Goal: Information Seeking & Learning: Learn about a topic

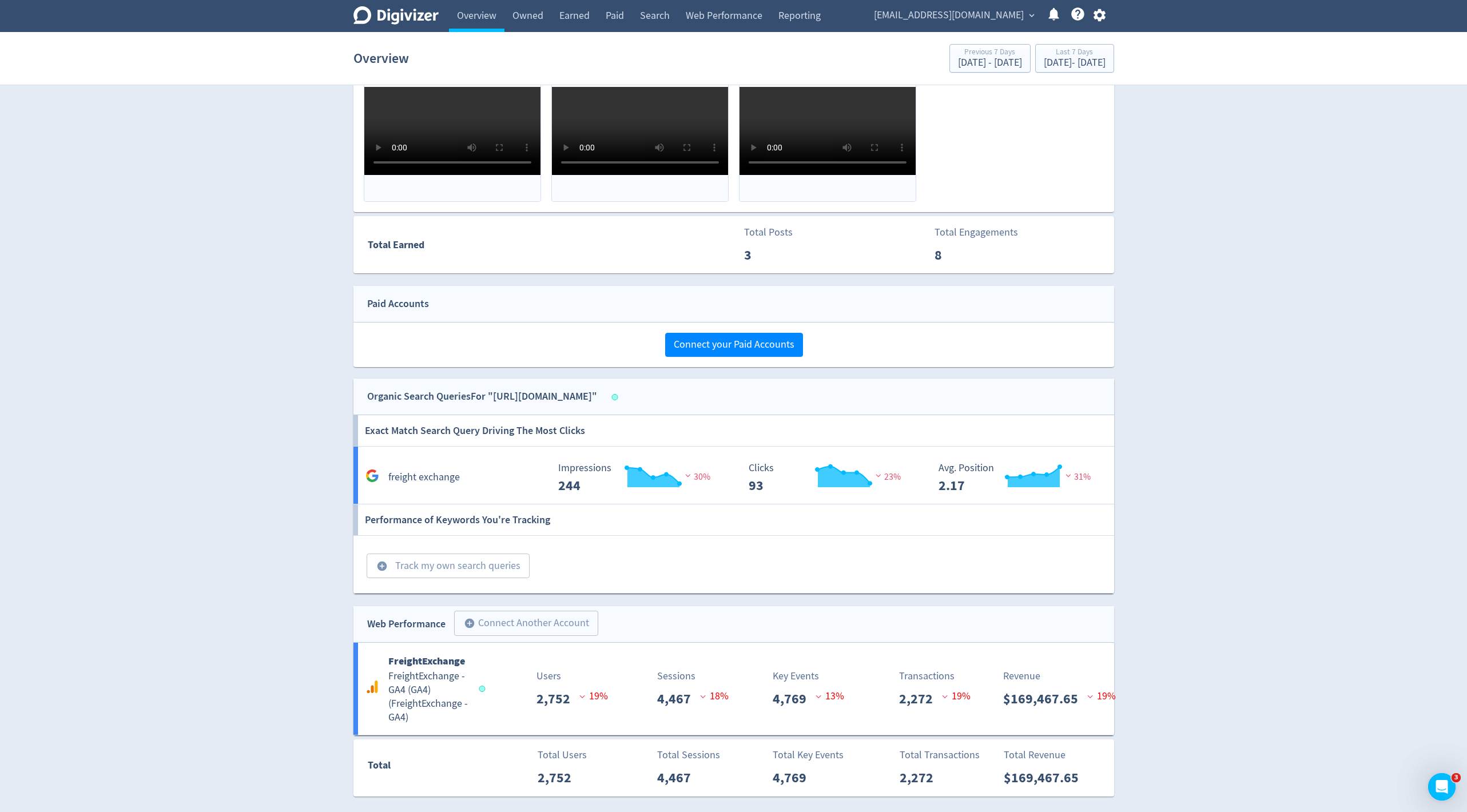
scroll to position [517, 0]
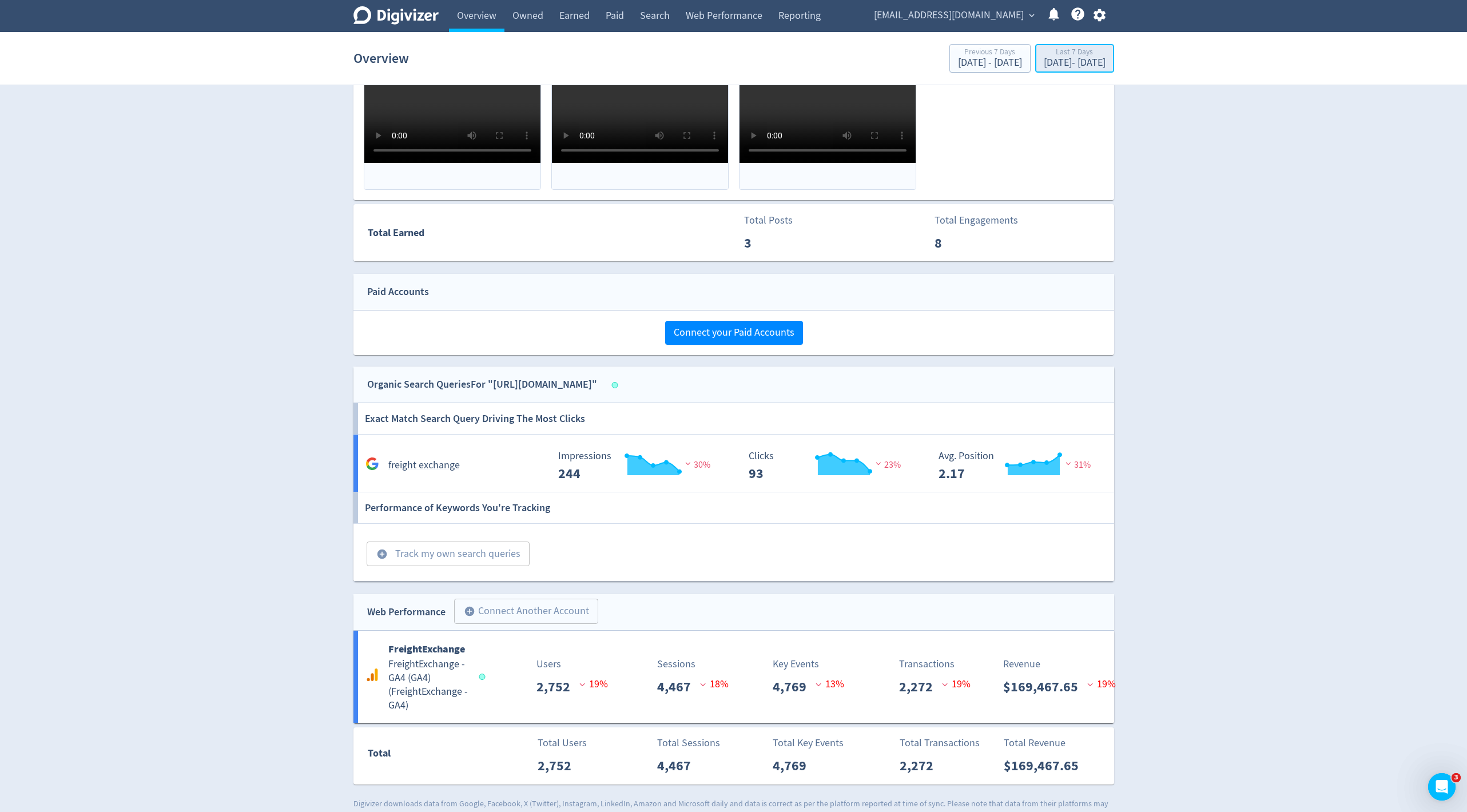
click at [1044, 65] on div "[DATE] - [DATE]" at bounding box center [1074, 63] width 62 height 10
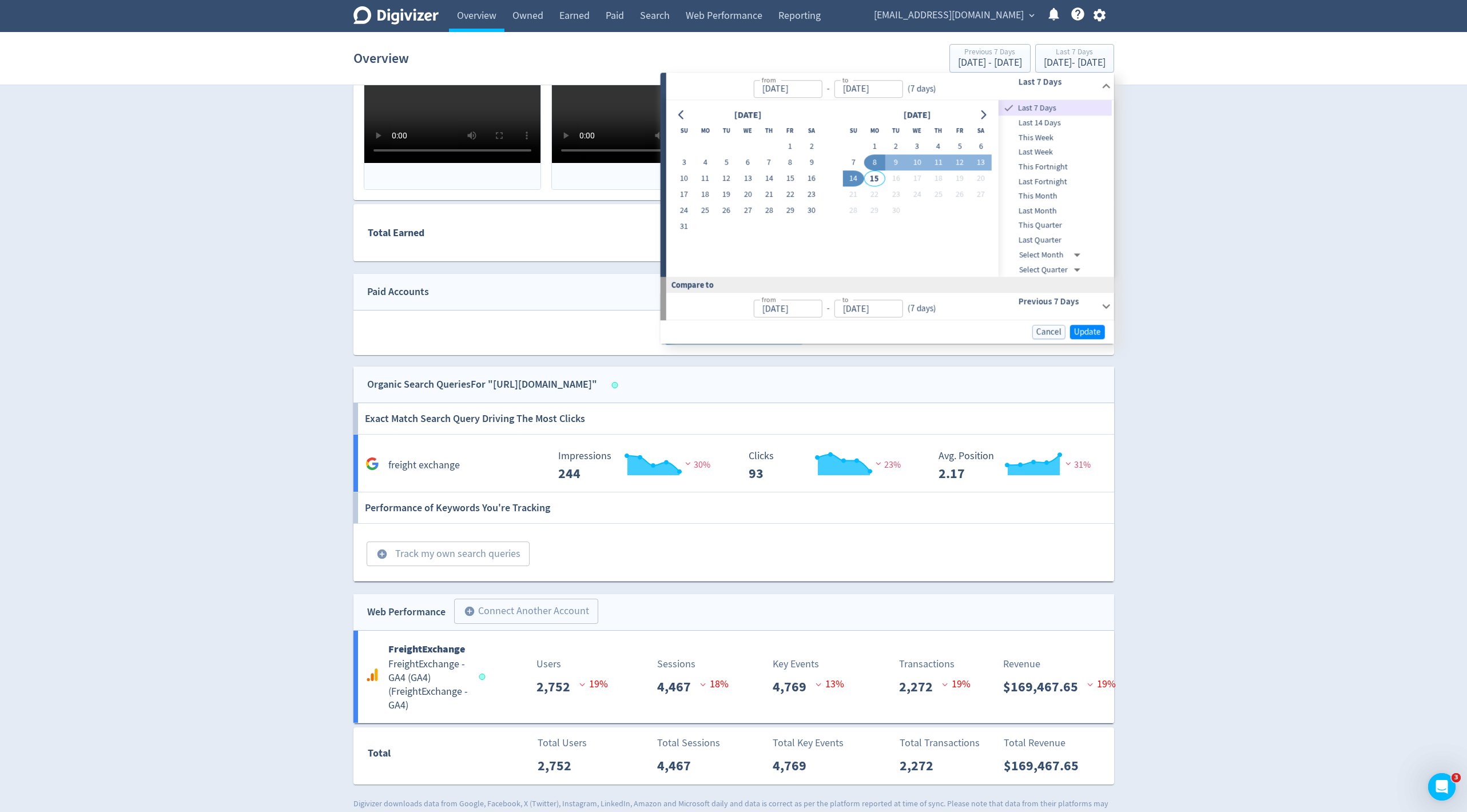
click at [1050, 207] on span "Last Month" at bounding box center [1055, 210] width 113 height 12
type input "[DATE]"
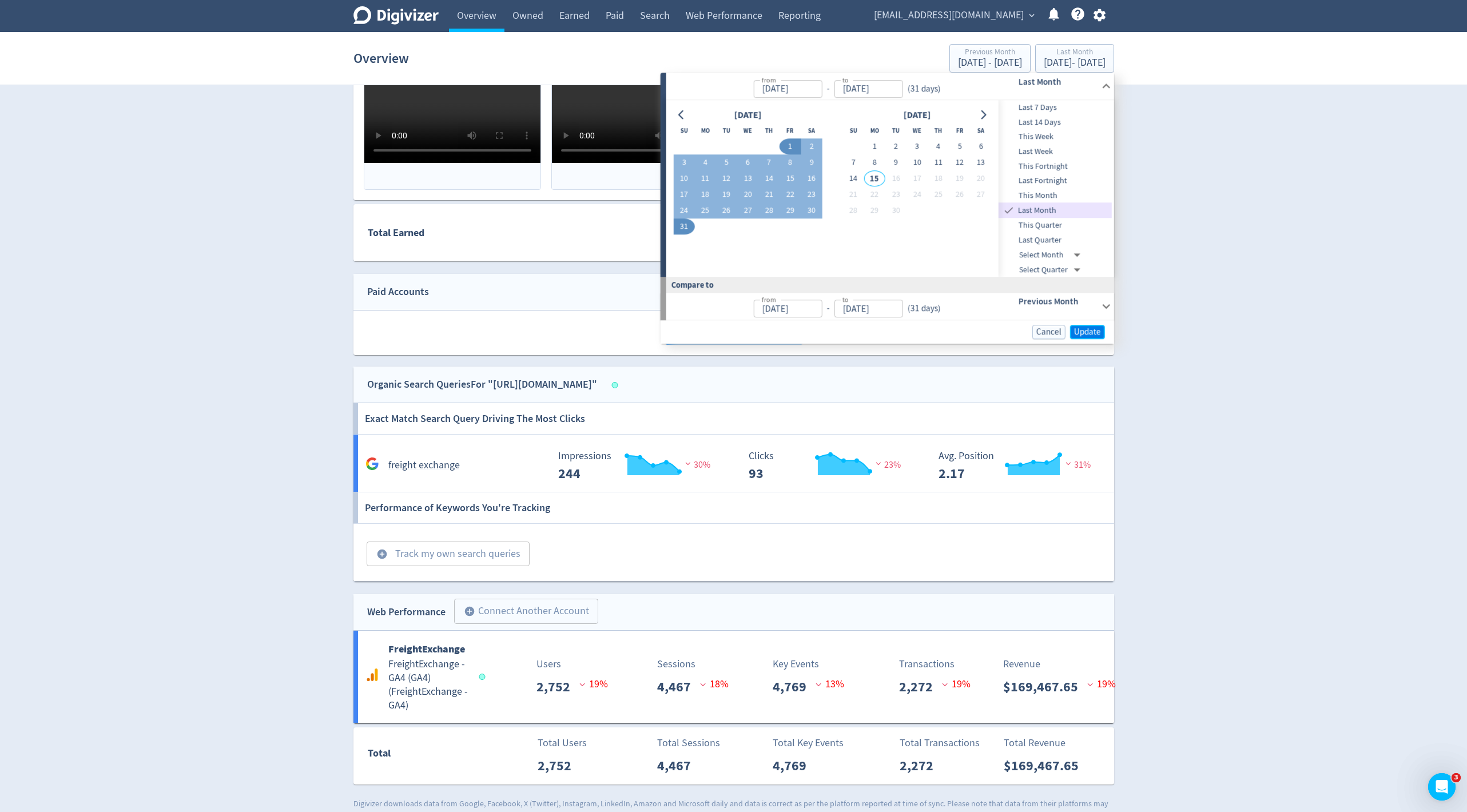
click at [1086, 332] on span "Update" at bounding box center [1087, 331] width 27 height 8
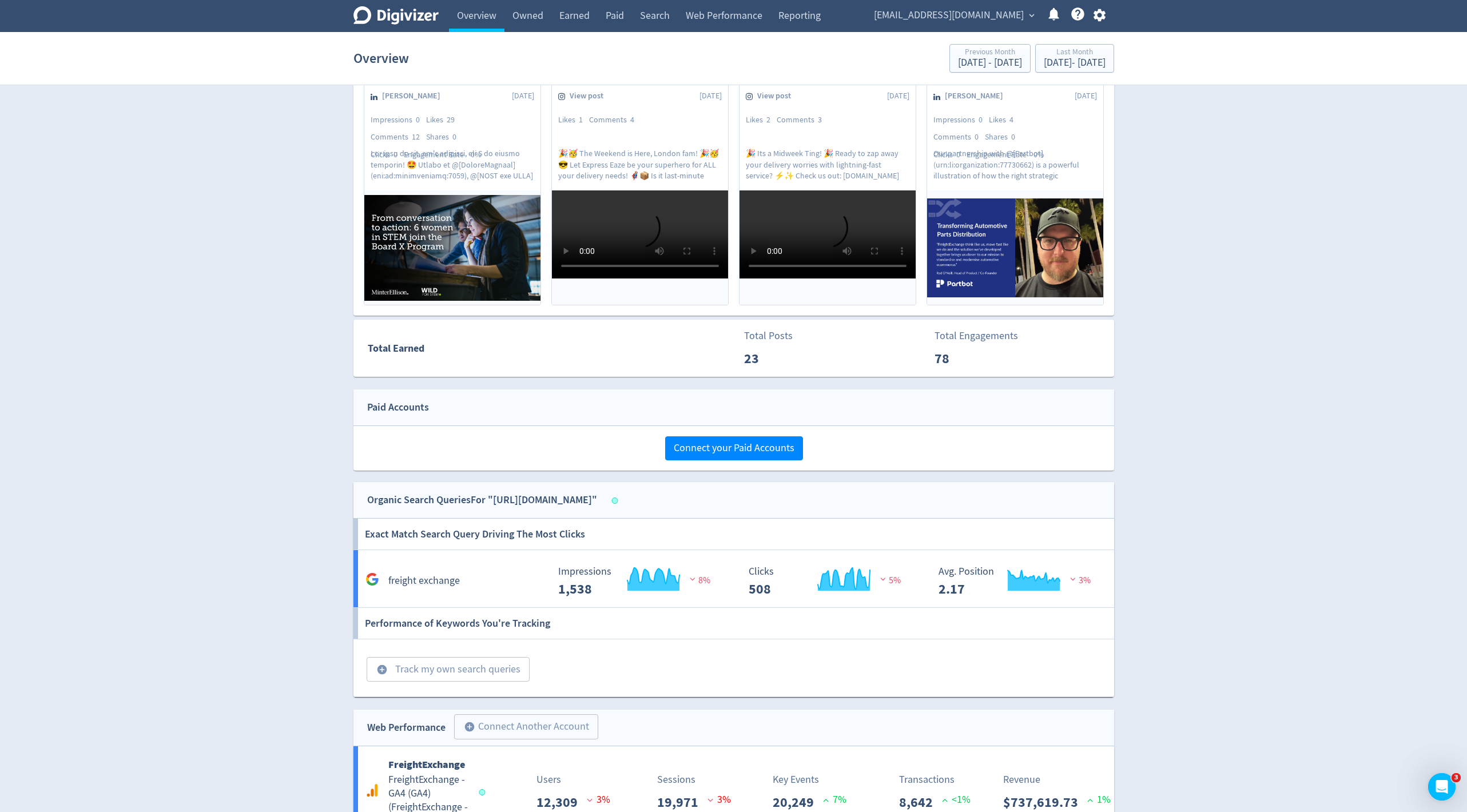
scroll to position [537, 0]
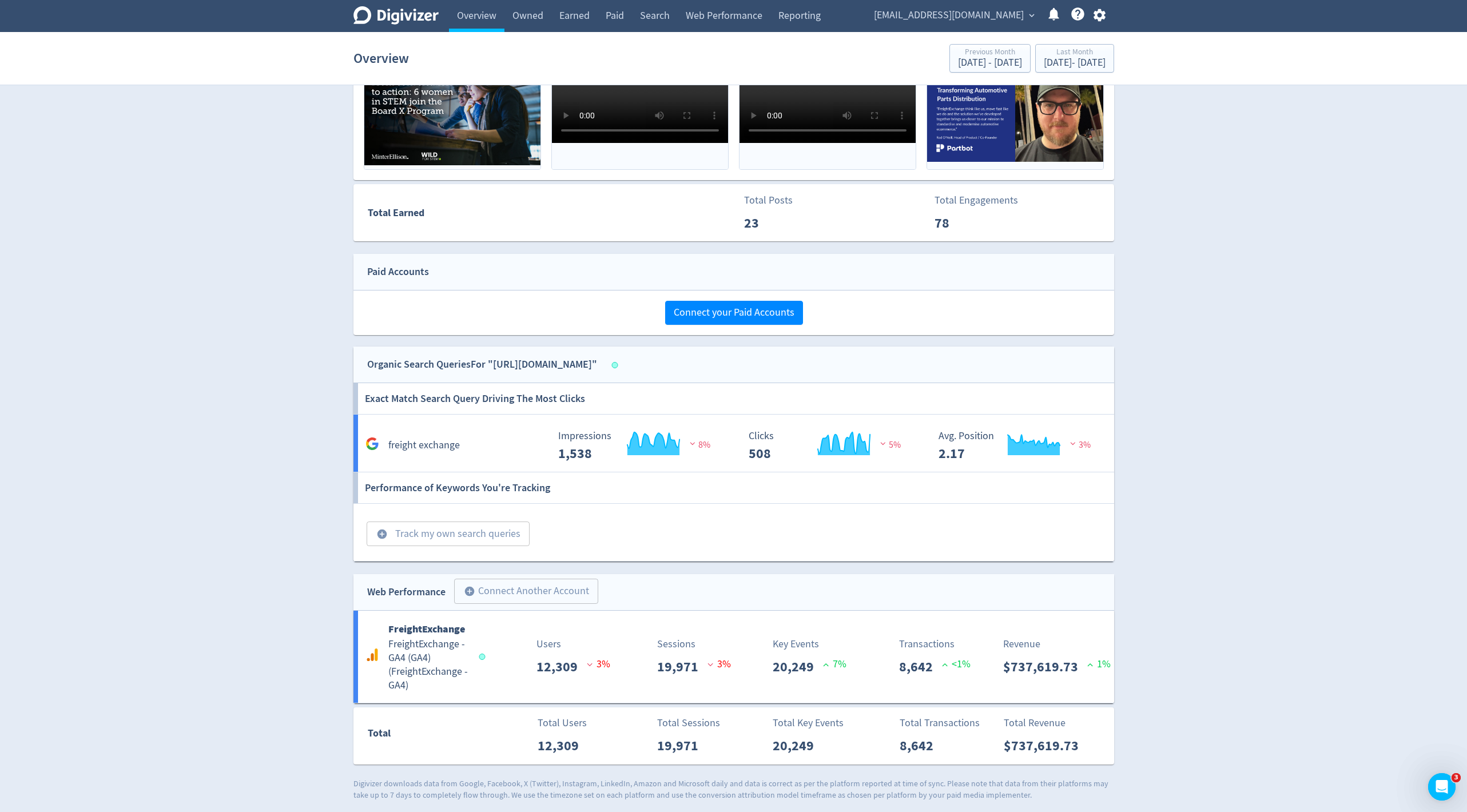
click at [1310, 232] on div "Digivizer Logo [PERSON_NAME] Logo Overview Owned Earned Paid Search Web Perform…" at bounding box center [733, 132] width 1467 height 1338
click at [637, 441] on icon "\a Impressions\a 1,538\a" at bounding box center [654, 440] width 52 height 16
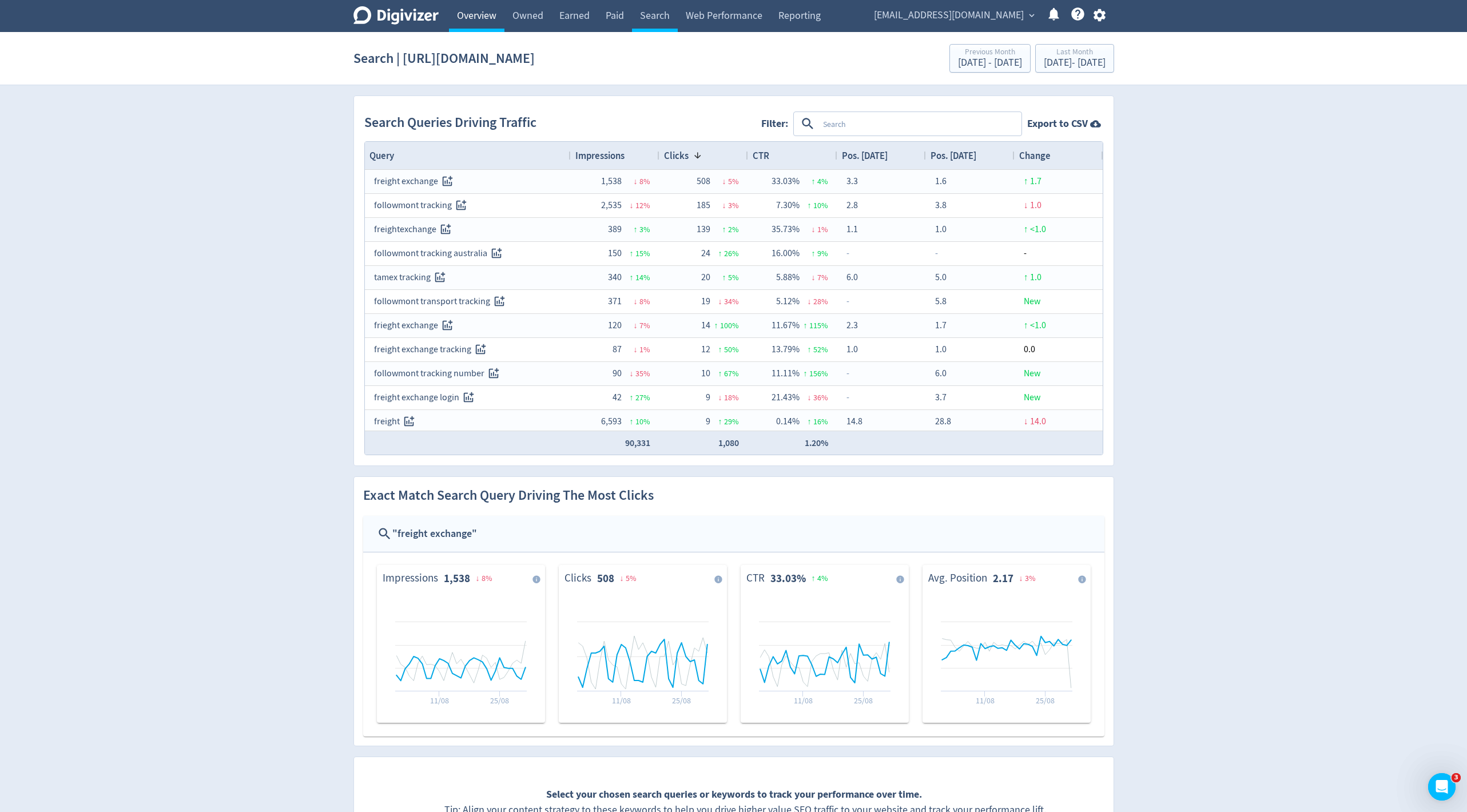
click at [483, 7] on link "Overview" at bounding box center [477, 16] width 55 height 32
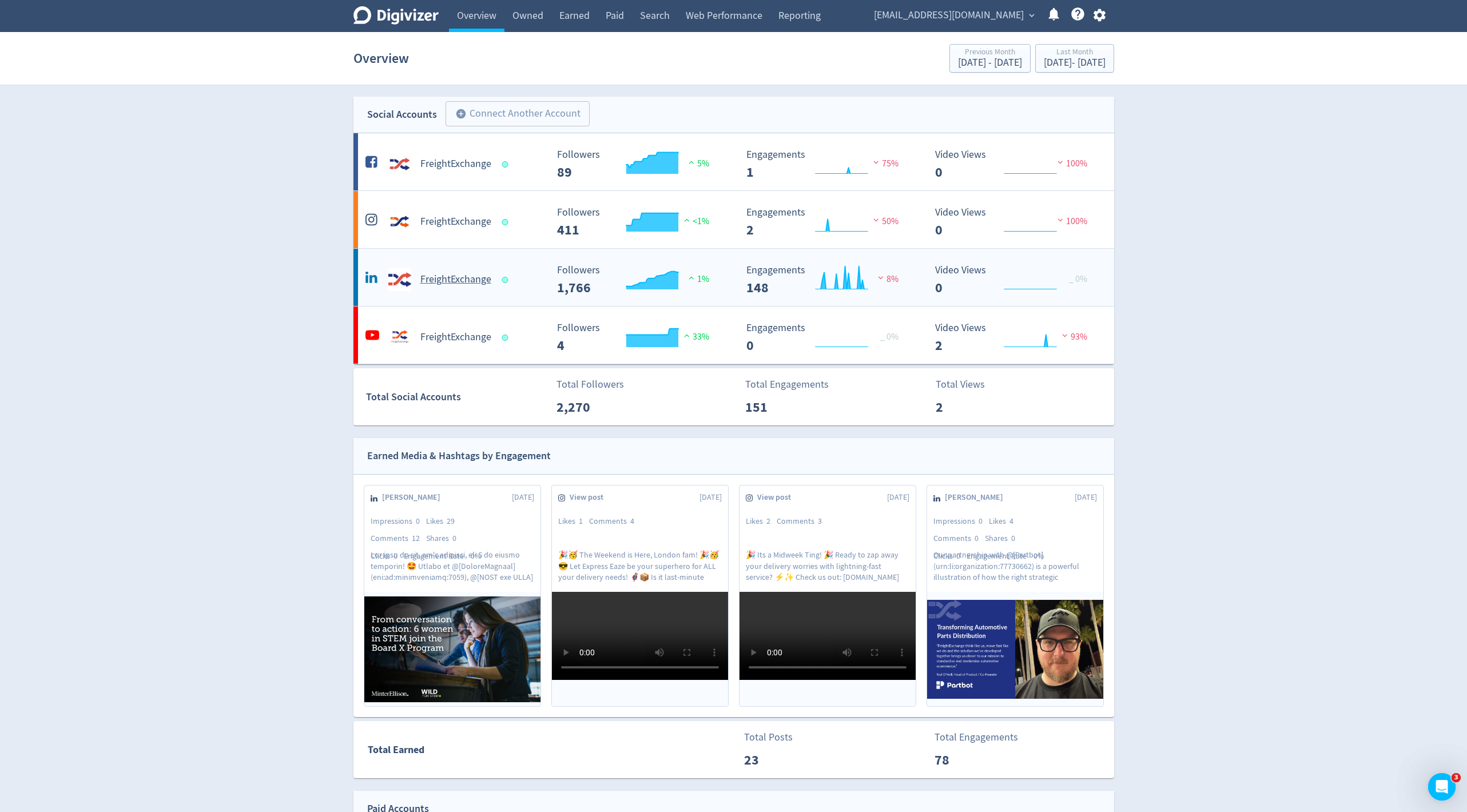
click at [451, 276] on h5 "FreightExchange" at bounding box center [456, 279] width 71 height 14
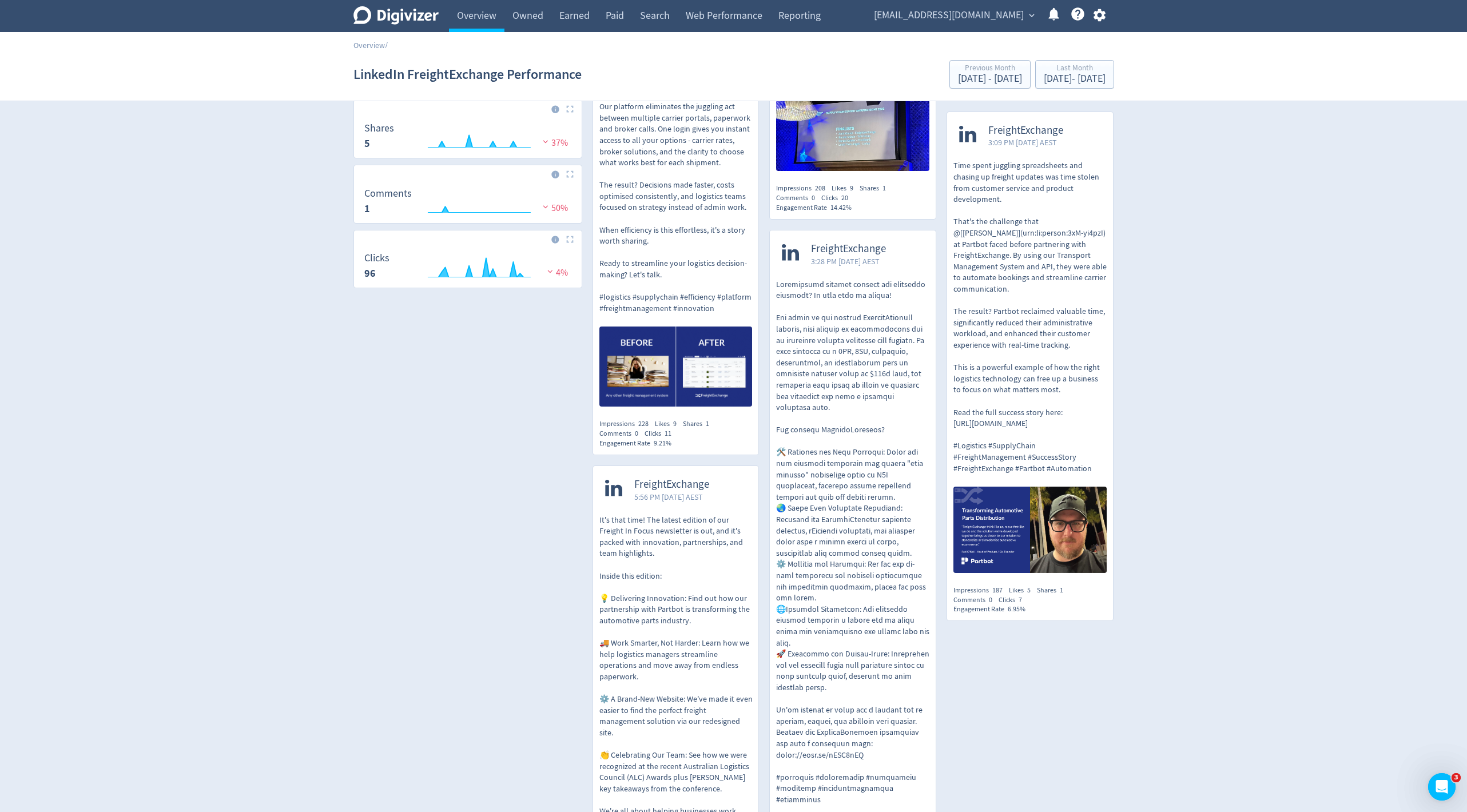
scroll to position [446, 0]
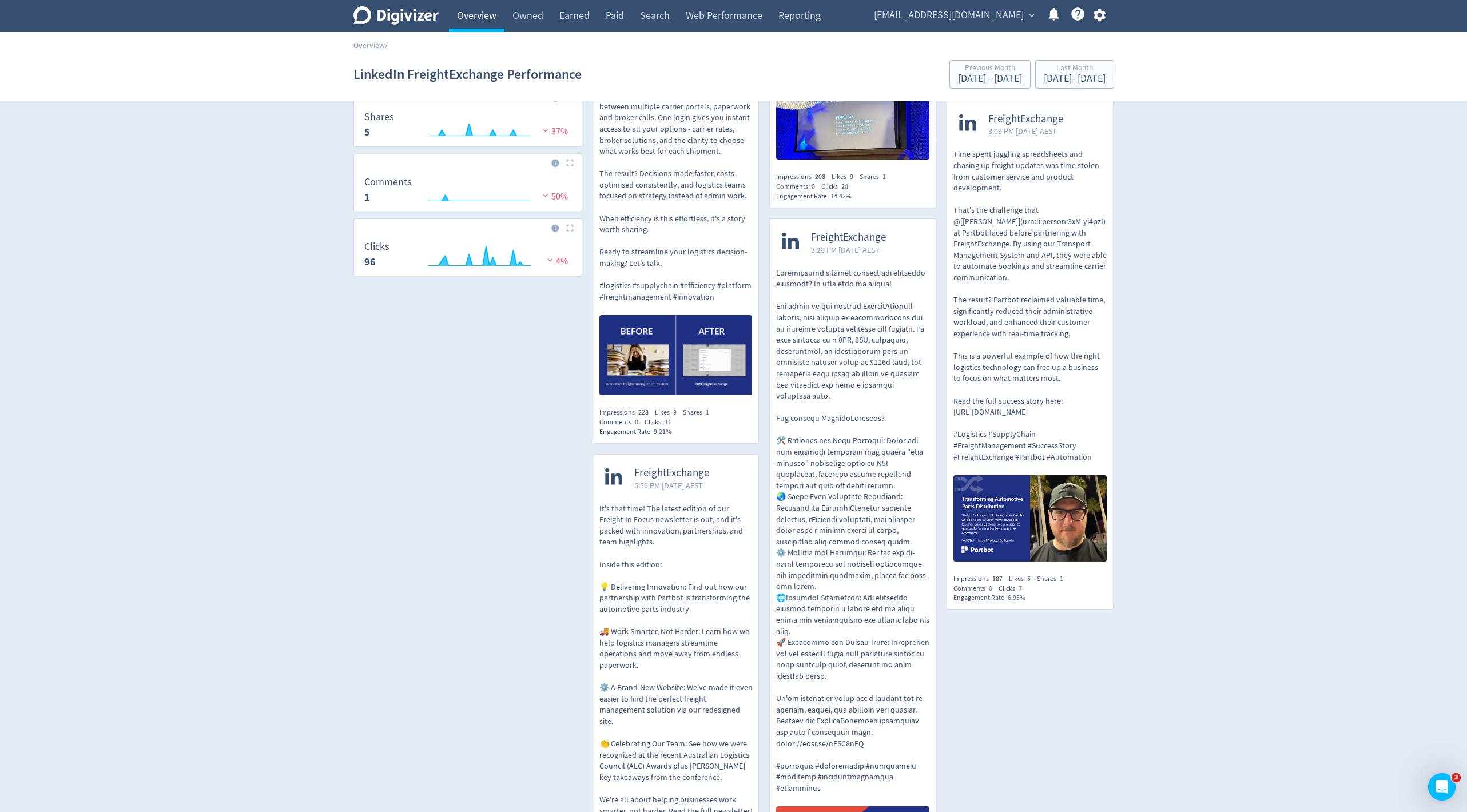
click at [479, 16] on link "Overview" at bounding box center [477, 16] width 55 height 32
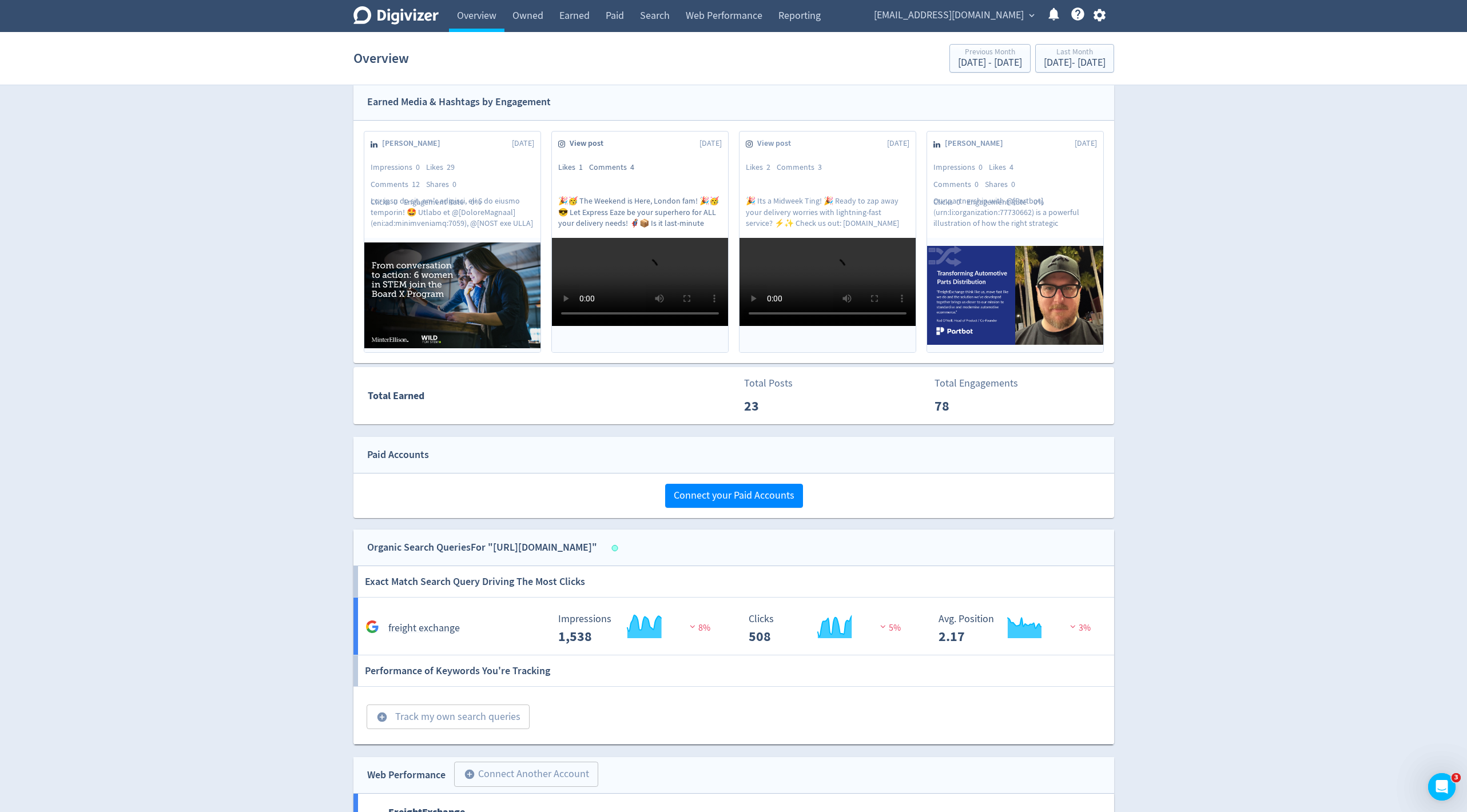
scroll to position [537, 0]
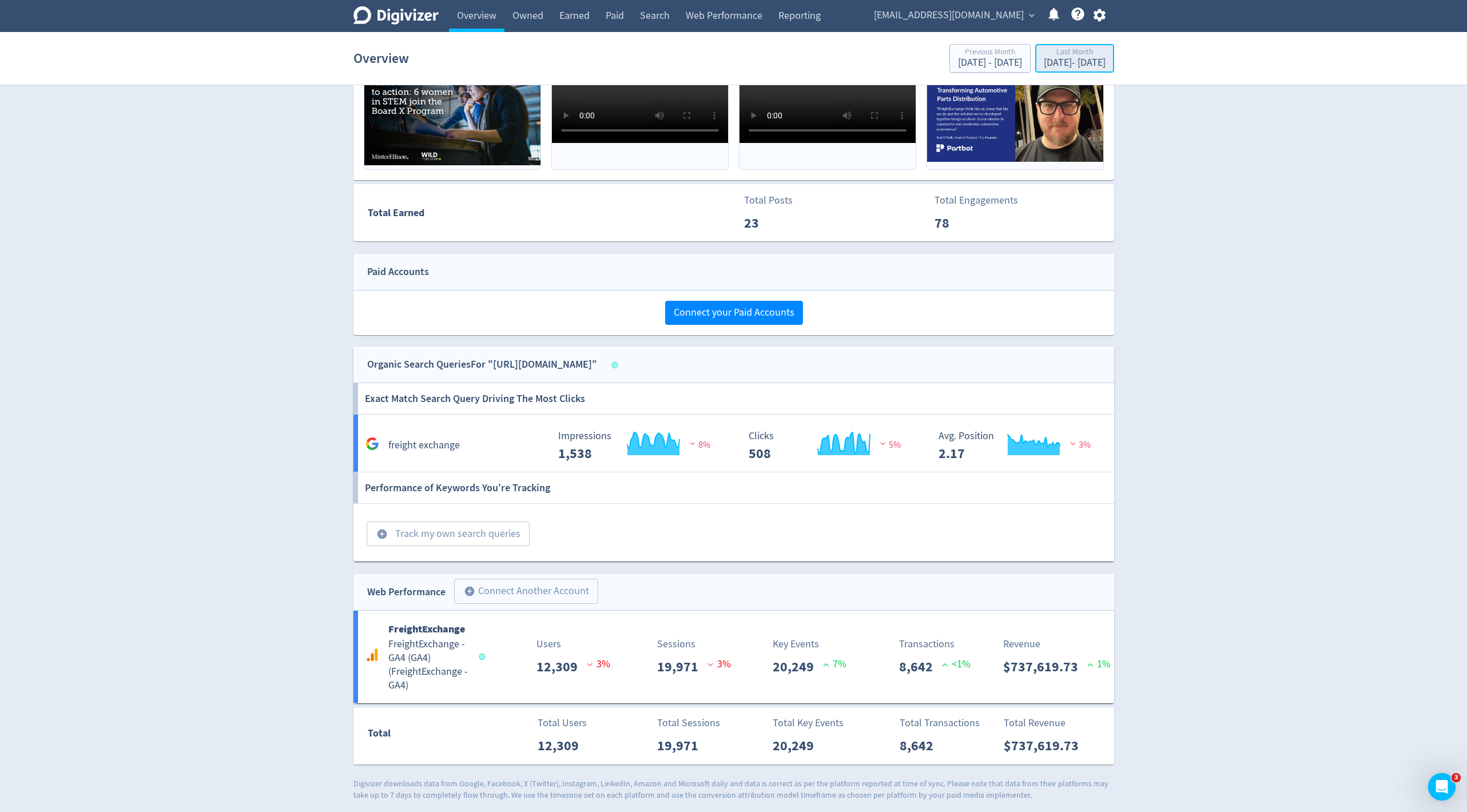
click at [1044, 51] on div "Last Month" at bounding box center [1074, 53] width 62 height 10
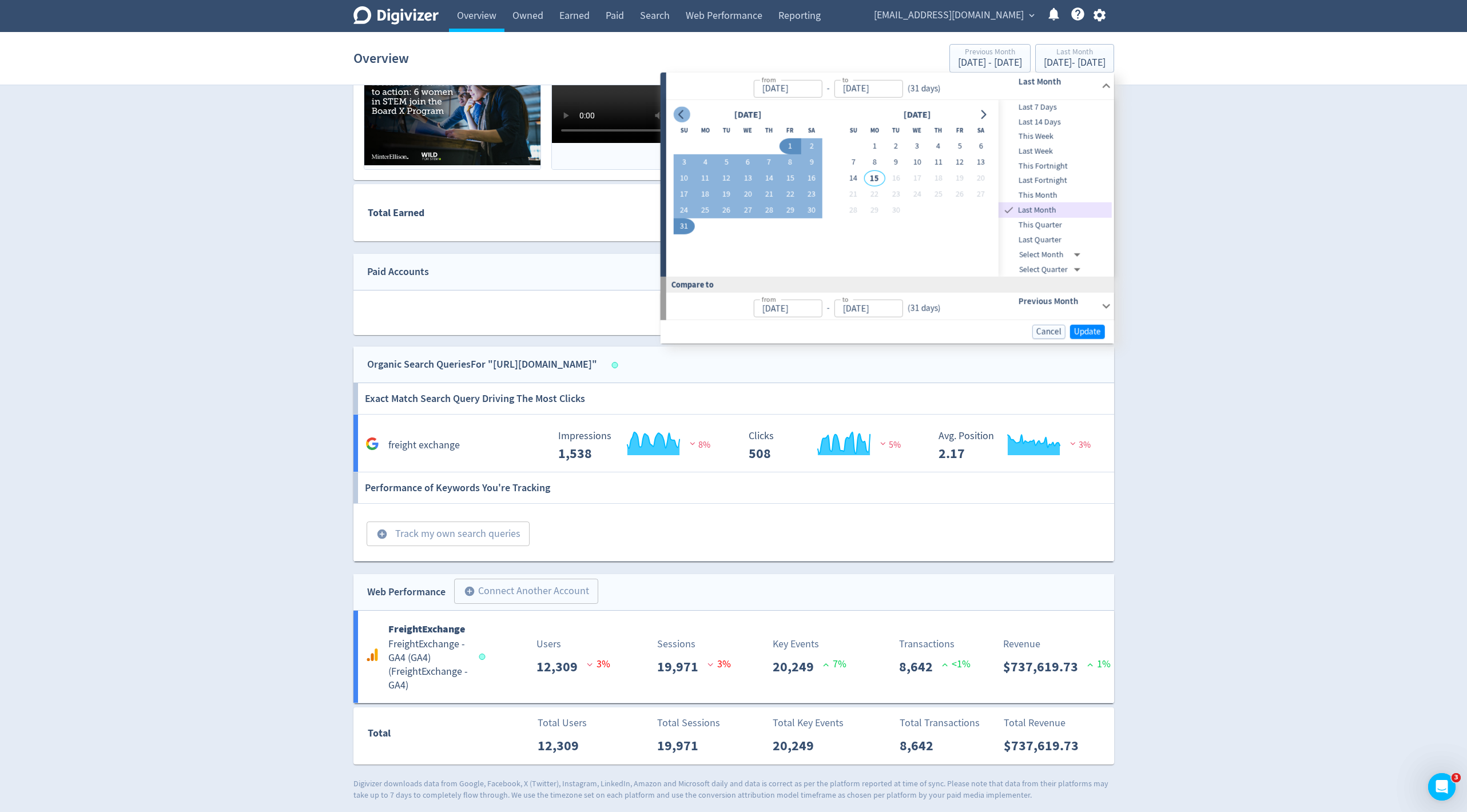
click at [681, 117] on icon "Go to previous month" at bounding box center [681, 115] width 5 height 9
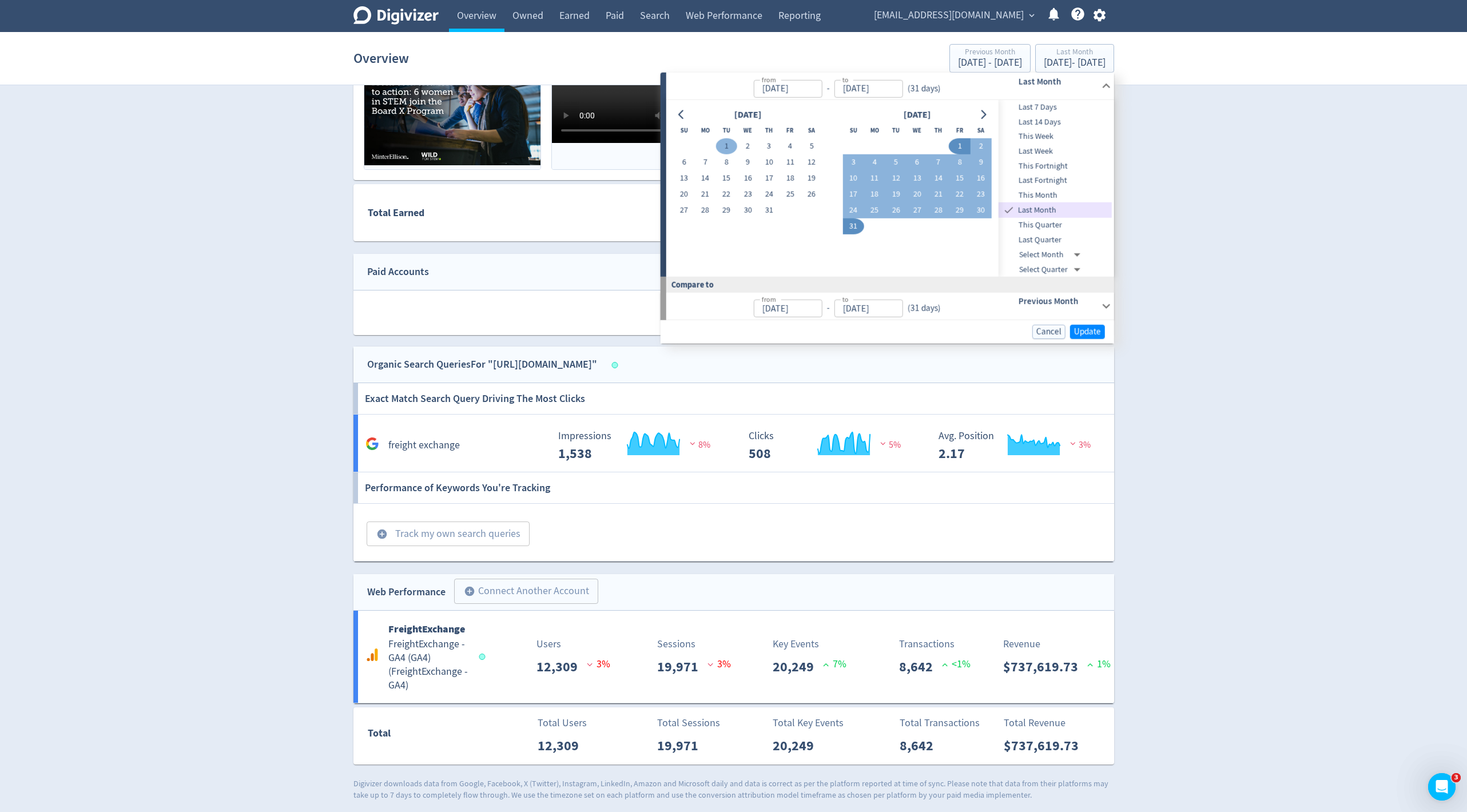
click at [726, 148] on button "1" at bounding box center [727, 147] width 21 height 16
type input "[DATE]"
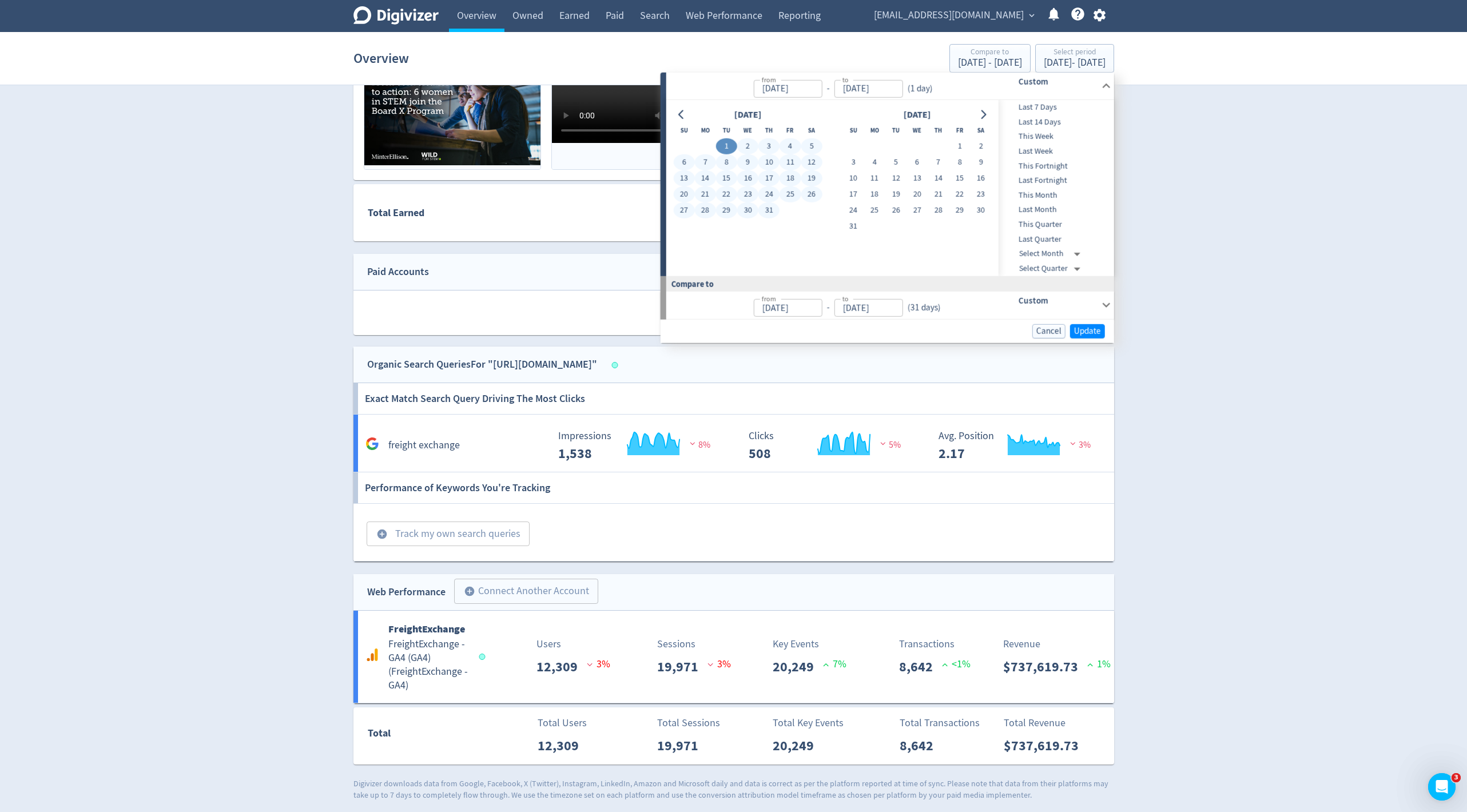
click at [774, 210] on button "31" at bounding box center [769, 210] width 21 height 16
type input "[DATE]"
click at [1085, 327] on span "Update" at bounding box center [1087, 331] width 27 height 8
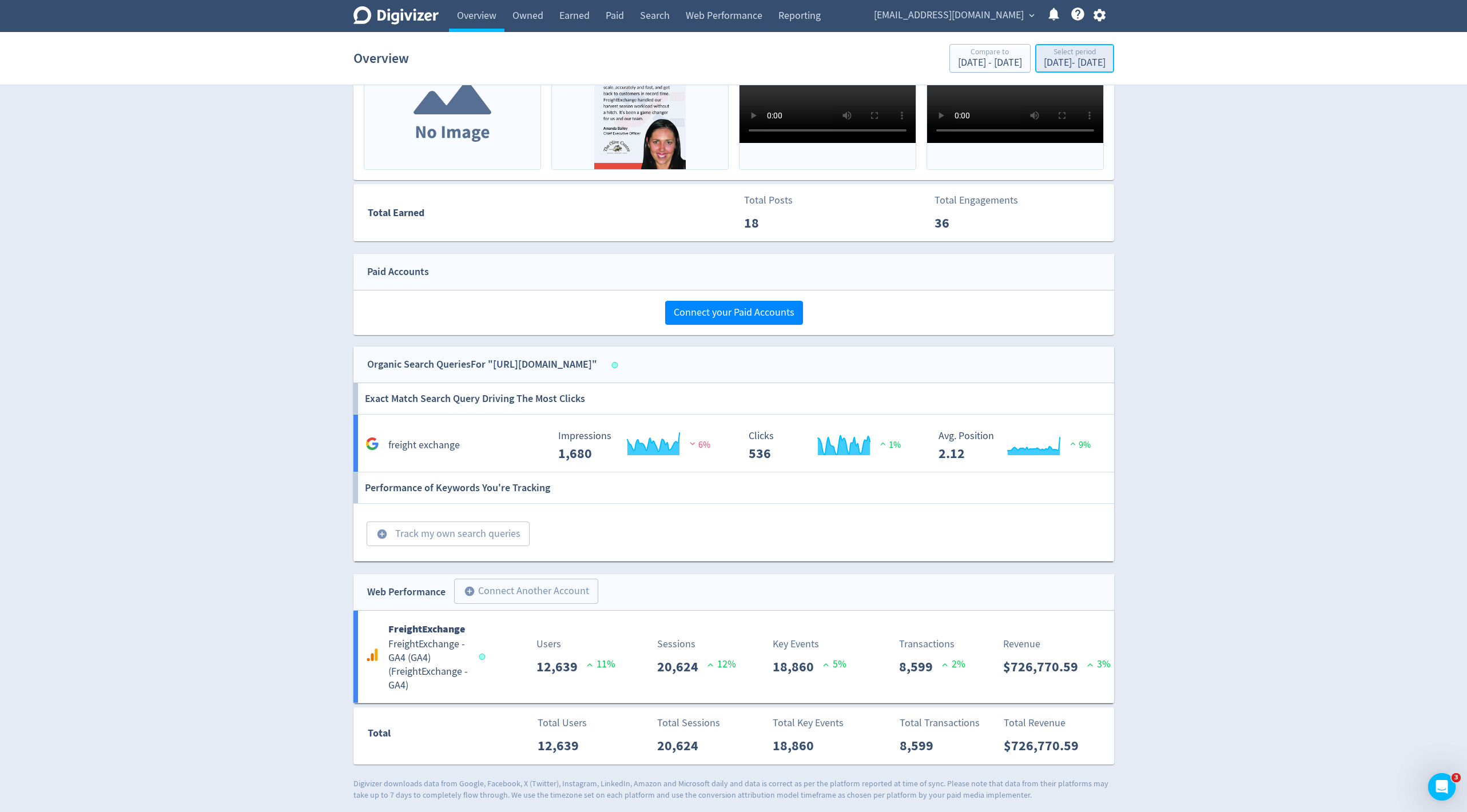
click at [1044, 62] on div "[DATE] - [DATE]" at bounding box center [1074, 63] width 62 height 10
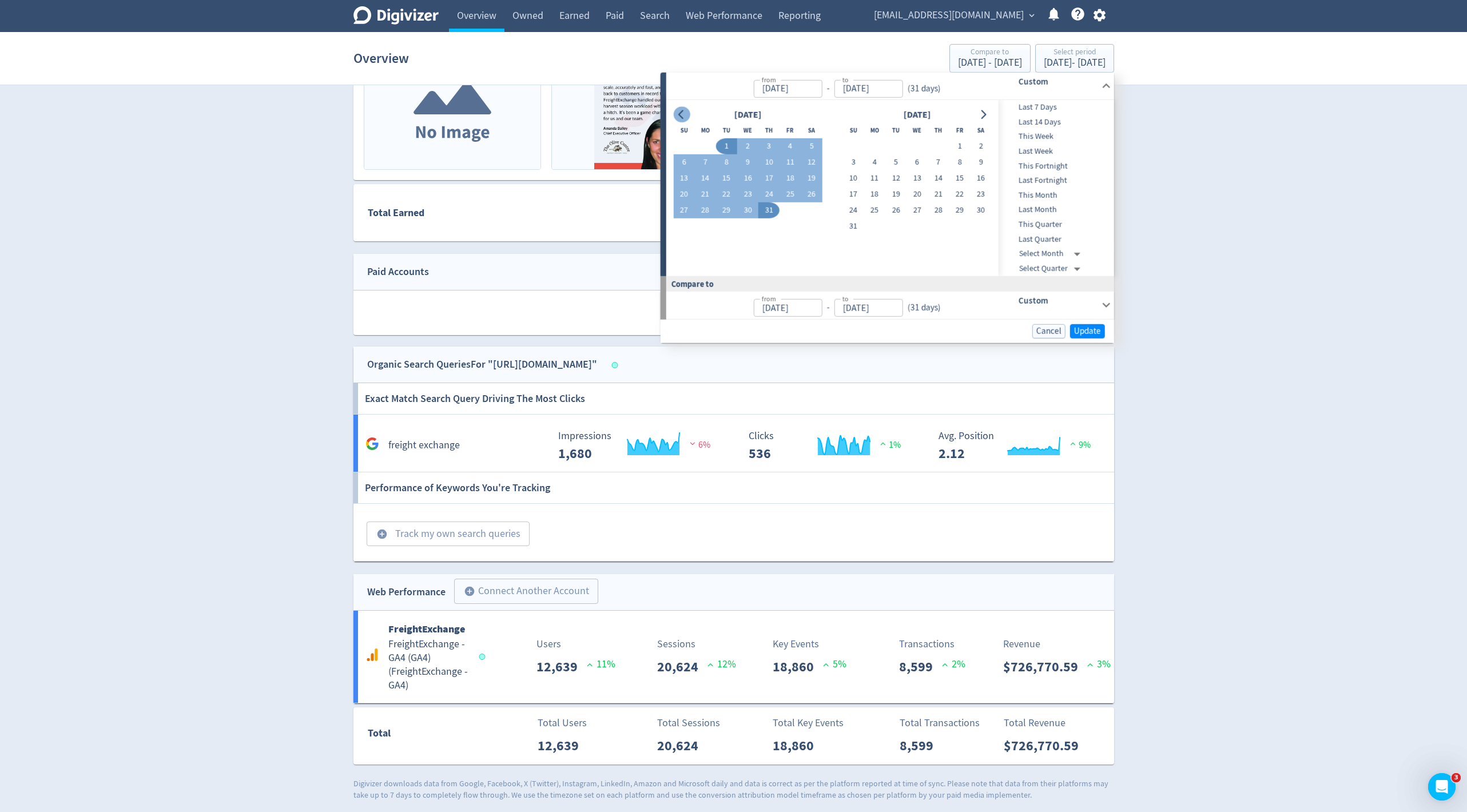
click at [680, 118] on icon "Go to previous month" at bounding box center [682, 115] width 9 height 9
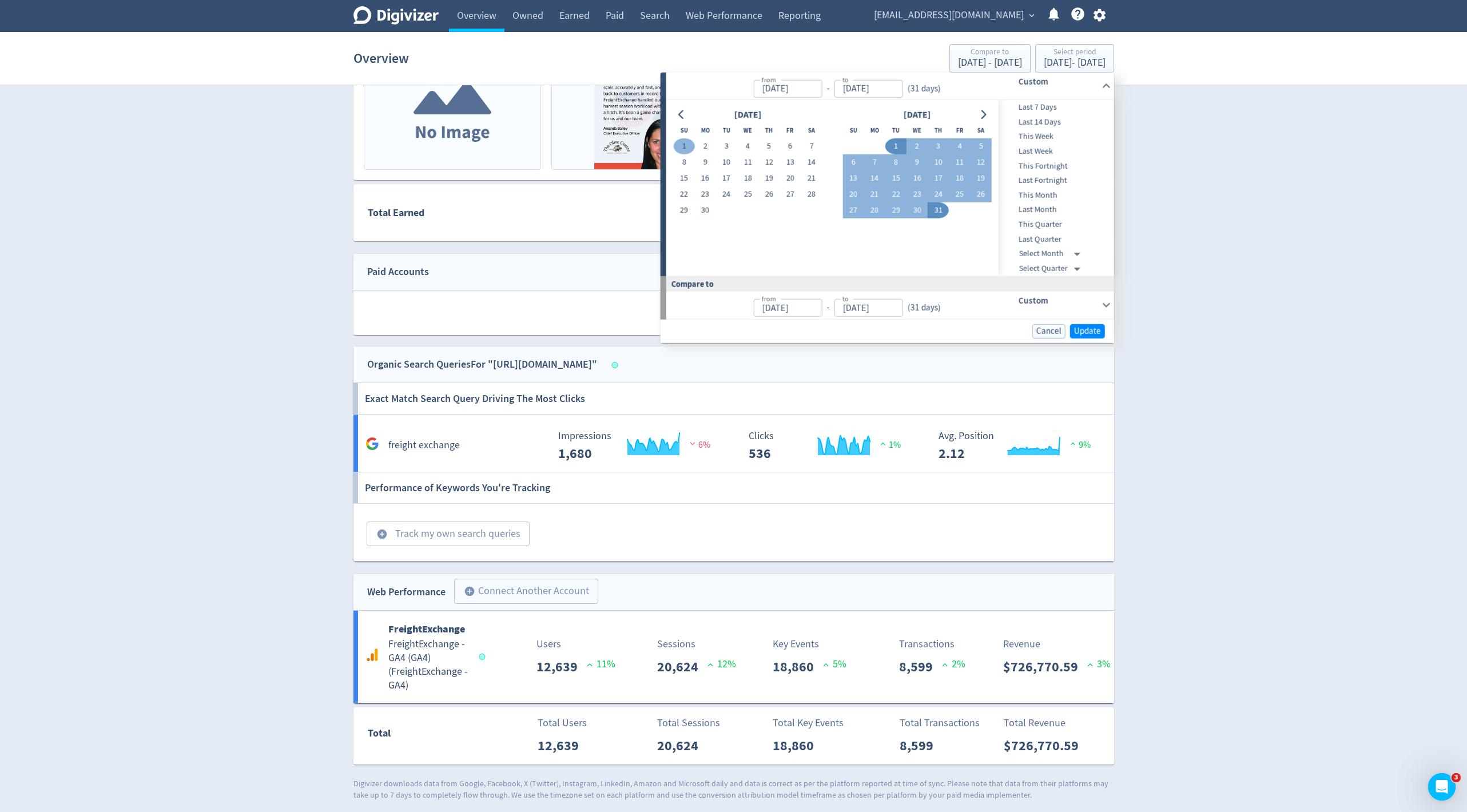
click at [680, 147] on button "1" at bounding box center [684, 147] width 21 height 16
type input "[DATE]"
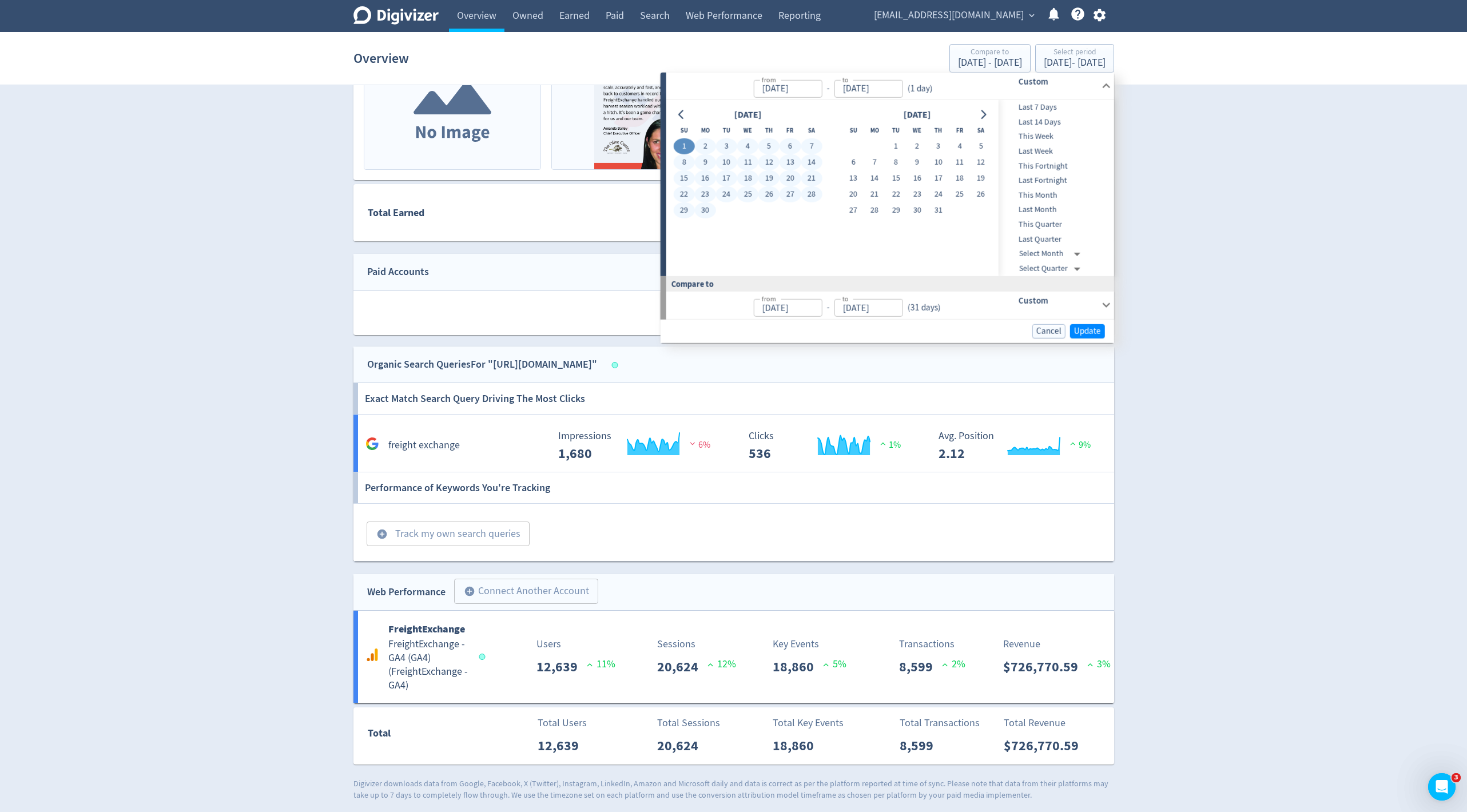
click at [706, 208] on button "30" at bounding box center [705, 210] width 21 height 16
type input "[DATE]"
click at [1085, 329] on span "Update" at bounding box center [1087, 331] width 27 height 8
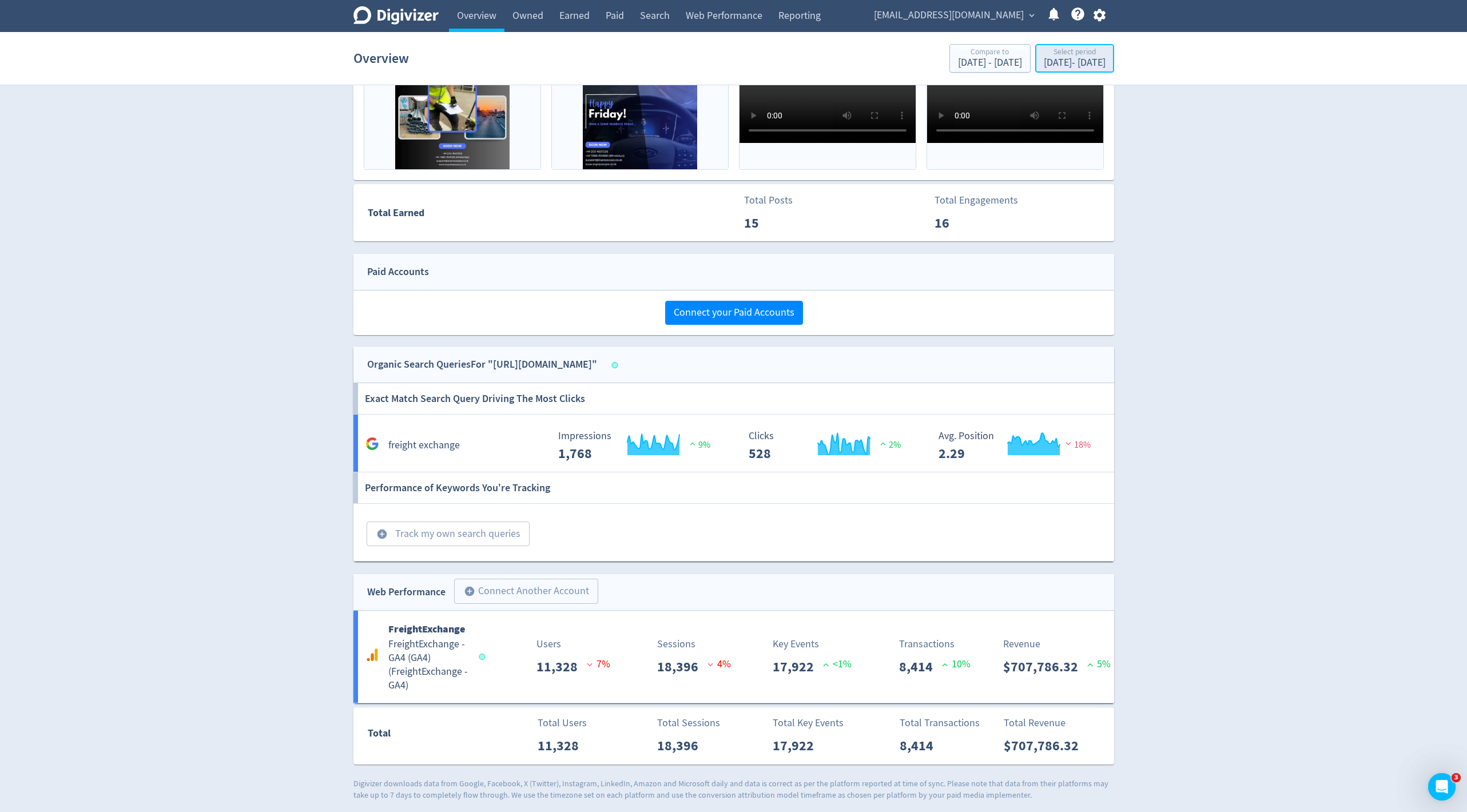
click at [1087, 58] on div "[DATE] - [DATE]" at bounding box center [1074, 63] width 62 height 10
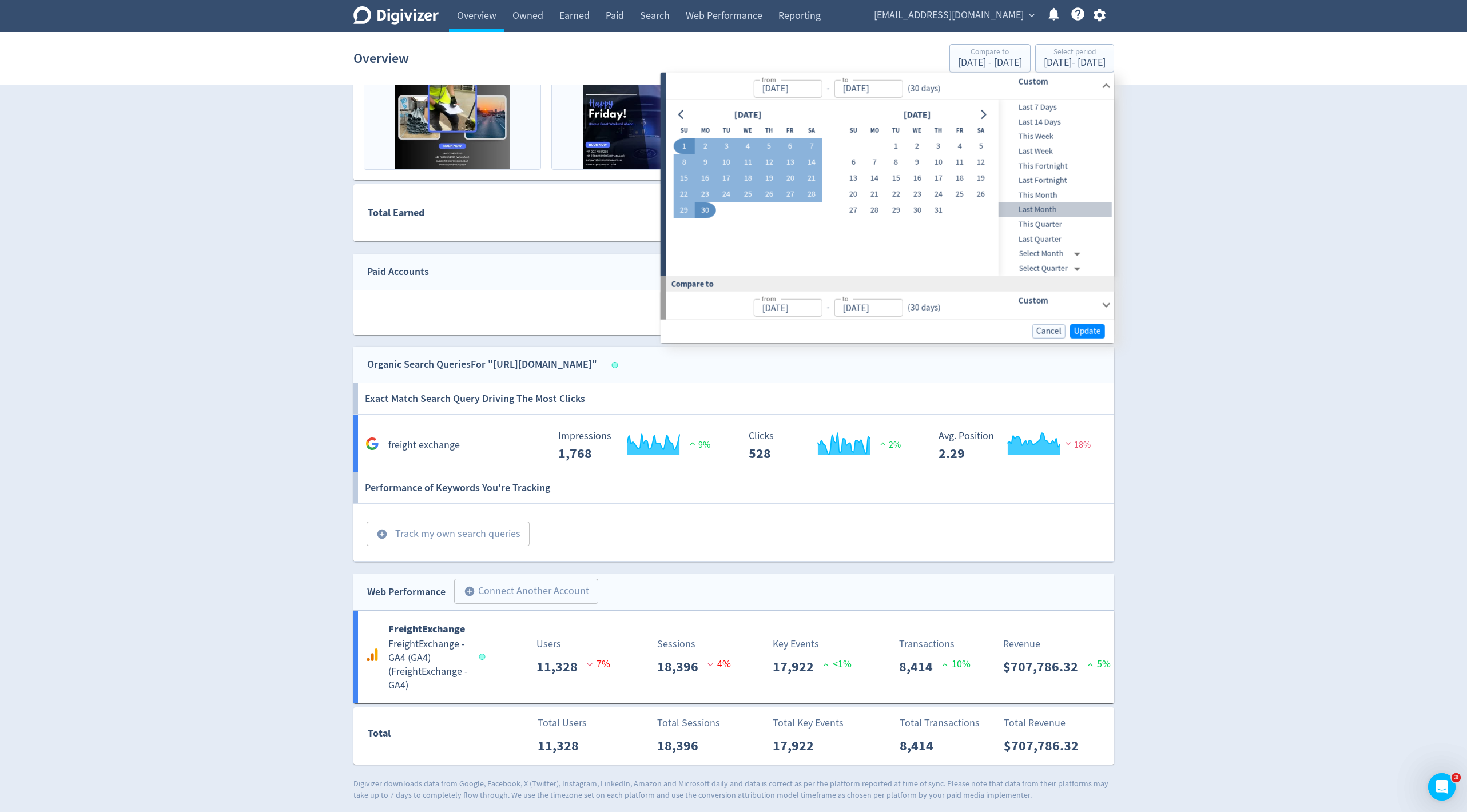
click at [1054, 208] on span "Last Month" at bounding box center [1055, 210] width 113 height 12
type input "[DATE]"
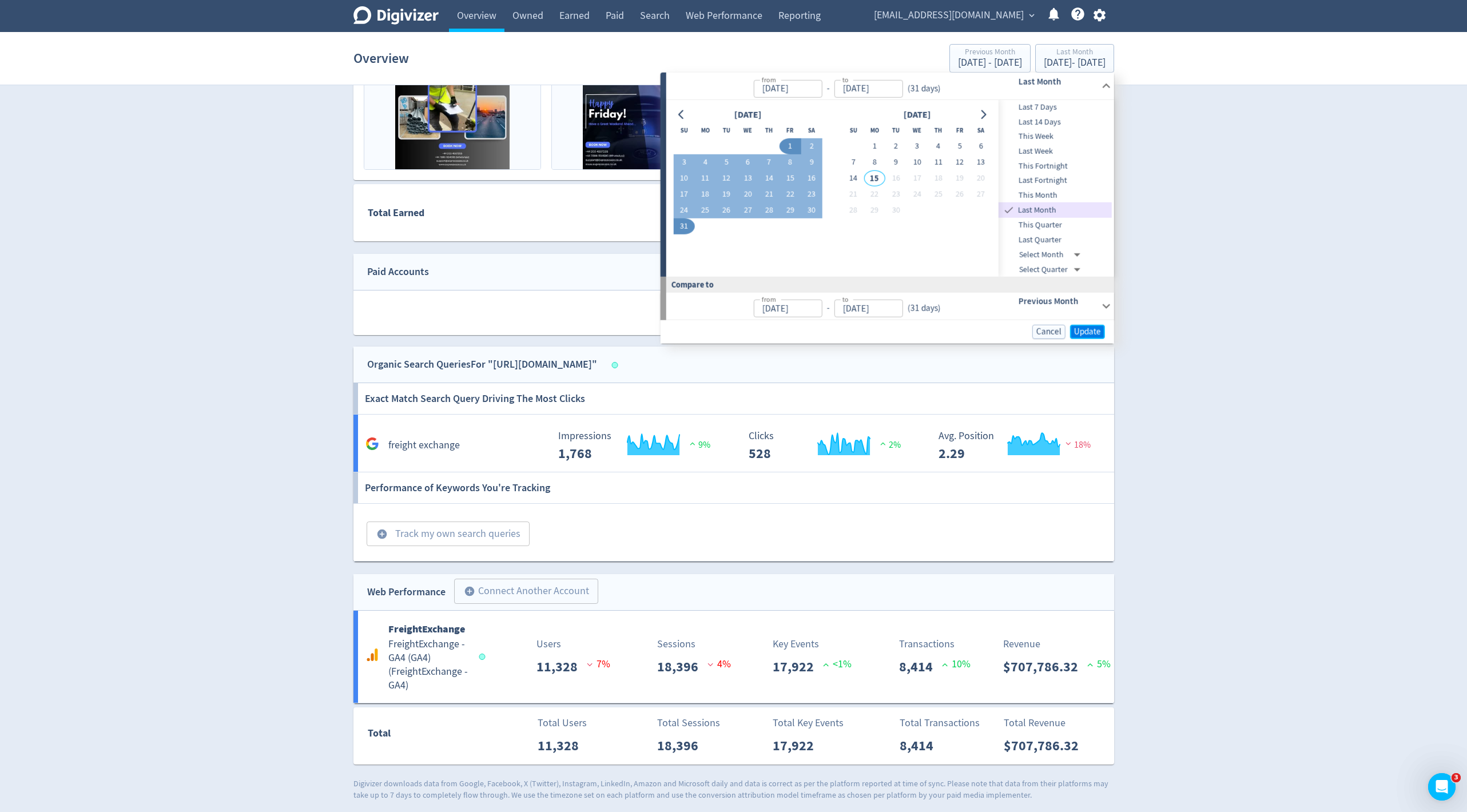
click at [1093, 328] on span "Update" at bounding box center [1087, 331] width 27 height 8
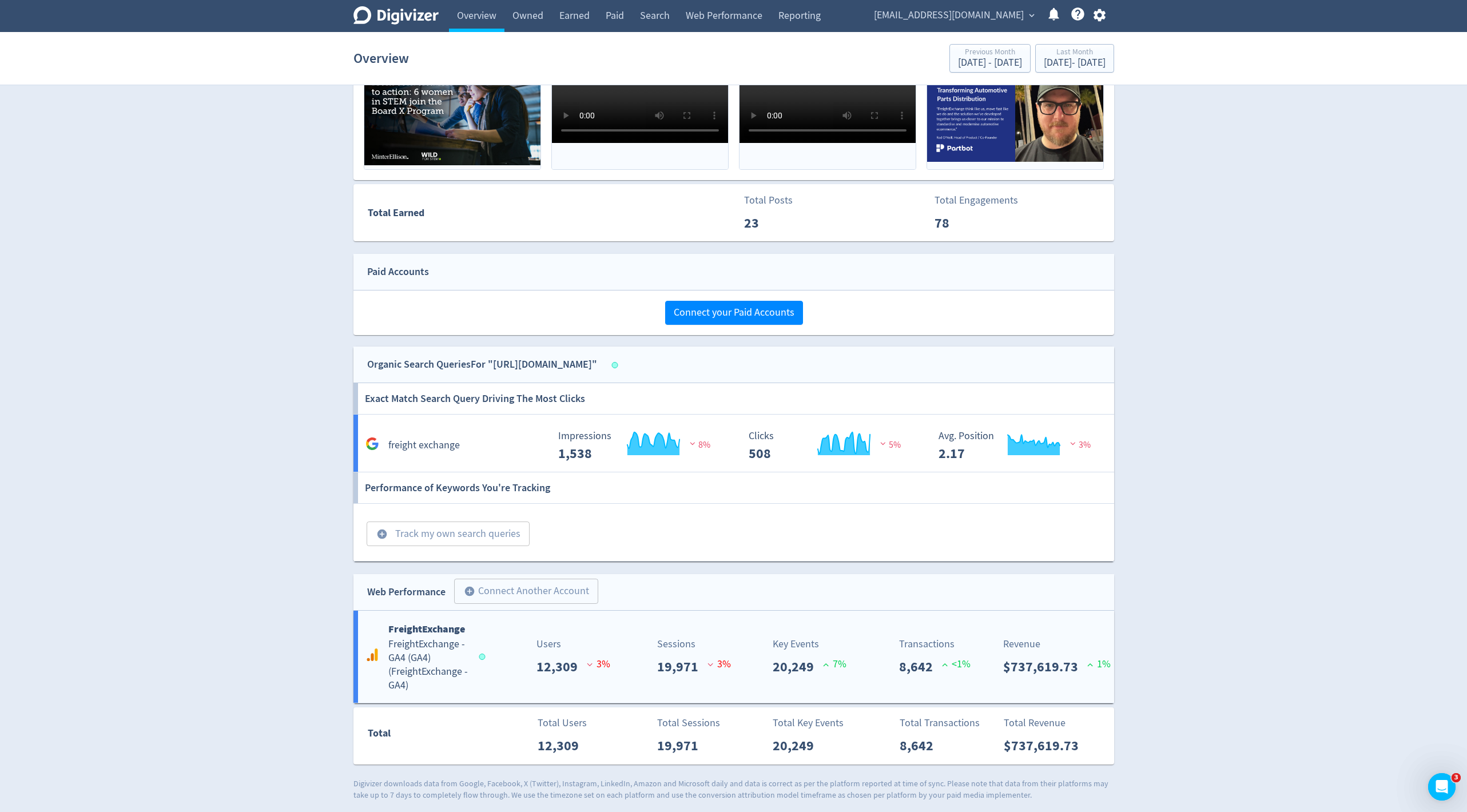
click at [991, 677] on div "FreightExchange FreightExchange - GA4 (GA4) ( FreightExchange - GA4 ) Users 12,…" at bounding box center [734, 656] width 761 height 92
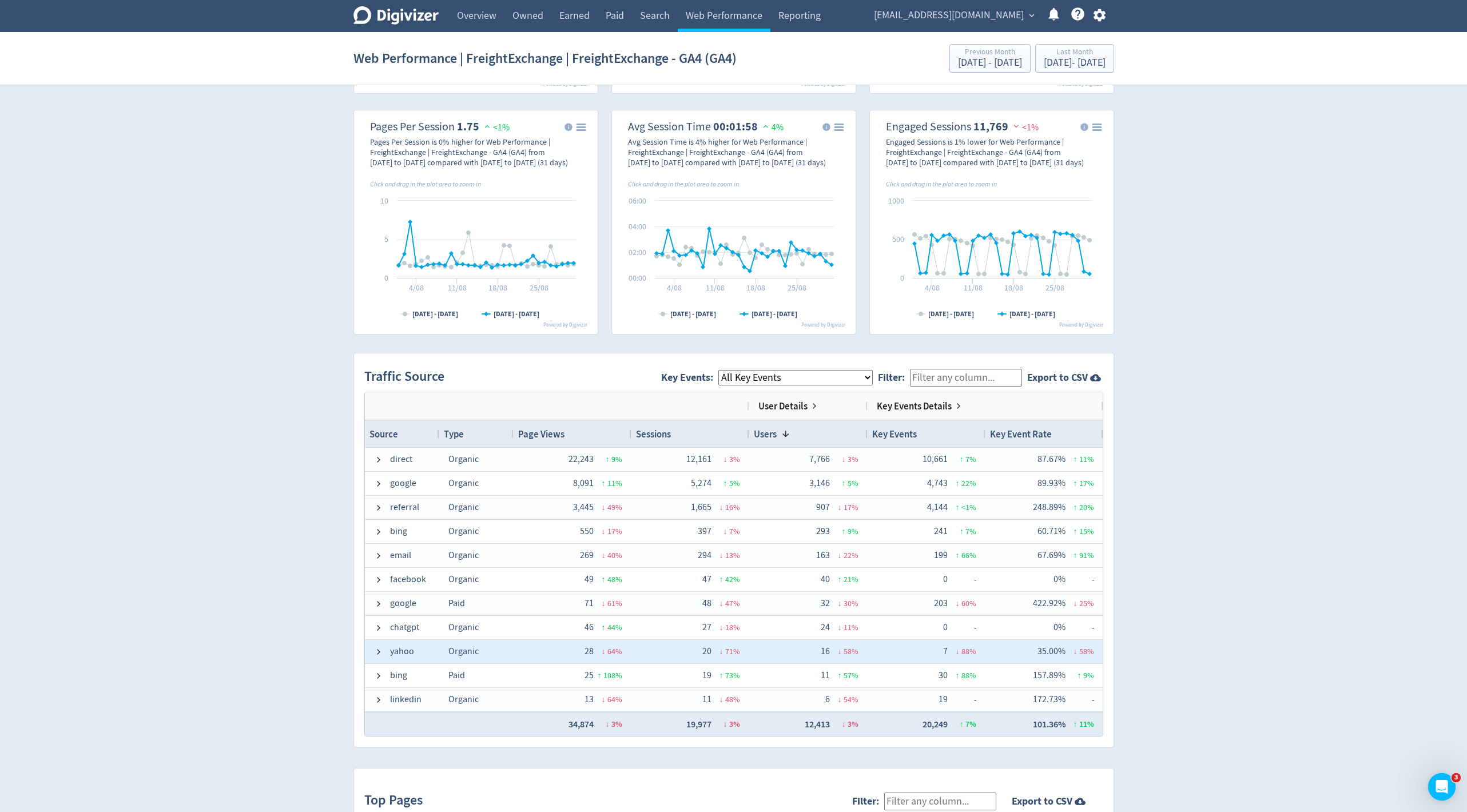
scroll to position [719, 0]
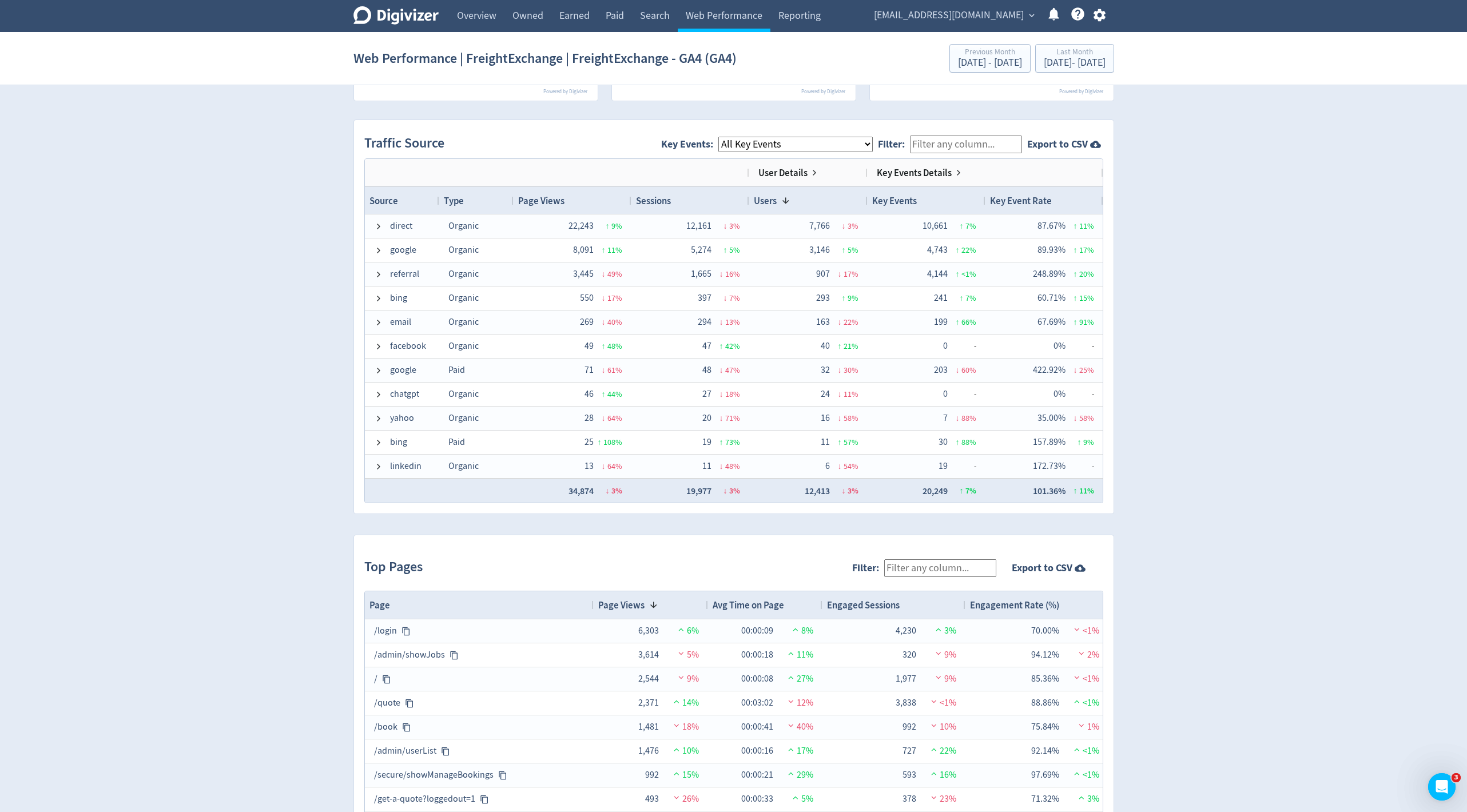
click at [784, 148] on select "All Key Events eCommerce begin_checkout signup_step purchase get_a_quote signup…" at bounding box center [795, 145] width 154 height 16
select select "purchase"
click at [726, 137] on select "All Key Events eCommerce begin_checkout signup_step purchase get_a_quote signup…" at bounding box center [795, 145] width 154 height 16
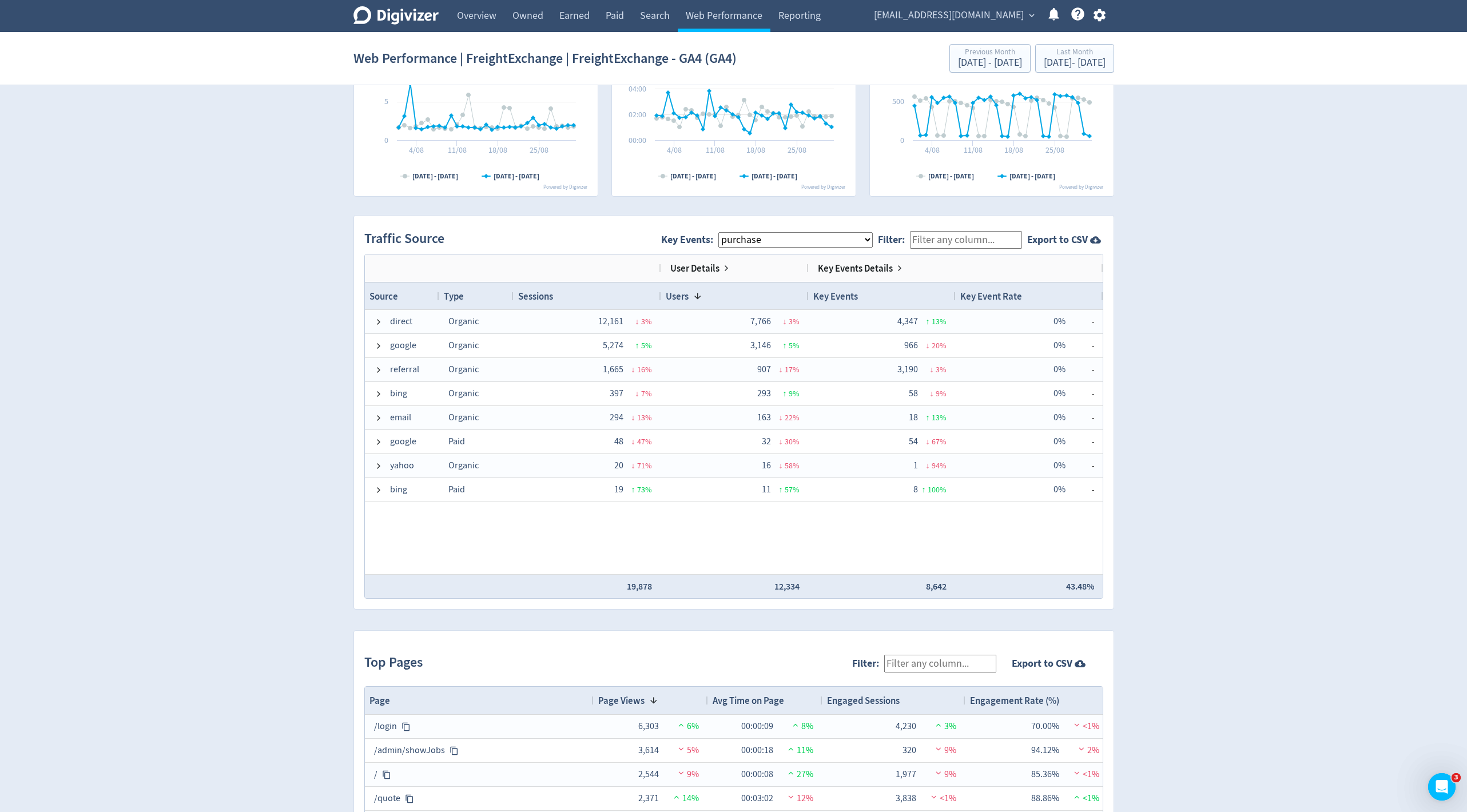
scroll to position [623, 0]
click at [781, 244] on select "All Key Events eCommerce begin_checkout signup_step purchase get_a_quote signup…" at bounding box center [795, 241] width 154 height 16
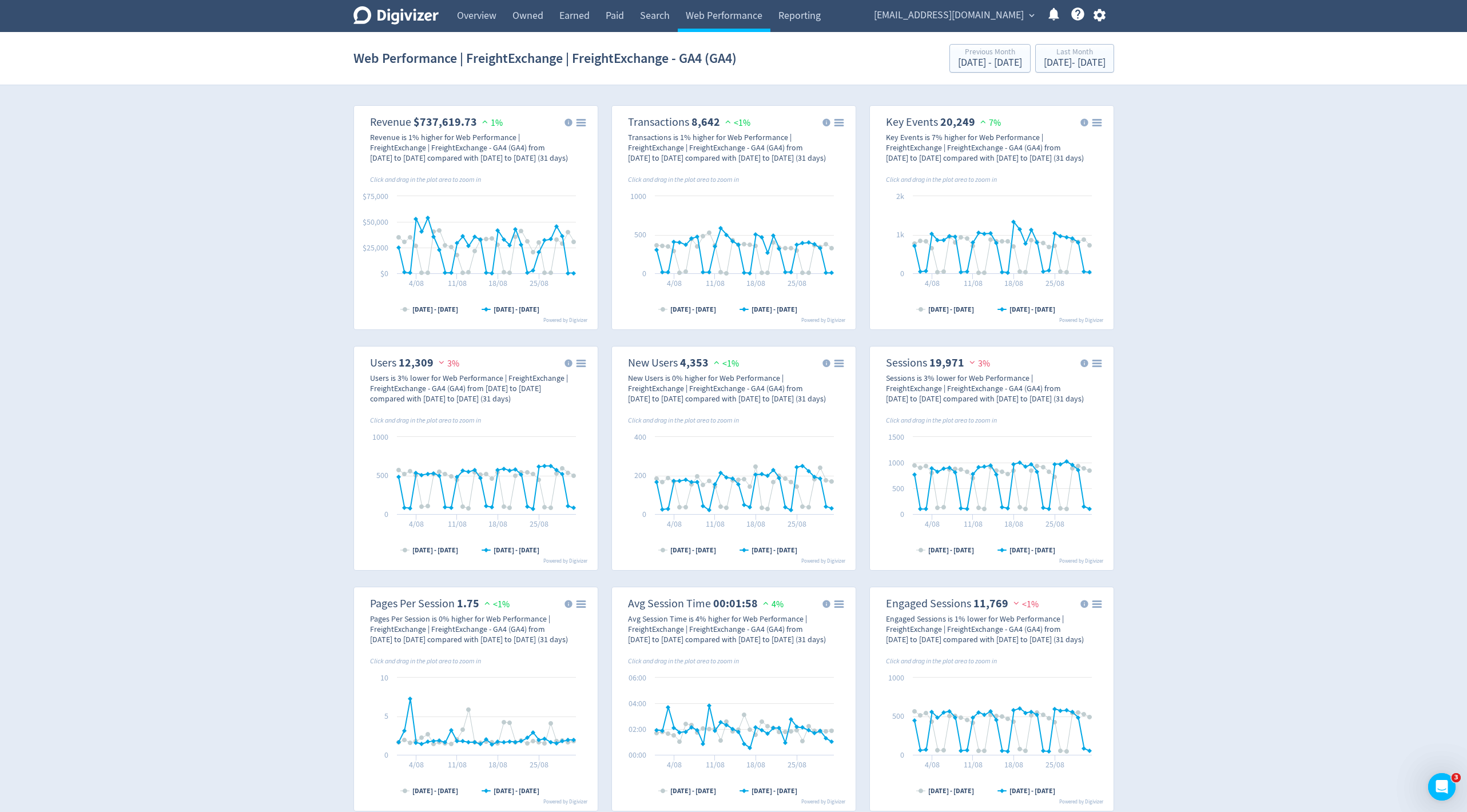
scroll to position [0, 0]
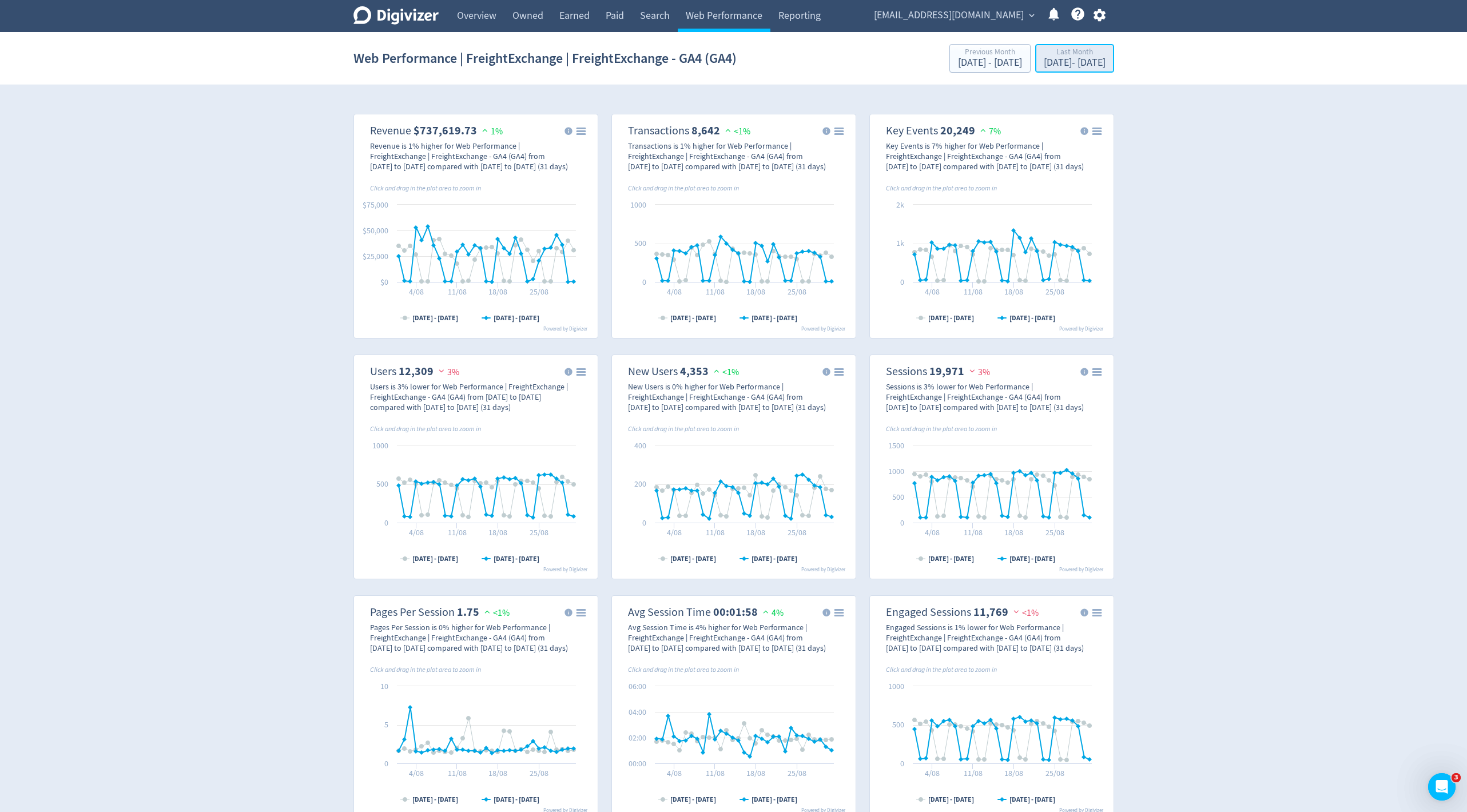
click at [1054, 59] on div "[DATE] - [DATE]" at bounding box center [1074, 63] width 62 height 10
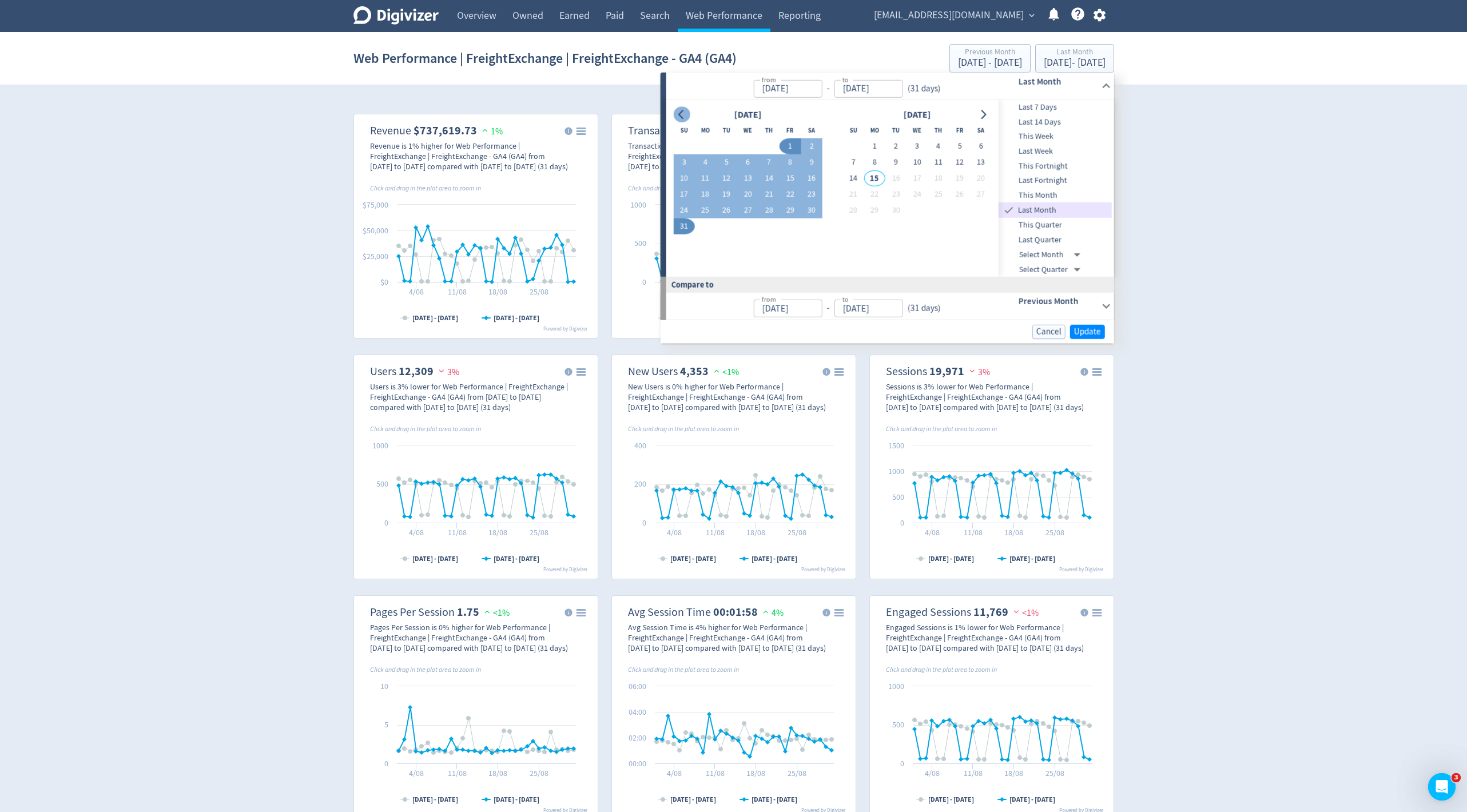
click at [681, 115] on icon "Go to previous month" at bounding box center [681, 115] width 5 height 9
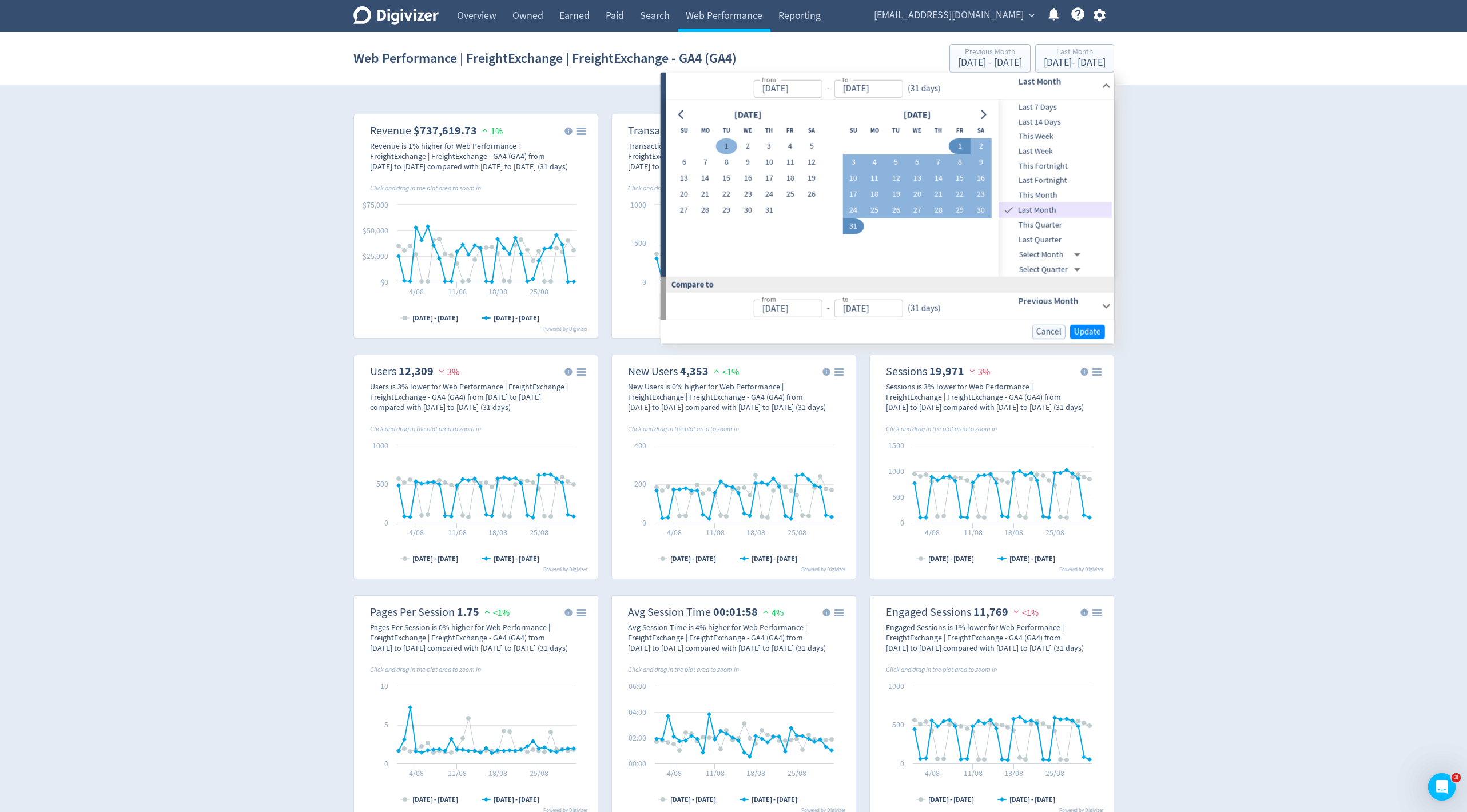
click at [723, 148] on button "1" at bounding box center [727, 147] width 21 height 16
type input "[DATE]"
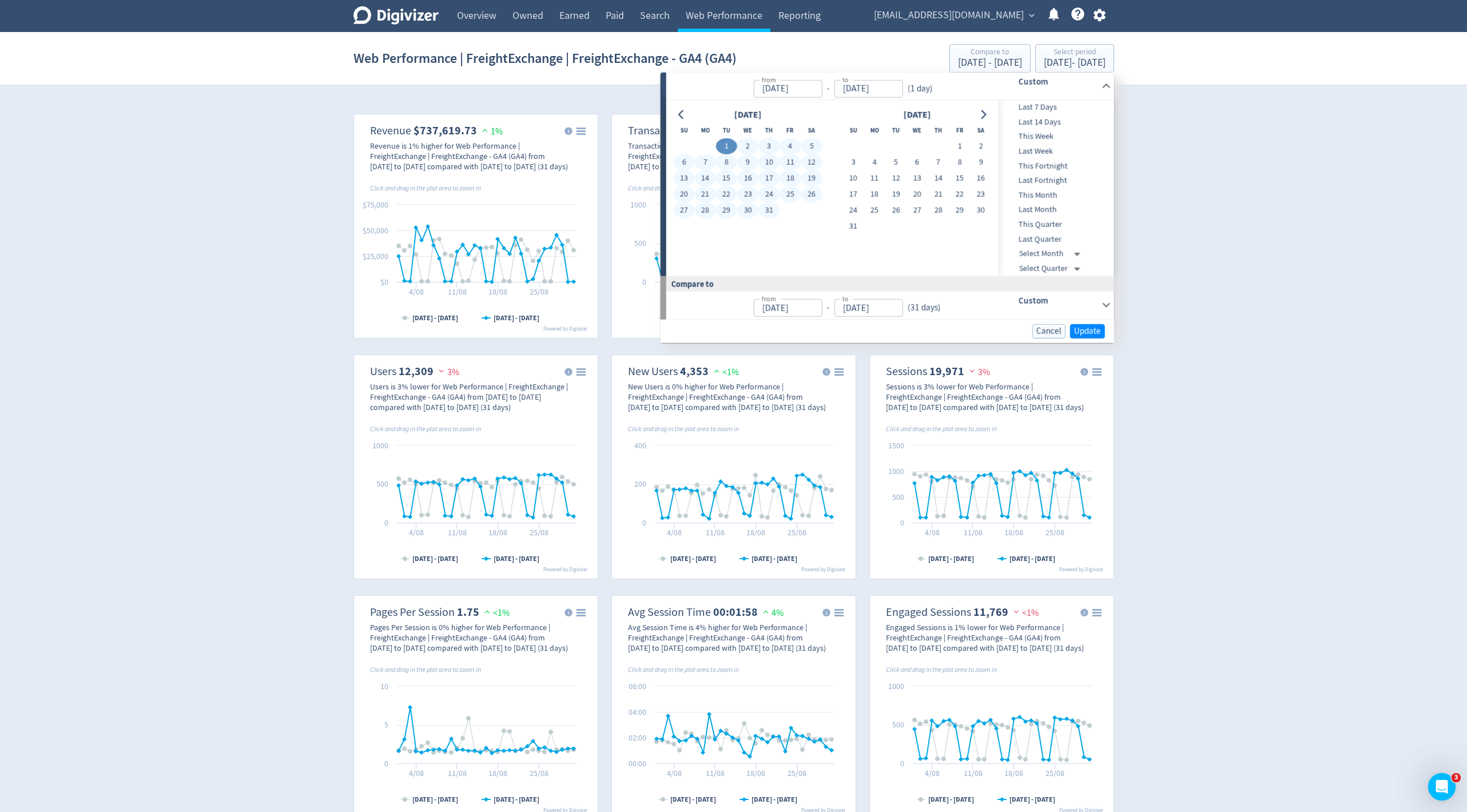
click at [765, 206] on button "31" at bounding box center [769, 210] width 21 height 16
type input "[DATE]"
click at [1079, 346] on div "Created with Highcharts 10.3.3 Chart context menu [DATE] - [DATE] [DATE] - [DAT…" at bounding box center [734, 468] width 761 height 723
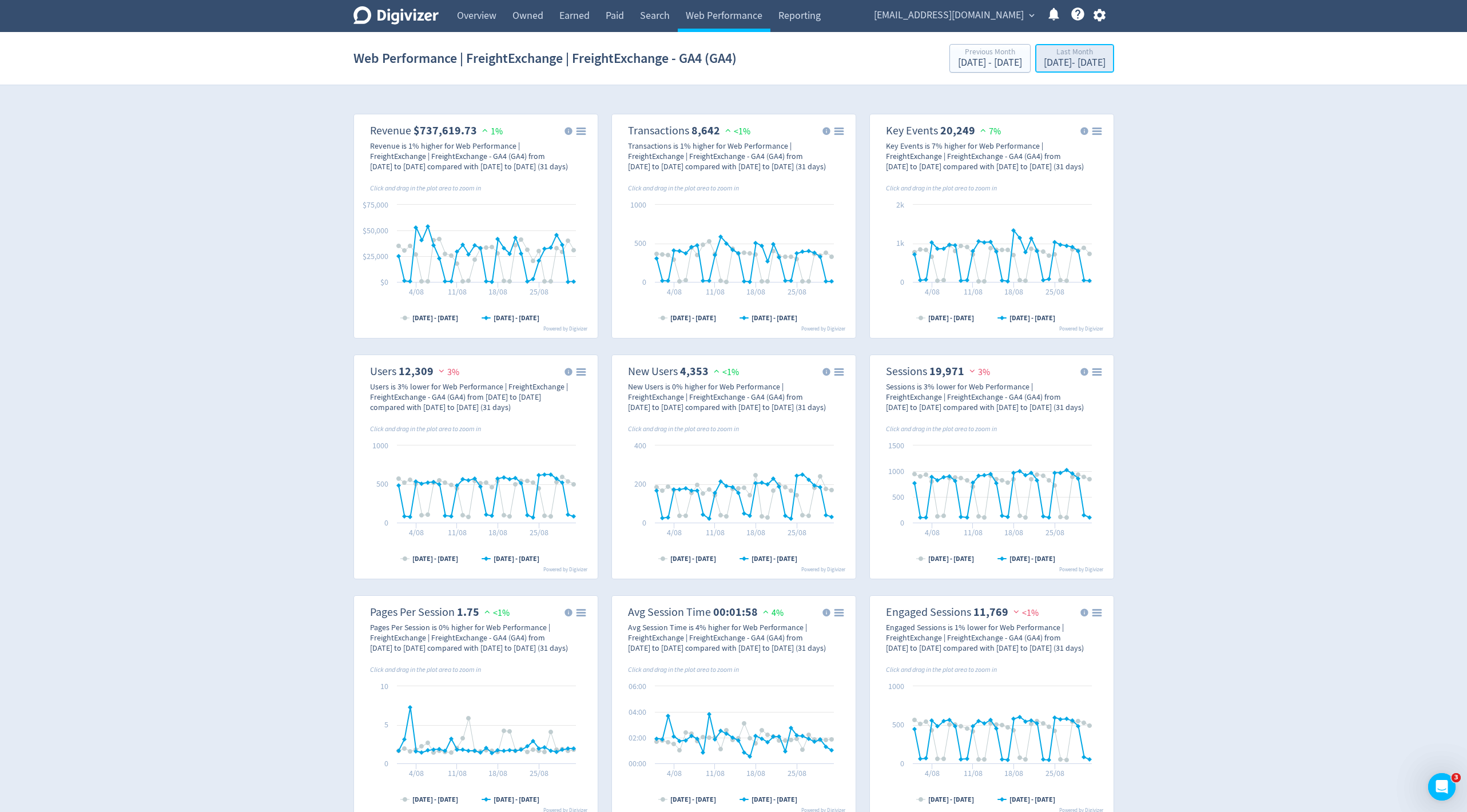
click at [1098, 53] on div "Last Month" at bounding box center [1074, 53] width 62 height 10
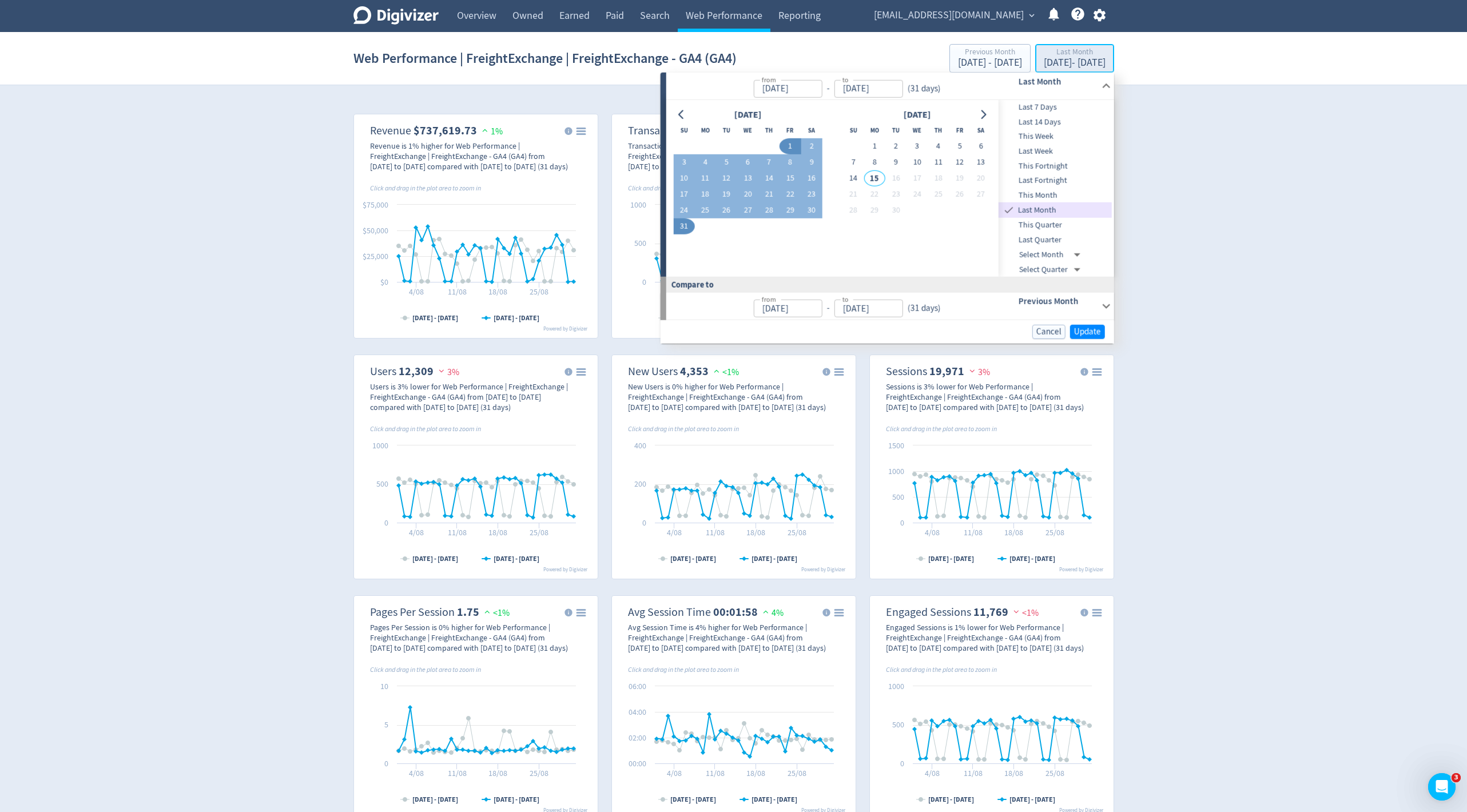
type input "[DATE]"
click at [686, 113] on button "Go to previous month" at bounding box center [681, 114] width 16 height 16
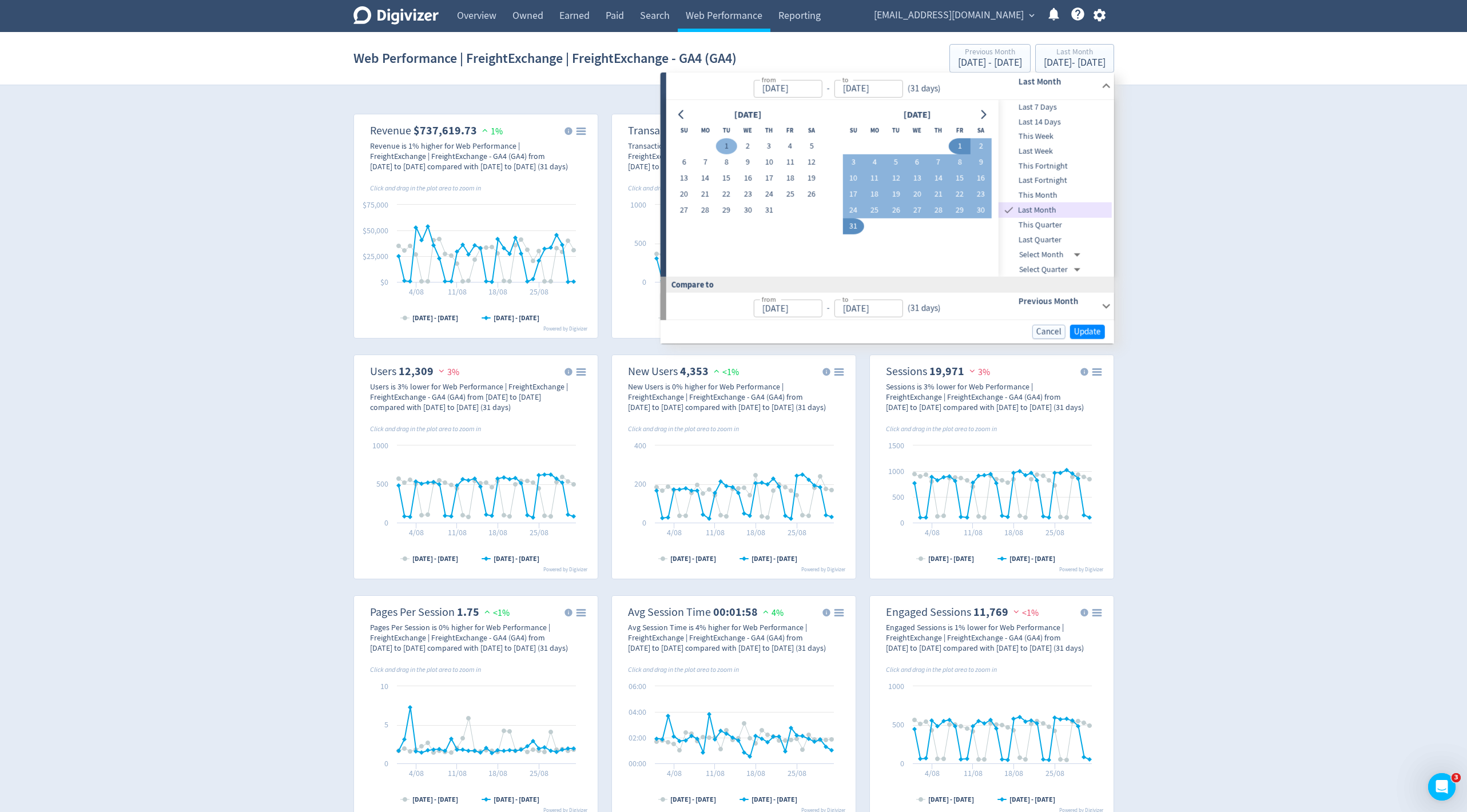
click at [725, 143] on button "1" at bounding box center [727, 147] width 21 height 16
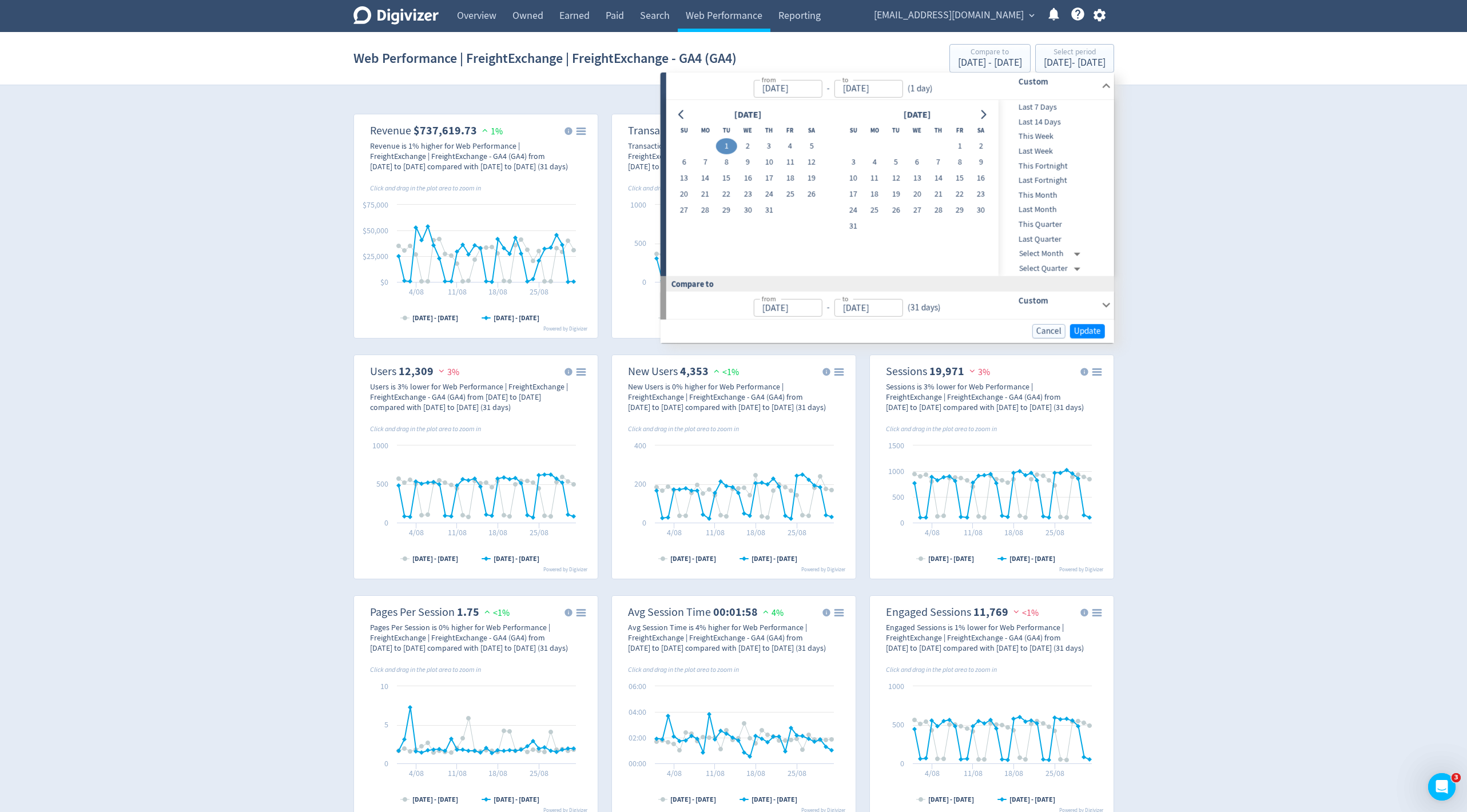
type input "[DATE]"
click at [764, 217] on button "31" at bounding box center [769, 210] width 21 height 16
type input "[DATE]"
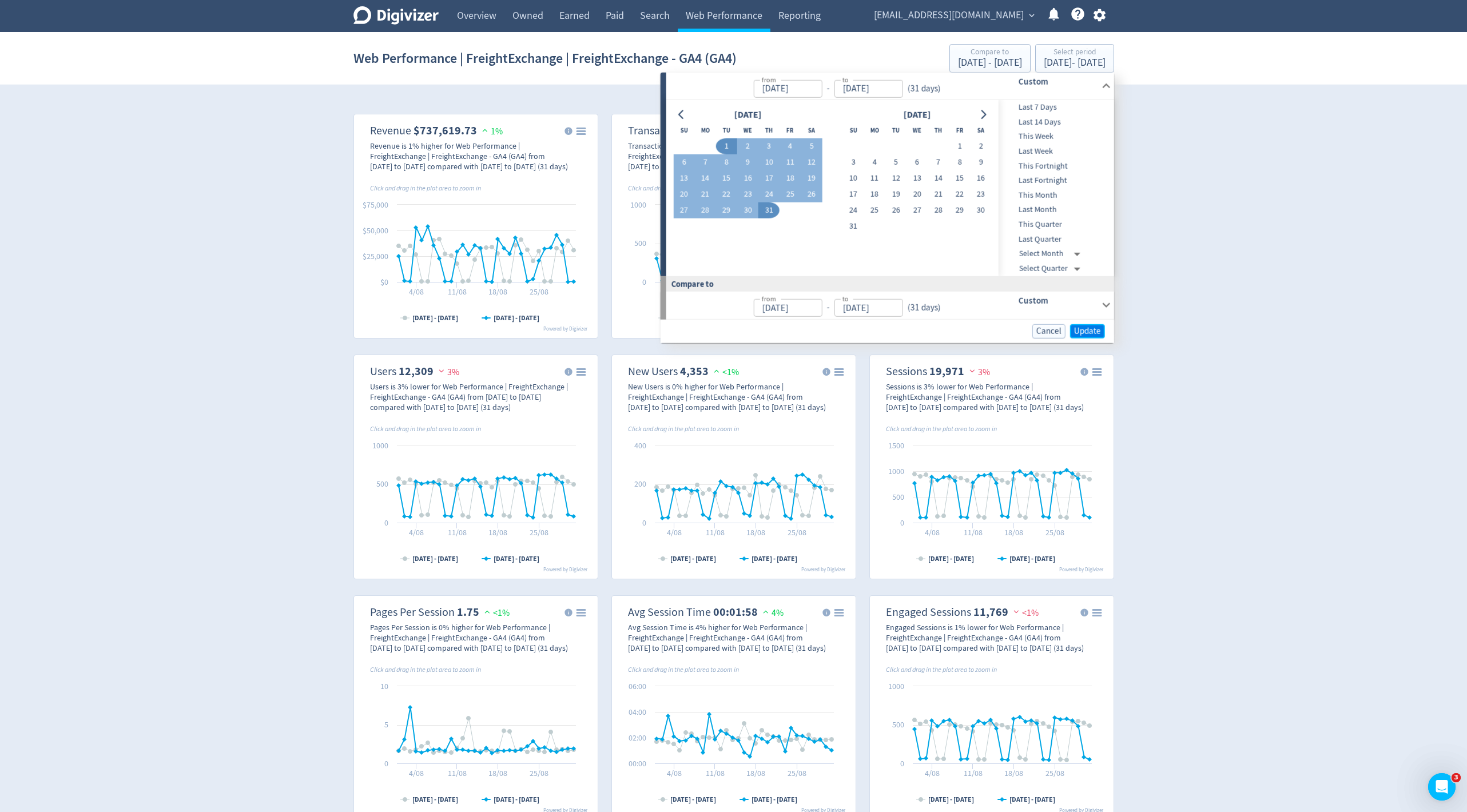
click at [1088, 328] on span "Update" at bounding box center [1087, 331] width 27 height 8
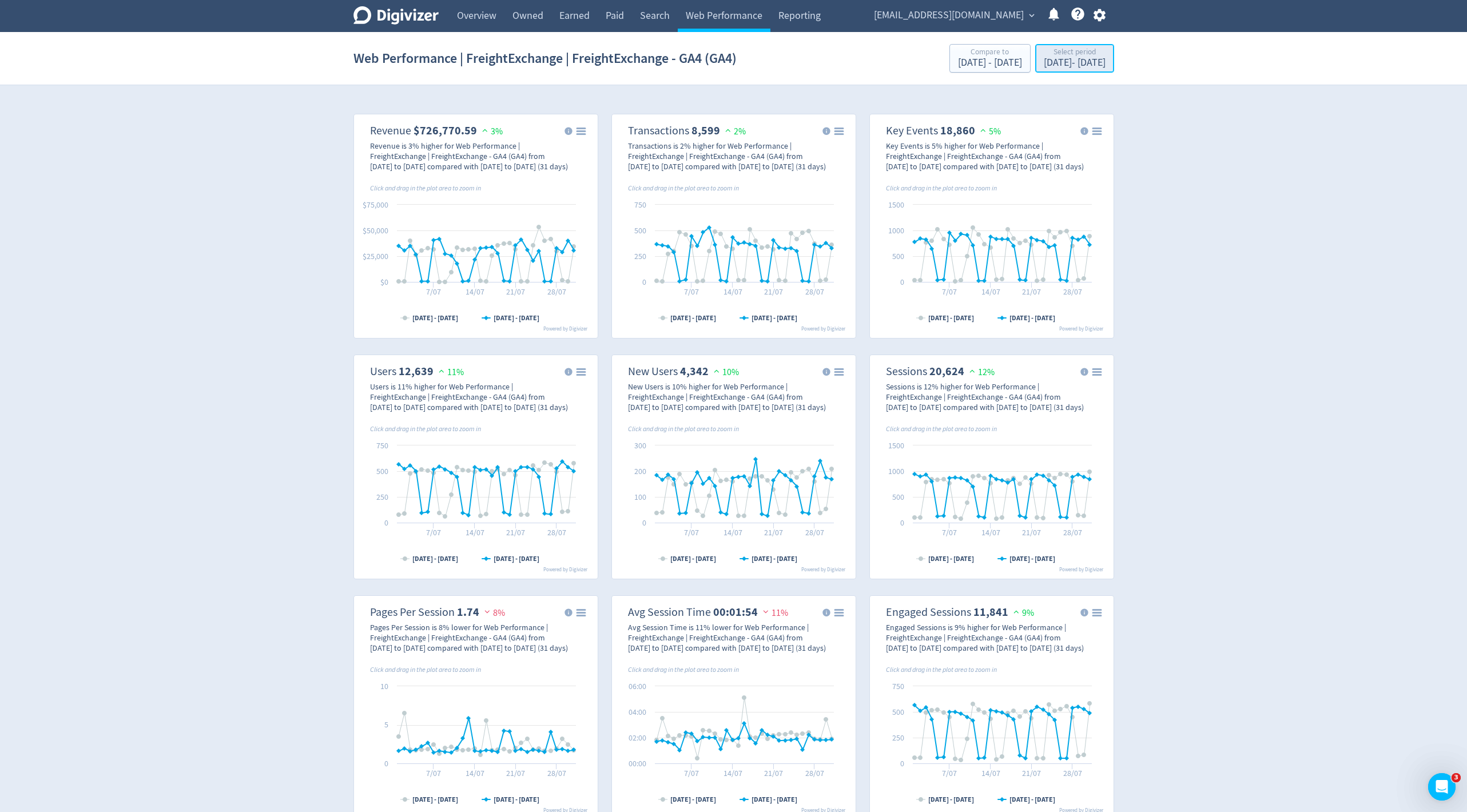
click at [1072, 59] on div "[DATE] - [DATE]" at bounding box center [1074, 63] width 62 height 10
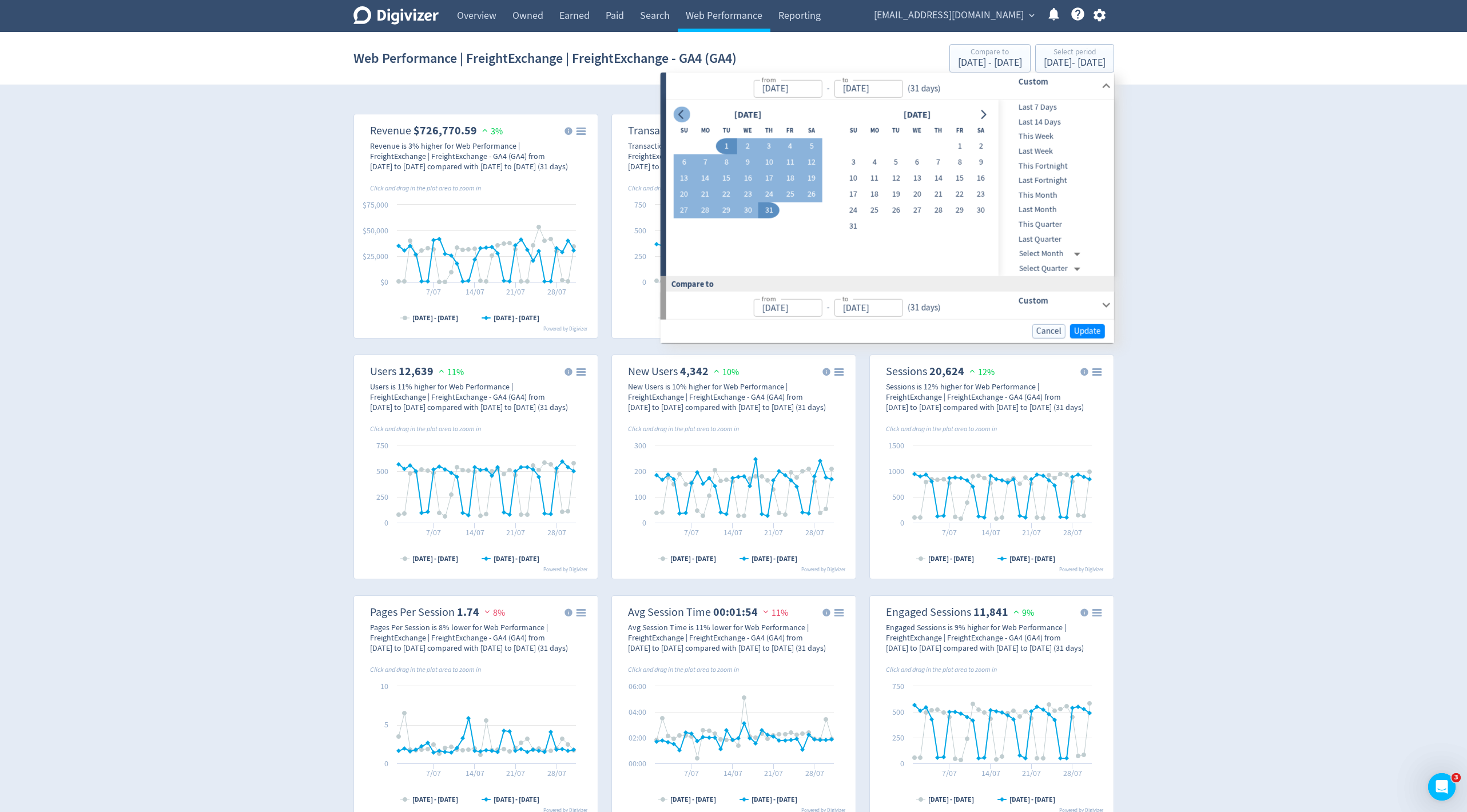
click at [680, 114] on icon "Go to previous month" at bounding box center [682, 115] width 9 height 9
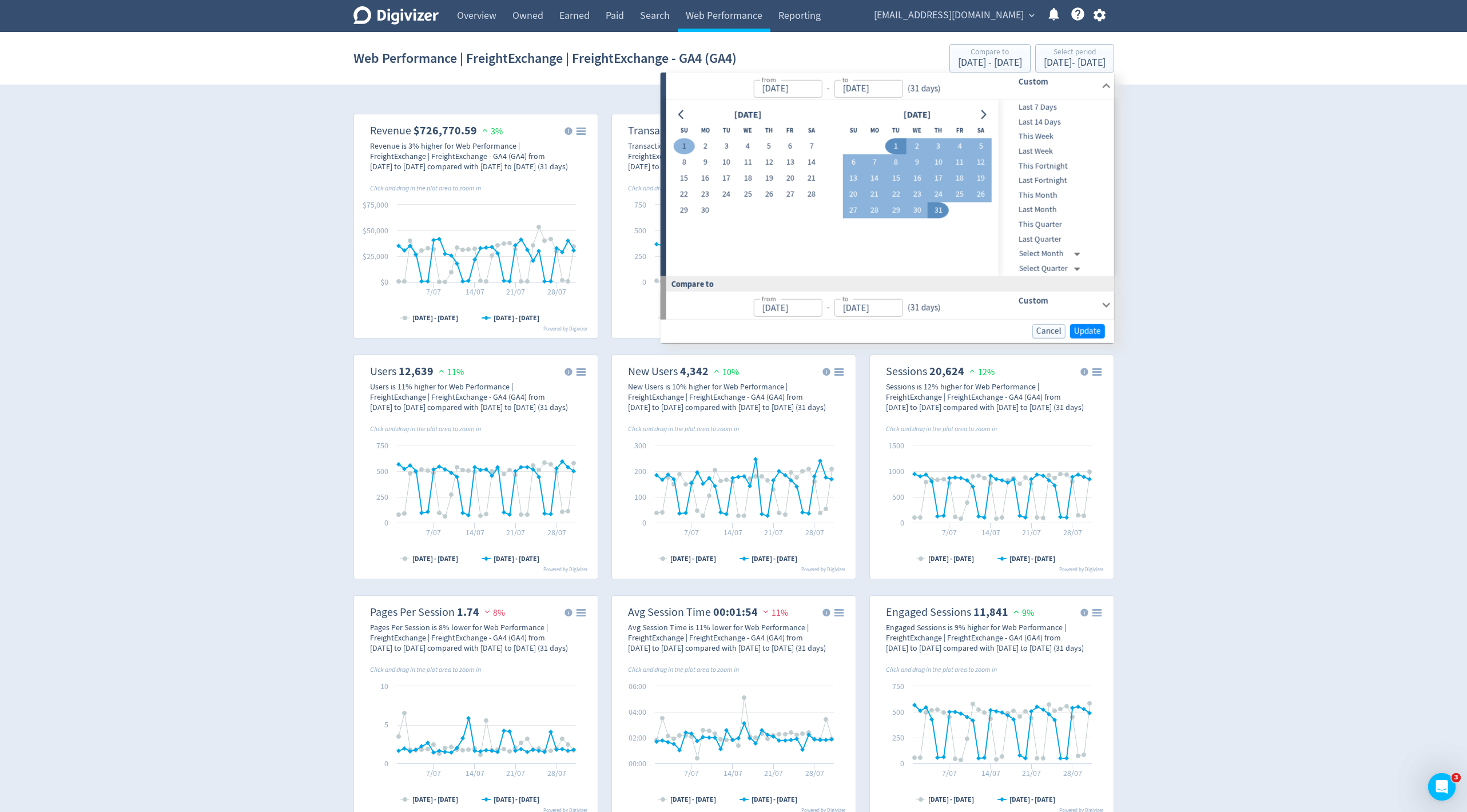
click at [685, 147] on button "1" at bounding box center [684, 147] width 21 height 16
type input "[DATE]"
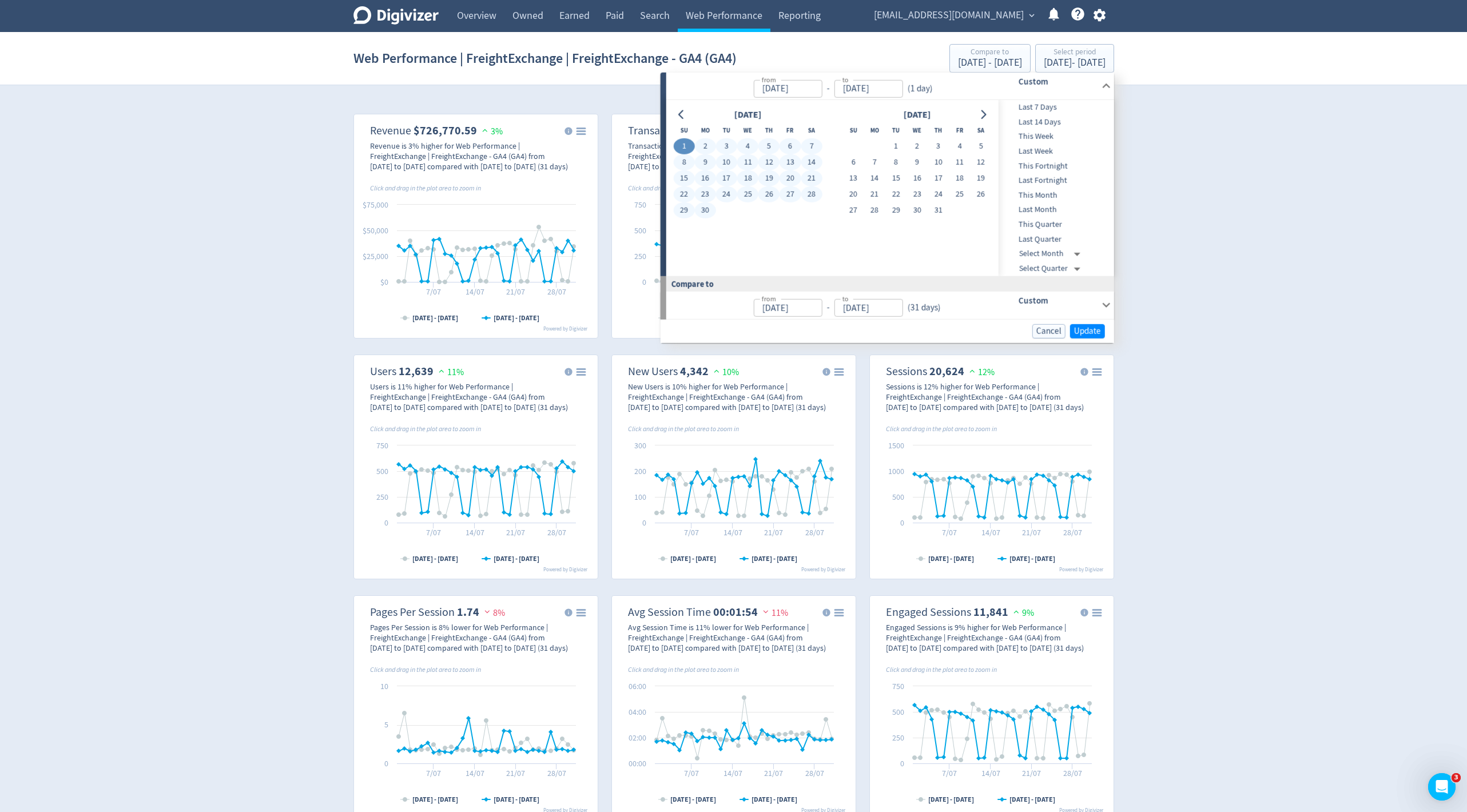
click at [708, 207] on button "30" at bounding box center [705, 210] width 21 height 16
type input "[DATE]"
click at [1080, 331] on span "Update" at bounding box center [1087, 331] width 27 height 8
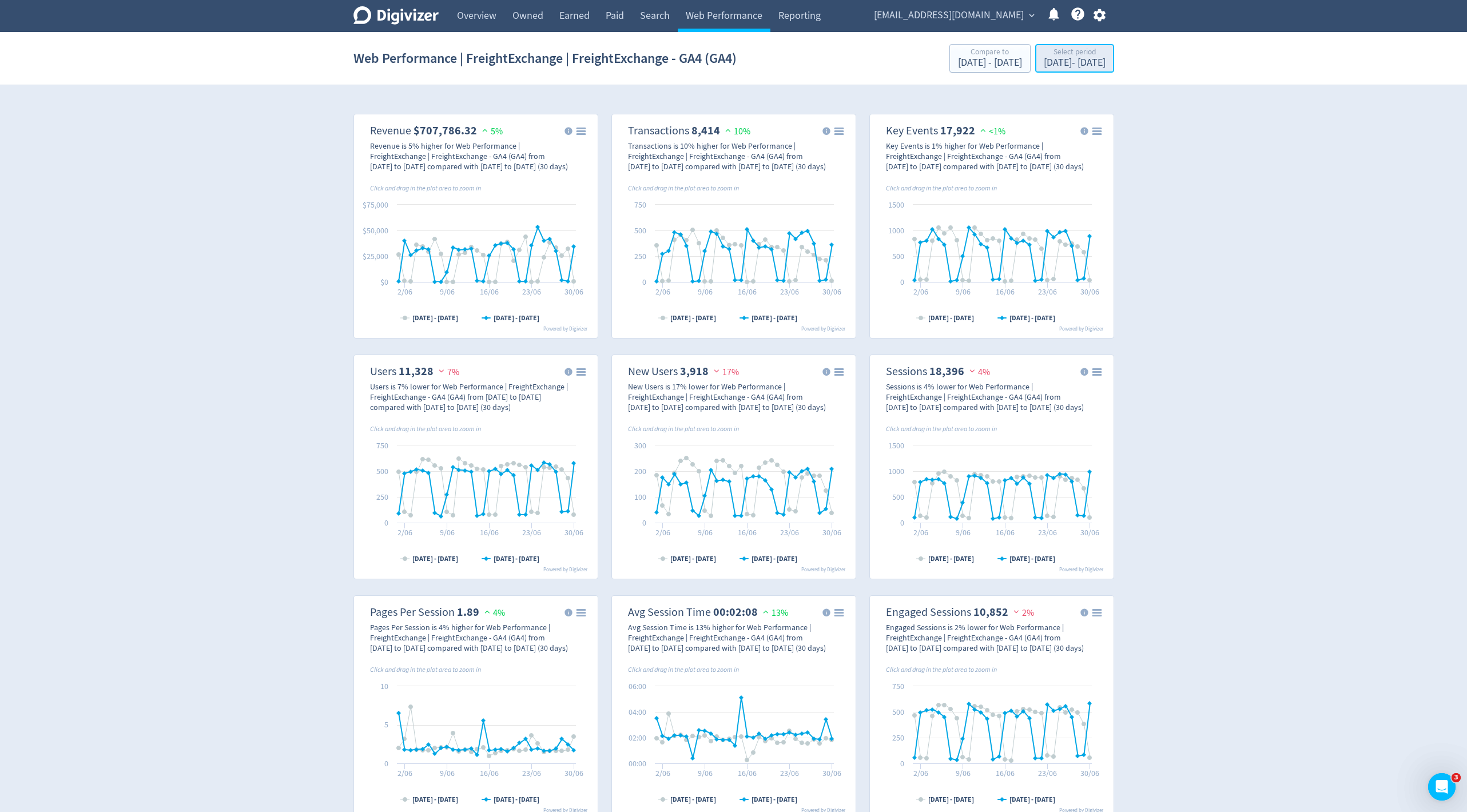
click at [1046, 63] on div "[DATE] - [DATE]" at bounding box center [1074, 63] width 62 height 10
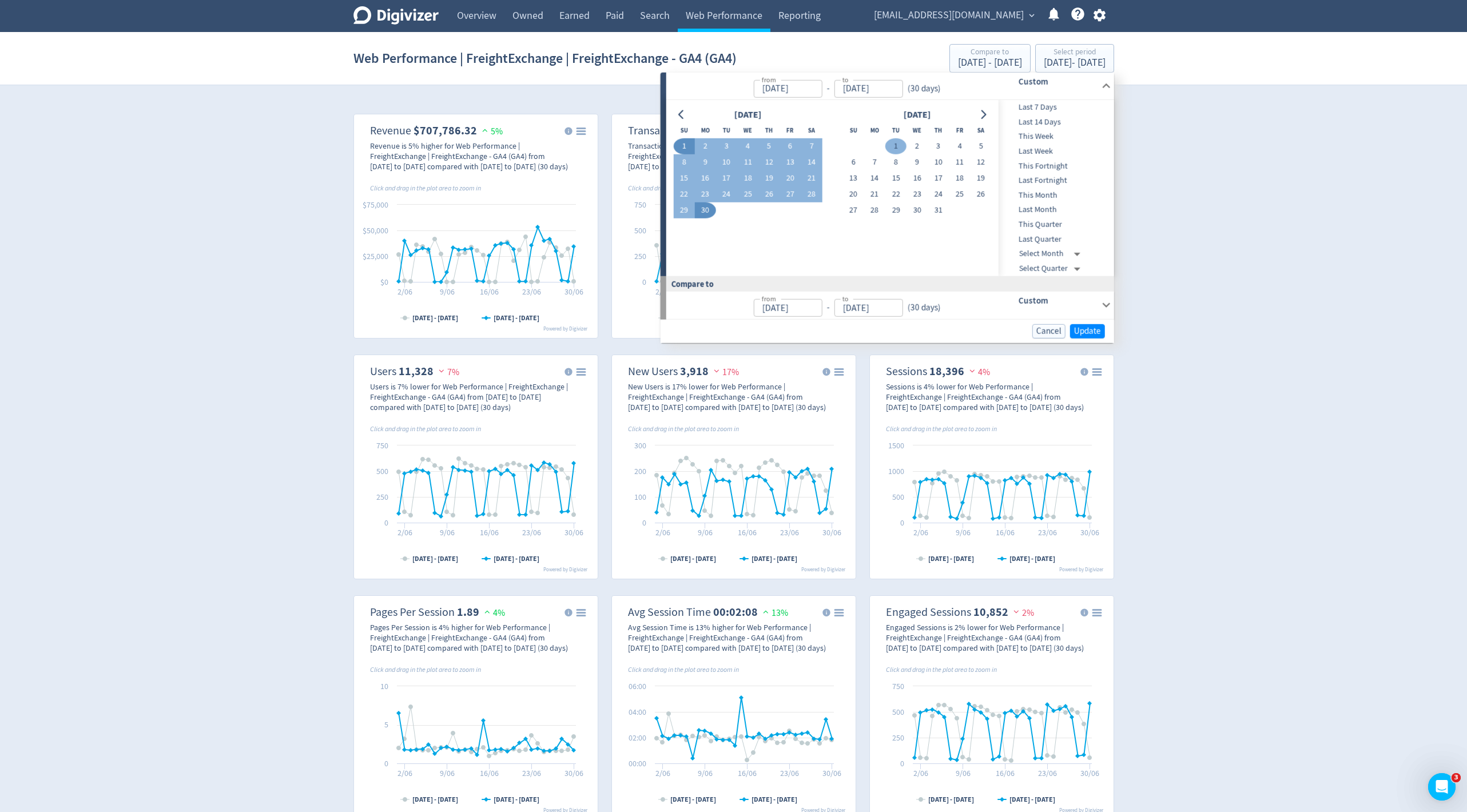
click at [897, 139] on button "1" at bounding box center [896, 147] width 21 height 16
type input "[DATE]"
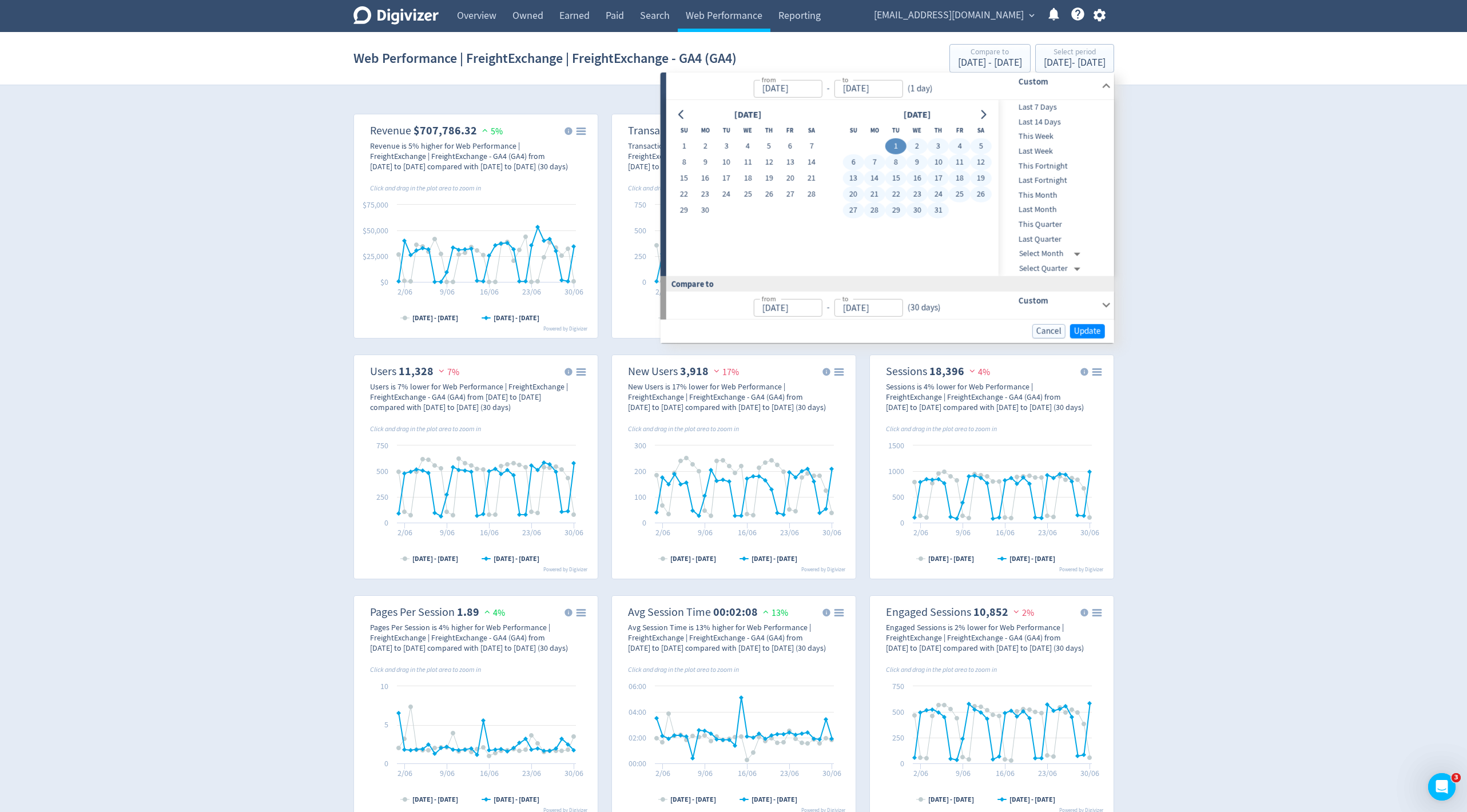
click at [936, 210] on button "31" at bounding box center [938, 210] width 21 height 16
type input "[DATE]"
click at [1099, 329] on span "Update" at bounding box center [1087, 331] width 27 height 8
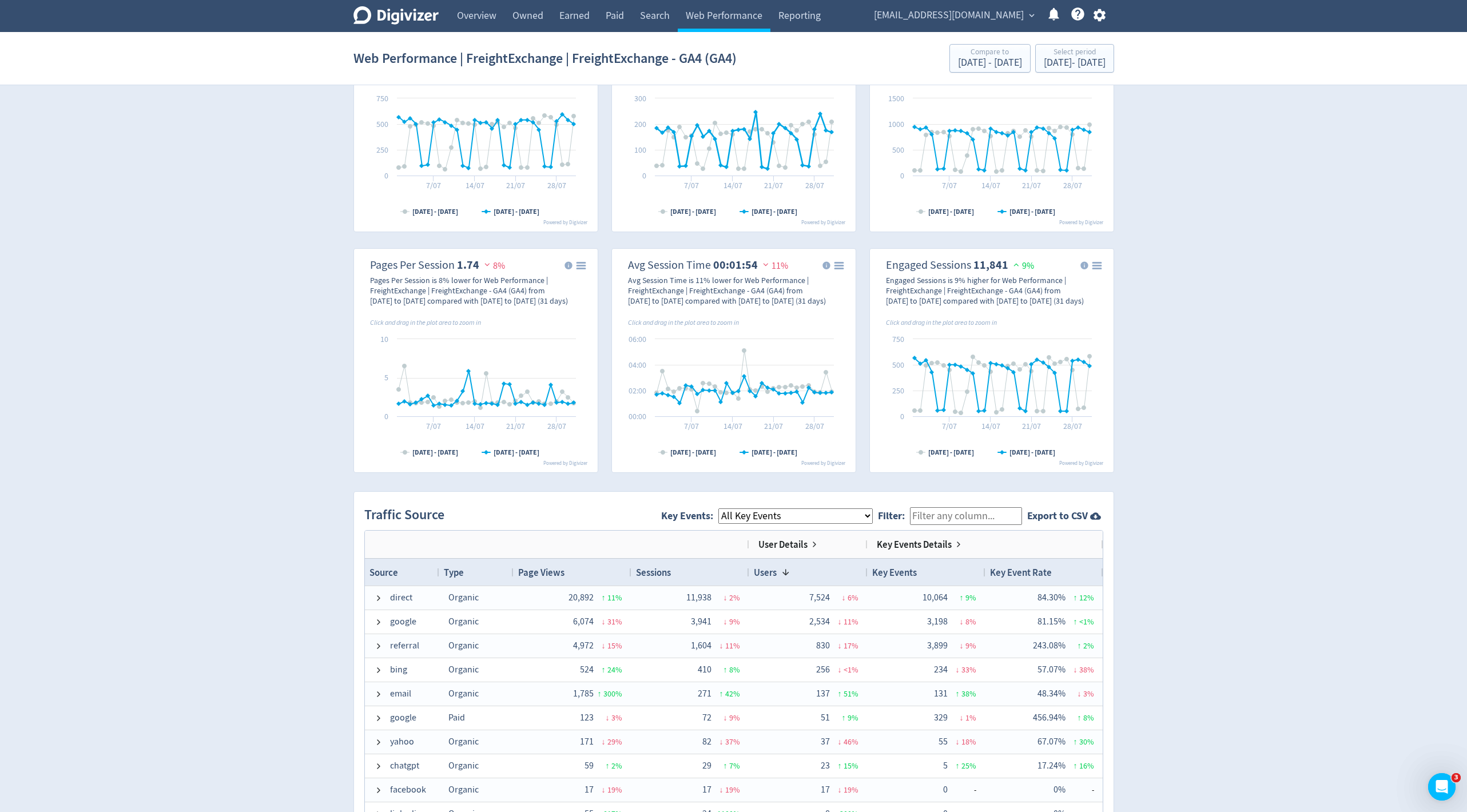
scroll to position [467, 0]
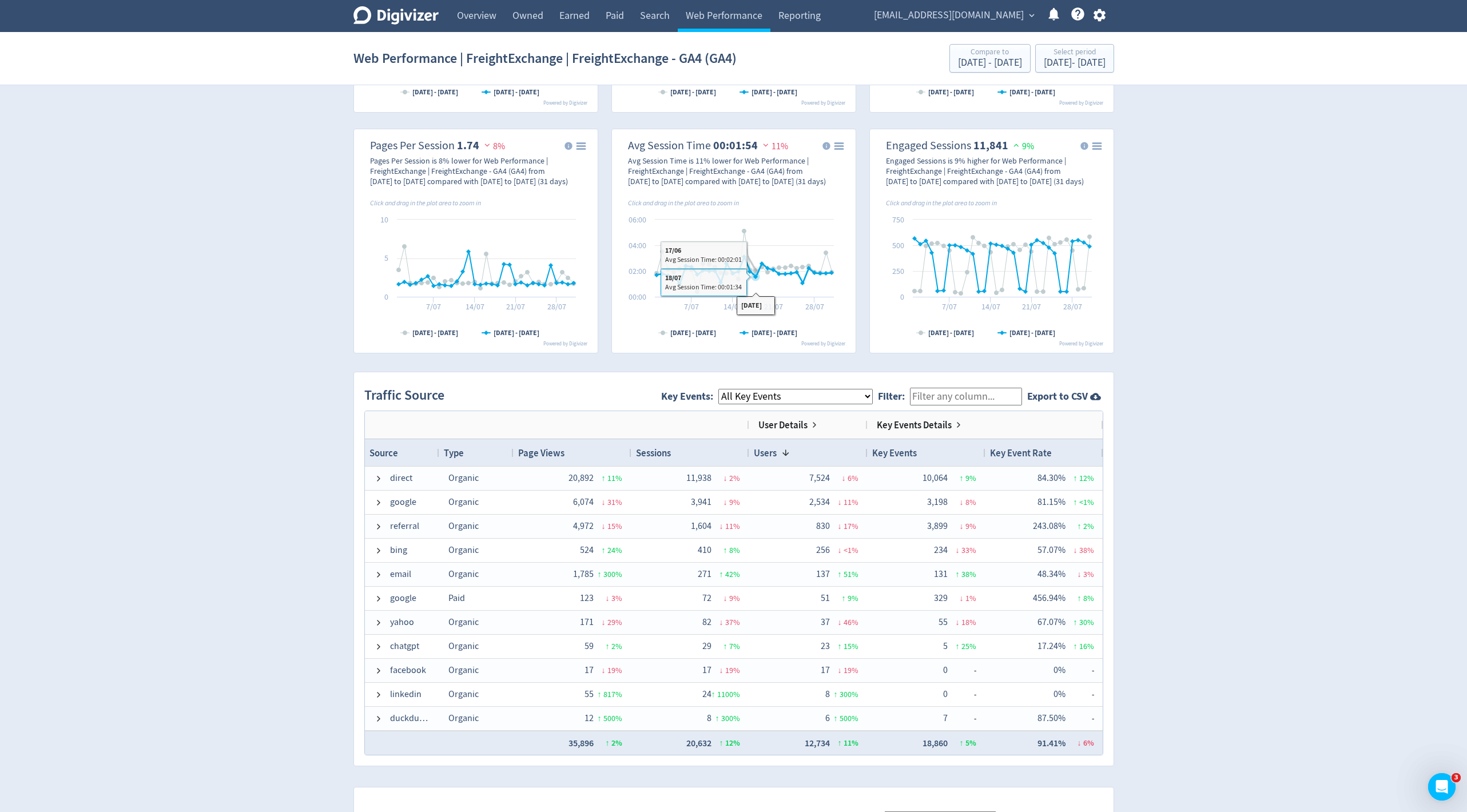
click at [807, 391] on select "All Key Events eCommerce begin_checkout signup_step purchase get_a_quote signup…" at bounding box center [795, 397] width 154 height 16
select select "purchase"
click at [726, 389] on select "All Key Events eCommerce begin_checkout signup_step purchase get_a_quote signup…" at bounding box center [795, 397] width 154 height 16
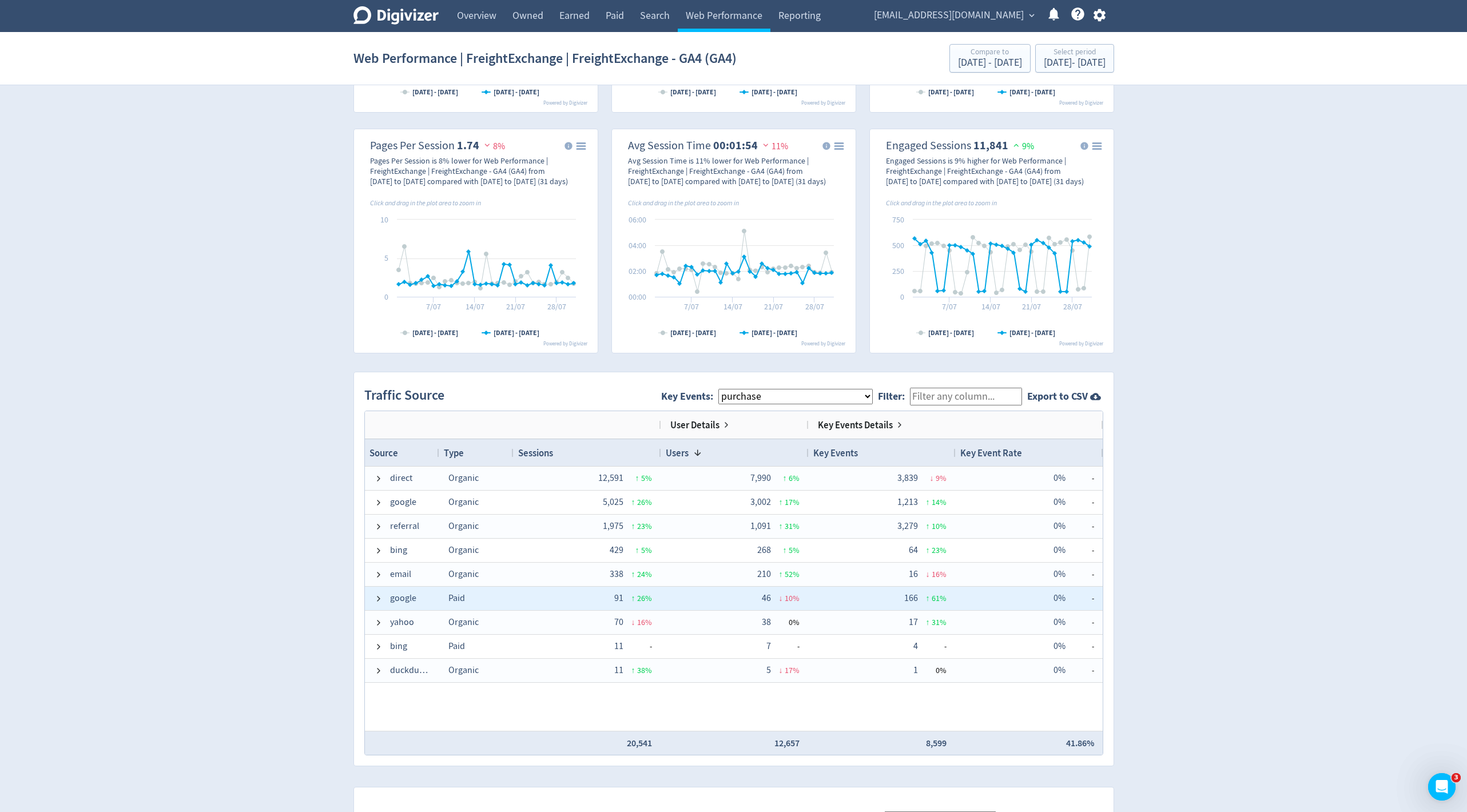
scroll to position [0, 0]
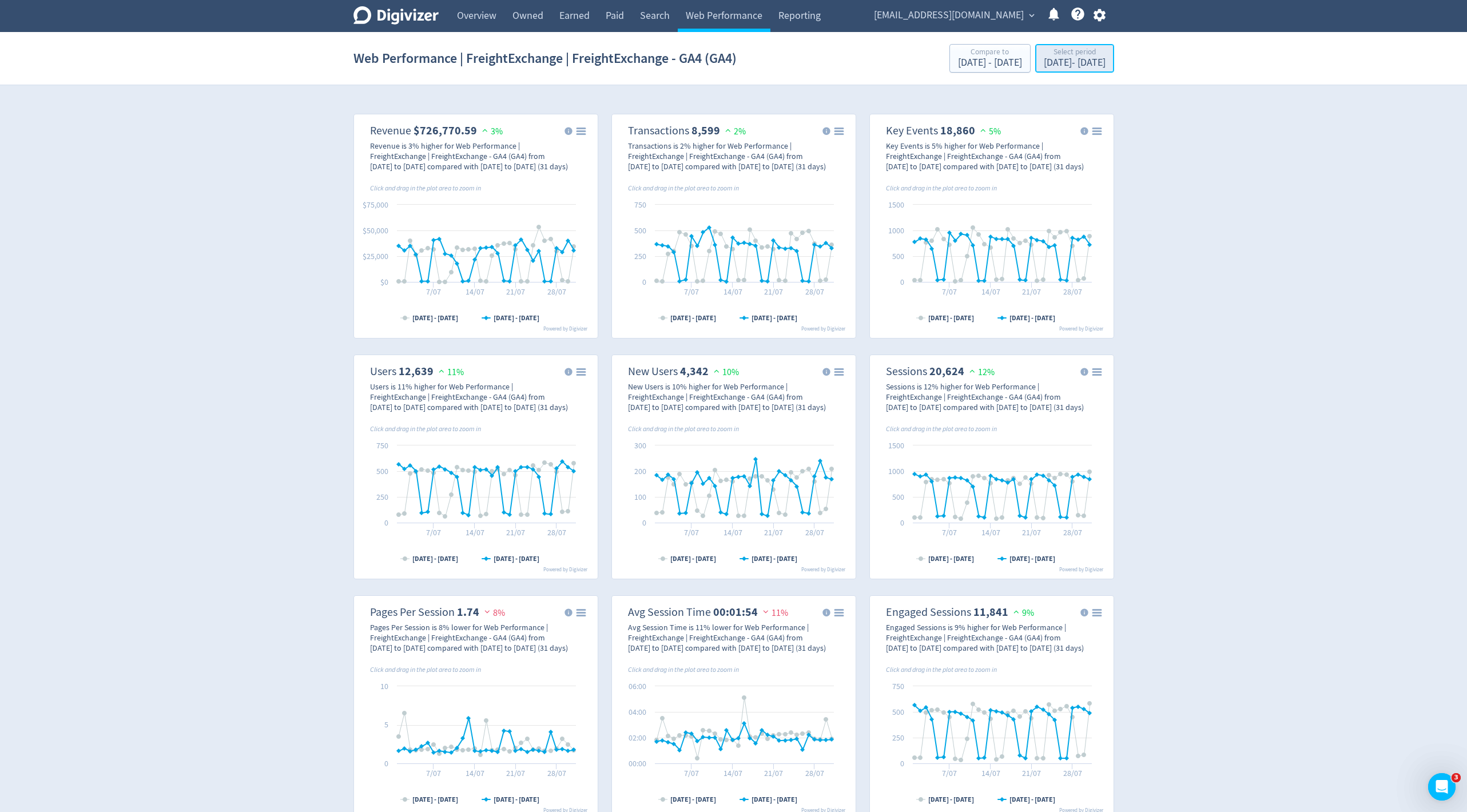
click at [1052, 63] on div "[DATE] - [DATE]" at bounding box center [1074, 63] width 62 height 10
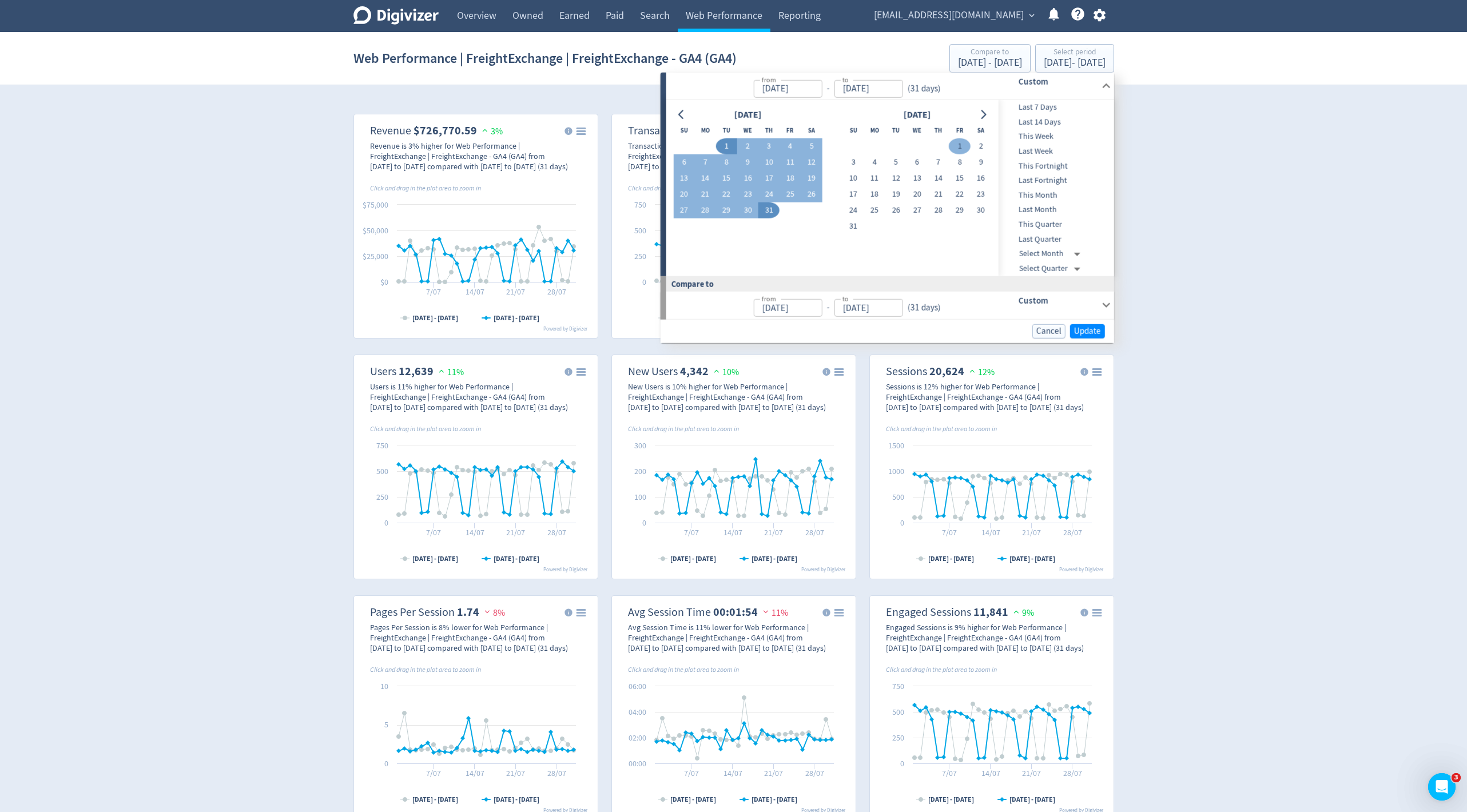
click at [962, 144] on button "1" at bounding box center [959, 147] width 21 height 16
type input "[DATE]"
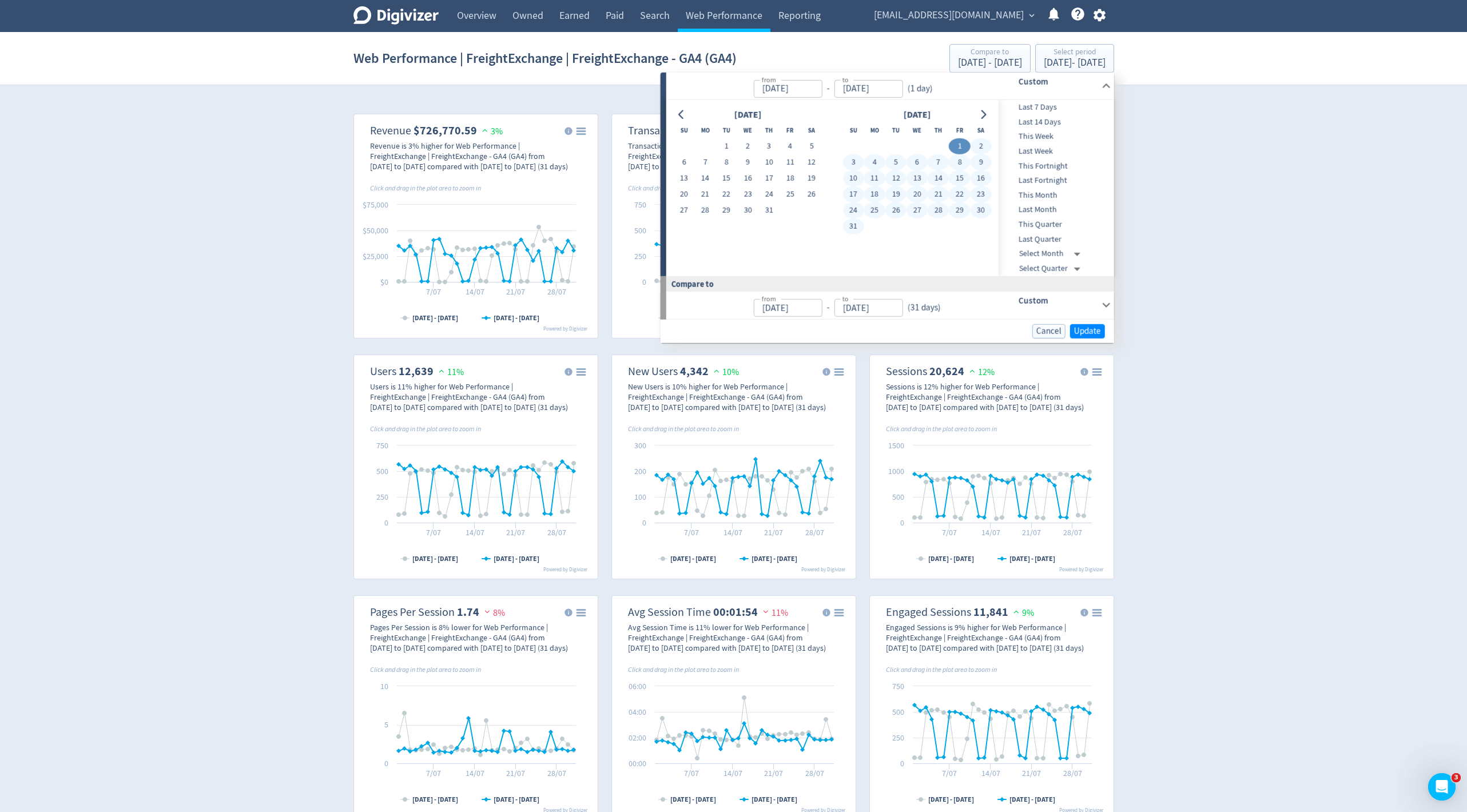
click at [856, 222] on button "31" at bounding box center [853, 227] width 21 height 16
type input "[DATE]"
click at [1084, 327] on span "Update" at bounding box center [1087, 331] width 27 height 8
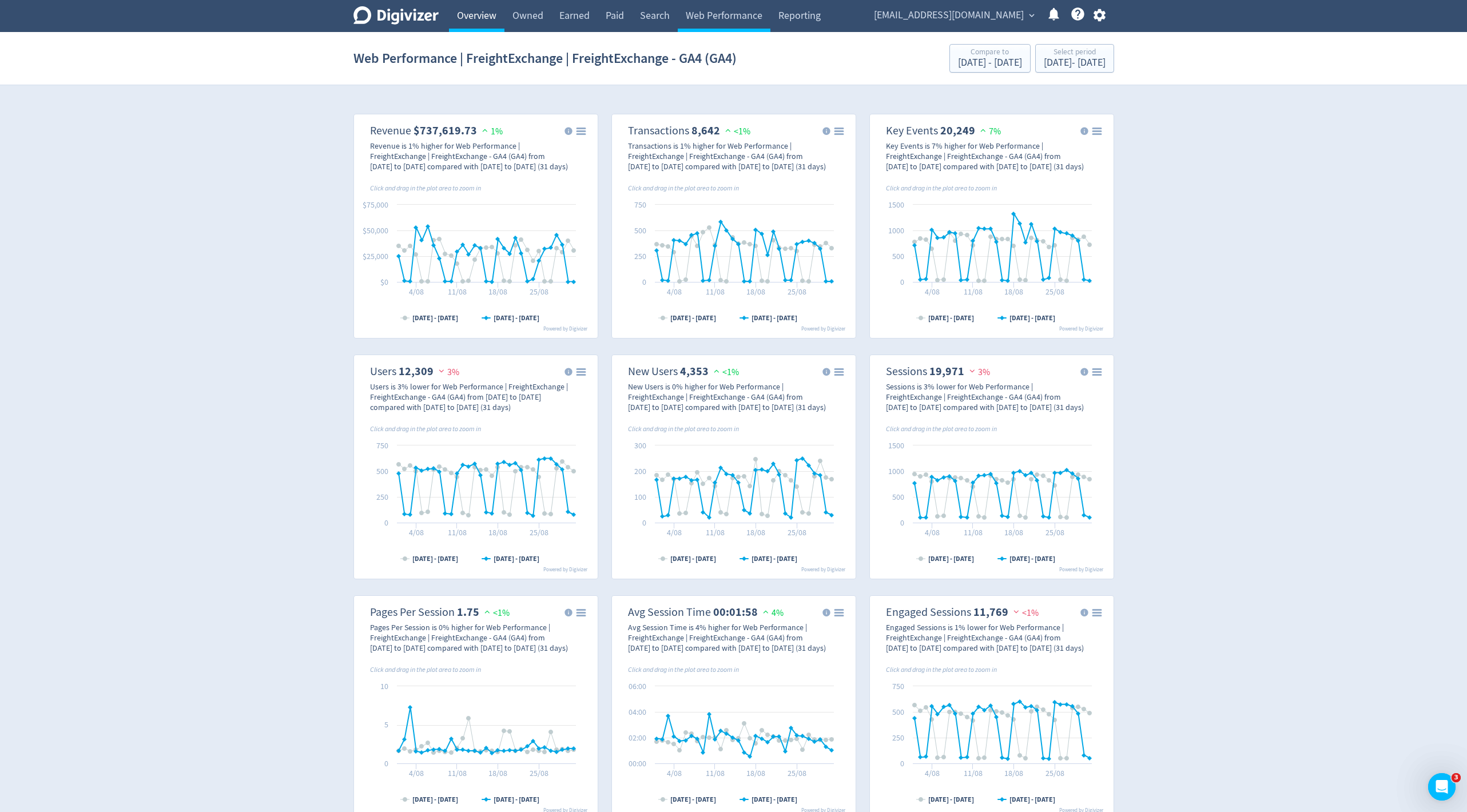
click at [472, 21] on link "Overview" at bounding box center [477, 16] width 55 height 32
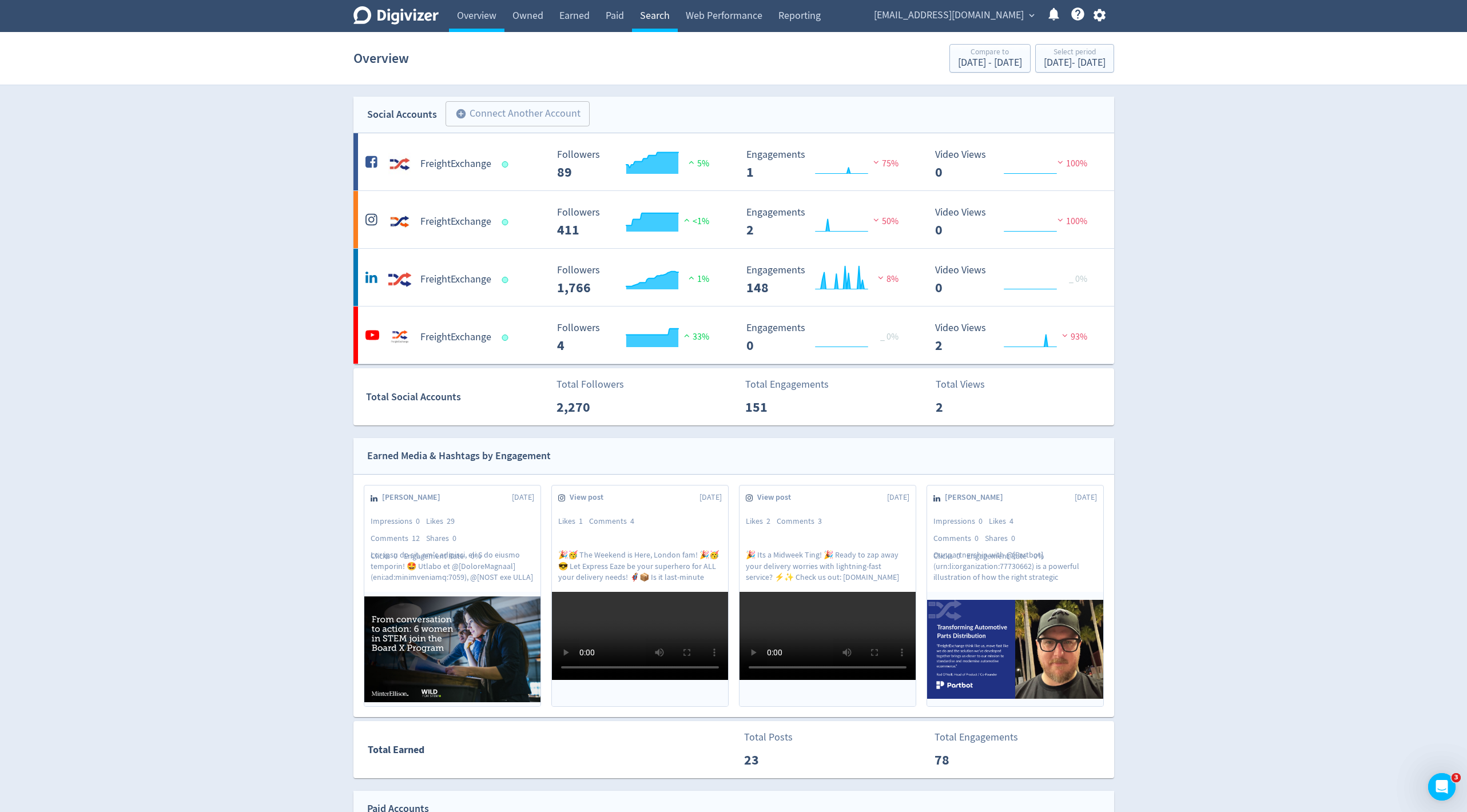
click at [659, 23] on link "Search" at bounding box center [655, 16] width 46 height 32
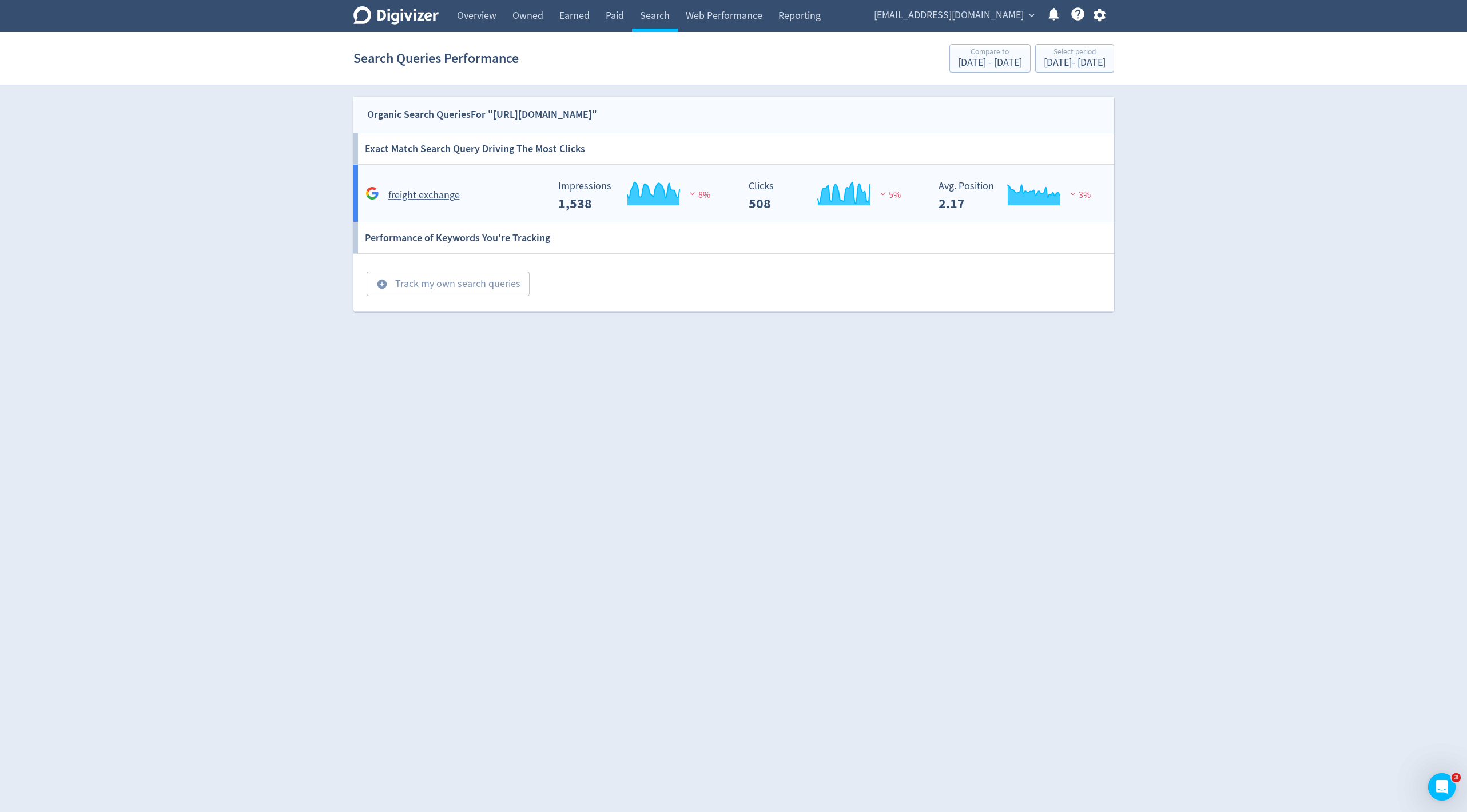
click at [426, 193] on h5 "freight exchange" at bounding box center [424, 195] width 72 height 14
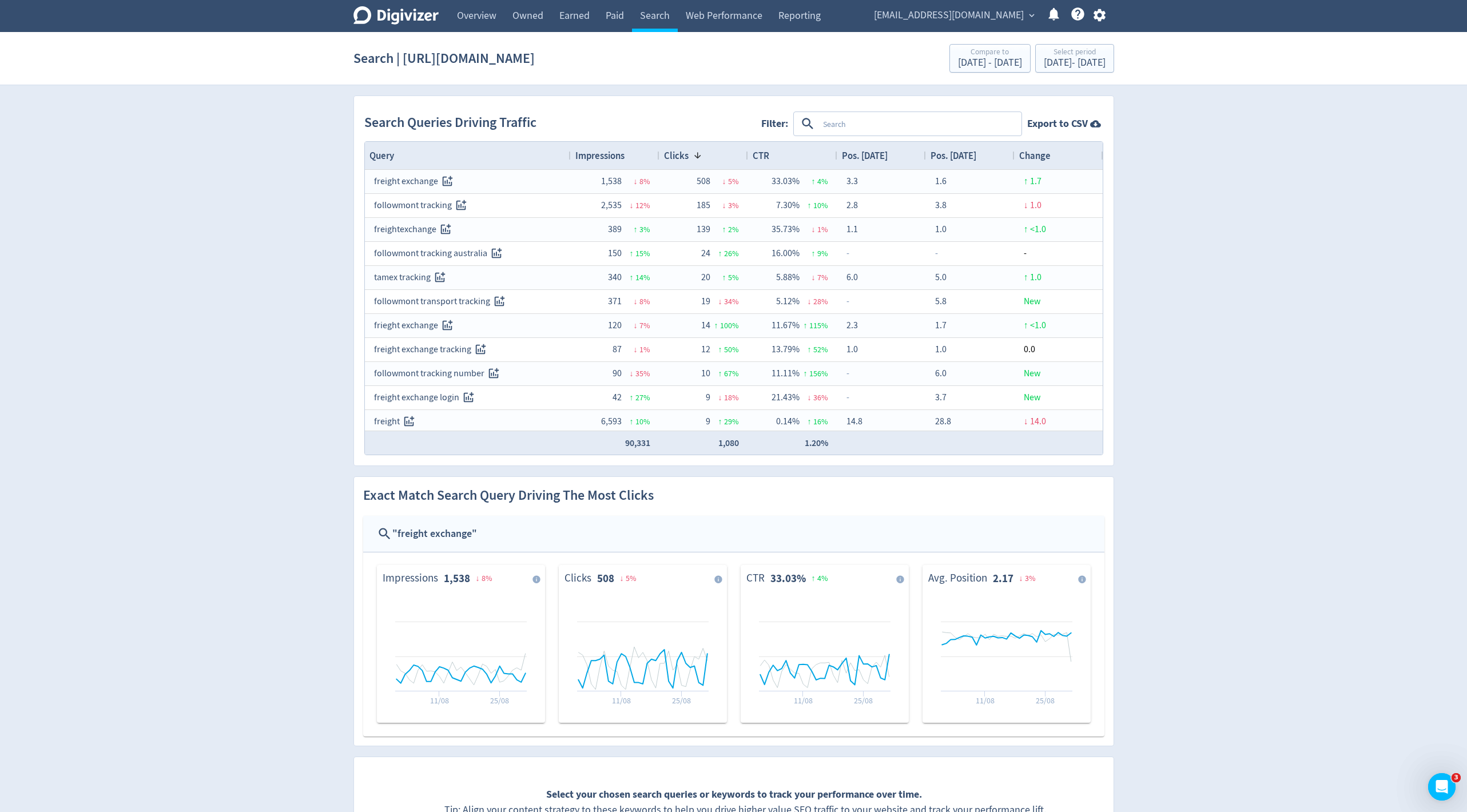
click at [607, 156] on span "Impressions" at bounding box center [600, 155] width 49 height 12
click at [607, 156] on span "Impressions" at bounding box center [600, 155] width 49 height 12
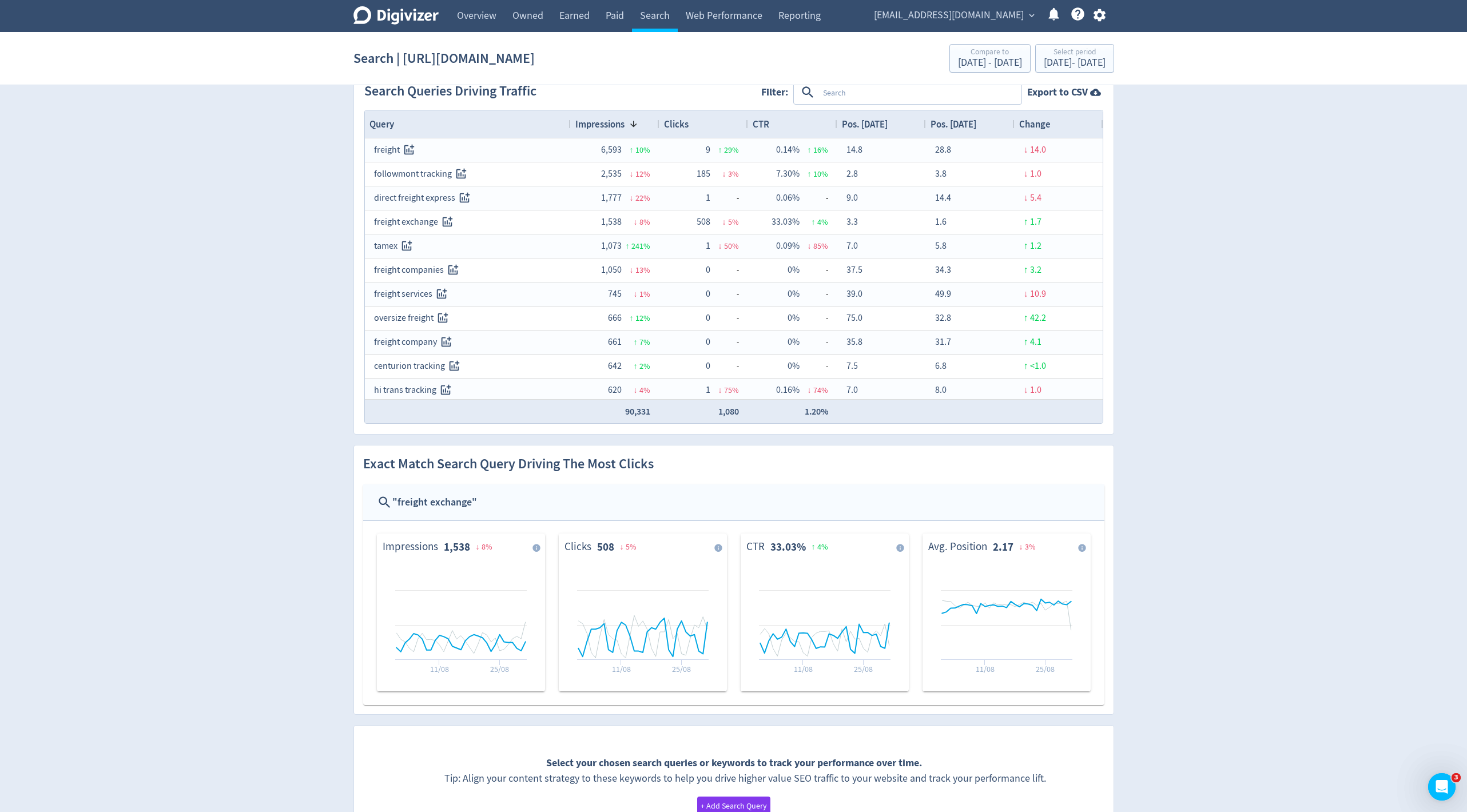
click at [901, 98] on textarea at bounding box center [919, 92] width 202 height 21
type textarea "a"
type textarea "shopify"
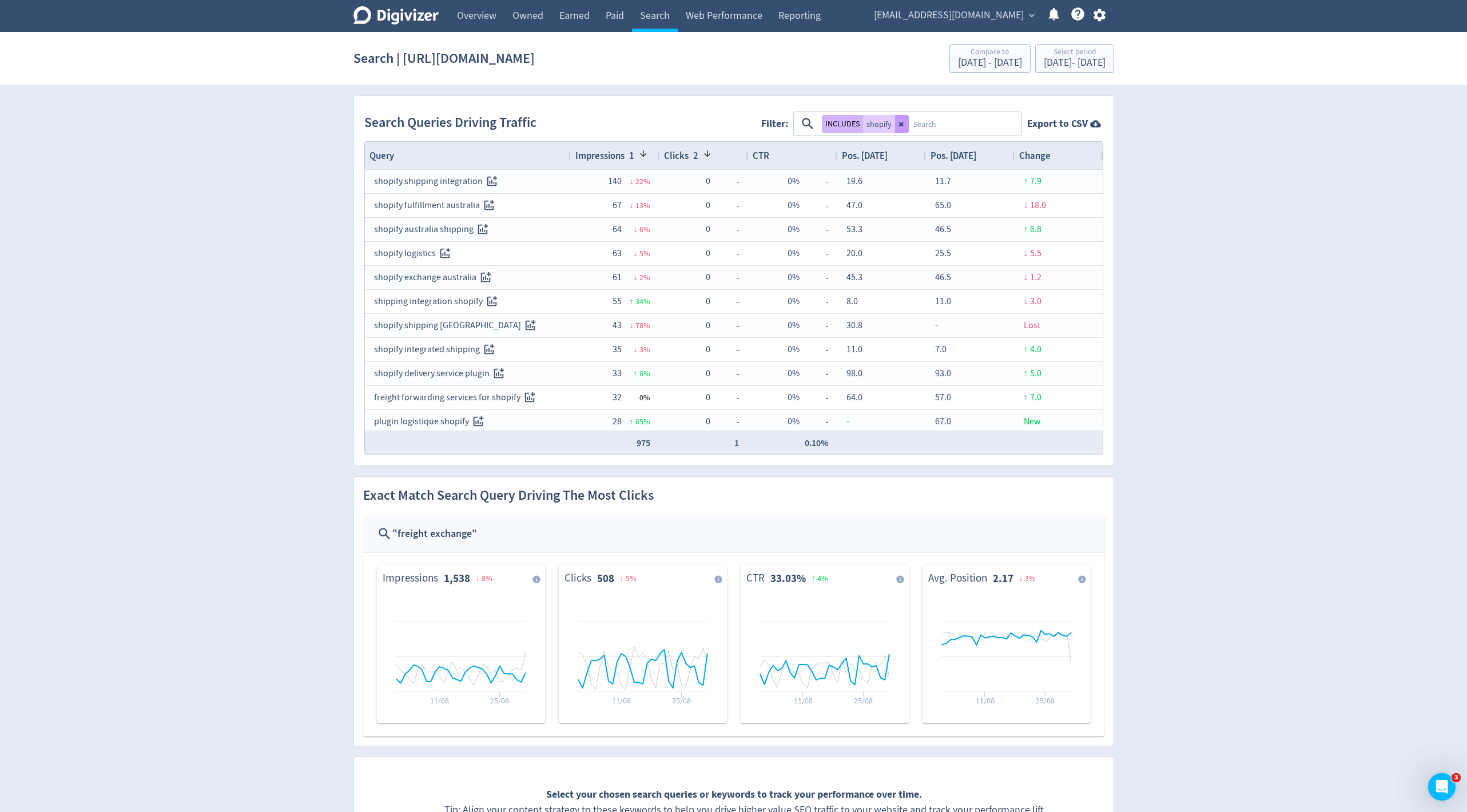
click at [901, 122] on icon at bounding box center [902, 124] width 7 height 7
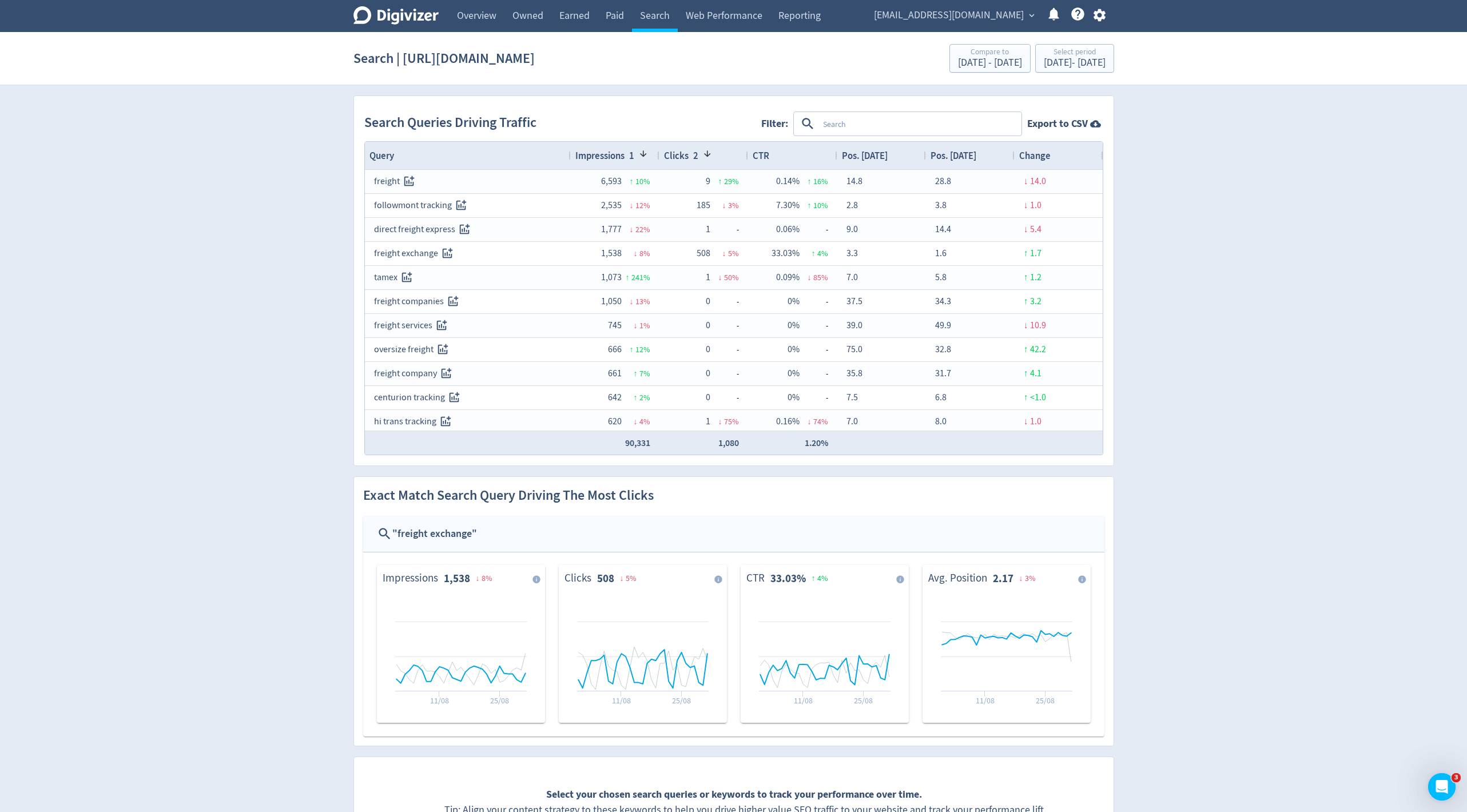
click at [850, 124] on textarea at bounding box center [919, 124] width 202 height 21
type textarea "shipping"
click at [904, 121] on icon at bounding box center [906, 124] width 7 height 7
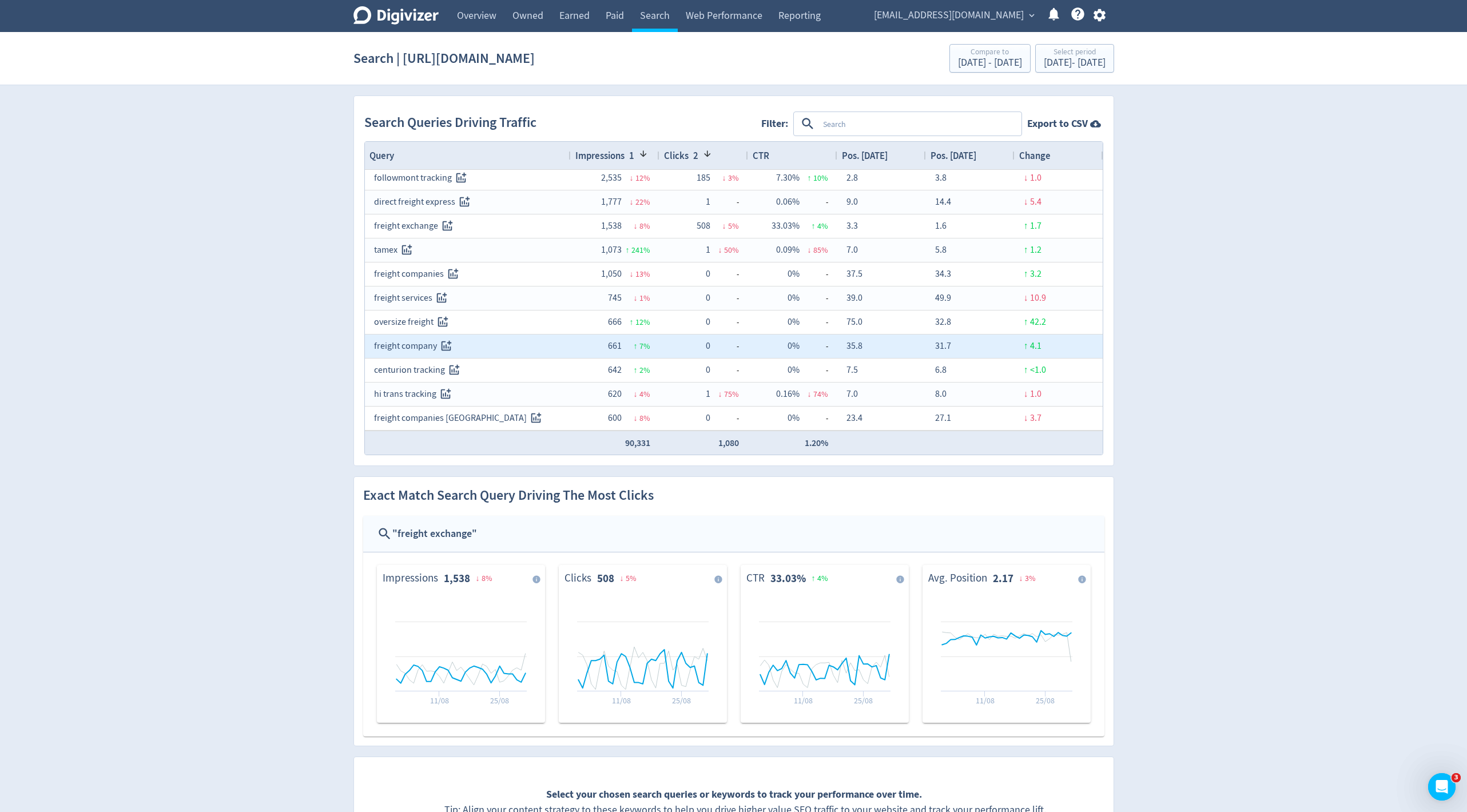
scroll to position [40, 0]
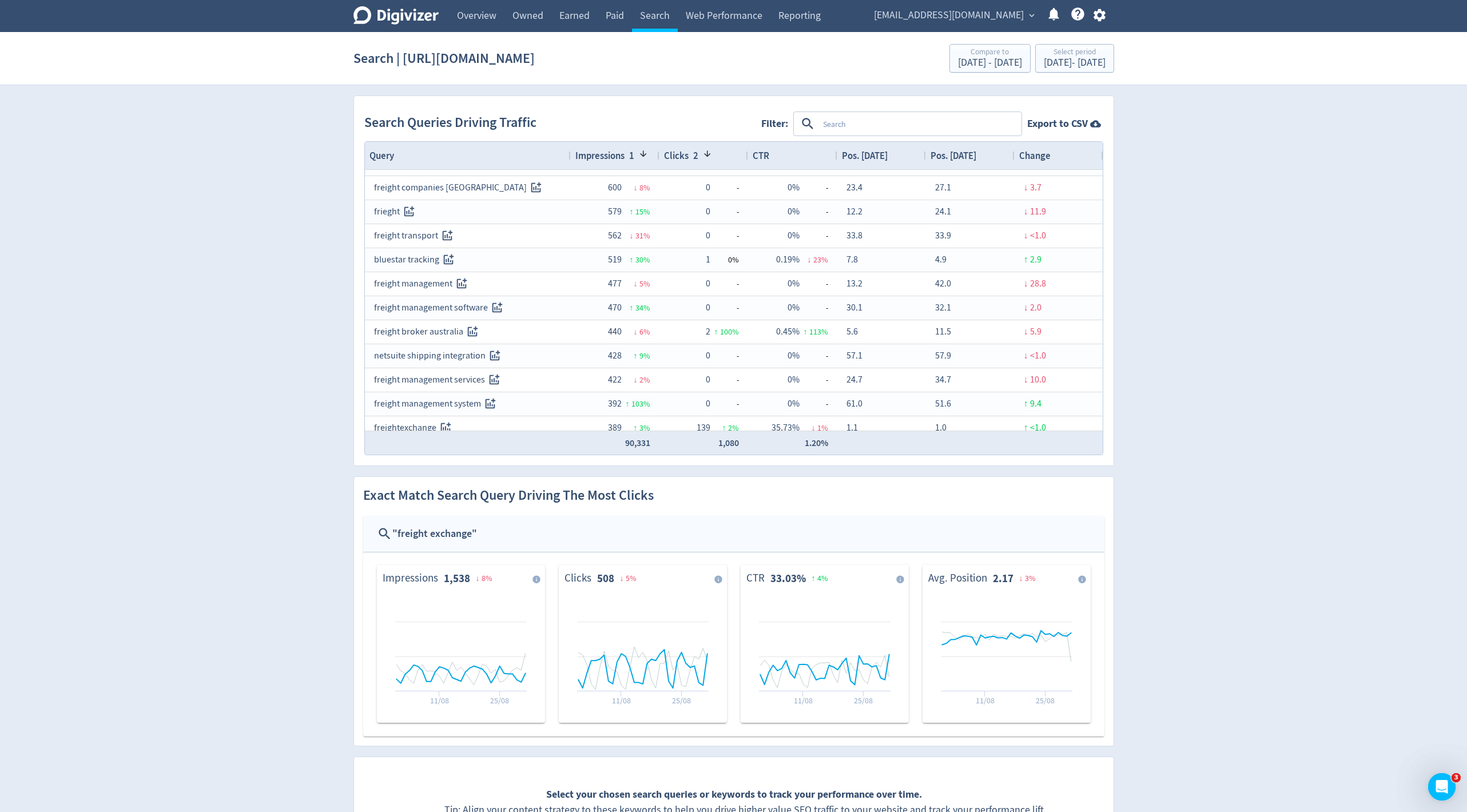
click at [929, 119] on textarea at bounding box center [919, 124] width 202 height 21
type textarea "shopify"
click at [899, 126] on icon at bounding box center [902, 124] width 7 height 7
click at [887, 125] on textarea at bounding box center [919, 124] width 202 height 21
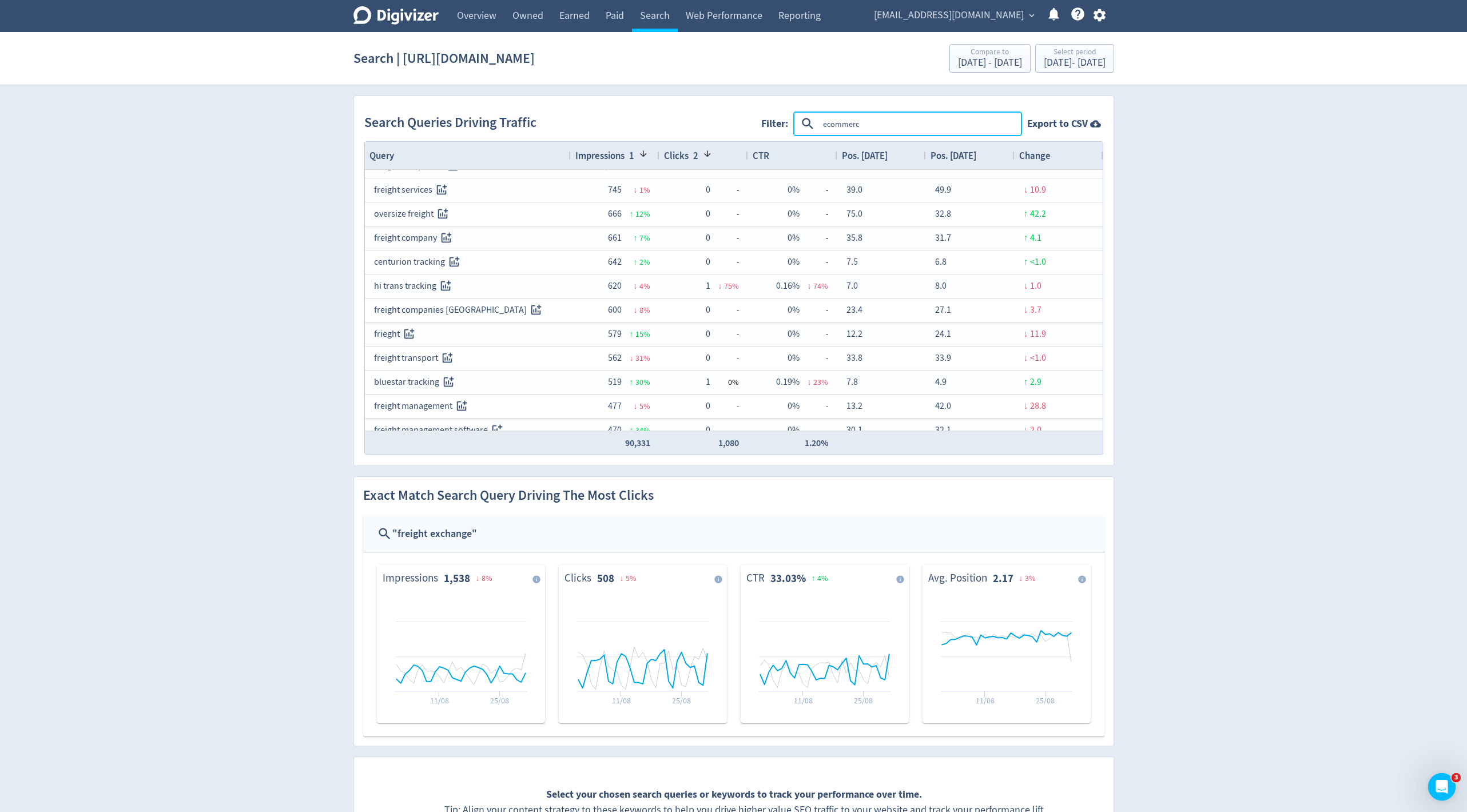
type textarea "ecommerce"
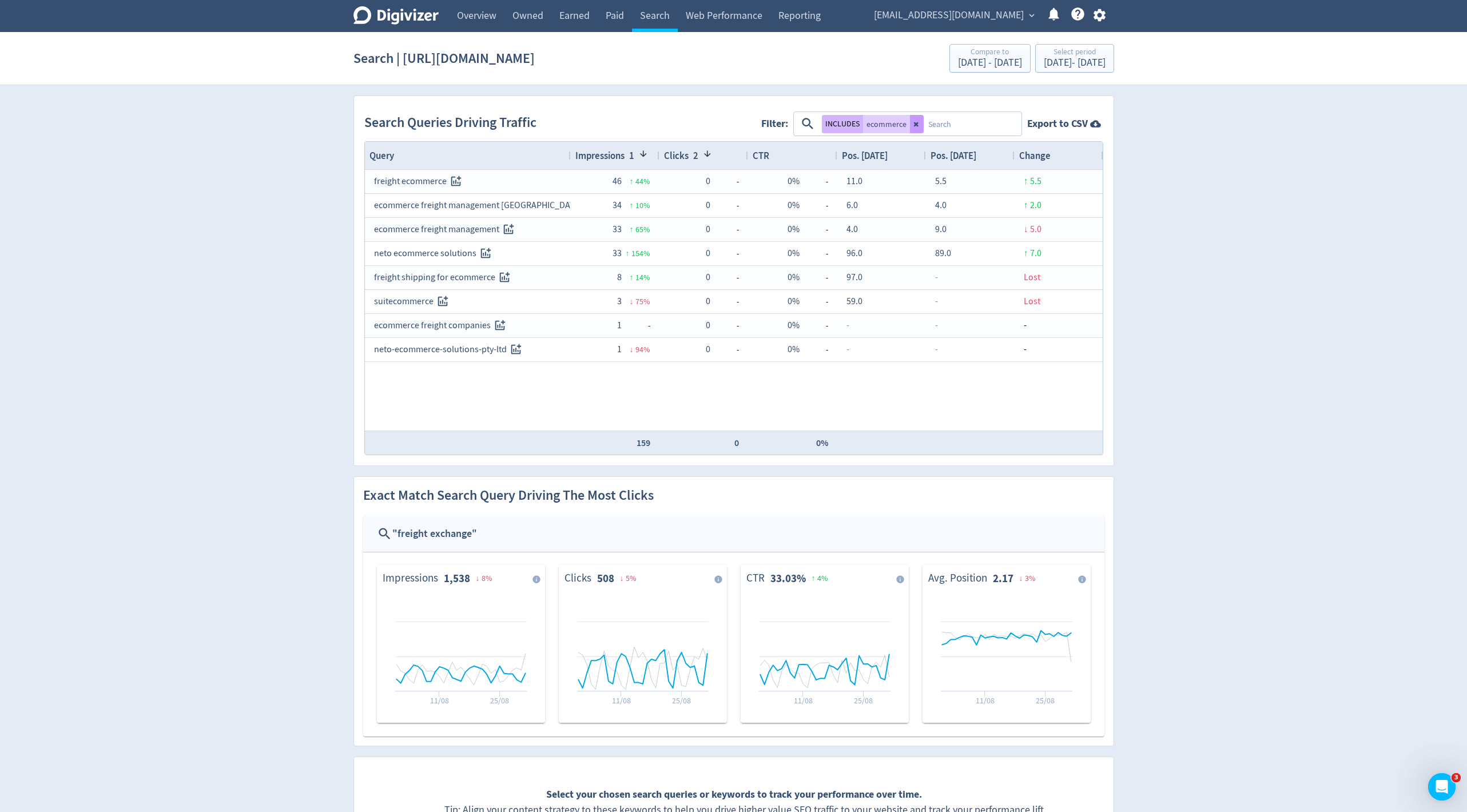
click at [910, 122] on button at bounding box center [917, 124] width 14 height 18
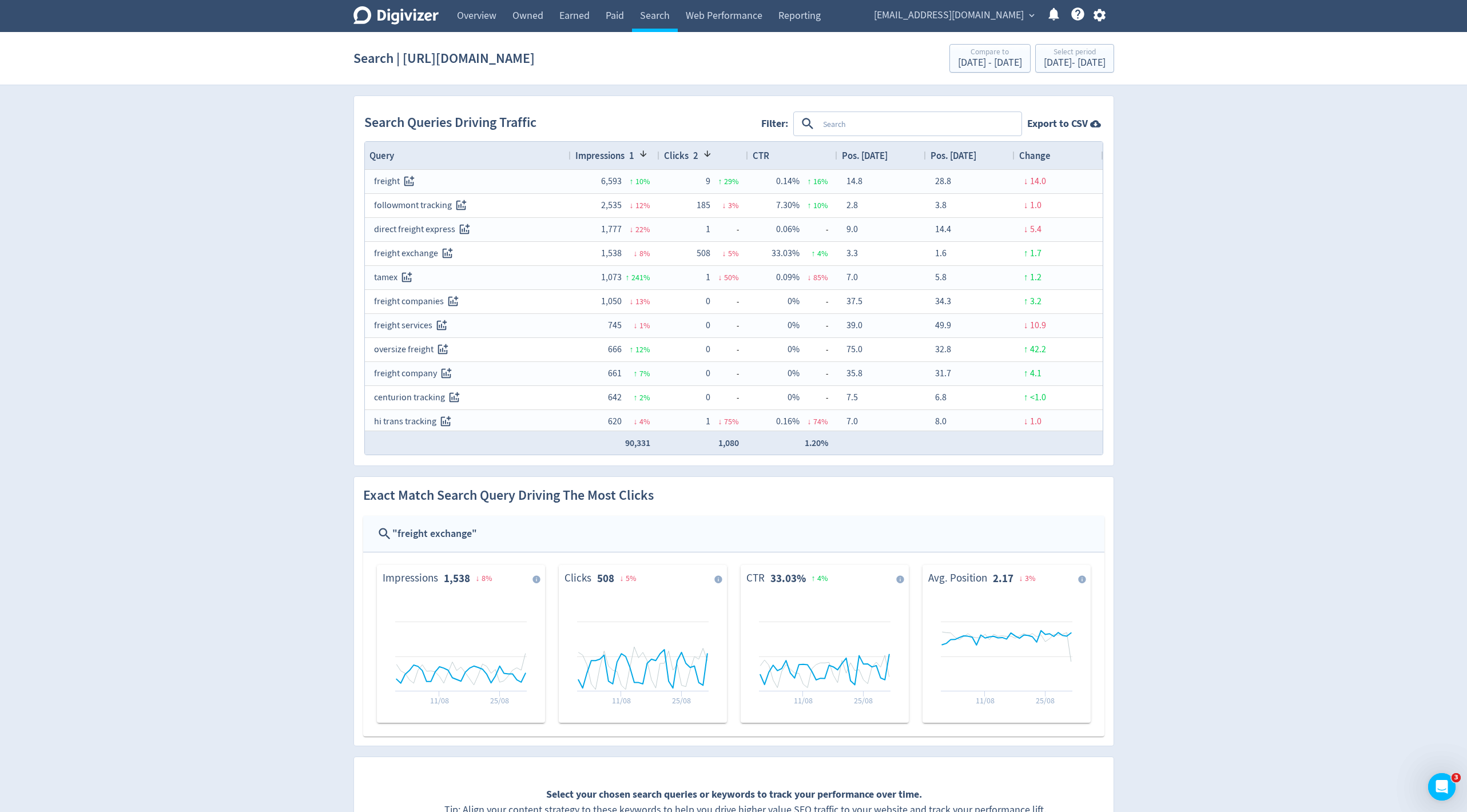
click at [910, 122] on textarea at bounding box center [919, 124] width 202 height 21
type textarea "shipping"
click at [903, 130] on button at bounding box center [906, 124] width 14 height 18
click at [855, 132] on textarea at bounding box center [919, 124] width 202 height 21
type textarea "freigh"
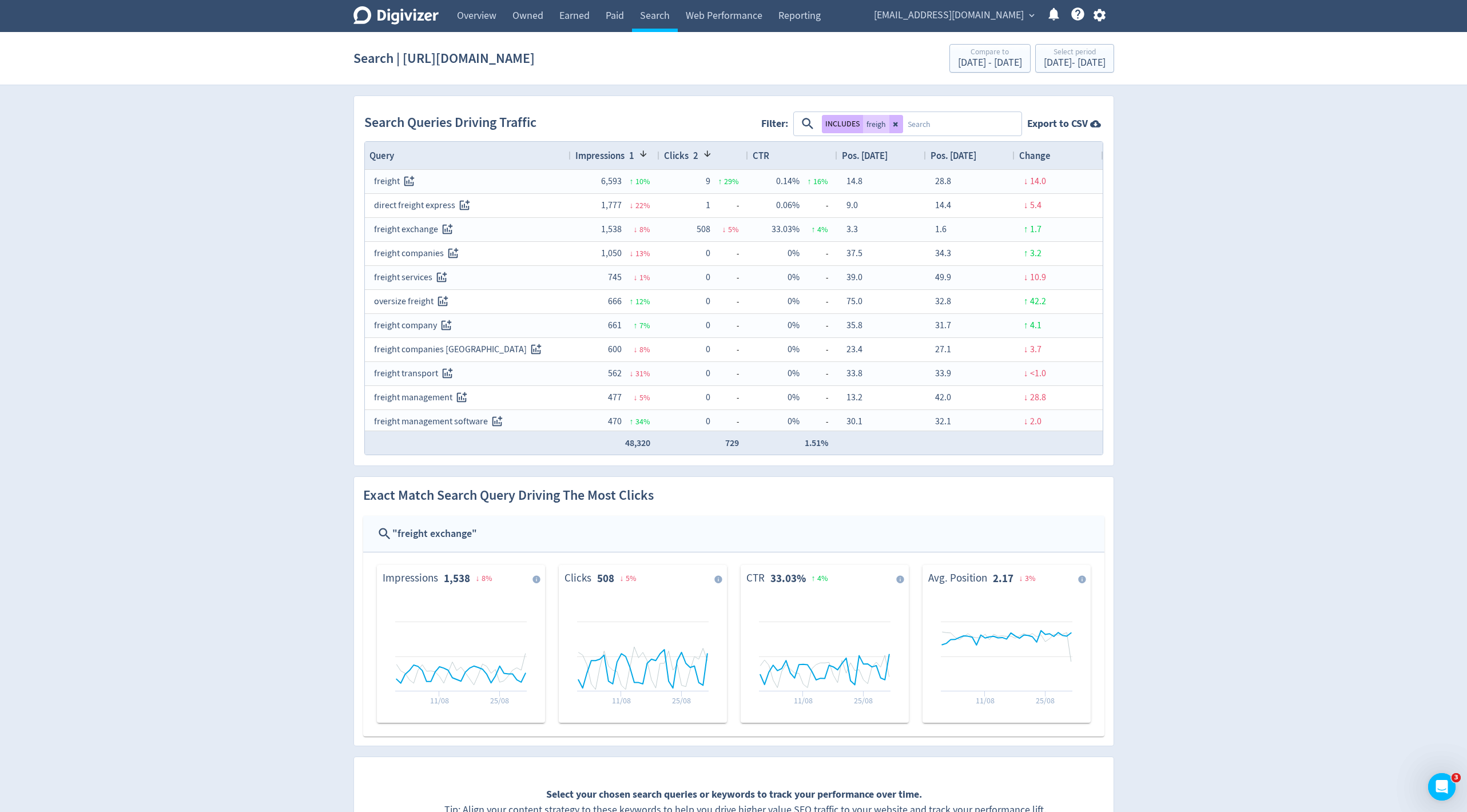
click at [918, 120] on textarea at bounding box center [962, 124] width 117 height 21
type textarea "freightexchange"
click at [914, 123] on button "INCLUDES" at bounding box center [919, 124] width 41 height 18
click at [694, 150] on span "2" at bounding box center [693, 155] width 10 height 12
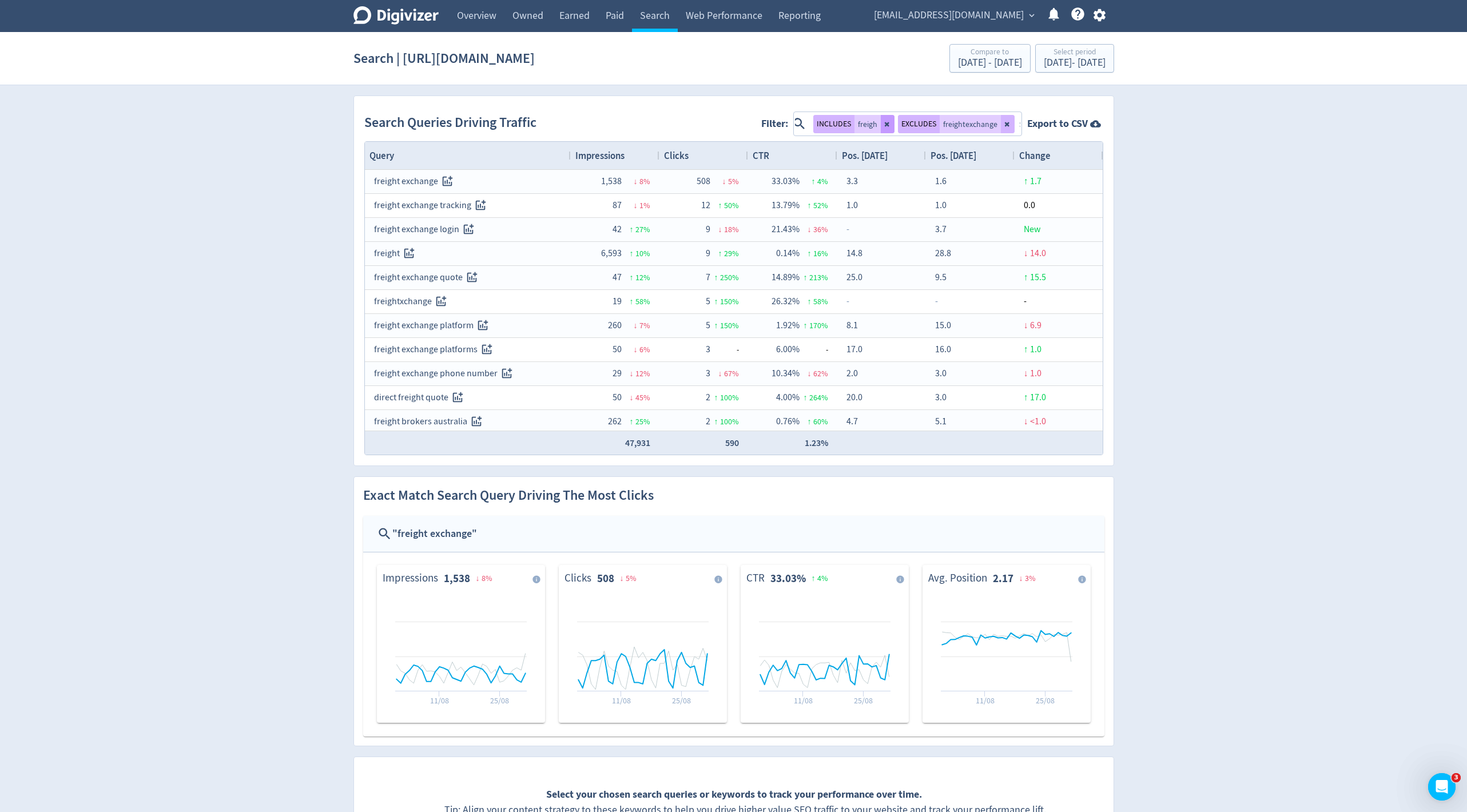
click at [887, 122] on icon at bounding box center [886, 124] width 5 height 5
click at [972, 130] on textarea at bounding box center [980, 124] width 82 height 21
type textarea "freight exchange"
click at [817, 127] on button "INCLUDES" at bounding box center [821, 124] width 41 height 18
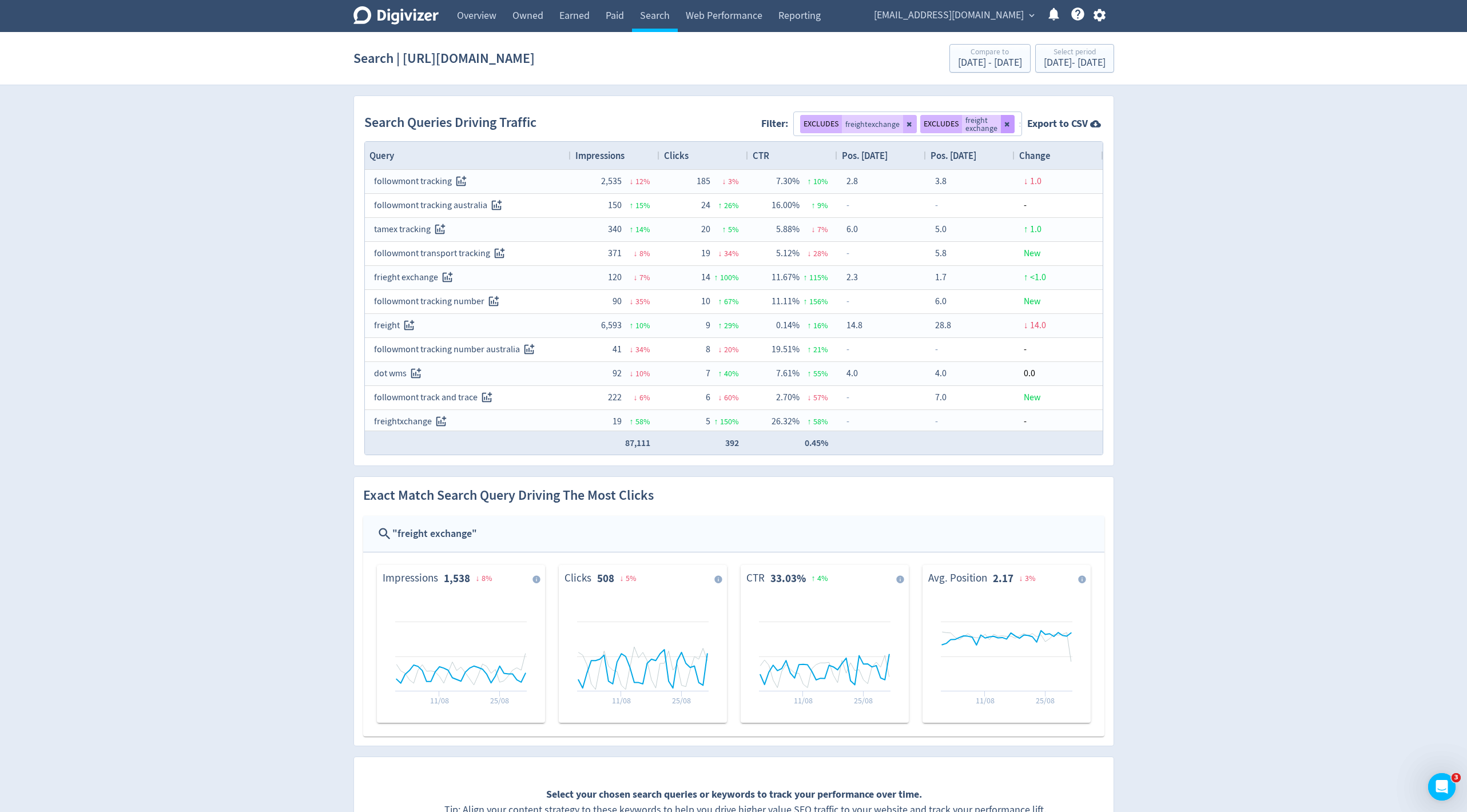
click at [1005, 121] on icon at bounding box center [1008, 124] width 7 height 7
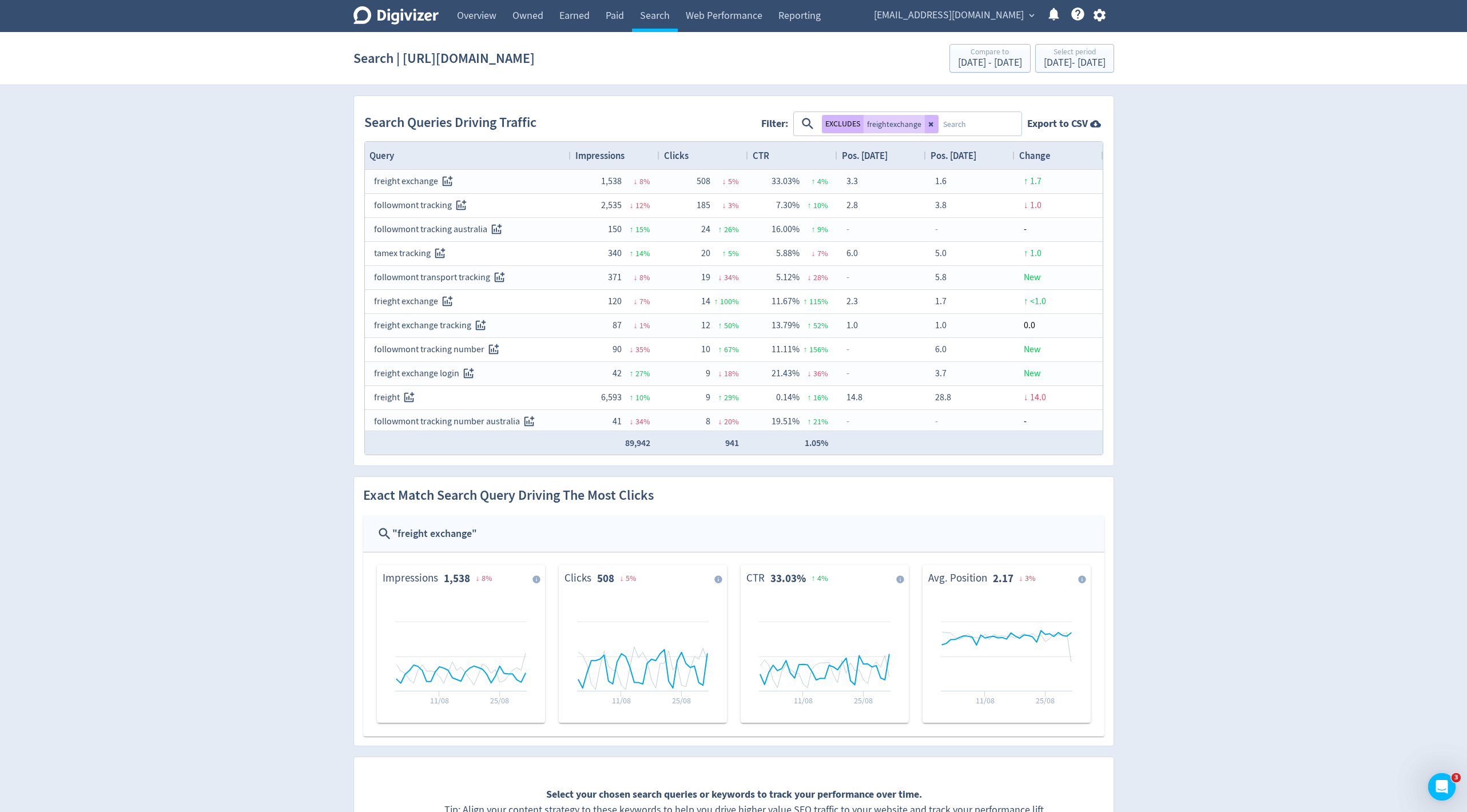
click at [920, 121] on div "EXCLUDES freightexchange" at bounding box center [880, 124] width 117 height 18
click at [929, 123] on icon at bounding box center [932, 124] width 7 height 7
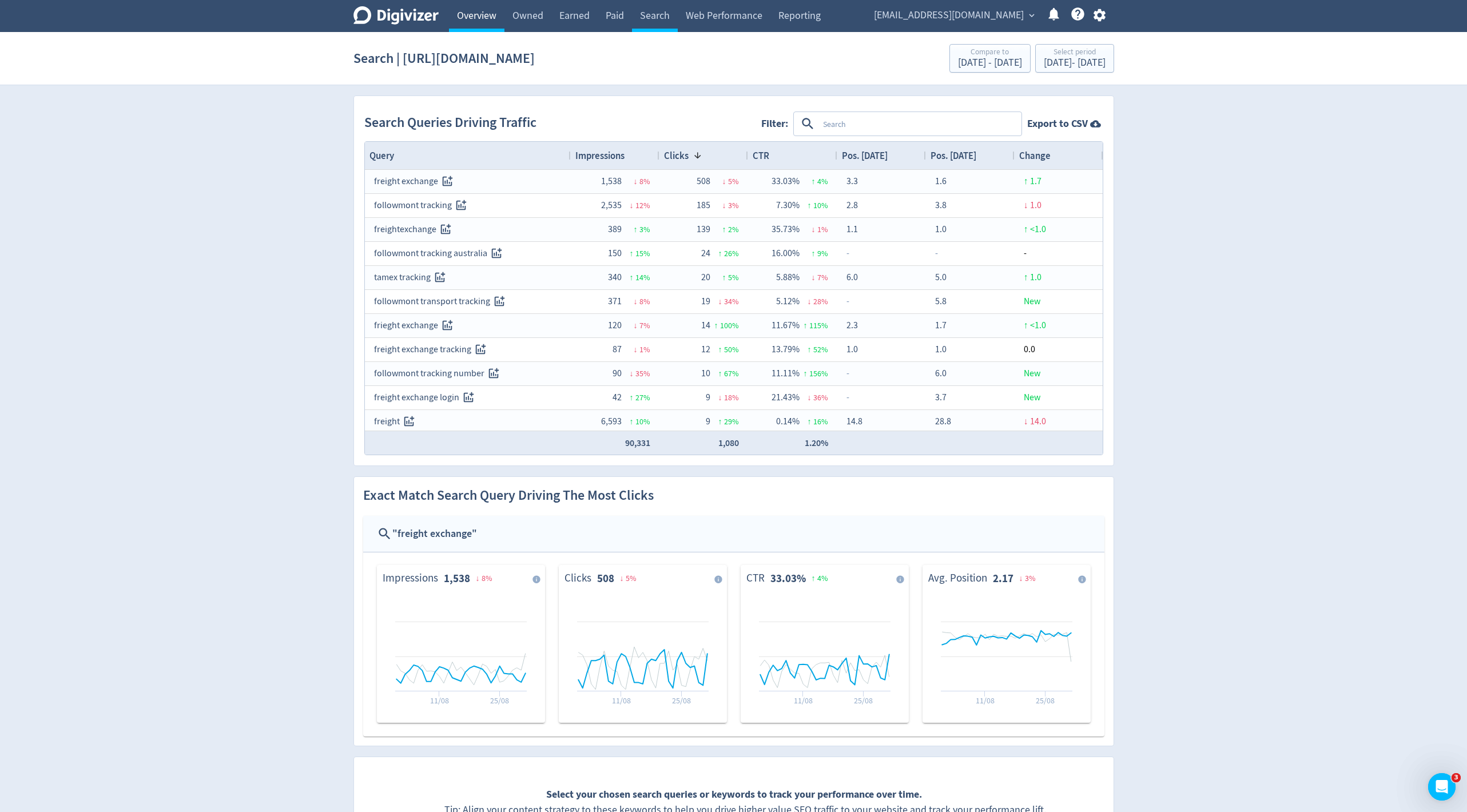
click at [478, 10] on link "Overview" at bounding box center [477, 16] width 55 height 32
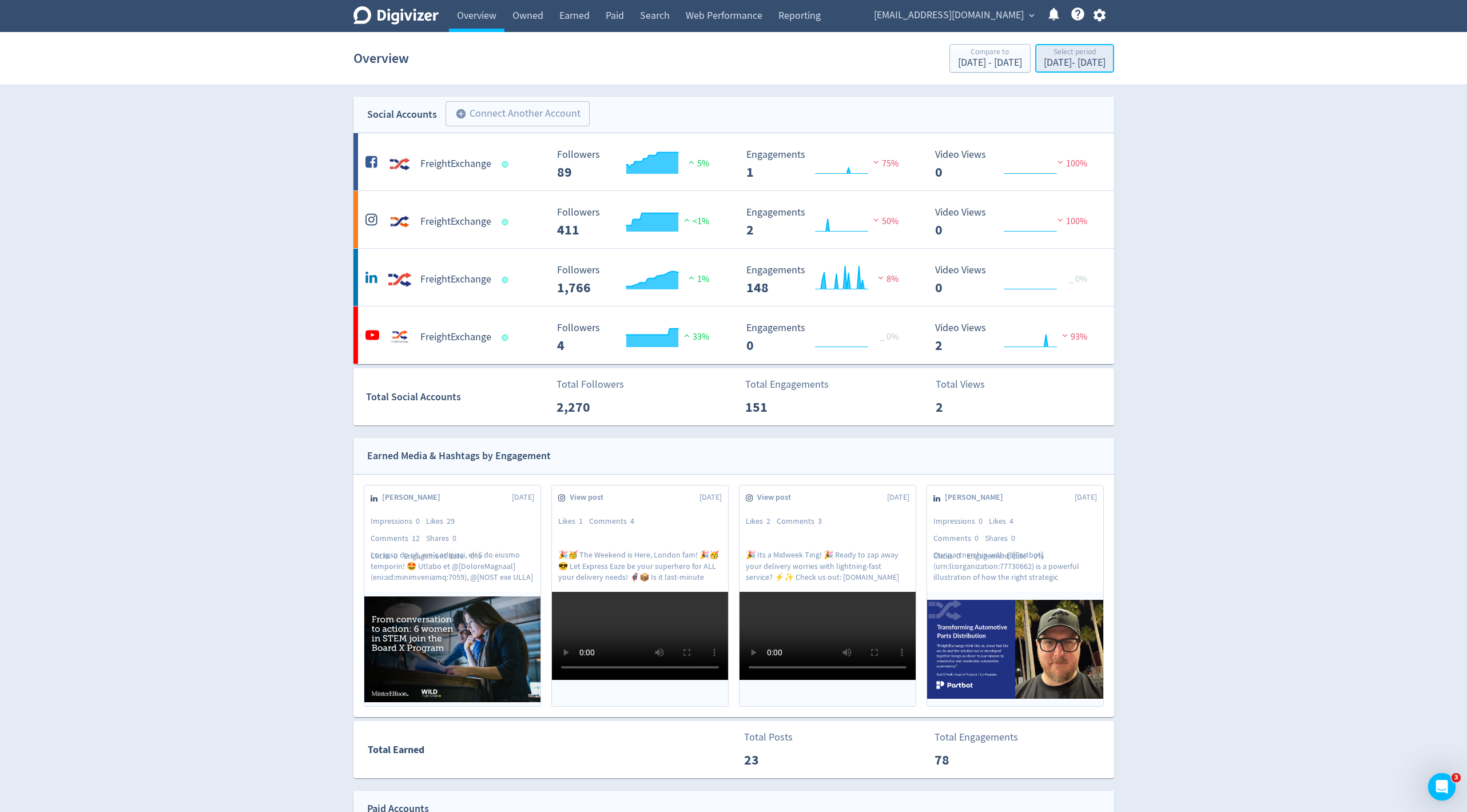
click at [1044, 55] on div "Select period" at bounding box center [1074, 53] width 62 height 10
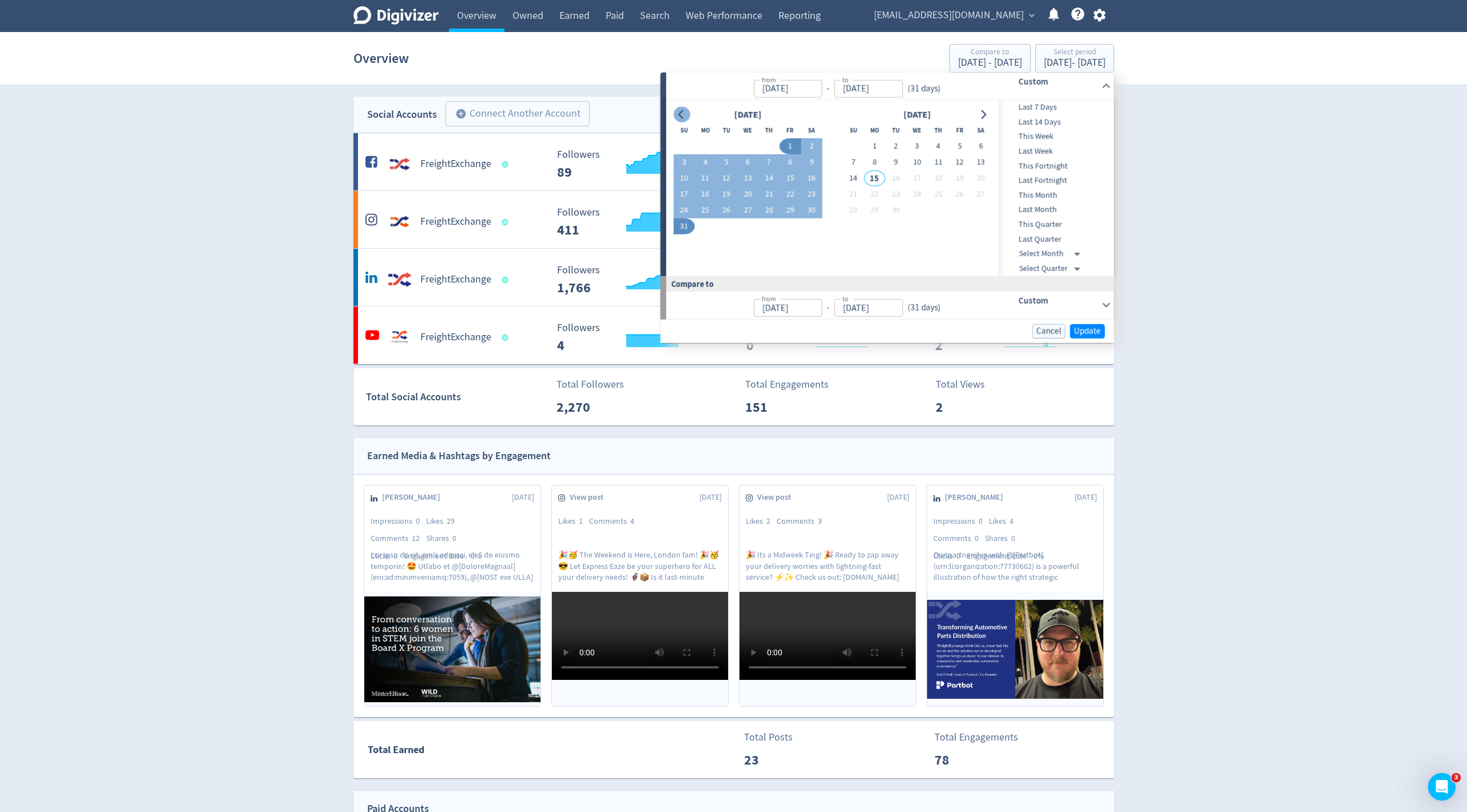
click at [683, 112] on icon "Go to previous month" at bounding box center [682, 115] width 9 height 9
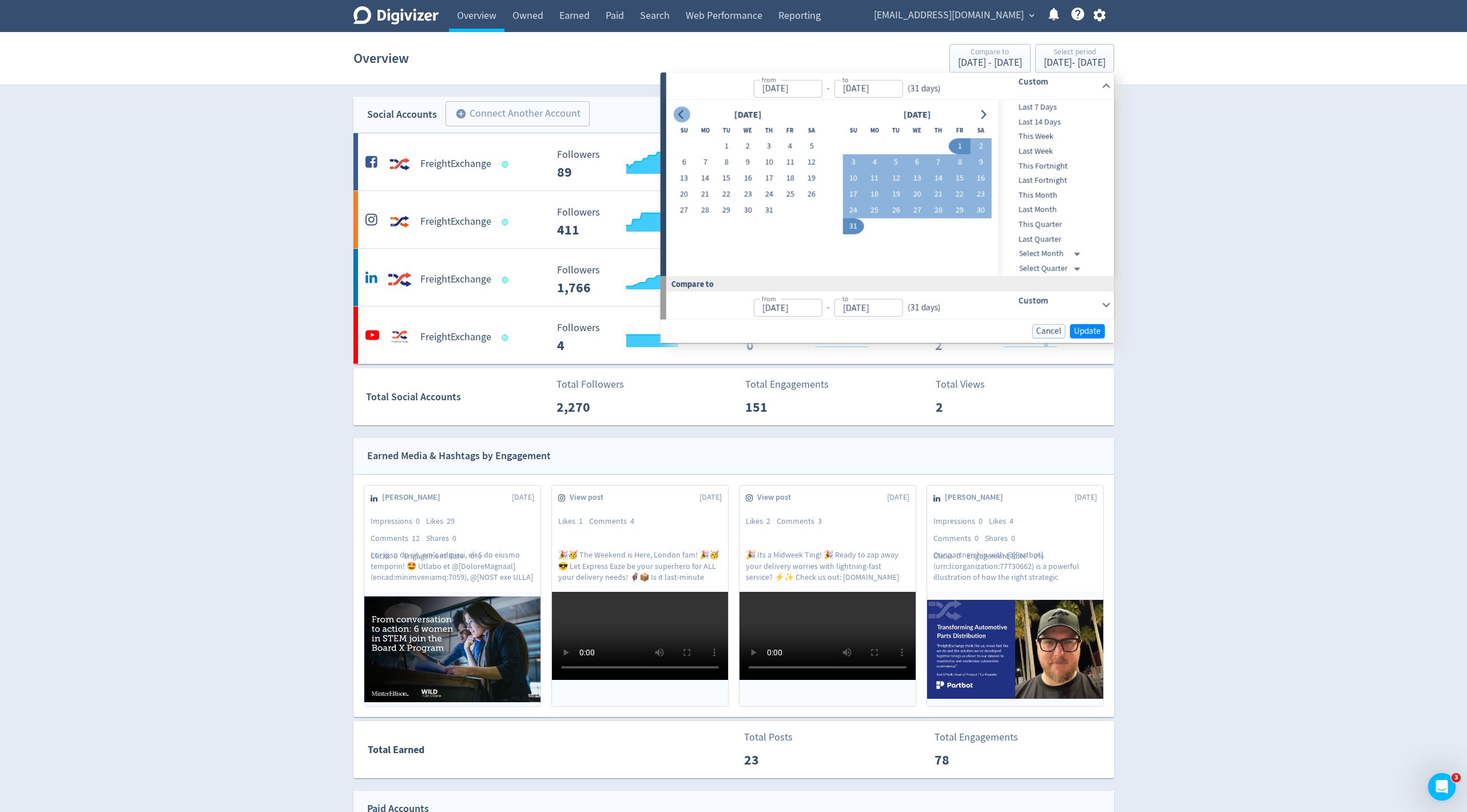
click at [678, 112] on icon "Go to previous month" at bounding box center [682, 115] width 9 height 9
click at [674, 140] on td "1" at bounding box center [684, 147] width 21 height 16
click at [679, 143] on button "1" at bounding box center [684, 147] width 21 height 16
type input "[DATE]"
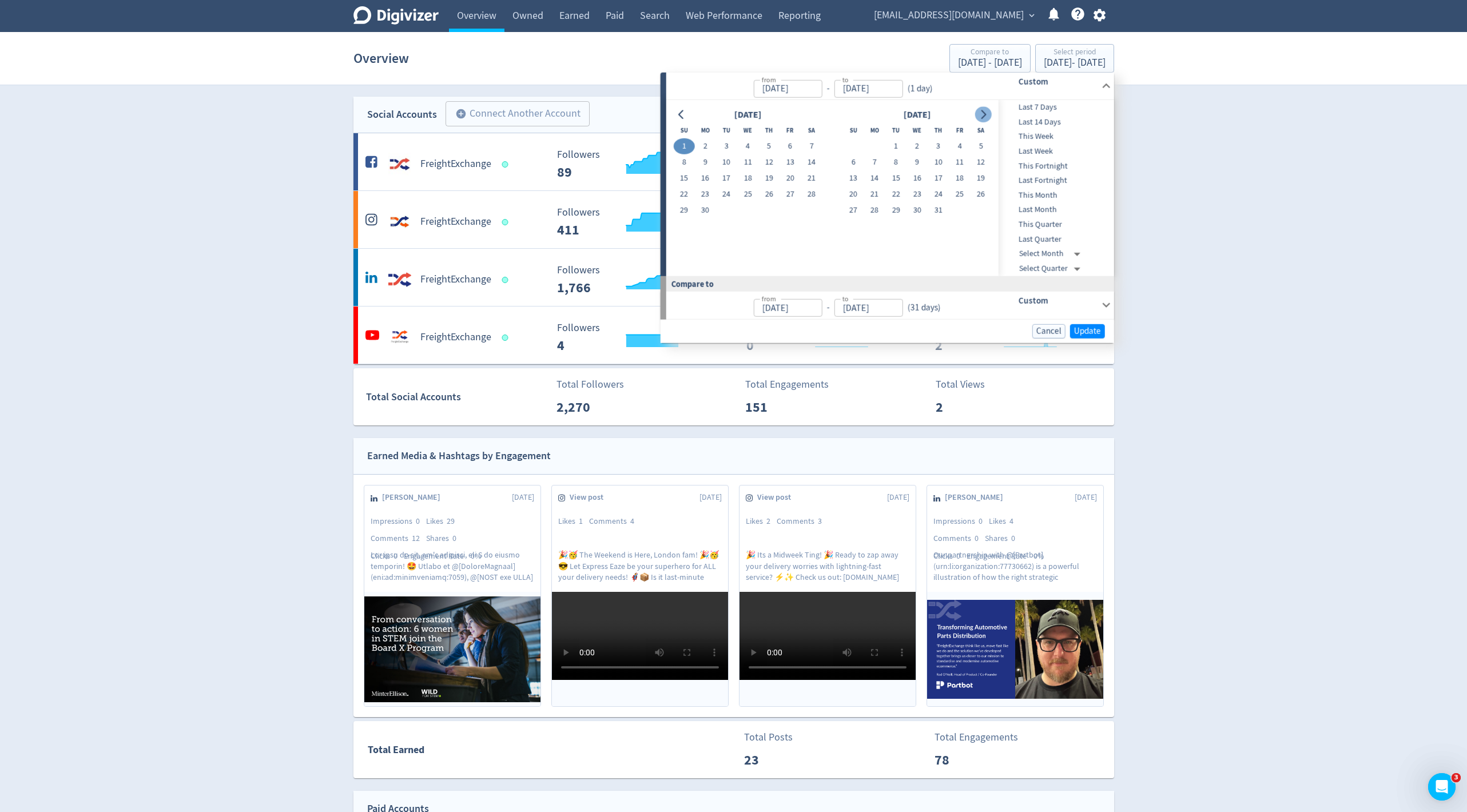
click at [986, 111] on icon "Go to next month" at bounding box center [983, 115] width 9 height 9
click at [851, 178] on button "14" at bounding box center [853, 178] width 21 height 16
type input "[DATE]"
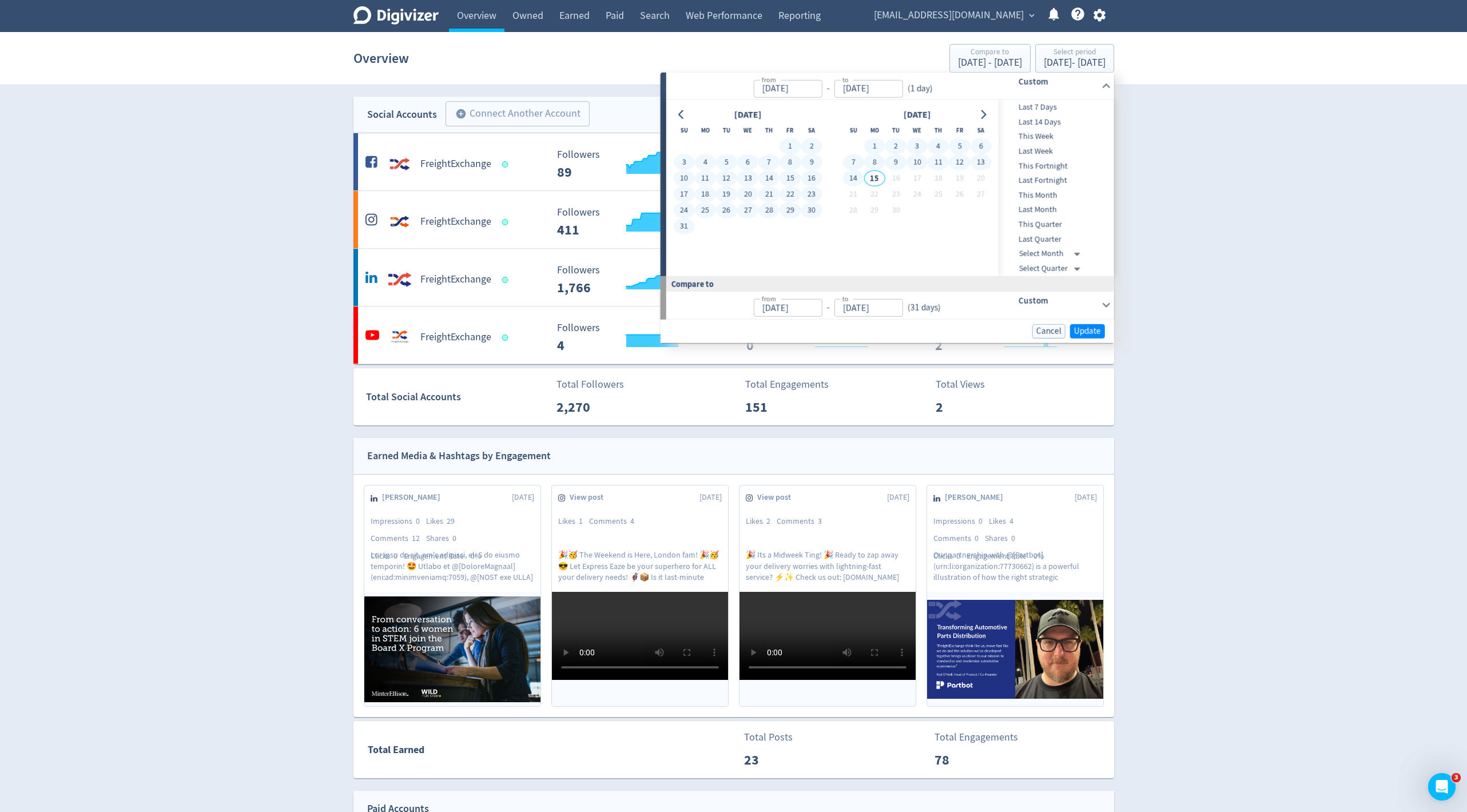
type input "[DATE]"
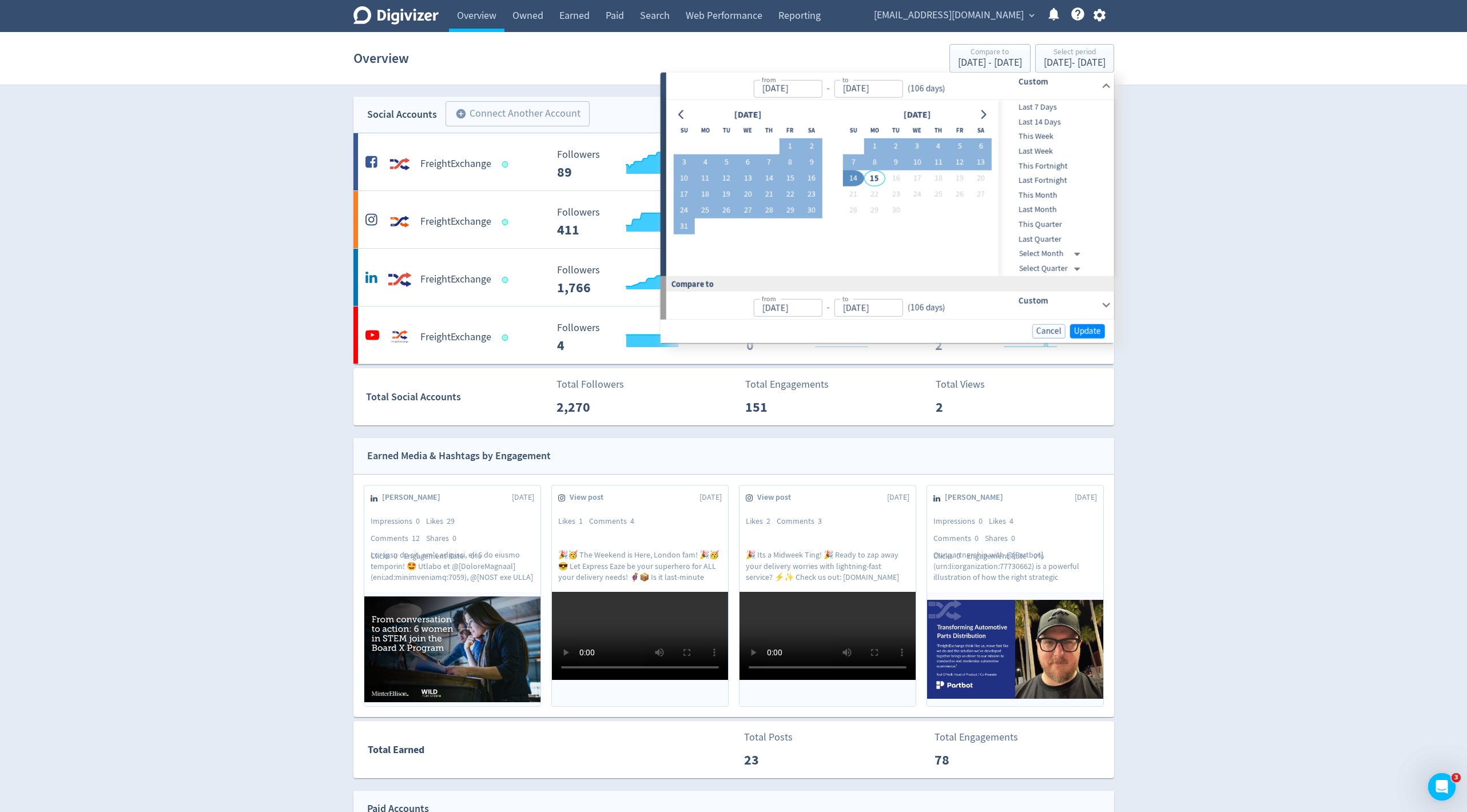
click at [1085, 322] on div "Cancel Update" at bounding box center [887, 331] width 454 height 23
click at [1092, 330] on span "Update" at bounding box center [1087, 331] width 27 height 8
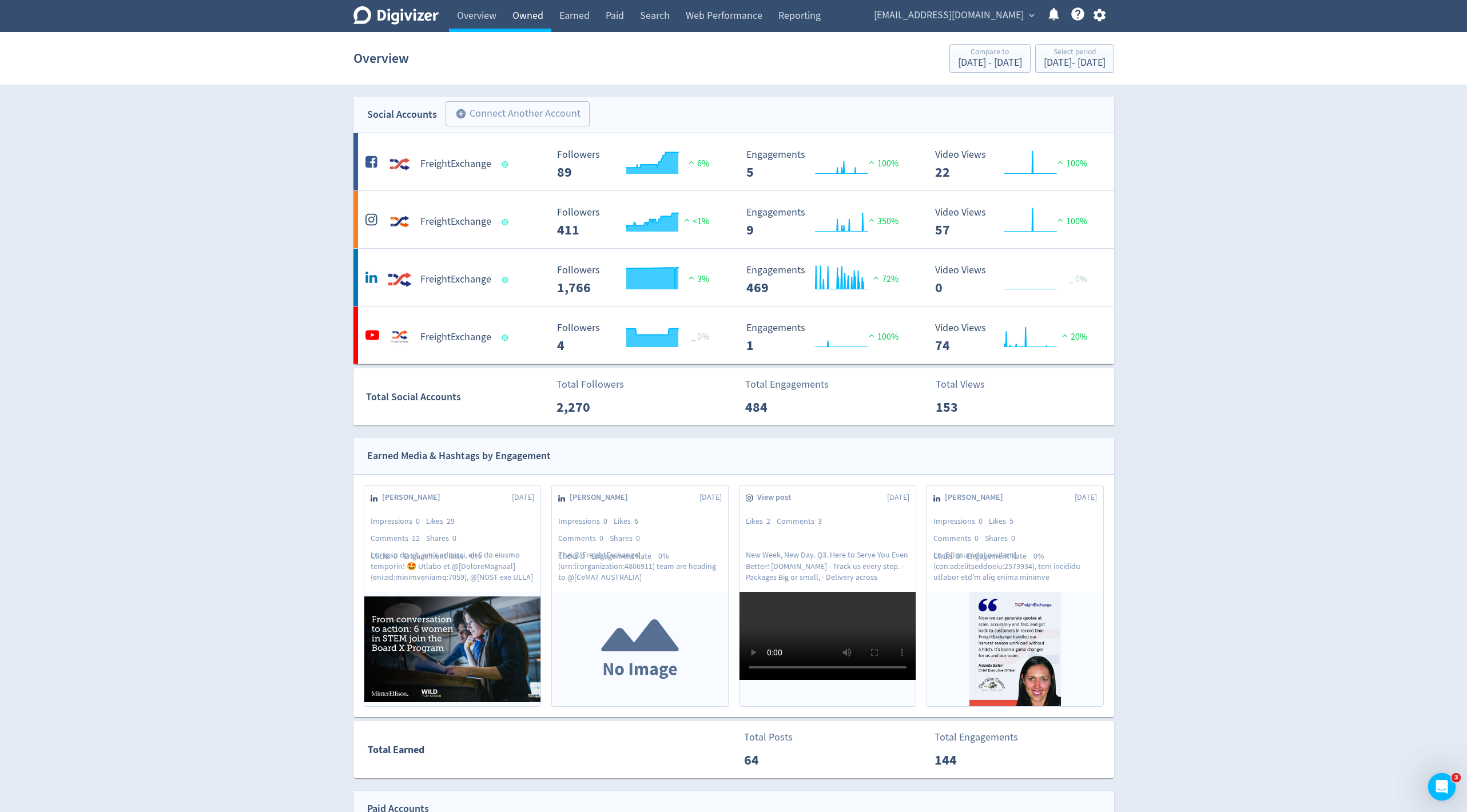
click at [520, 18] on link "Owned" at bounding box center [528, 16] width 47 height 32
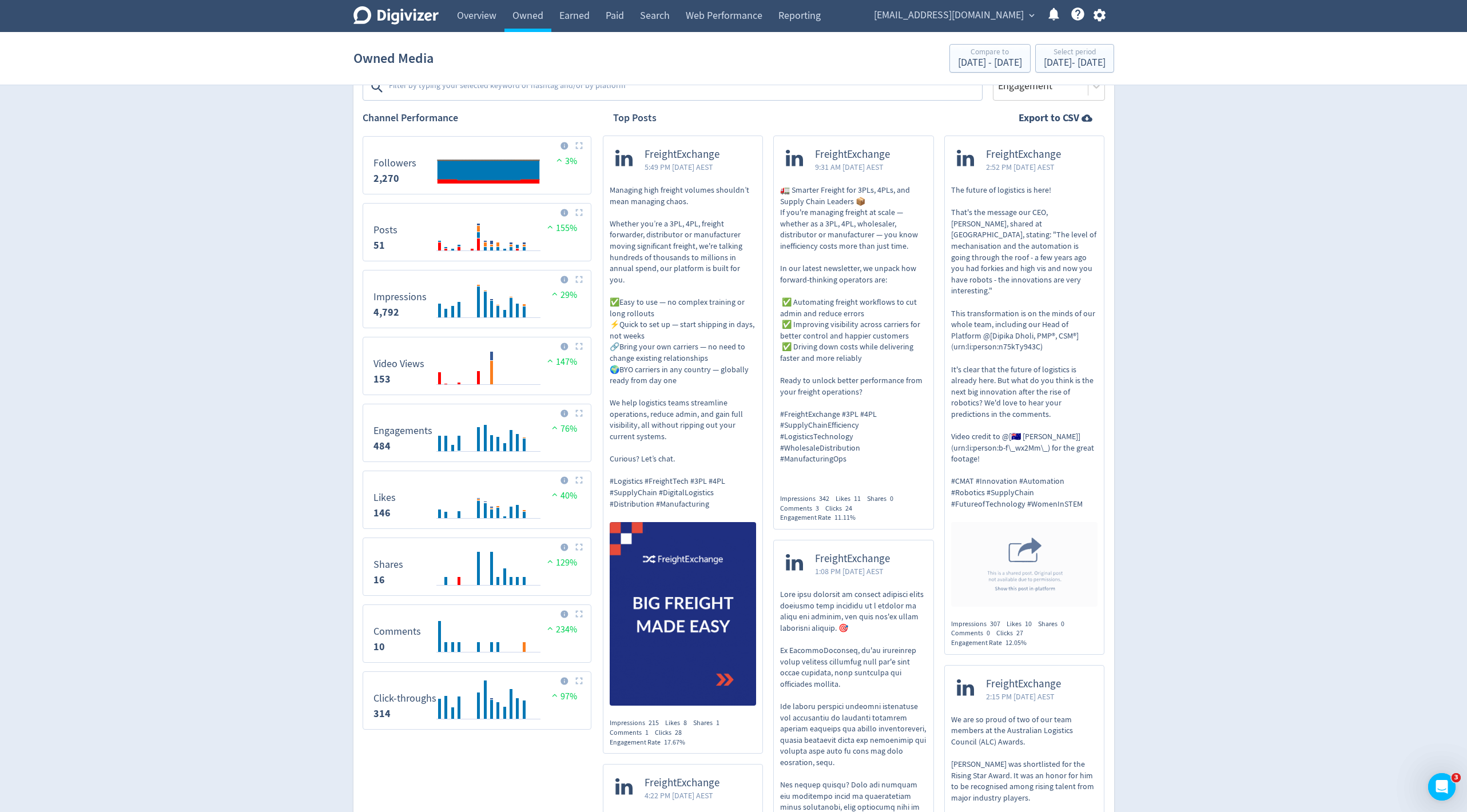
scroll to position [384, 0]
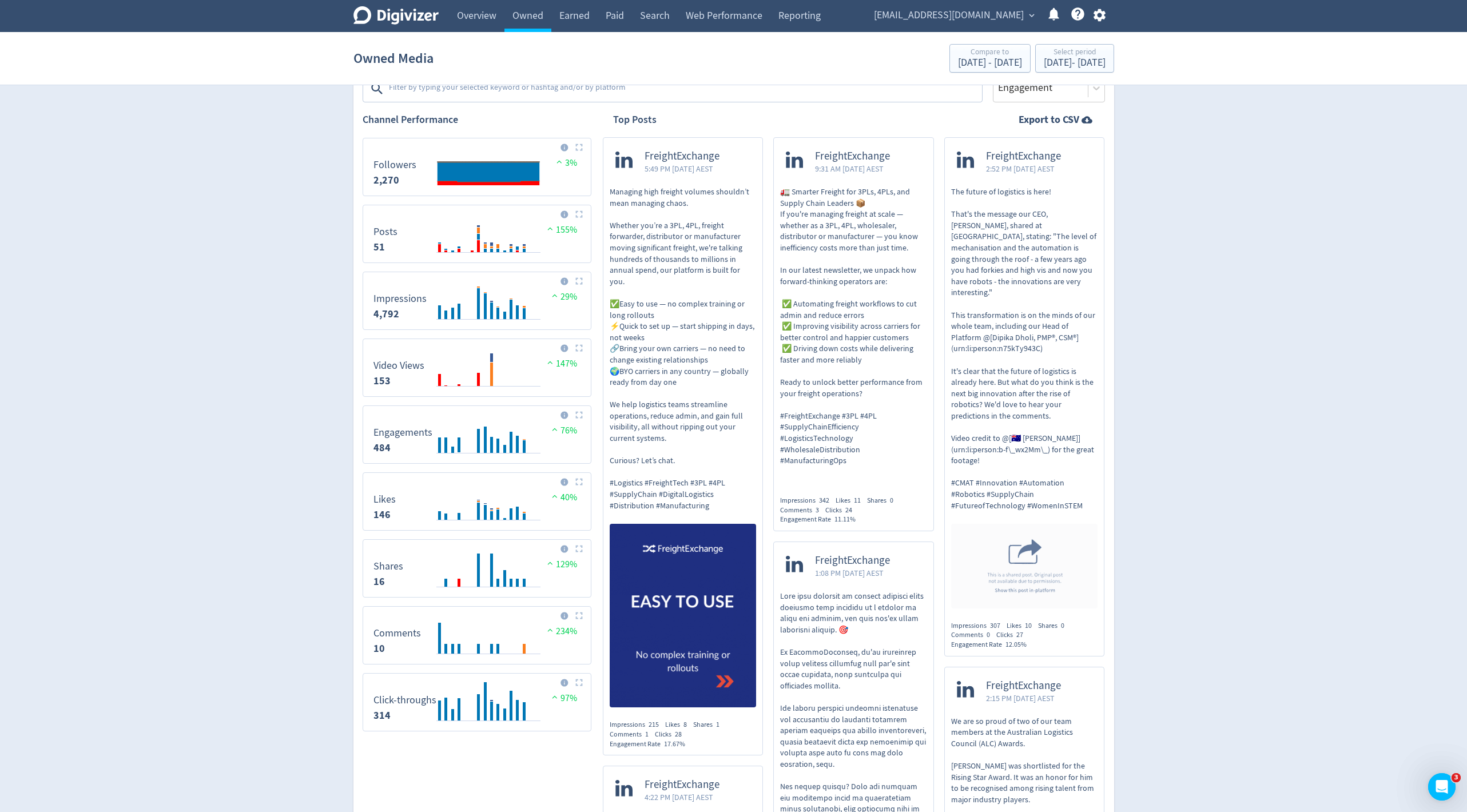
click at [850, 280] on p "🚛 Smarter Freight for 3PLs, 4PLs, and Supply Chain Leaders 📦 If you're managing…" at bounding box center [854, 326] width 147 height 280
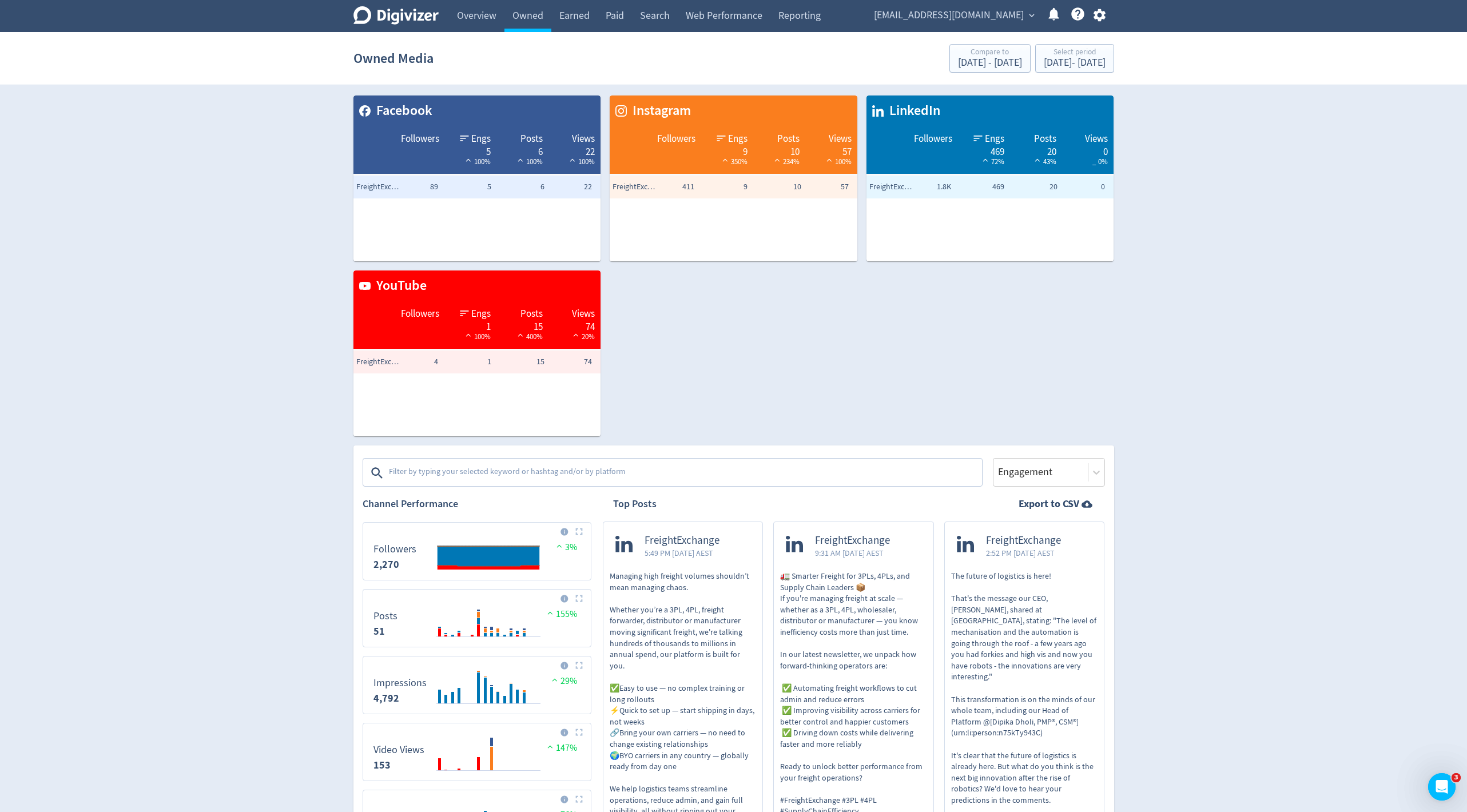
scroll to position [3, 0]
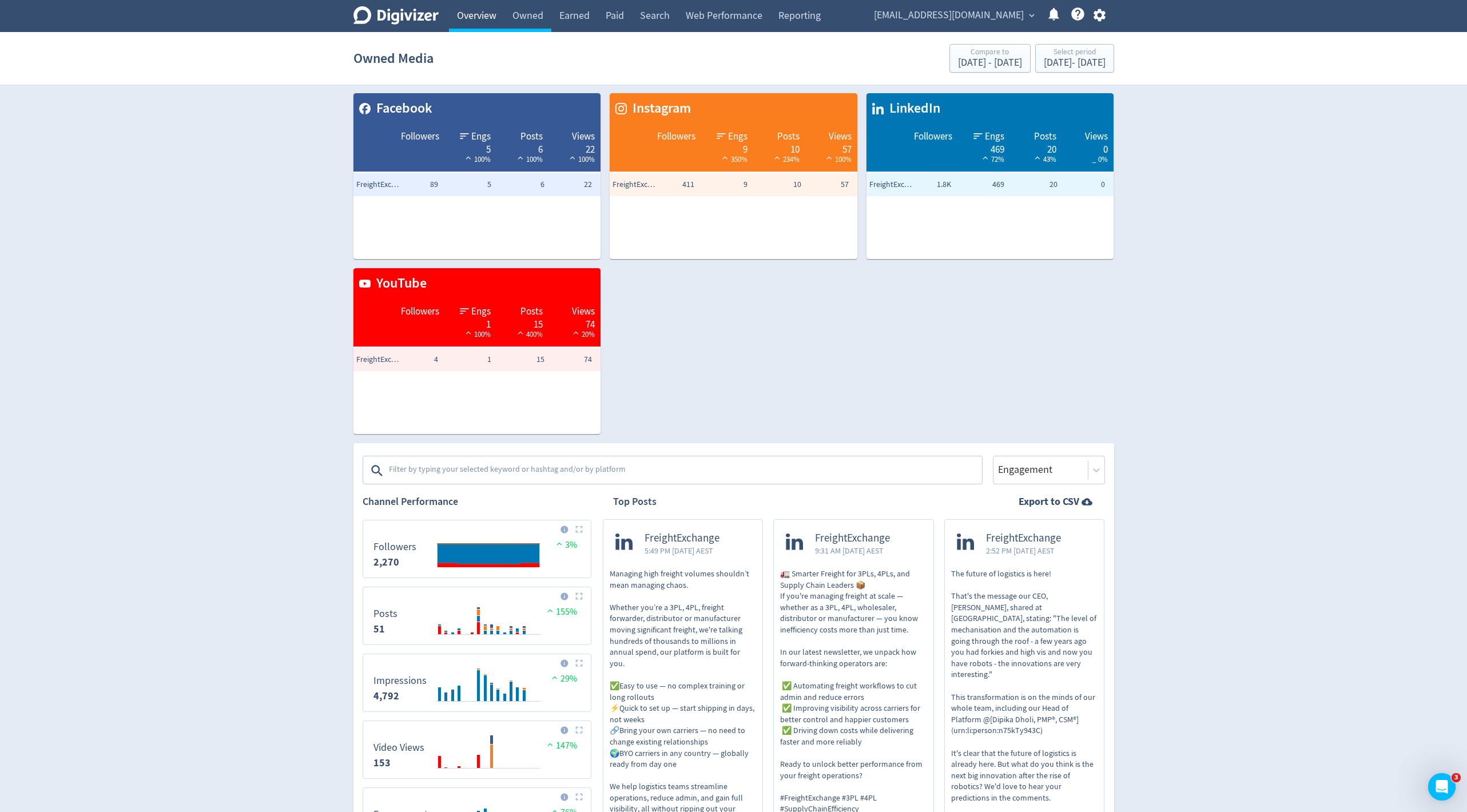
click at [486, 16] on link "Overview" at bounding box center [477, 16] width 55 height 32
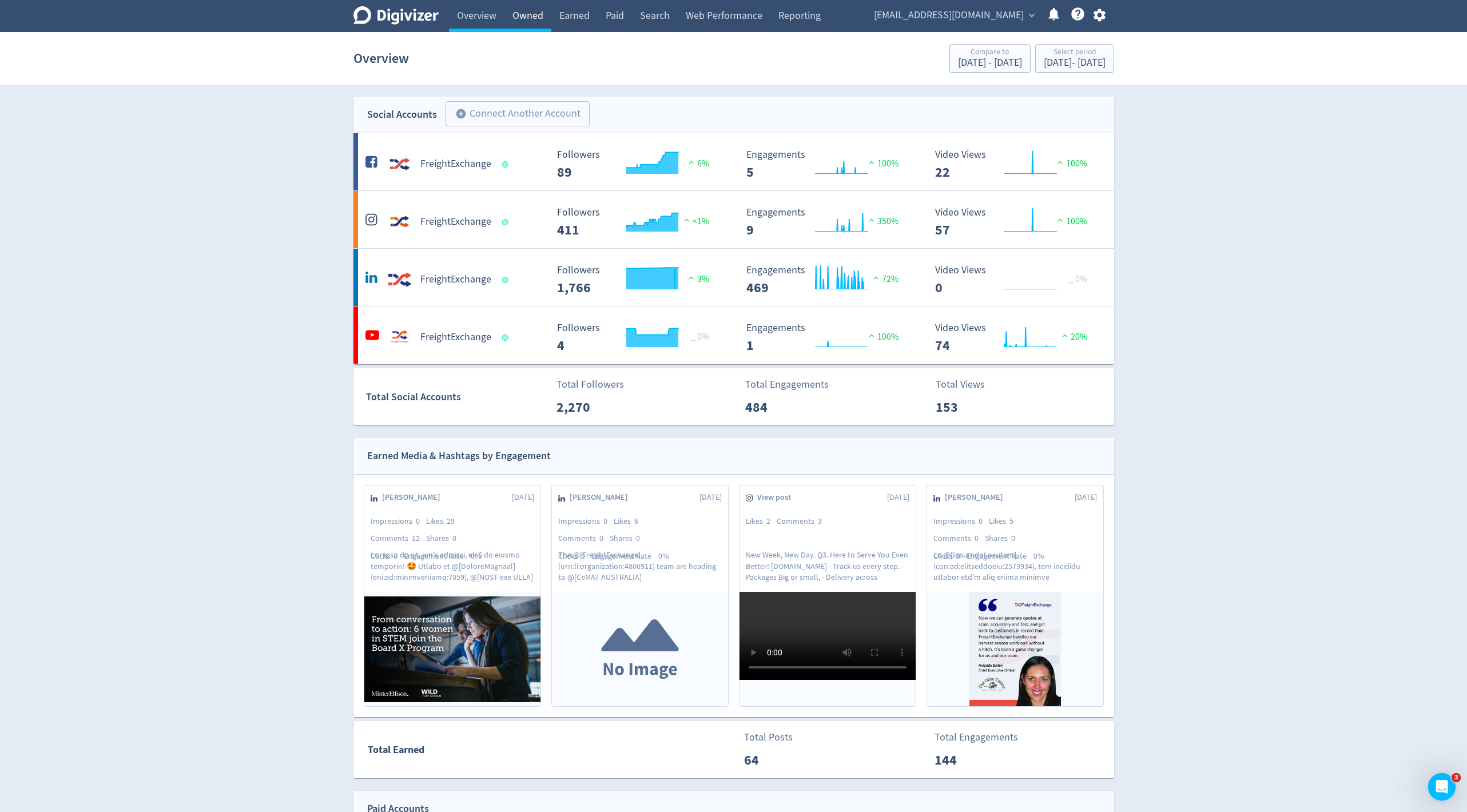
click at [529, 16] on link "Owned" at bounding box center [528, 16] width 47 height 32
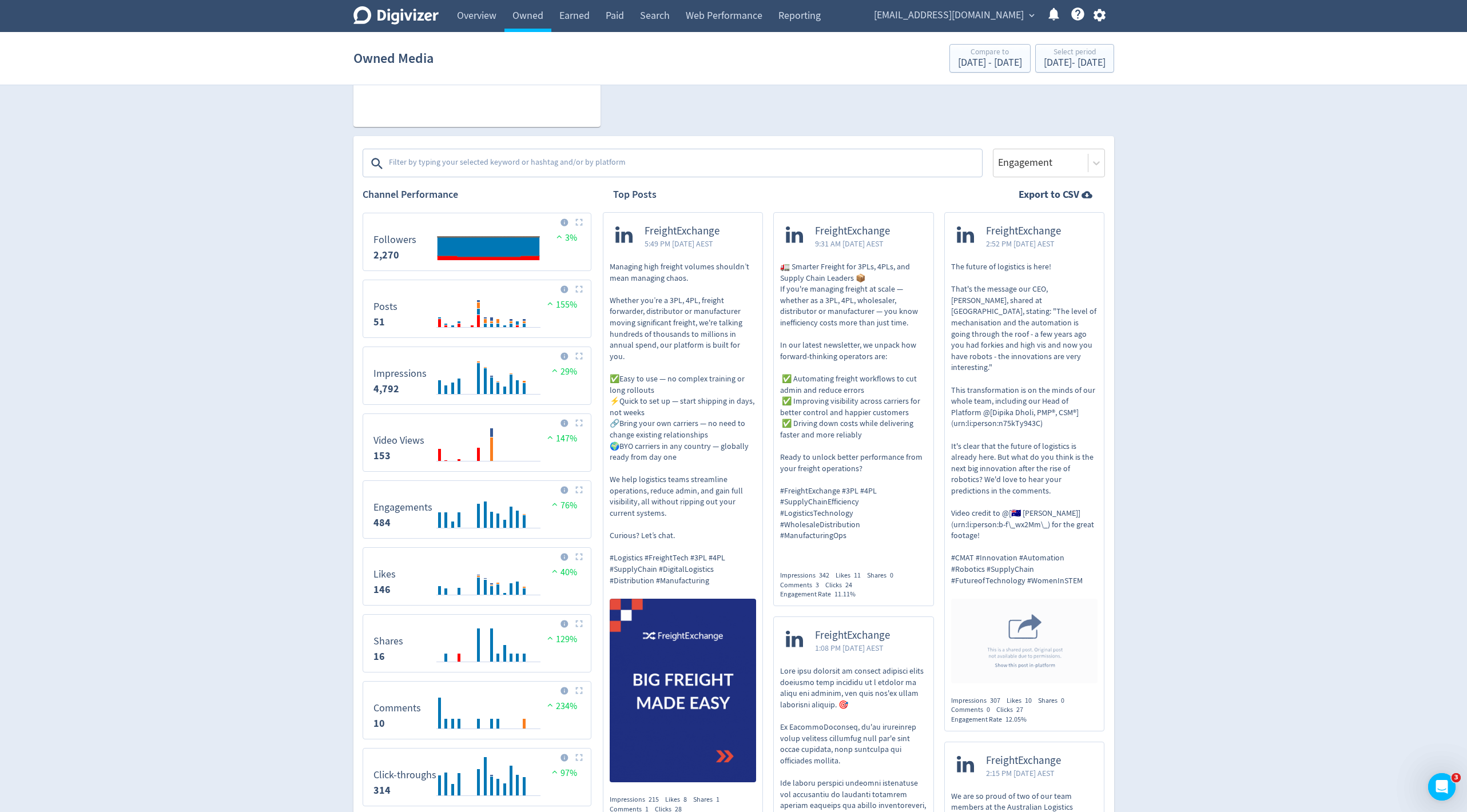
scroll to position [279, 0]
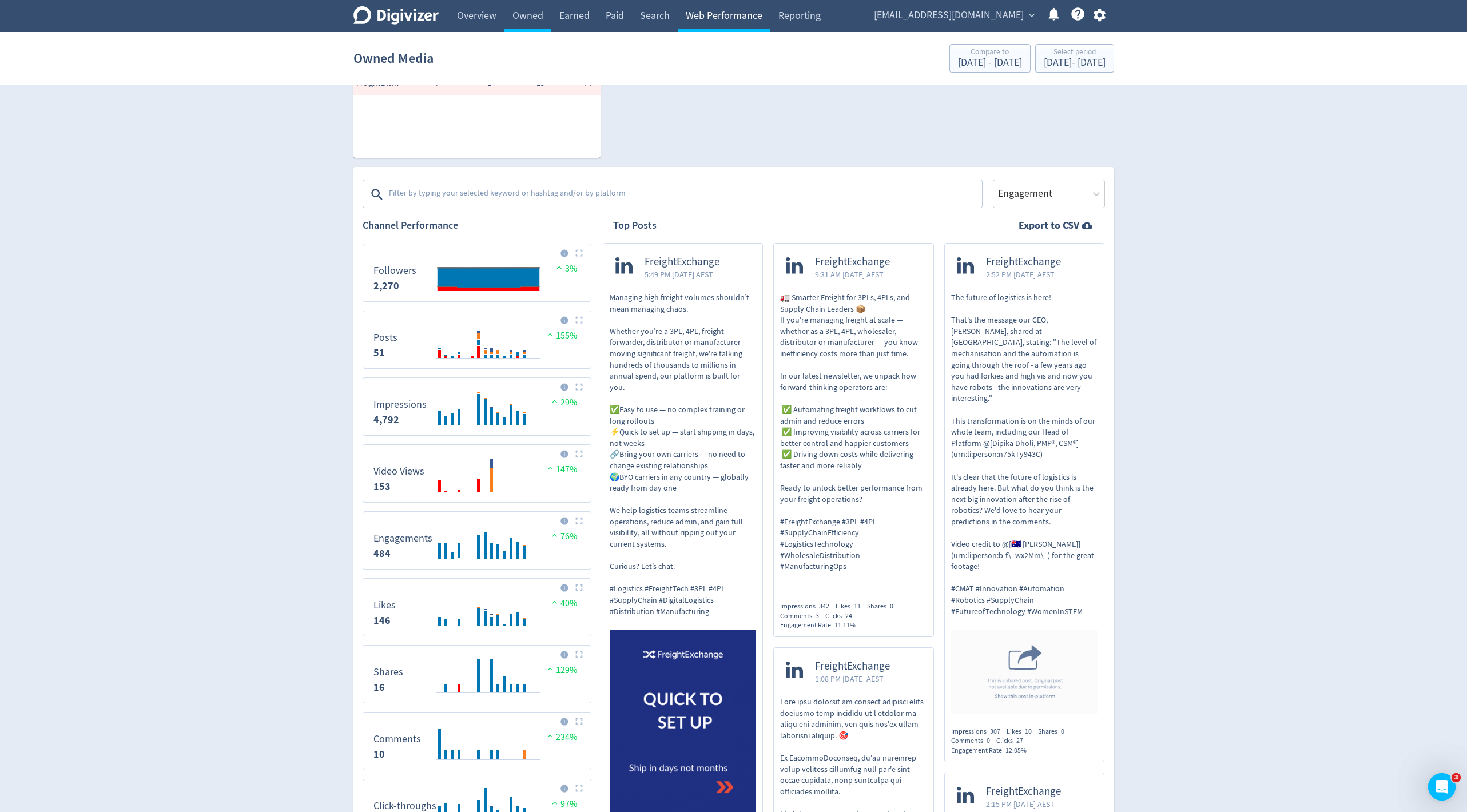
click at [756, 15] on link "Web Performance" at bounding box center [724, 16] width 92 height 32
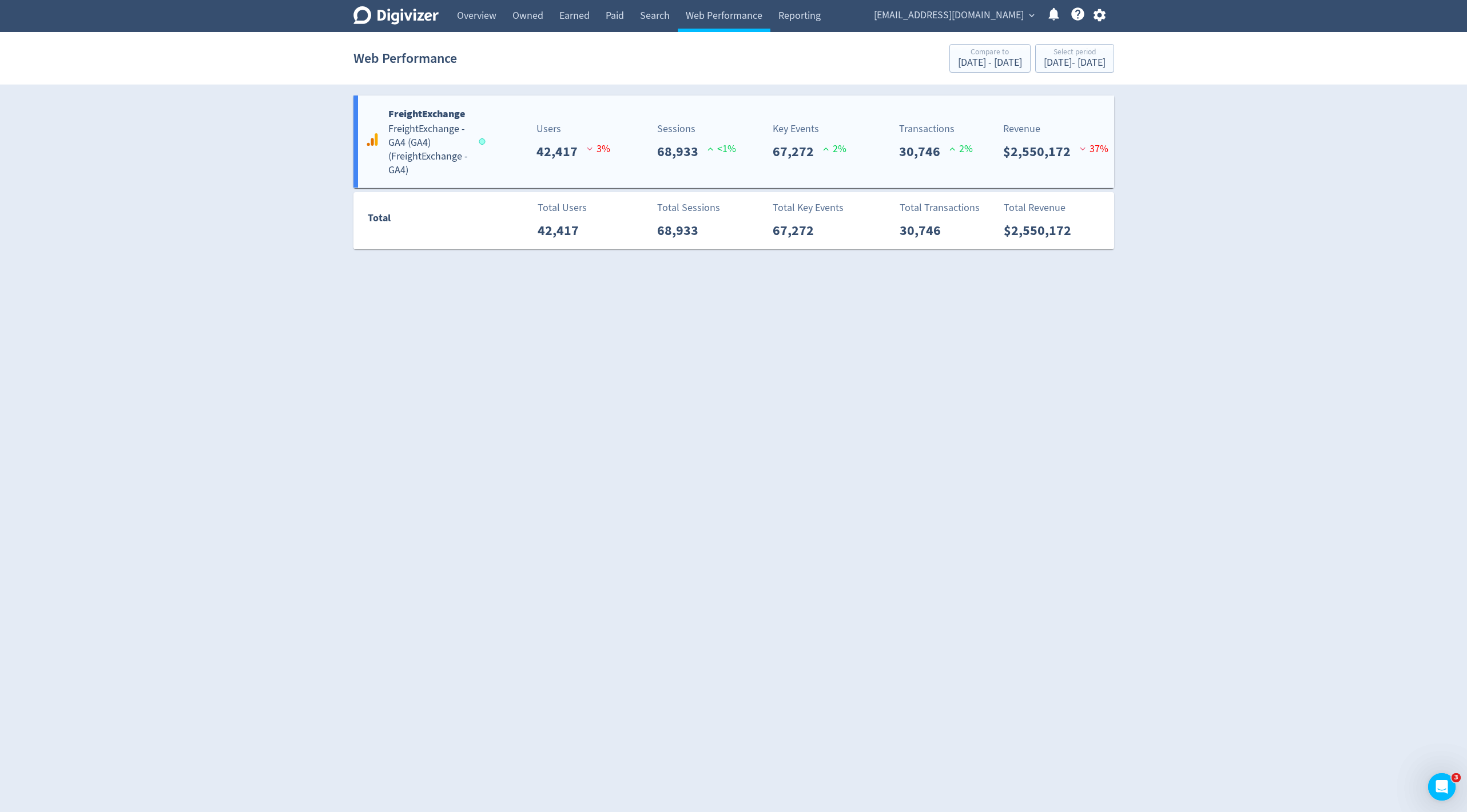
click at [755, 148] on div "Key Events 67,272 2 %" at bounding box center [798, 141] width 126 height 40
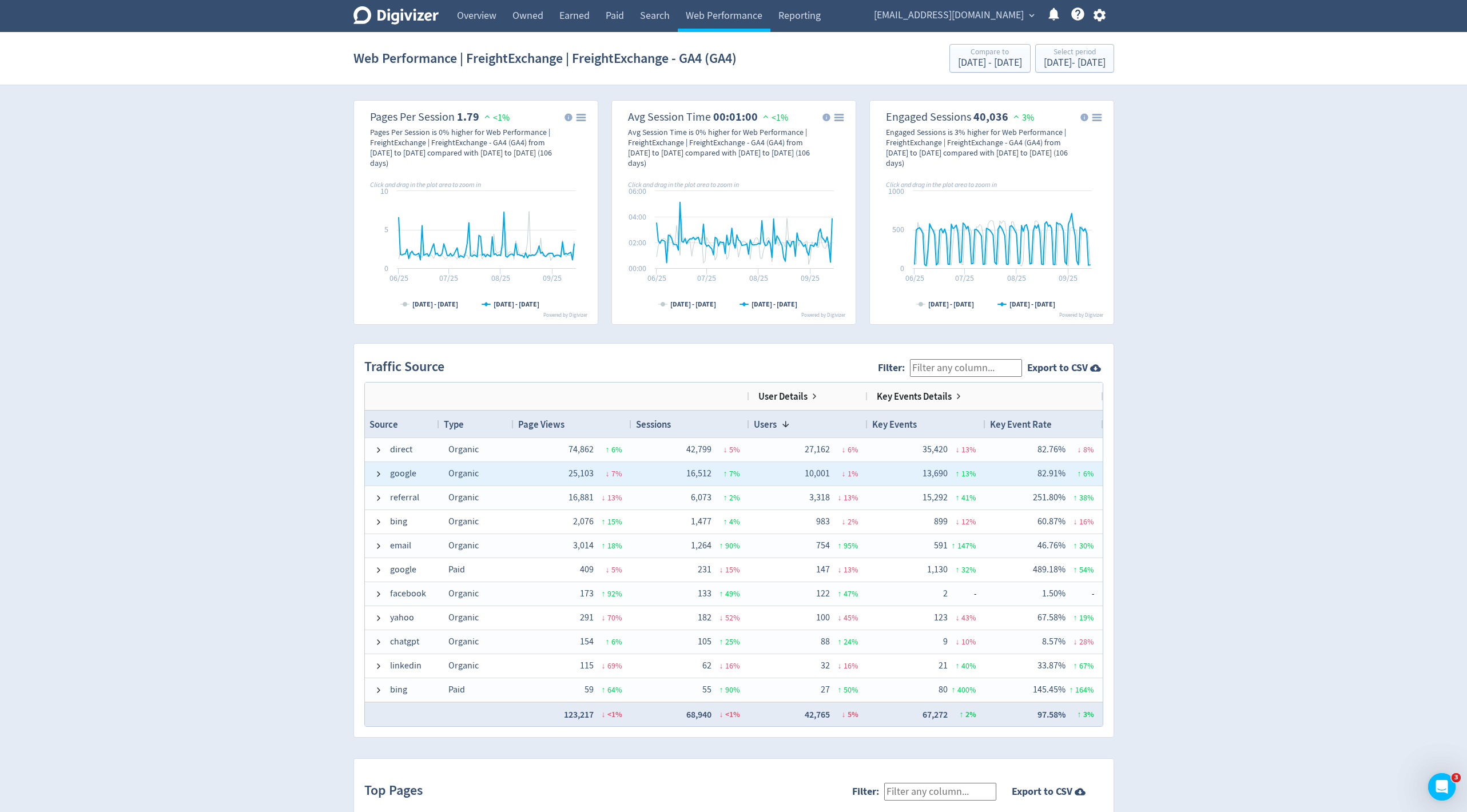
scroll to position [852, 0]
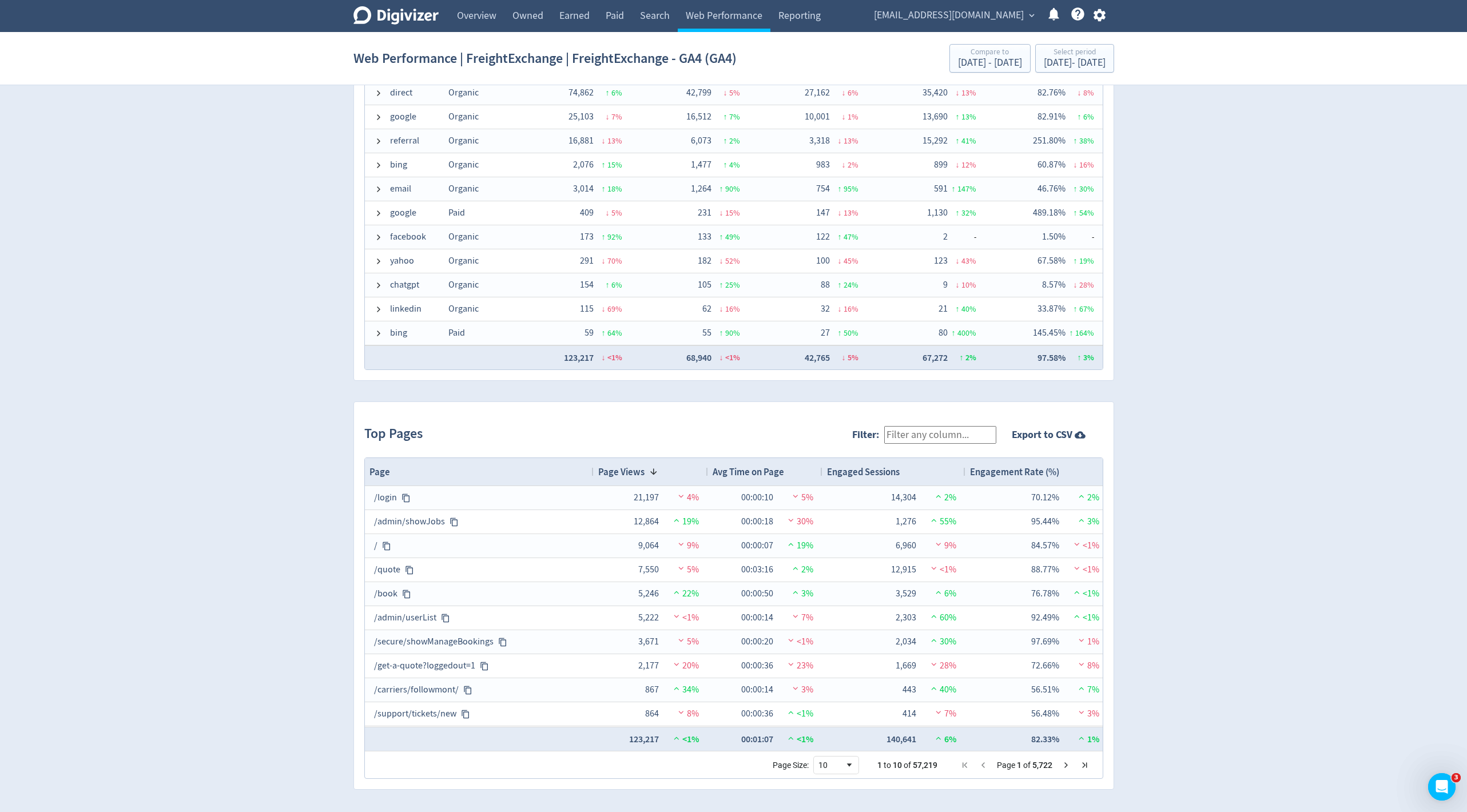
click at [977, 432] on input "Filter:" at bounding box center [940, 434] width 112 height 18
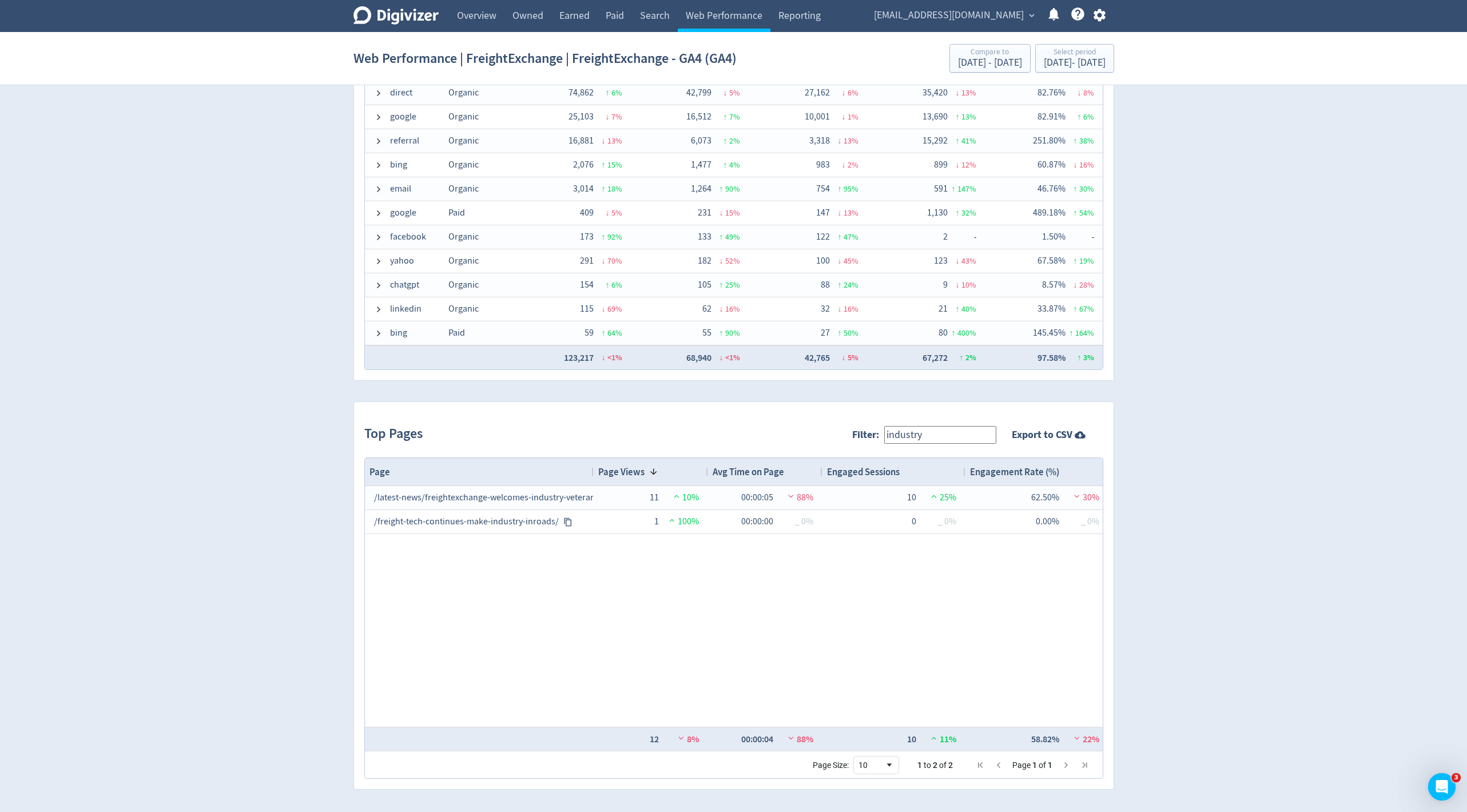
type input "industry"
drag, startPoint x: 973, startPoint y: 430, endPoint x: 706, endPoint y: 420, distance: 267.2
click at [706, 420] on div "Top Pages Filter: industry Export to CSV" at bounding box center [734, 434] width 739 height 45
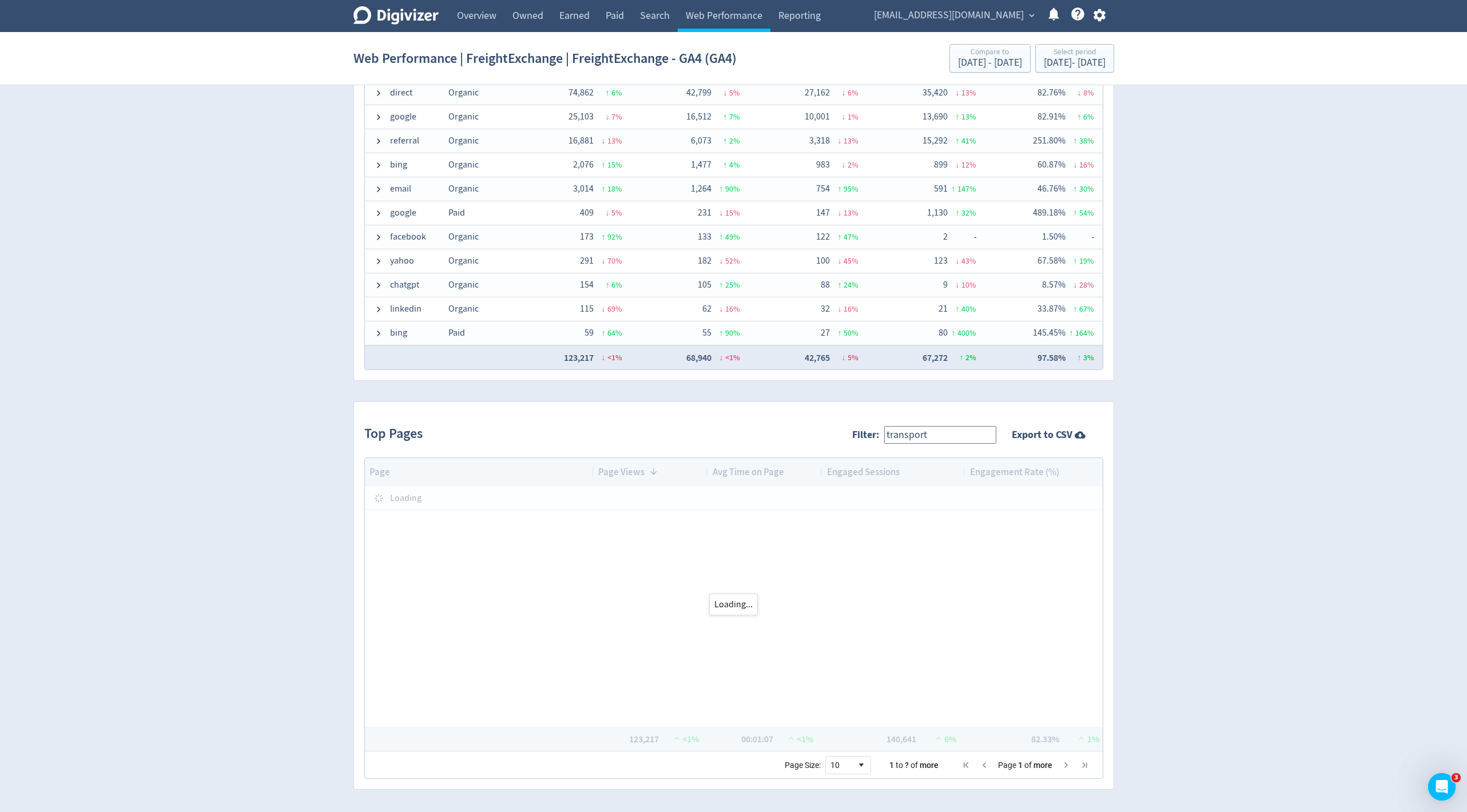
type input "transport"
click at [943, 430] on input "transport" at bounding box center [940, 434] width 112 height 18
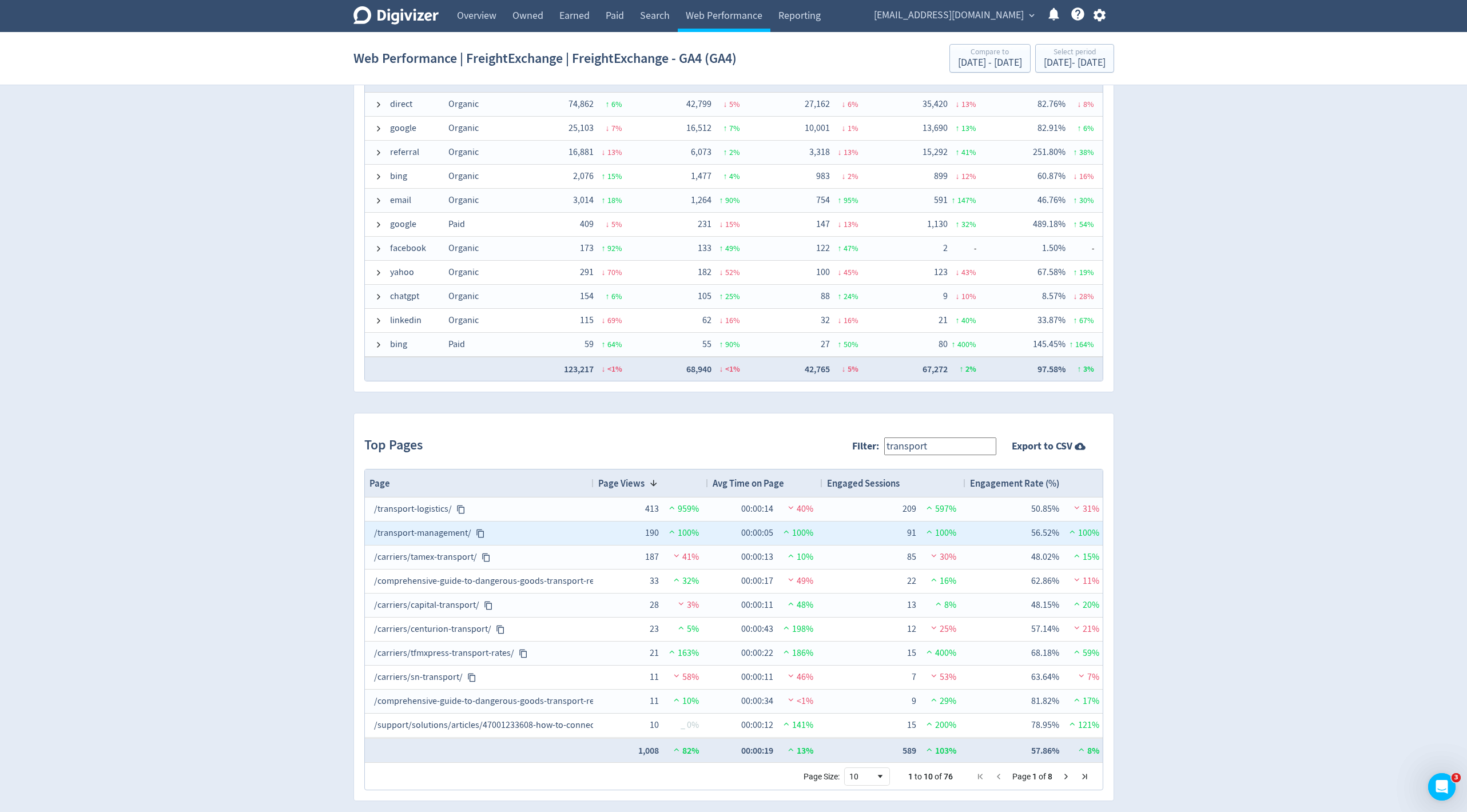
scroll to position [839, 0]
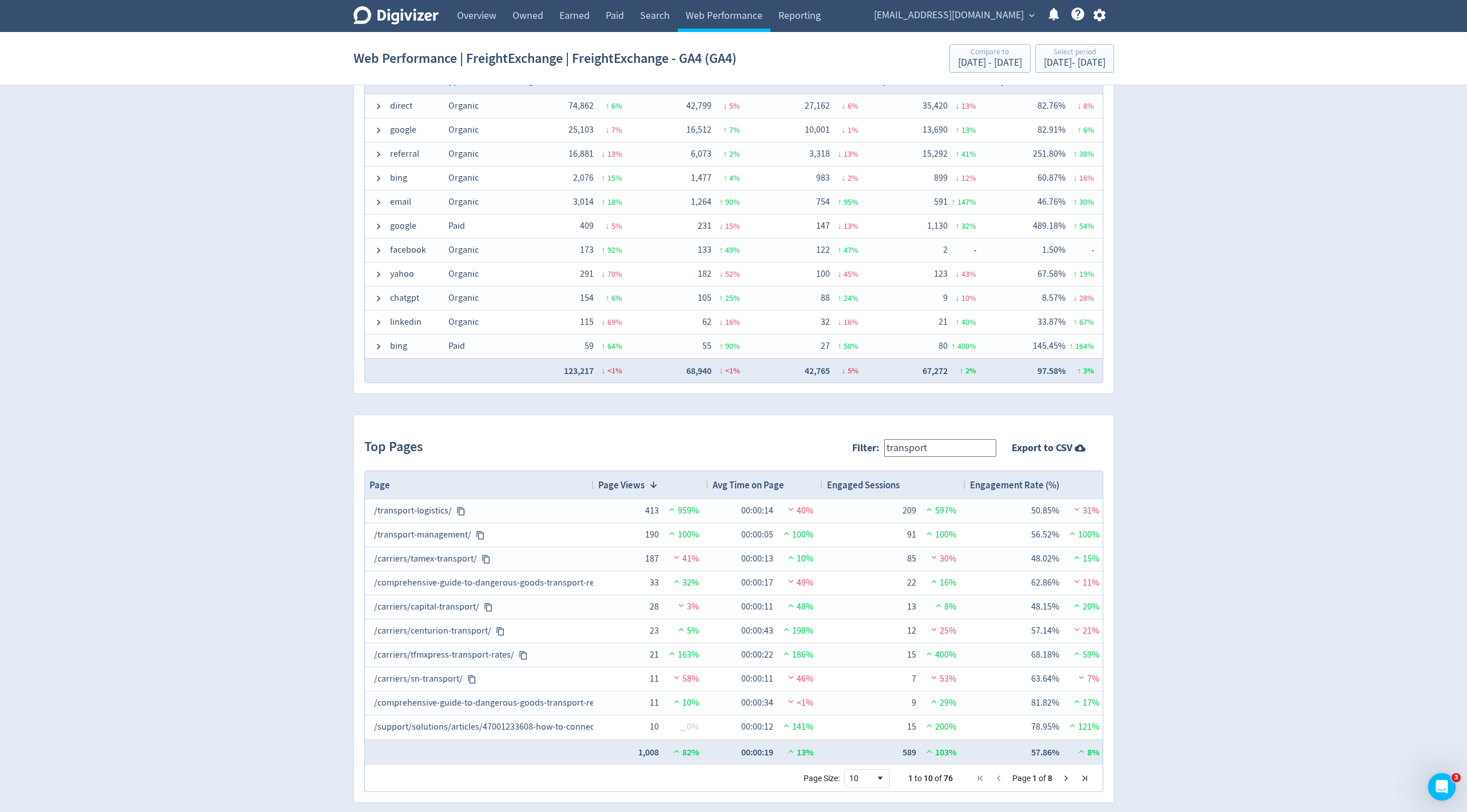
drag, startPoint x: 951, startPoint y: 445, endPoint x: 698, endPoint y: 432, distance: 253.3
click at [698, 432] on div "Top Pages Filter: transport Export to CSV" at bounding box center [734, 448] width 739 height 45
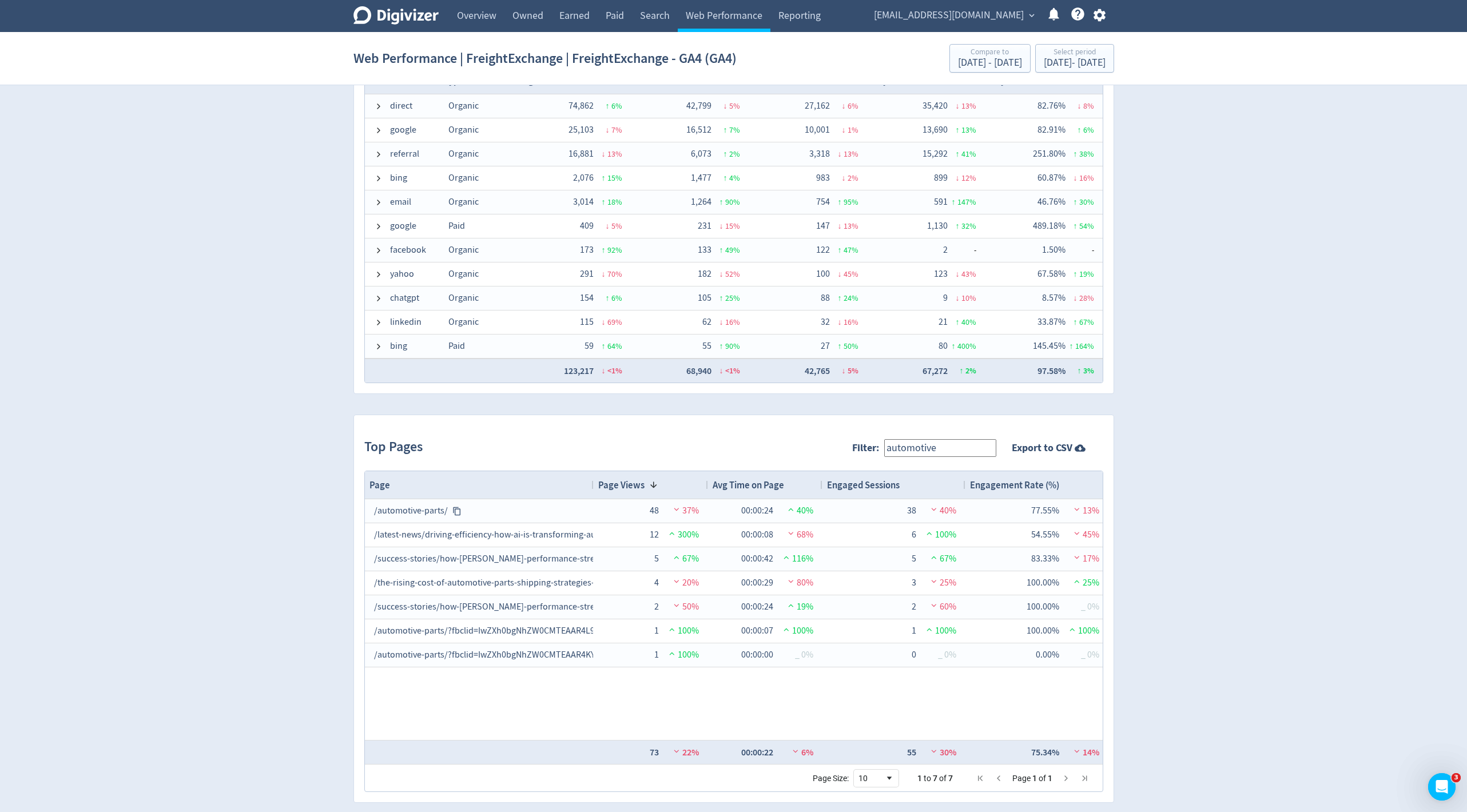
type input "automotive"
click at [471, 22] on link "Overview" at bounding box center [477, 16] width 55 height 32
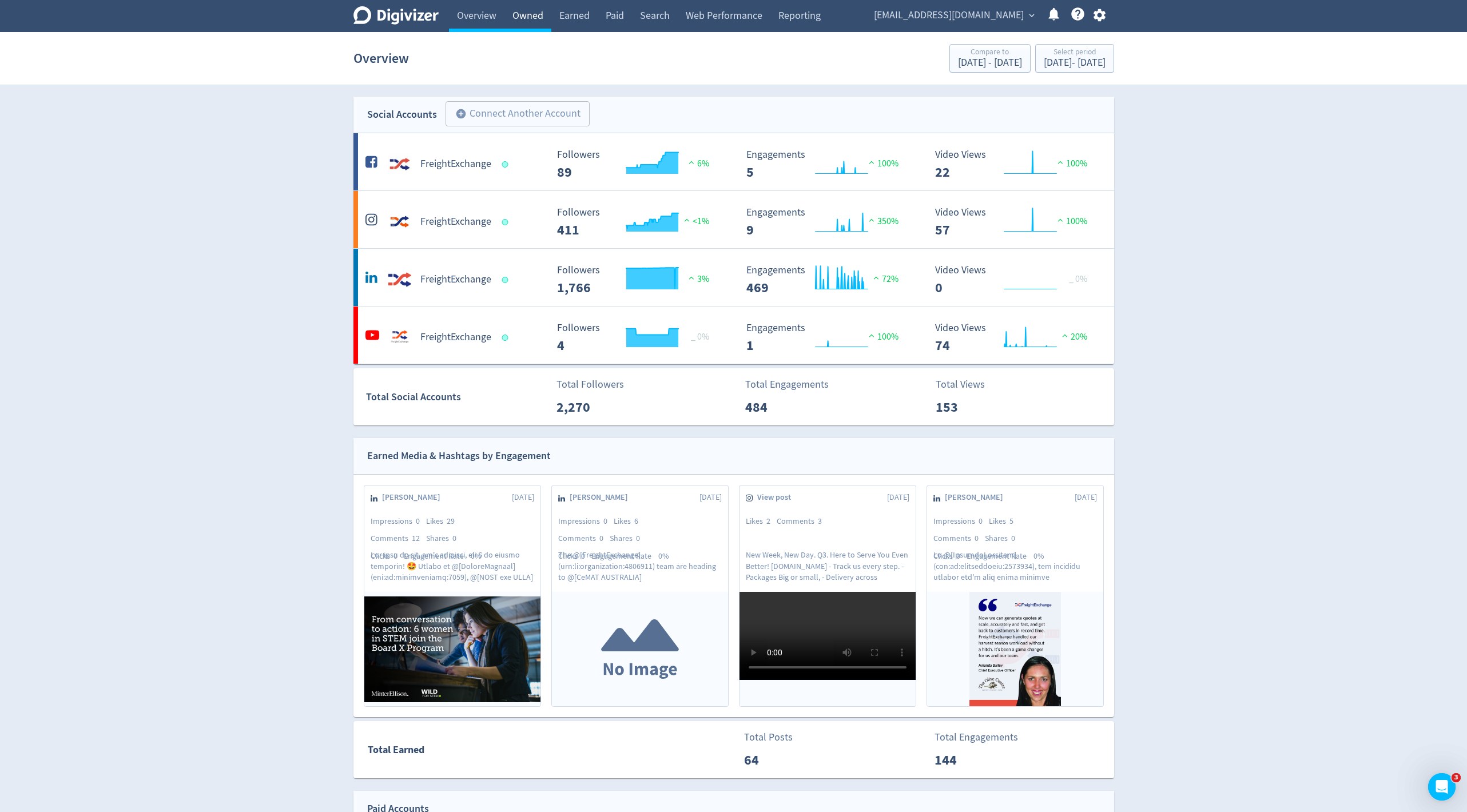
click at [535, 12] on link "Owned" at bounding box center [528, 16] width 47 height 32
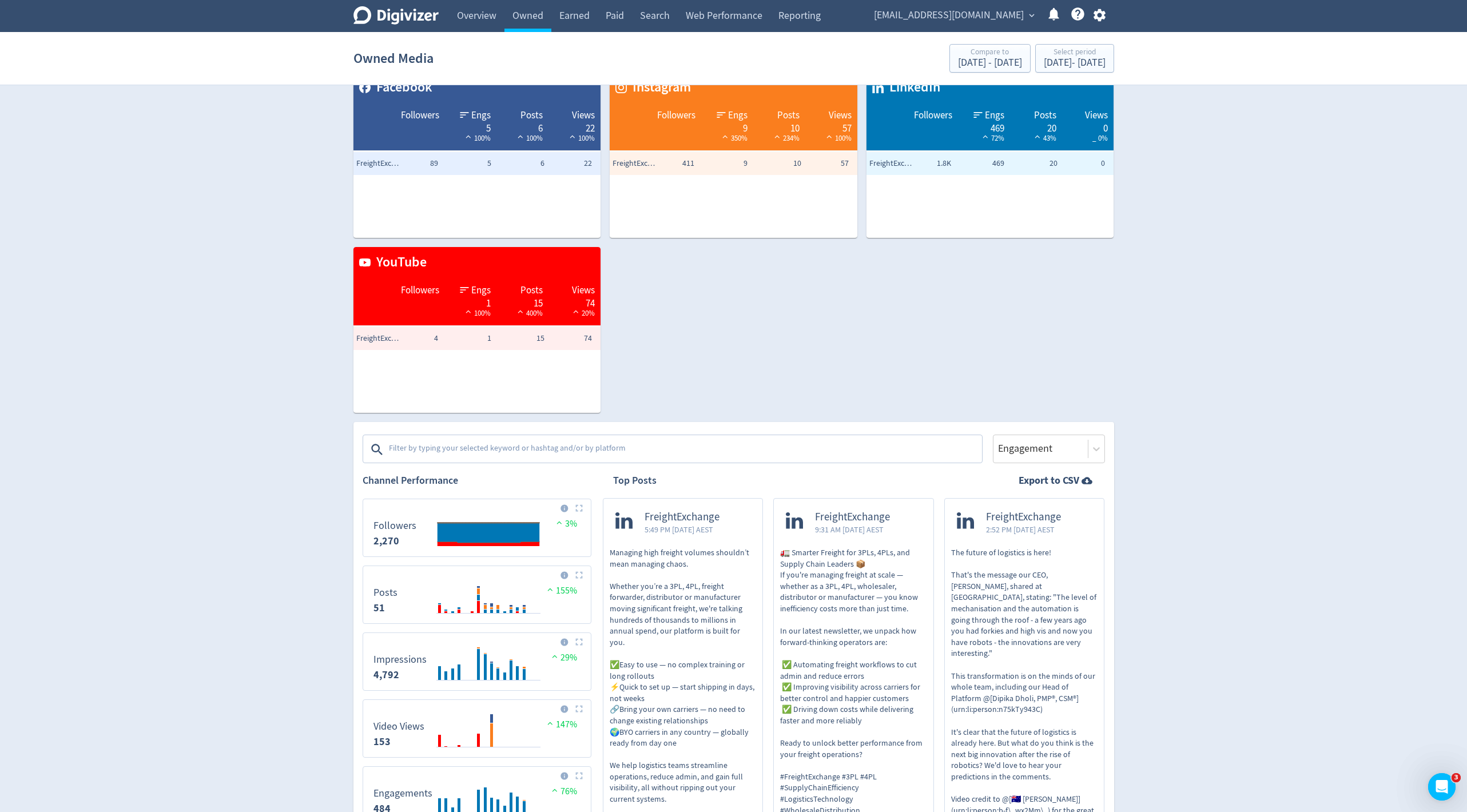
scroll to position [105, 0]
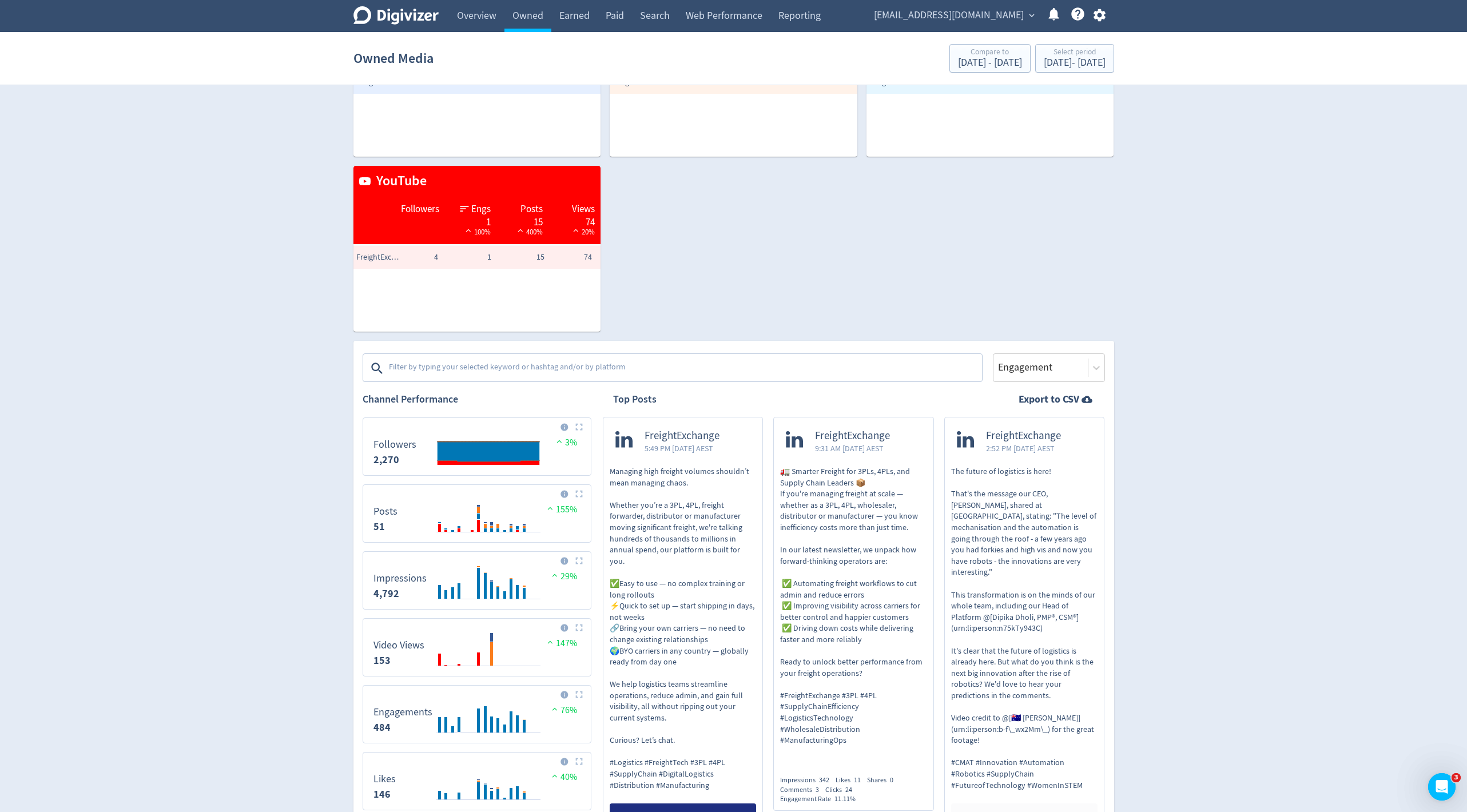
click at [507, 361] on textarea at bounding box center [684, 368] width 593 height 23
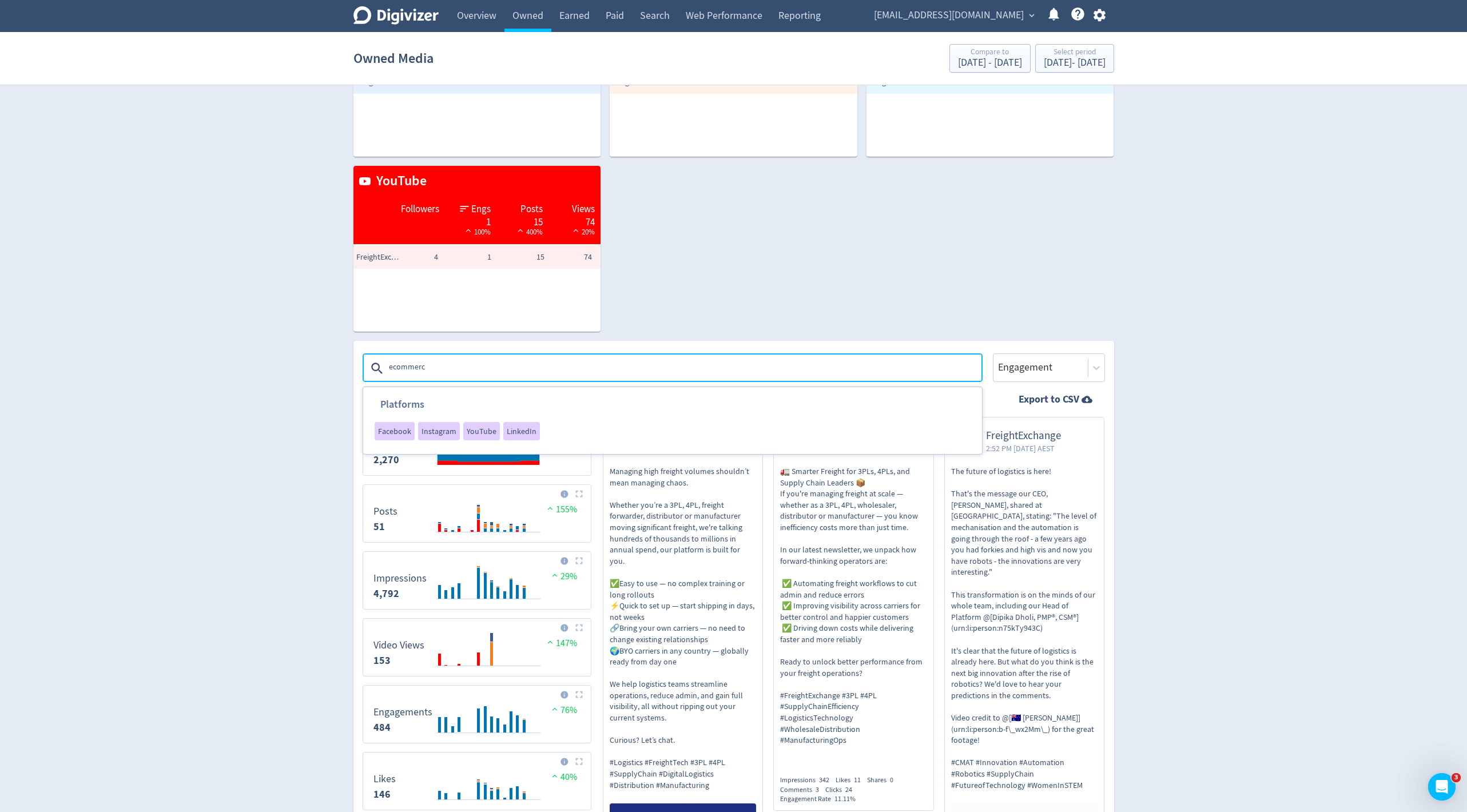
type textarea "ecommerce"
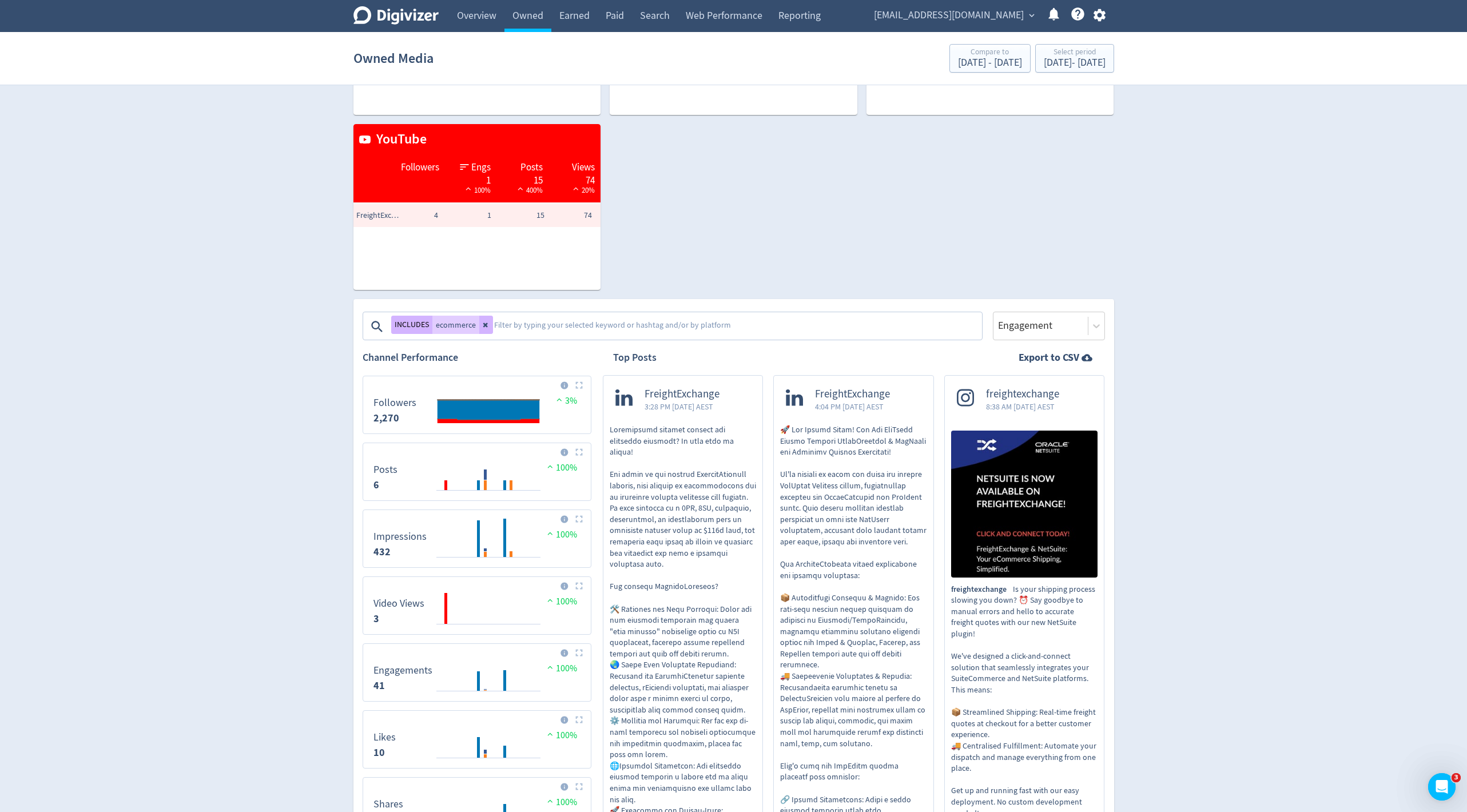
scroll to position [124, 0]
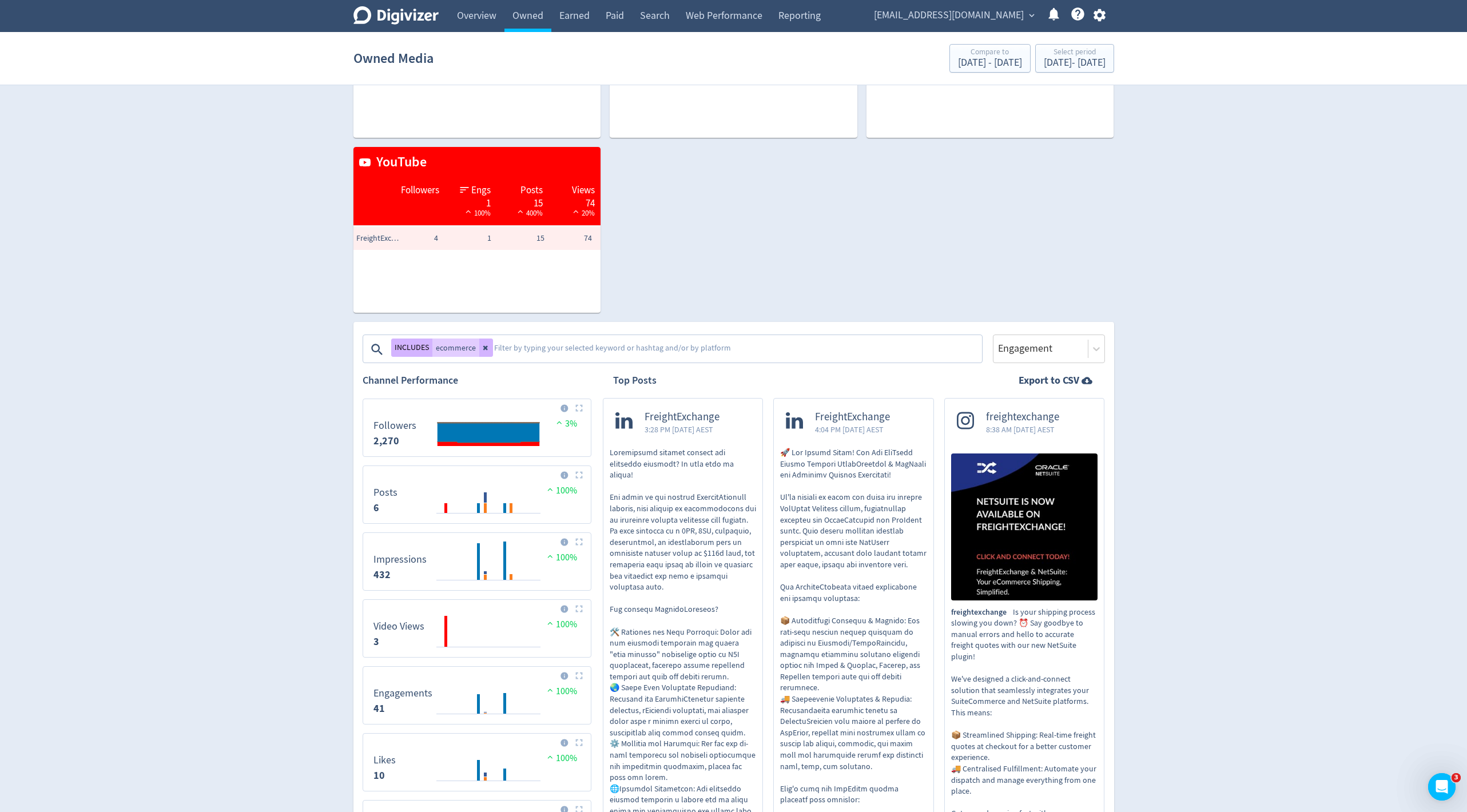
click at [535, 346] on textarea at bounding box center [736, 349] width 488 height 23
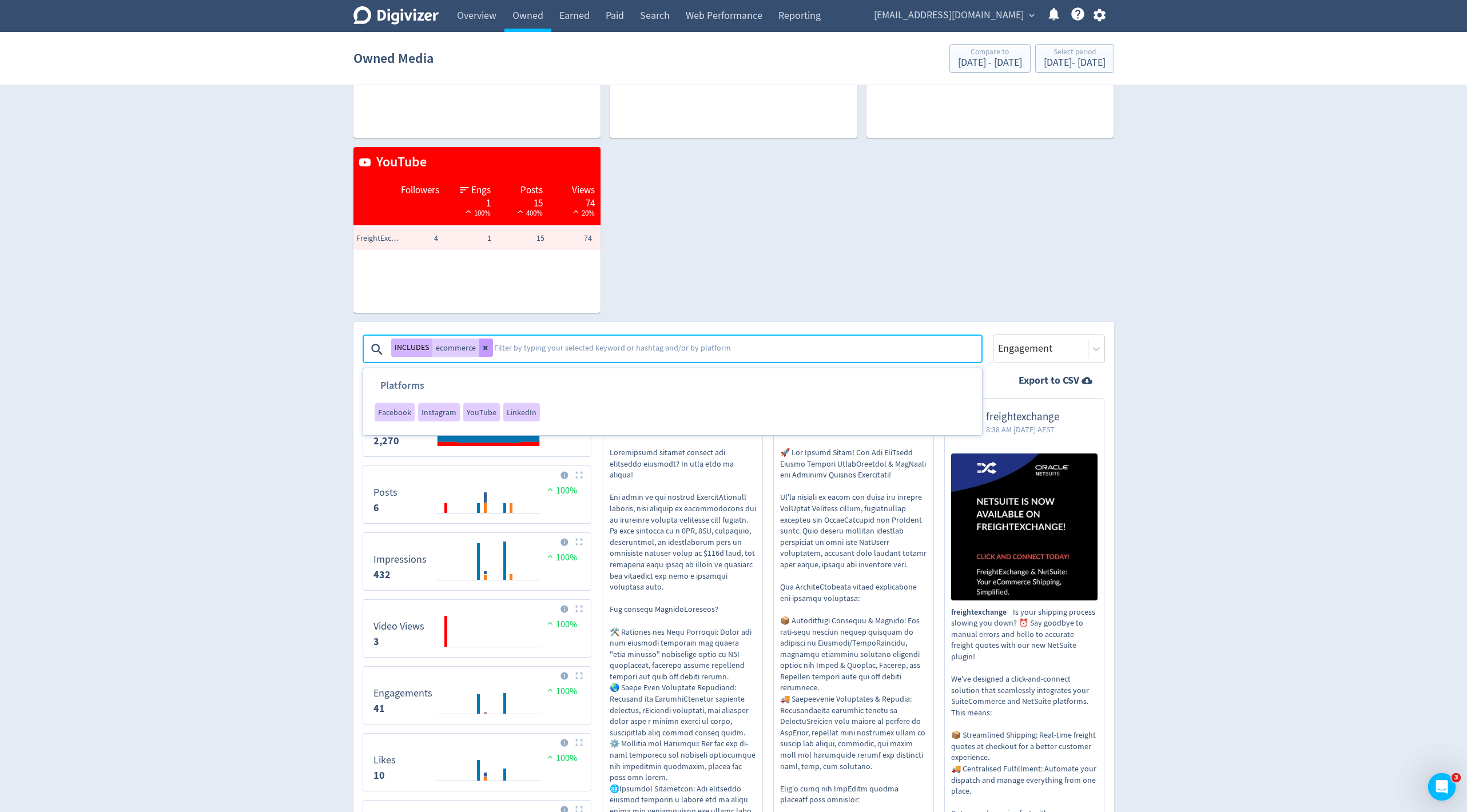
click at [484, 346] on icon at bounding box center [484, 348] width 5 height 5
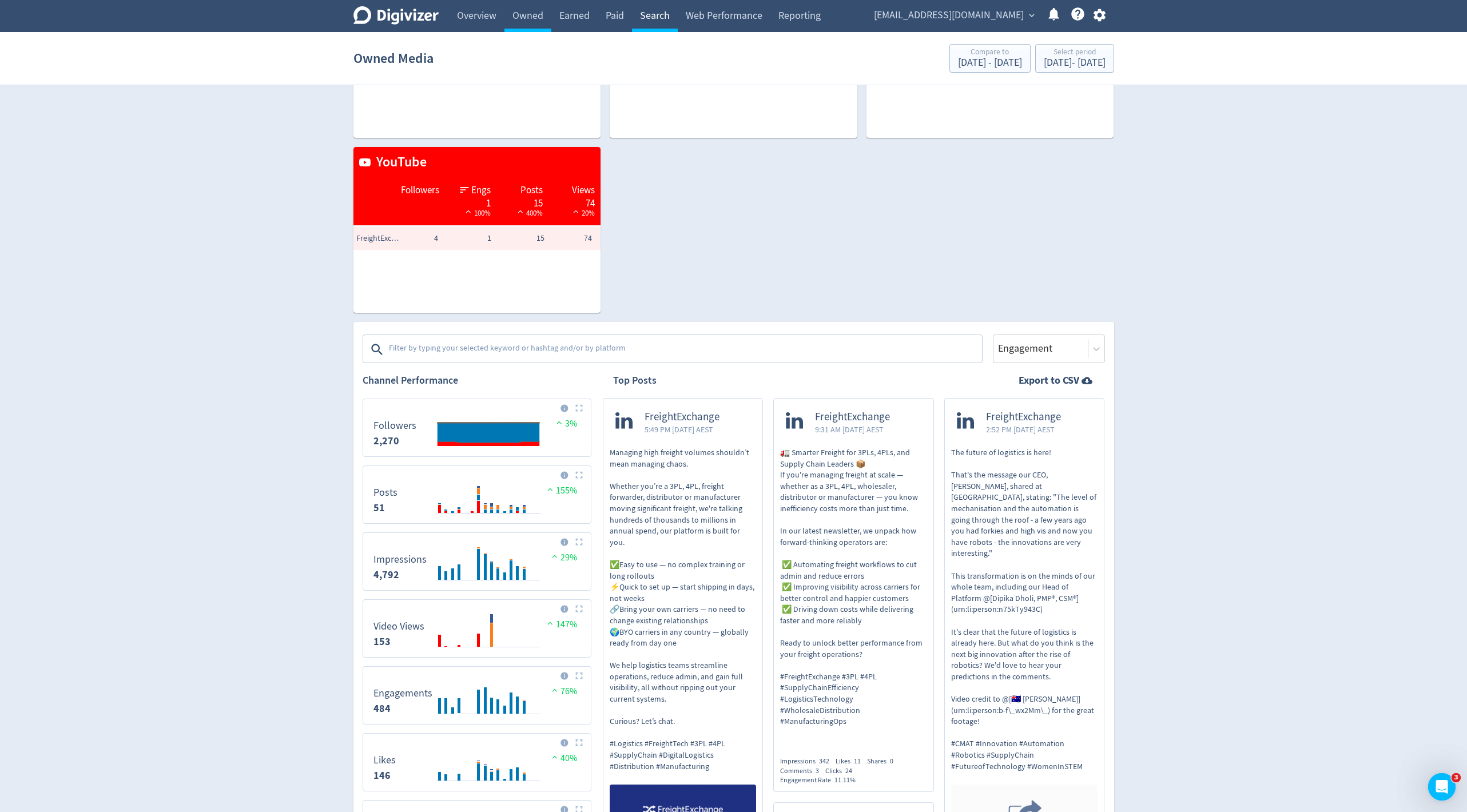
click at [652, 16] on link "Search" at bounding box center [655, 16] width 46 height 32
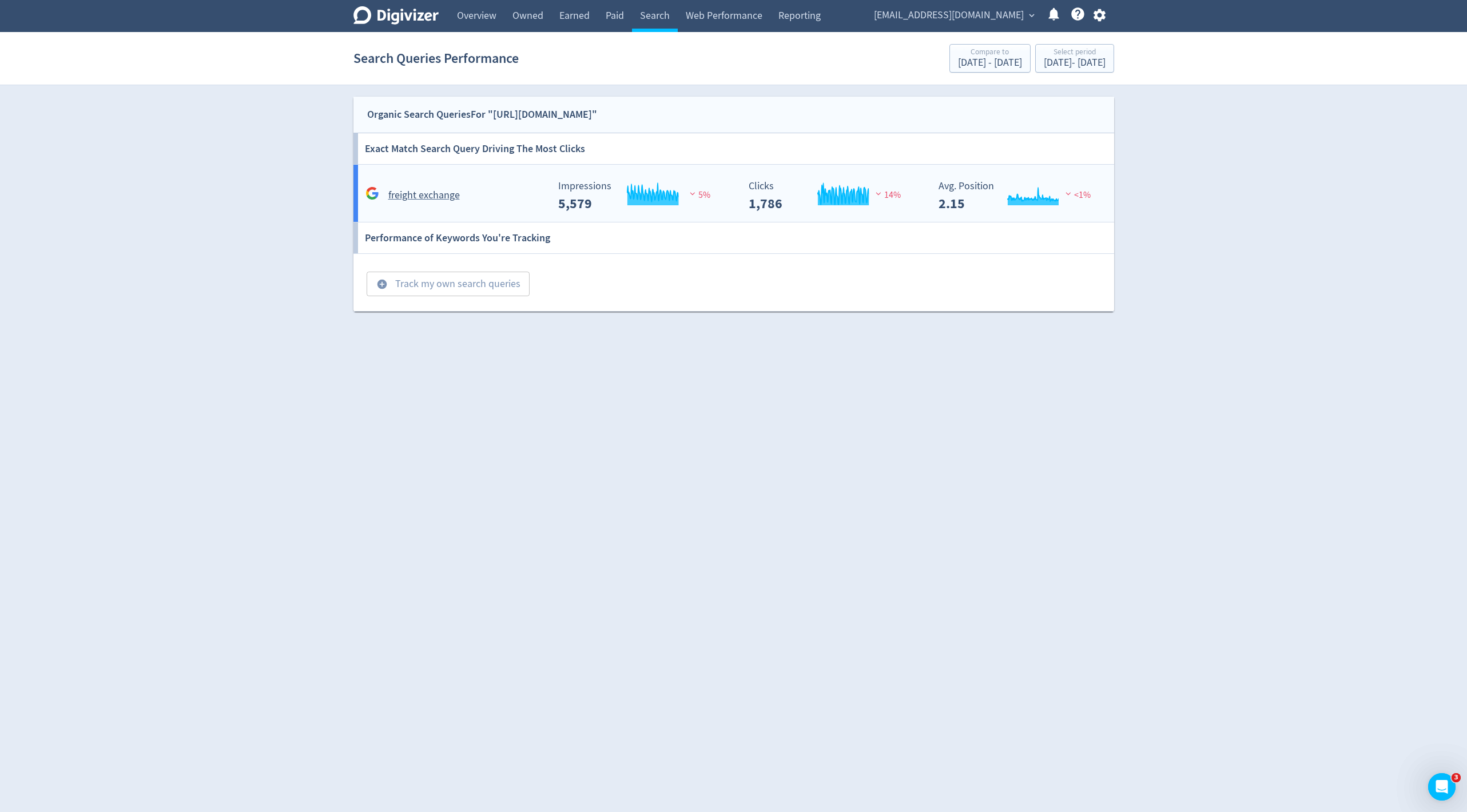
click at [555, 204] on rect "\a Impressions\a 5,579\a" at bounding box center [639, 196] width 172 height 31
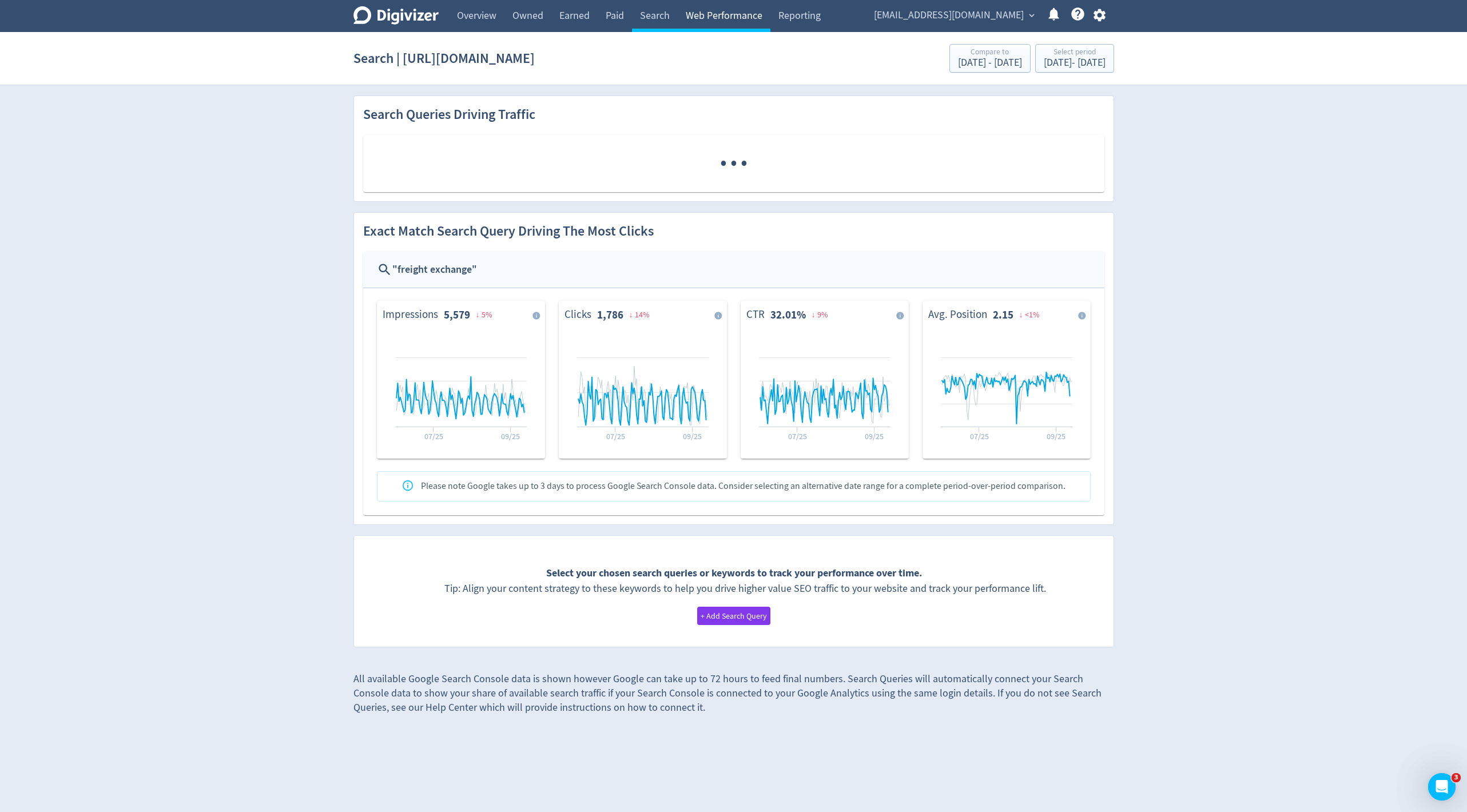
click at [716, 16] on link "Web Performance" at bounding box center [724, 16] width 92 height 32
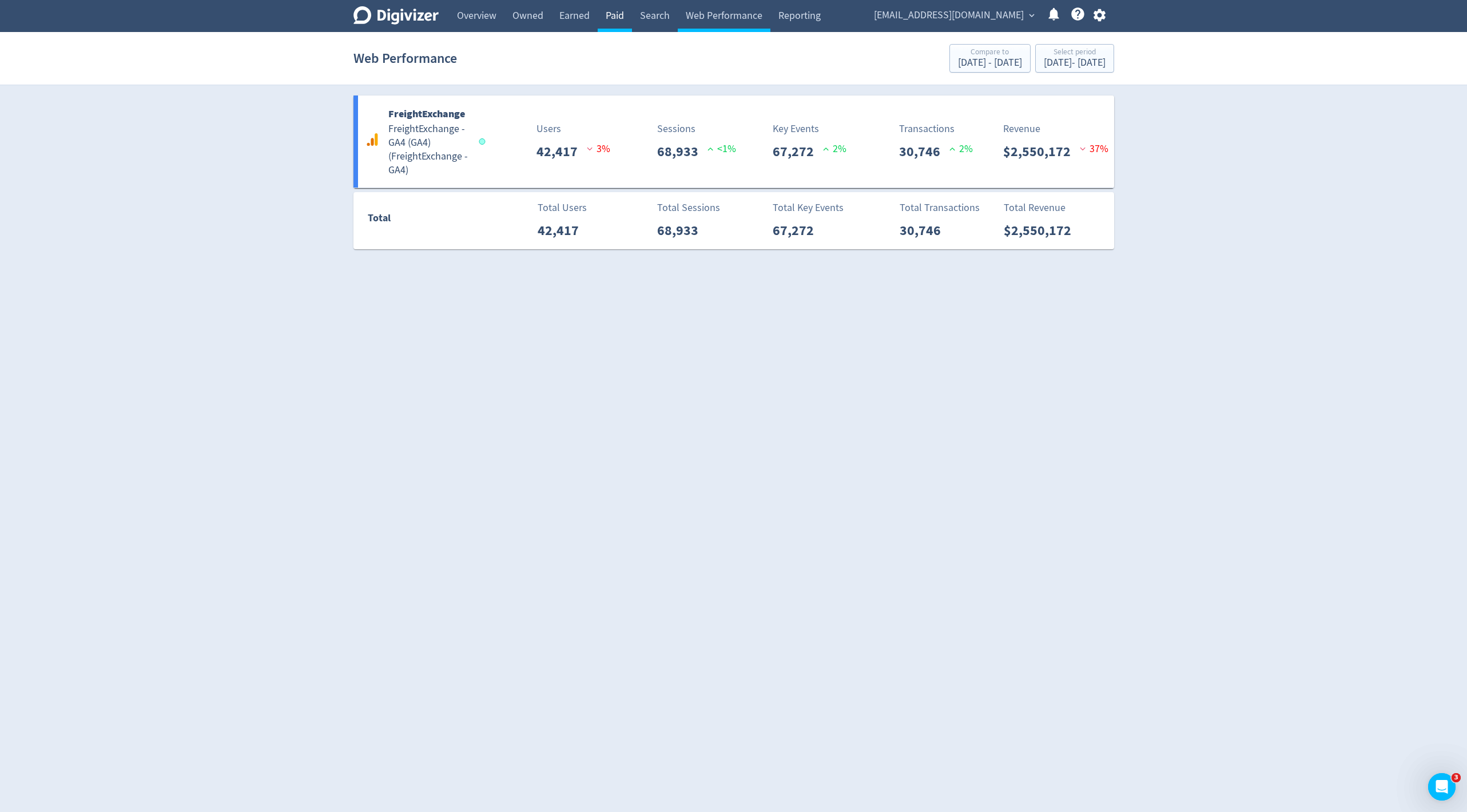
click at [619, 16] on link "Paid" at bounding box center [615, 16] width 35 height 32
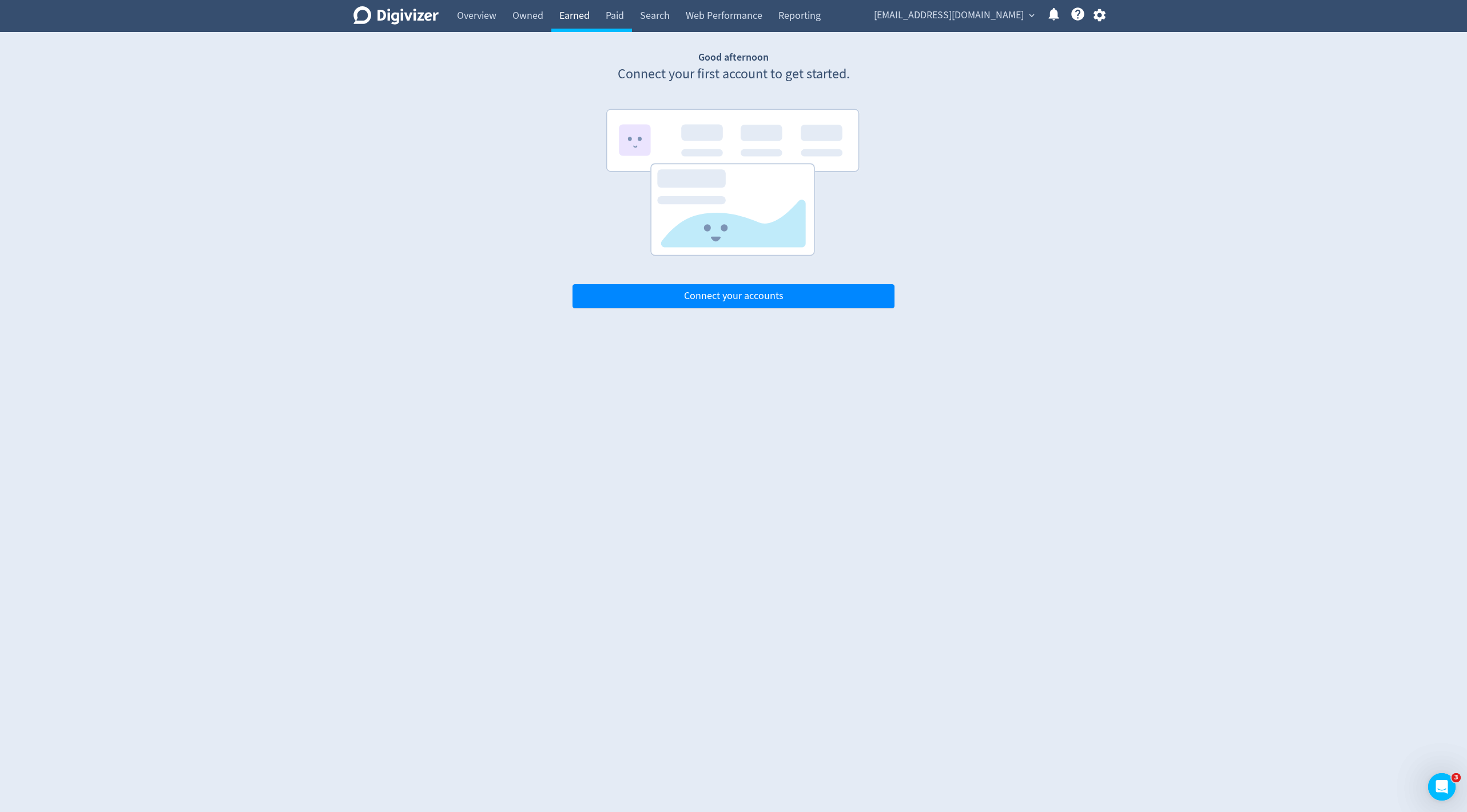
click at [583, 27] on link "Earned" at bounding box center [574, 16] width 46 height 32
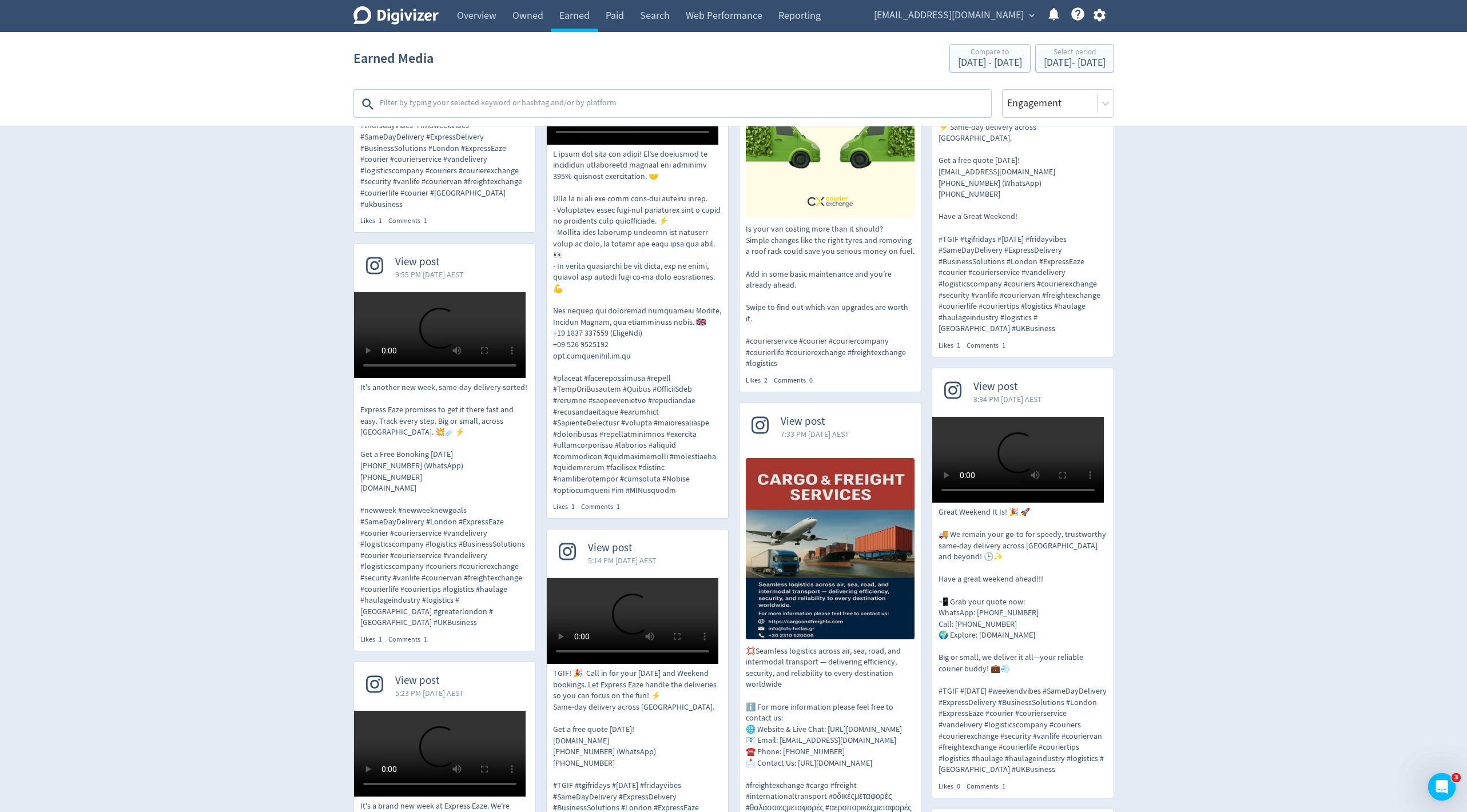
scroll to position [3001, 0]
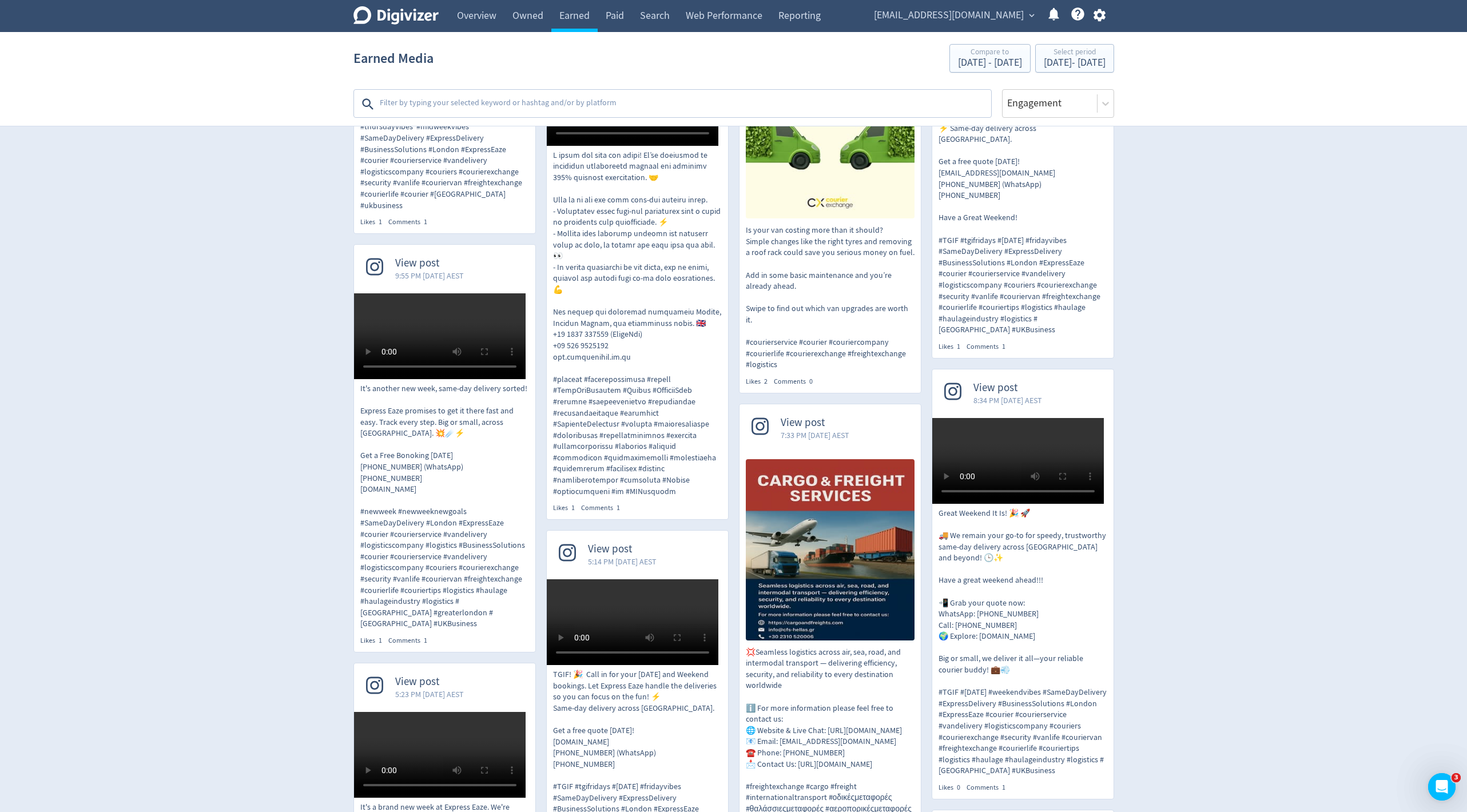
click at [421, 104] on textarea at bounding box center [684, 104] width 611 height 23
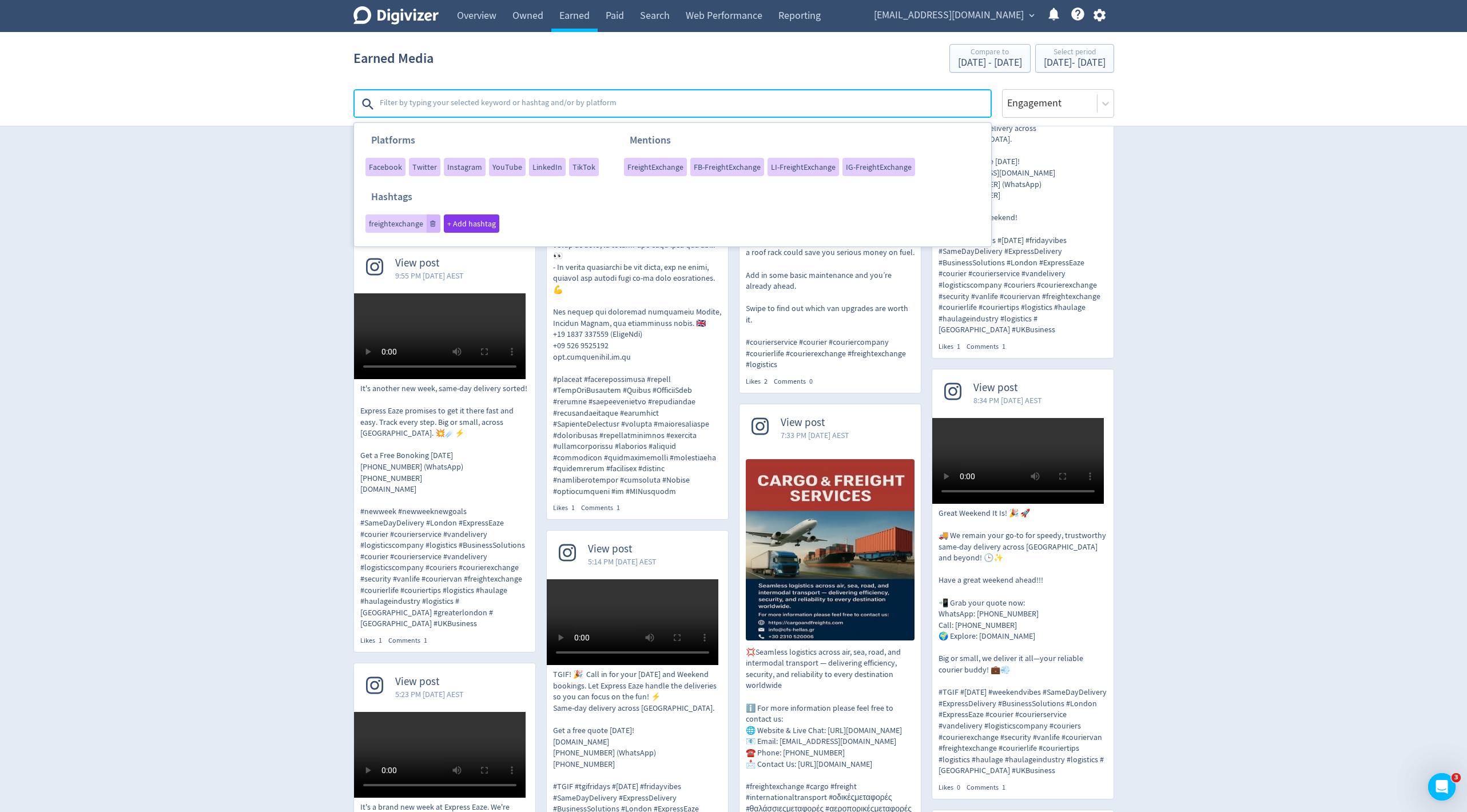
type textarea "e"
type textarea "uk"
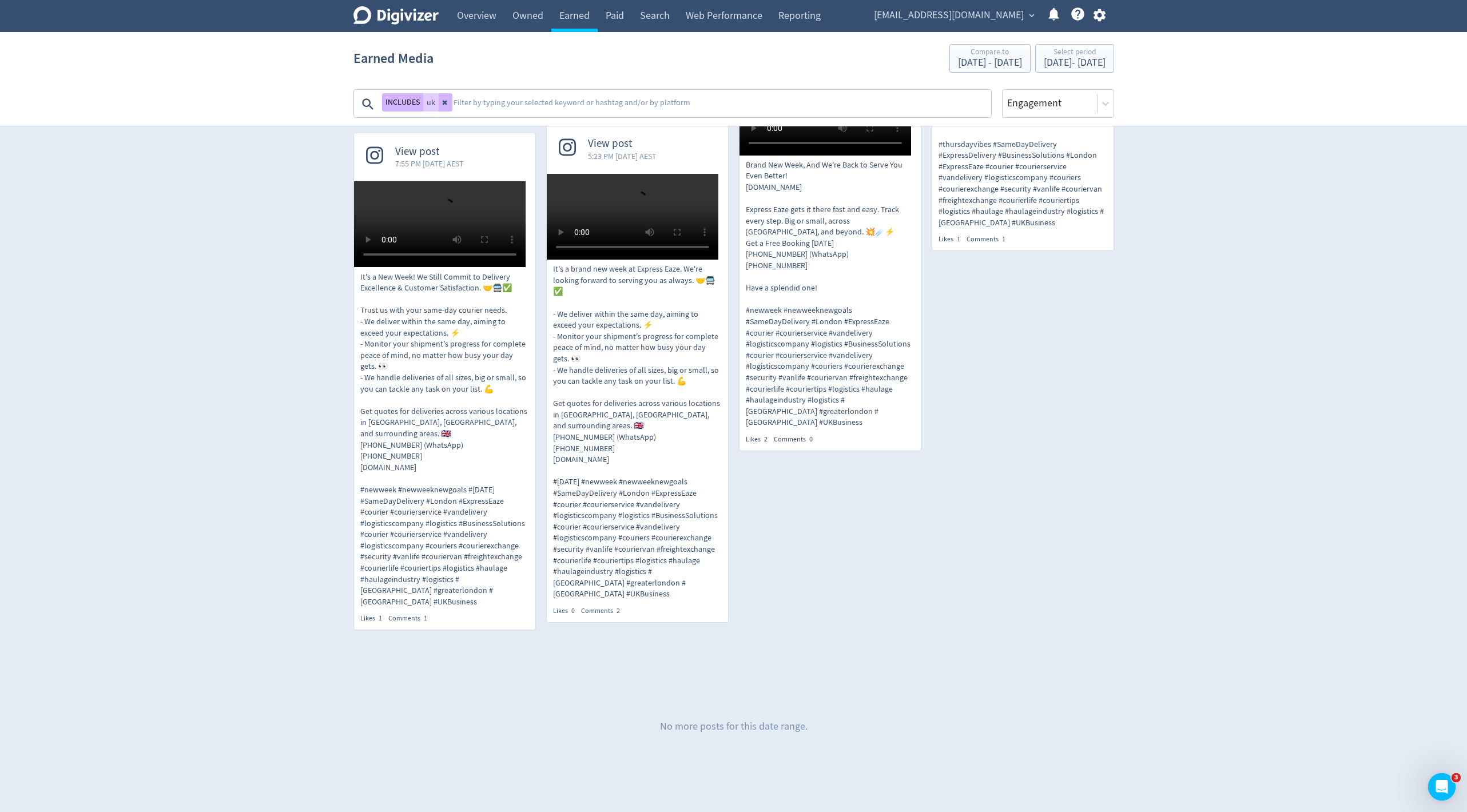
scroll to position [0, 0]
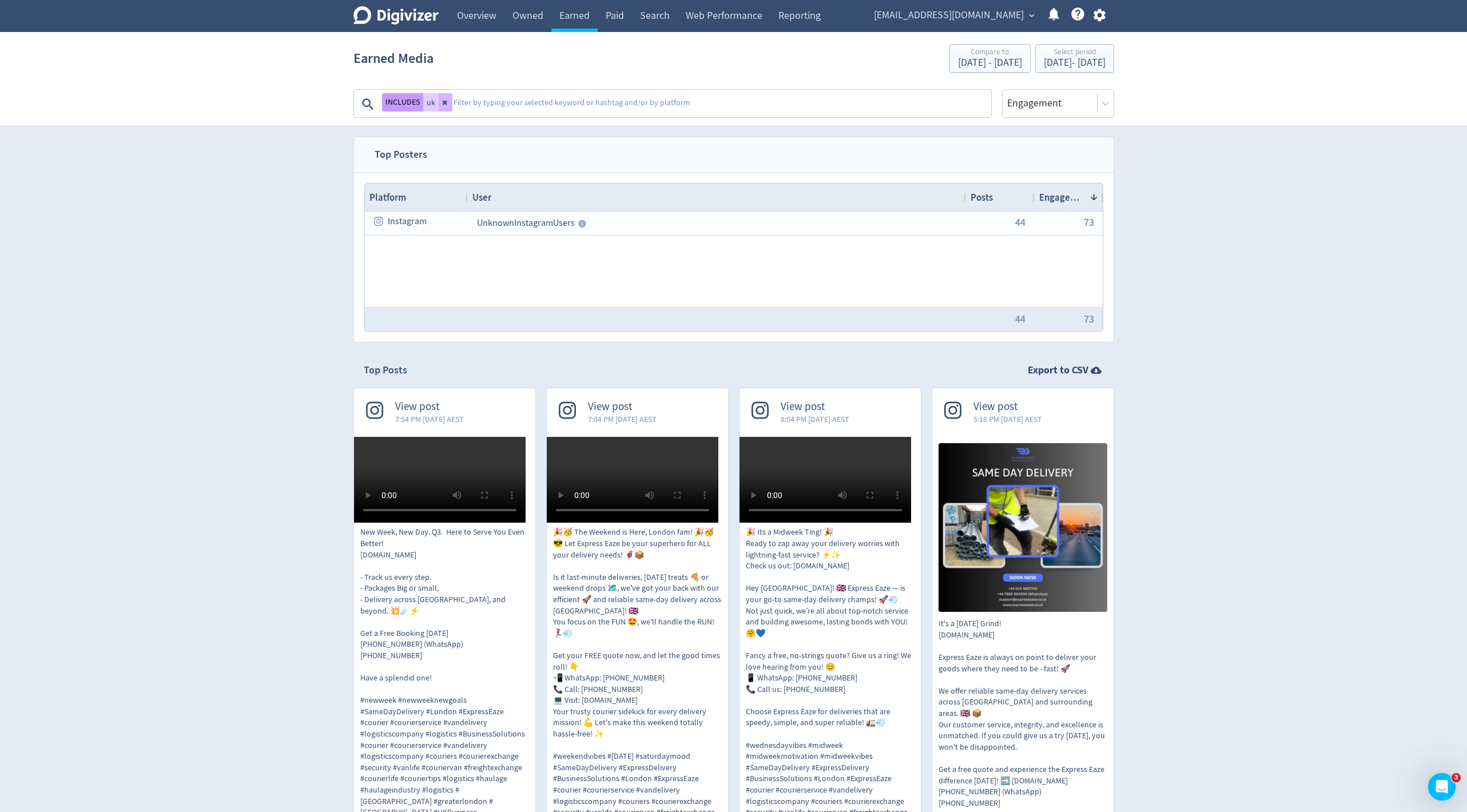
click at [400, 105] on button "INCLUDES" at bounding box center [402, 102] width 41 height 18
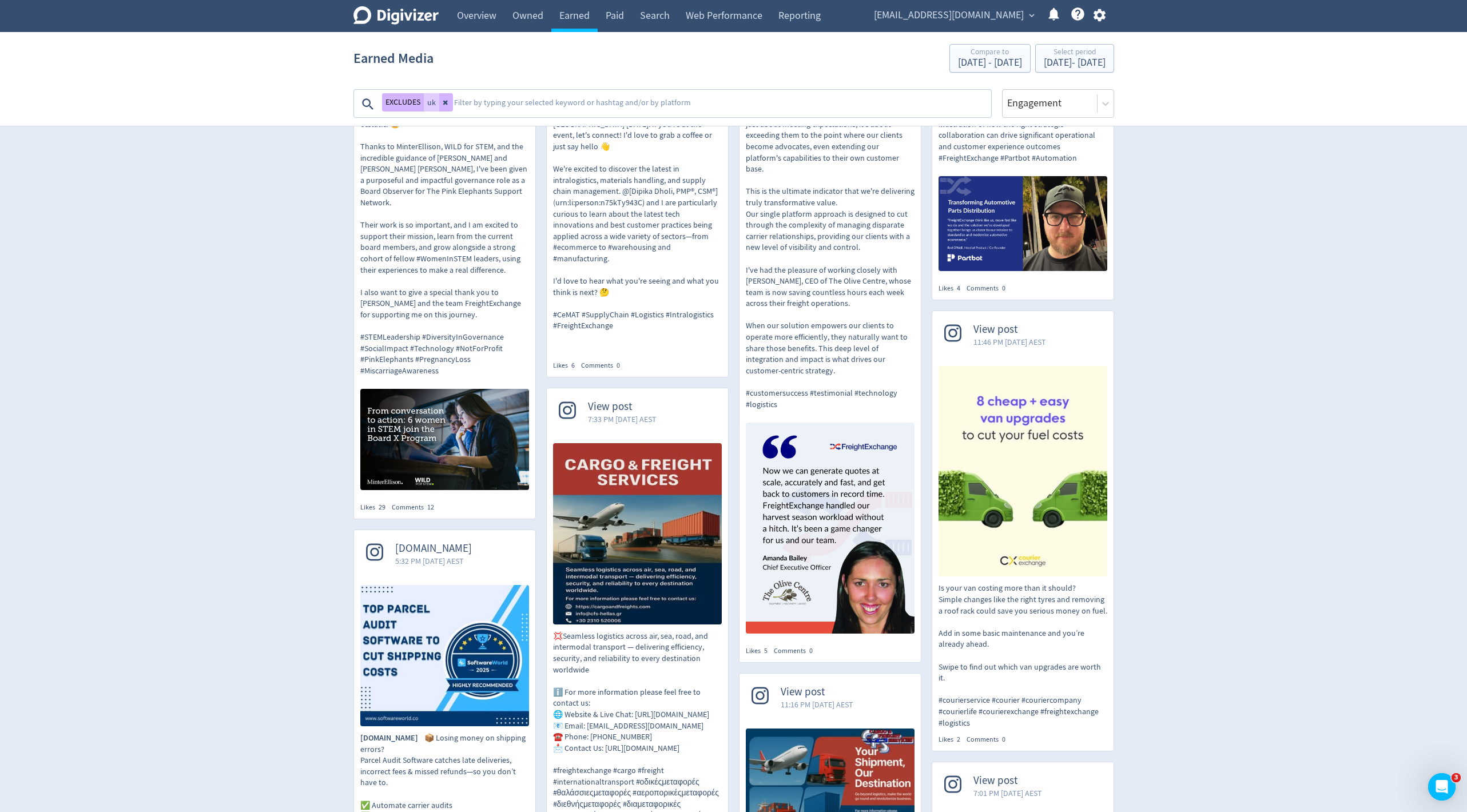
scroll to position [231, 0]
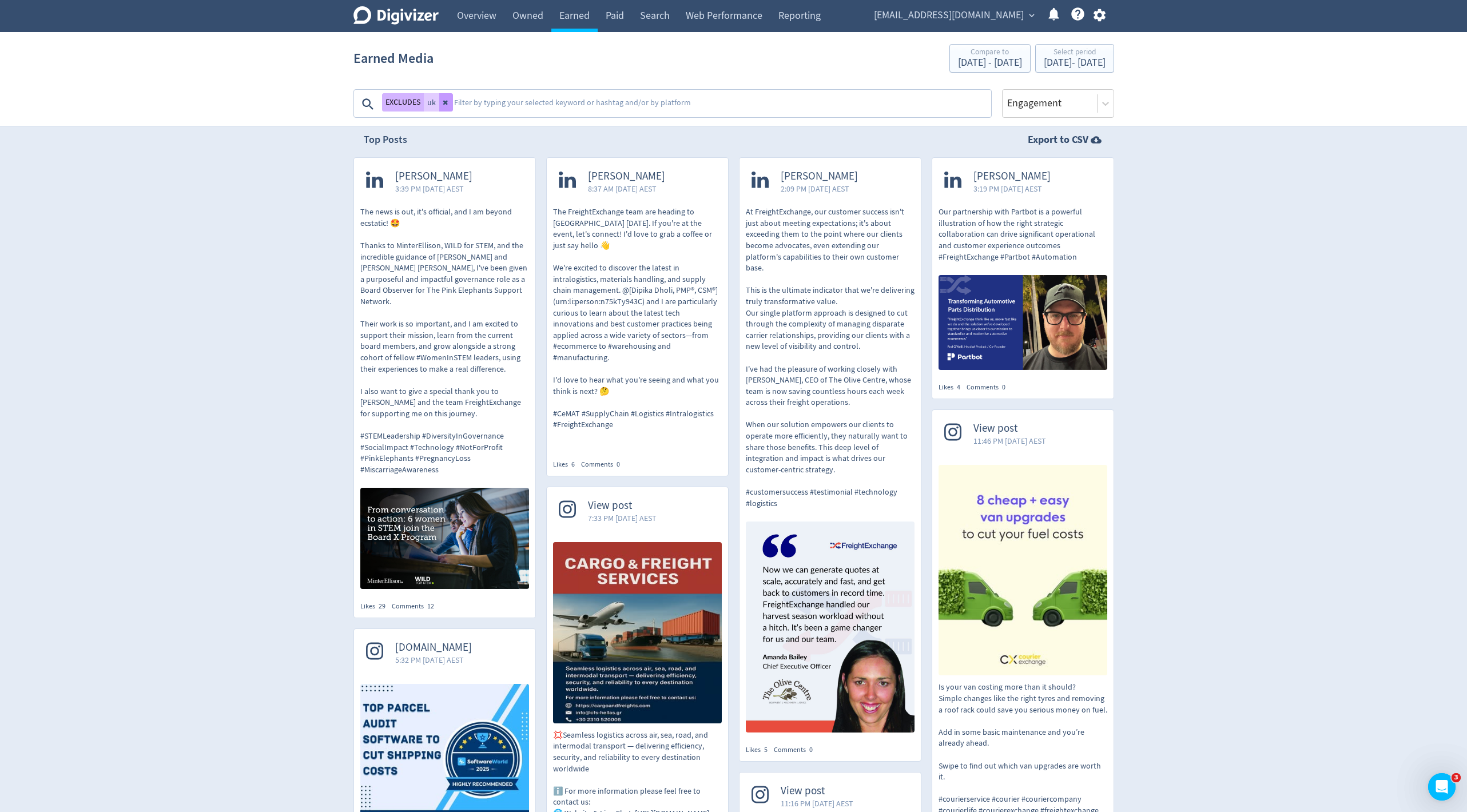
click at [449, 105] on button at bounding box center [446, 102] width 14 height 18
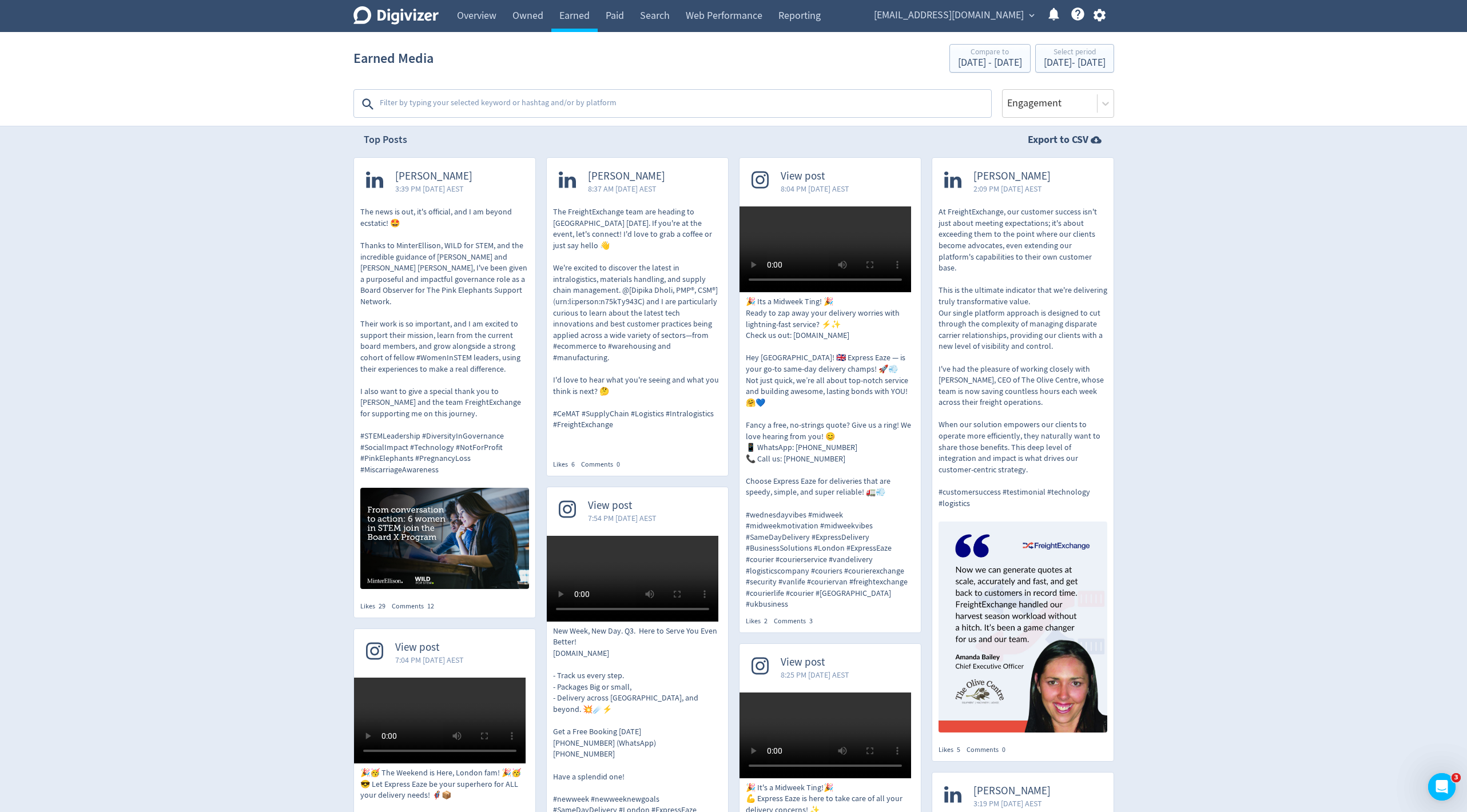
click at [438, 104] on textarea at bounding box center [684, 104] width 611 height 23
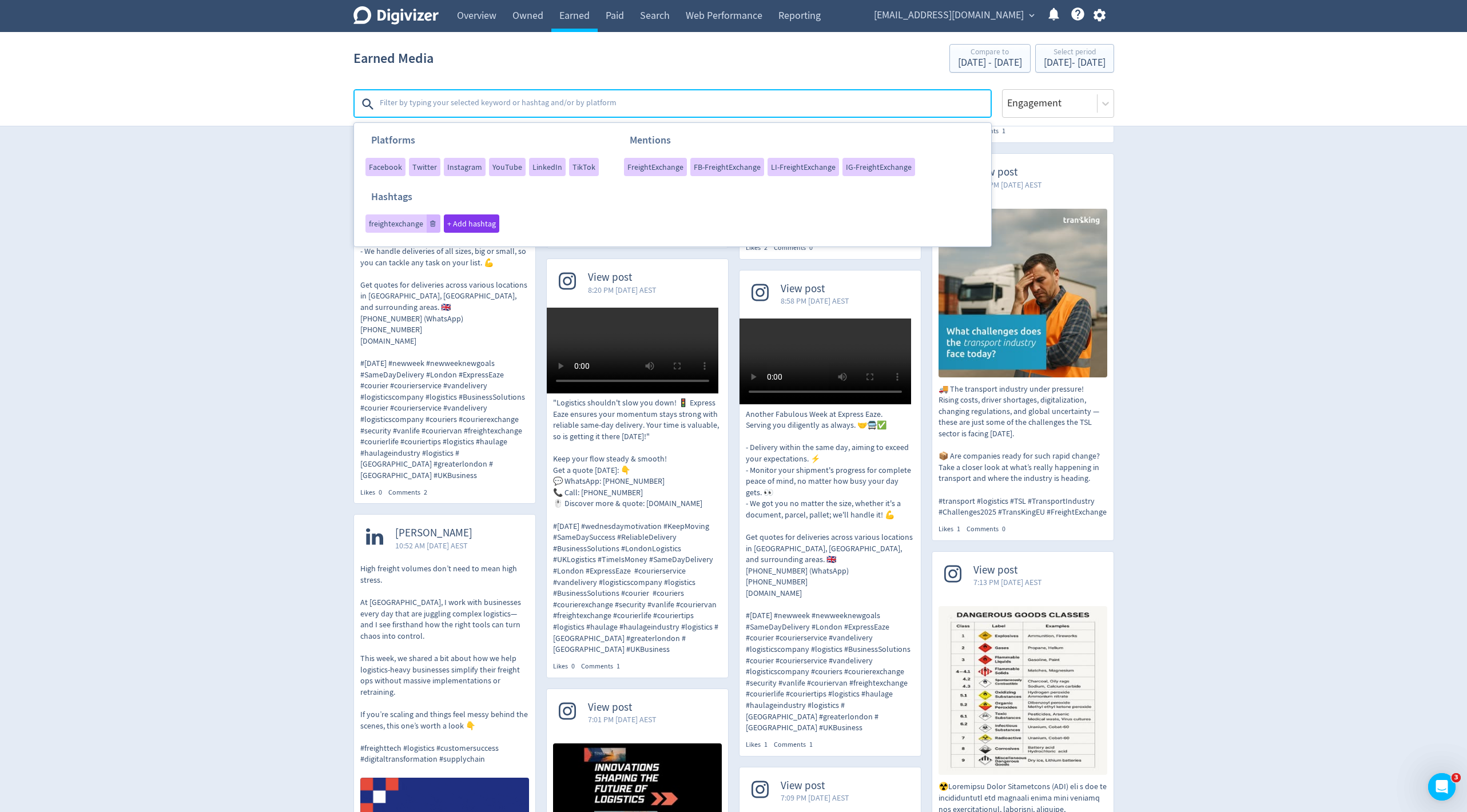
scroll to position [3660, 0]
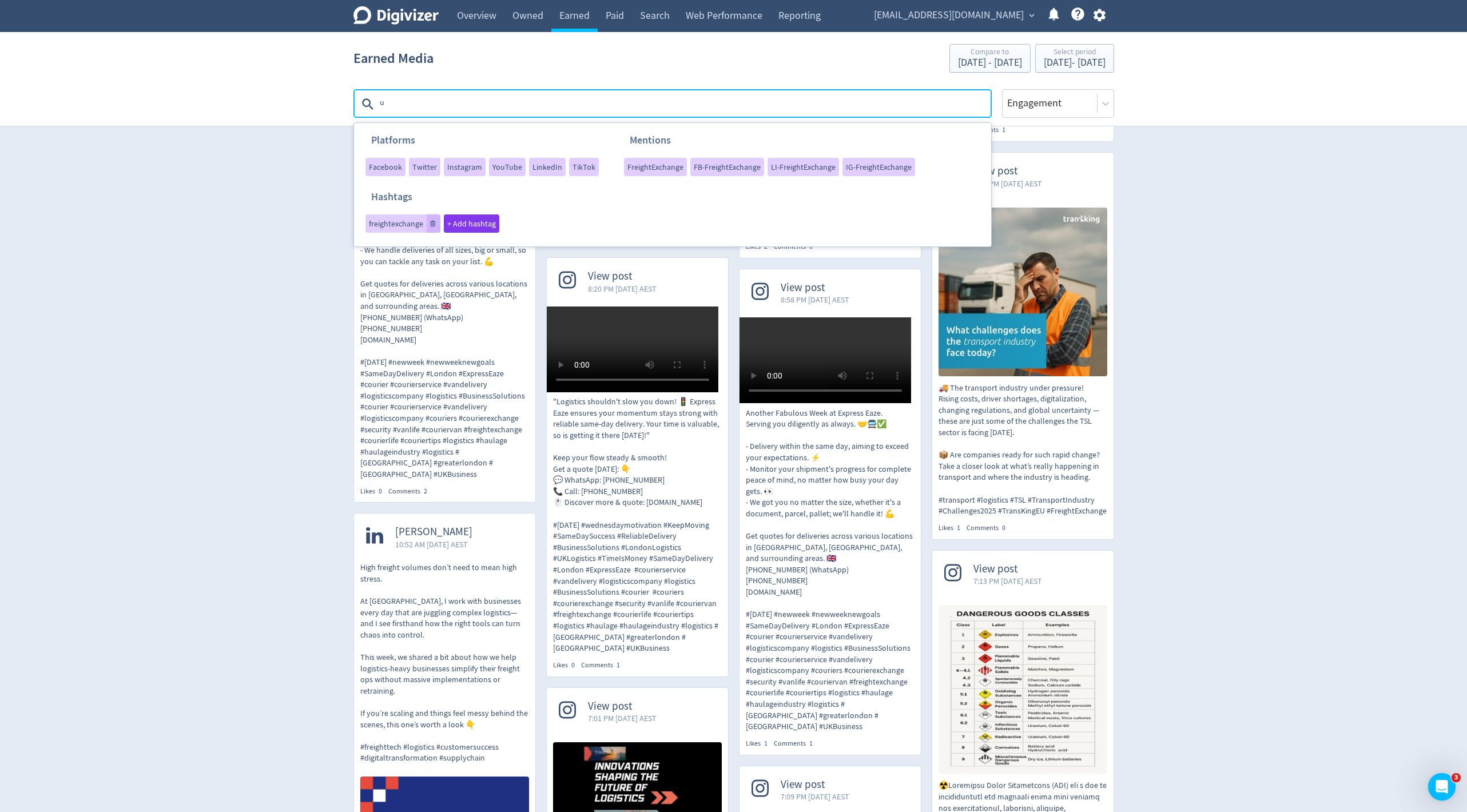
type textarea "uk"
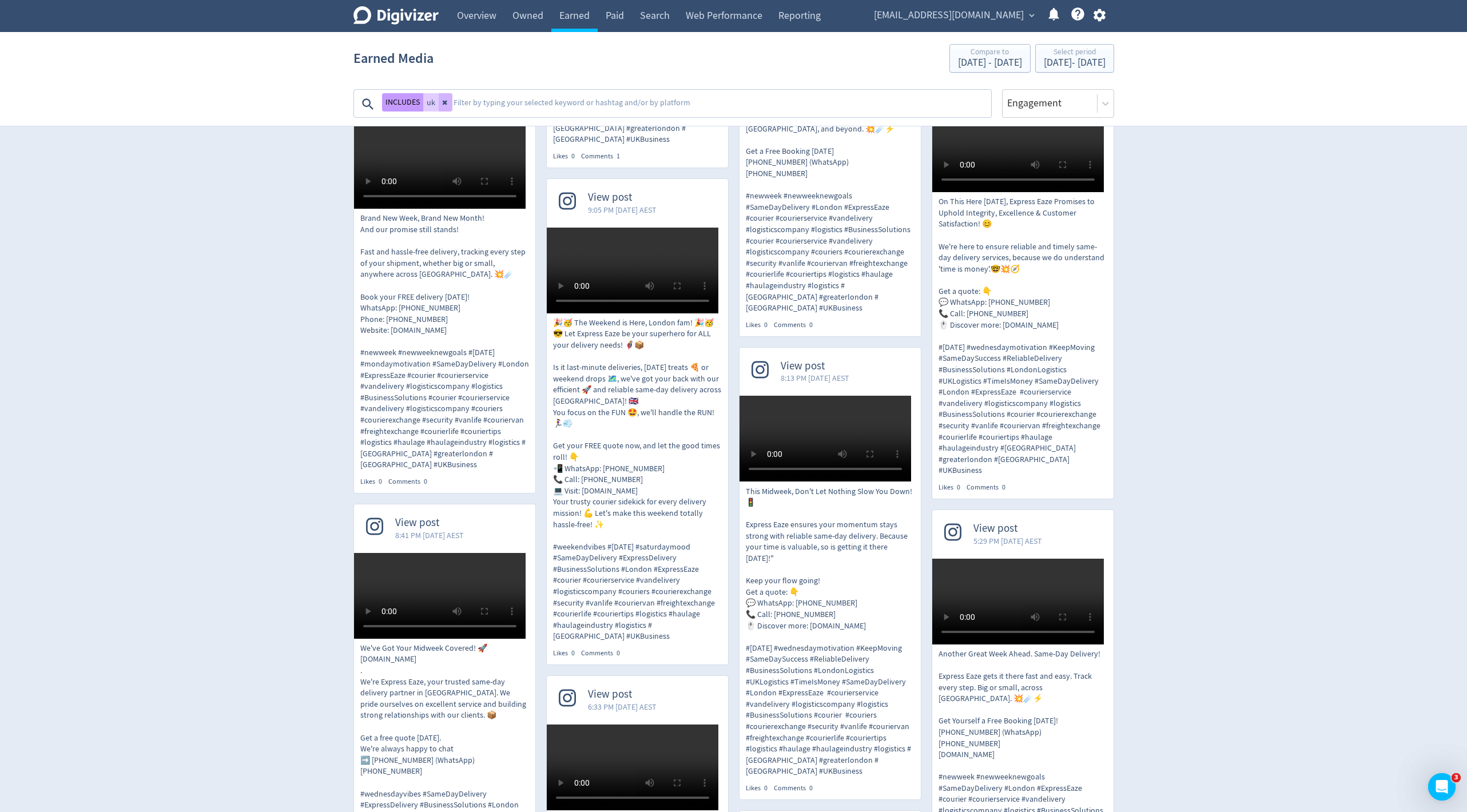
click at [407, 100] on button "INCLUDES" at bounding box center [402, 102] width 41 height 18
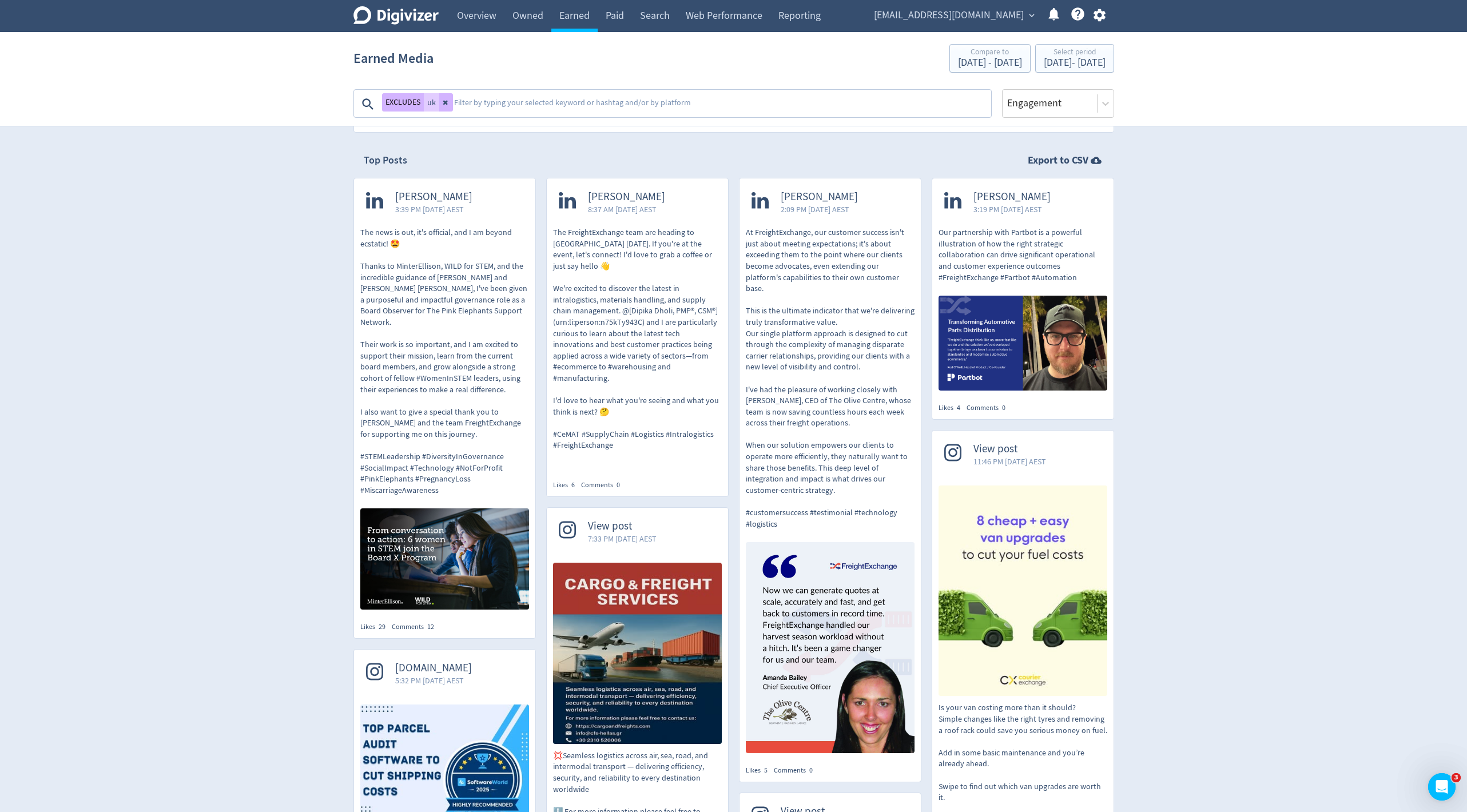
scroll to position [203, 0]
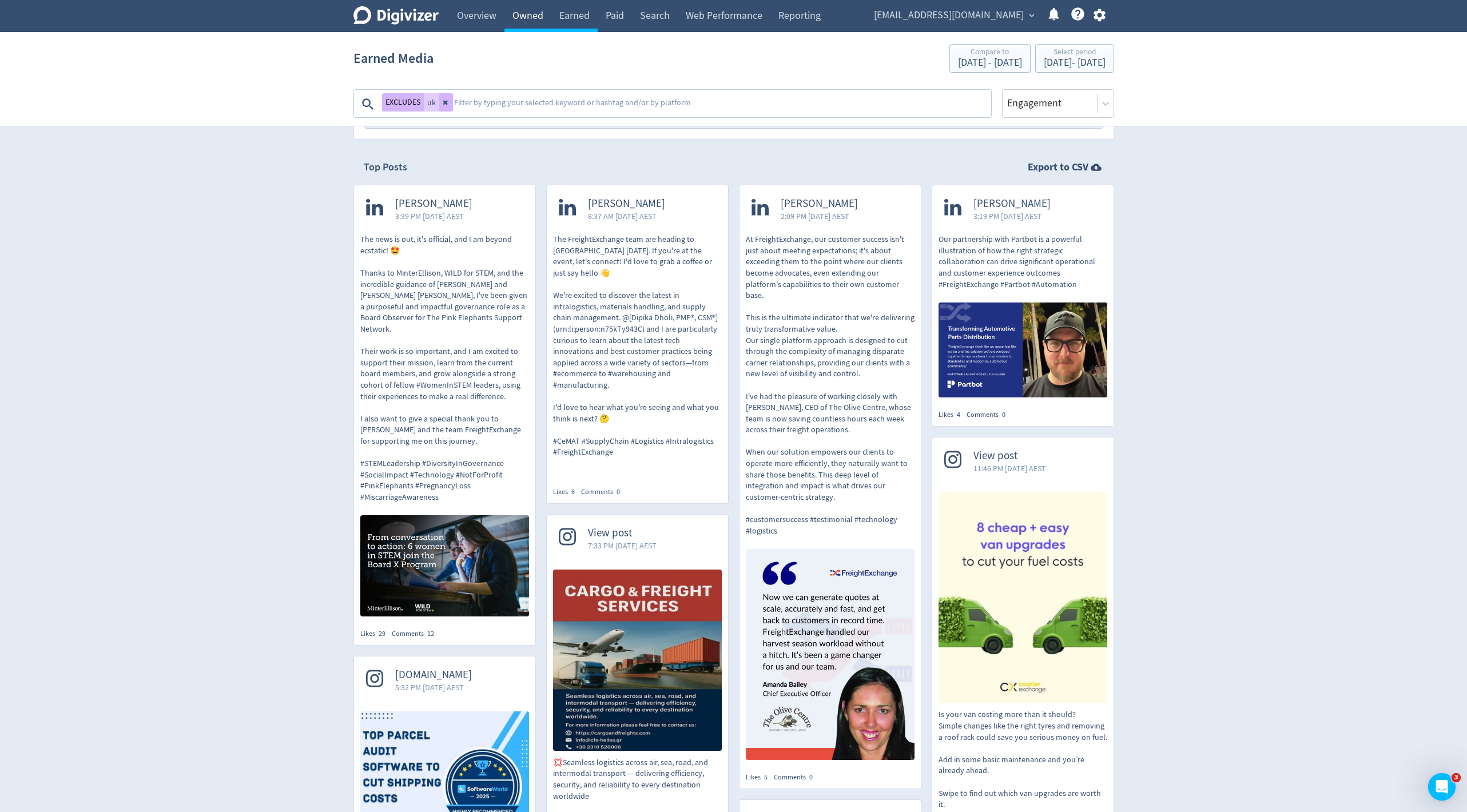
click at [536, 20] on link "Owned" at bounding box center [528, 16] width 47 height 32
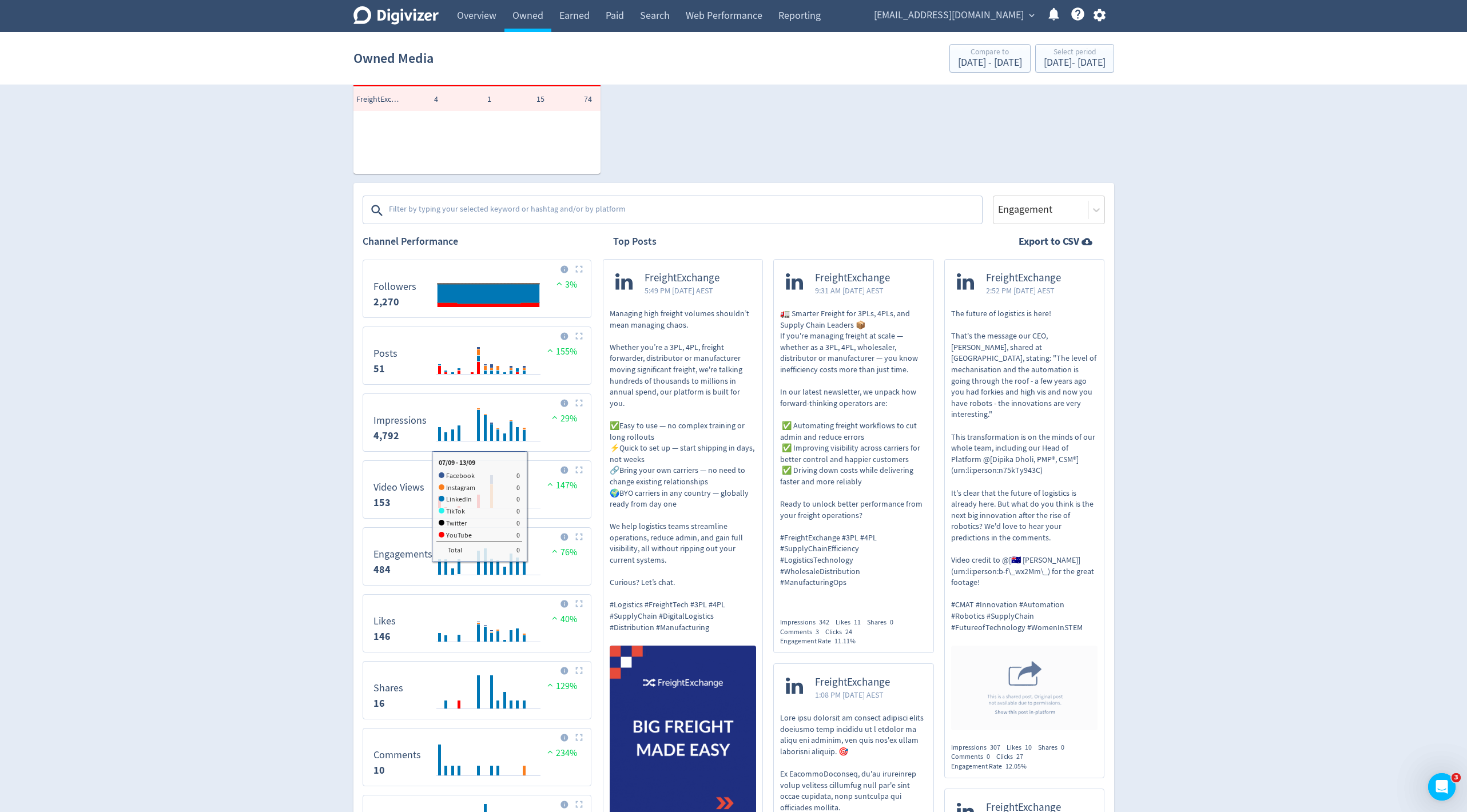
scroll to position [207, 0]
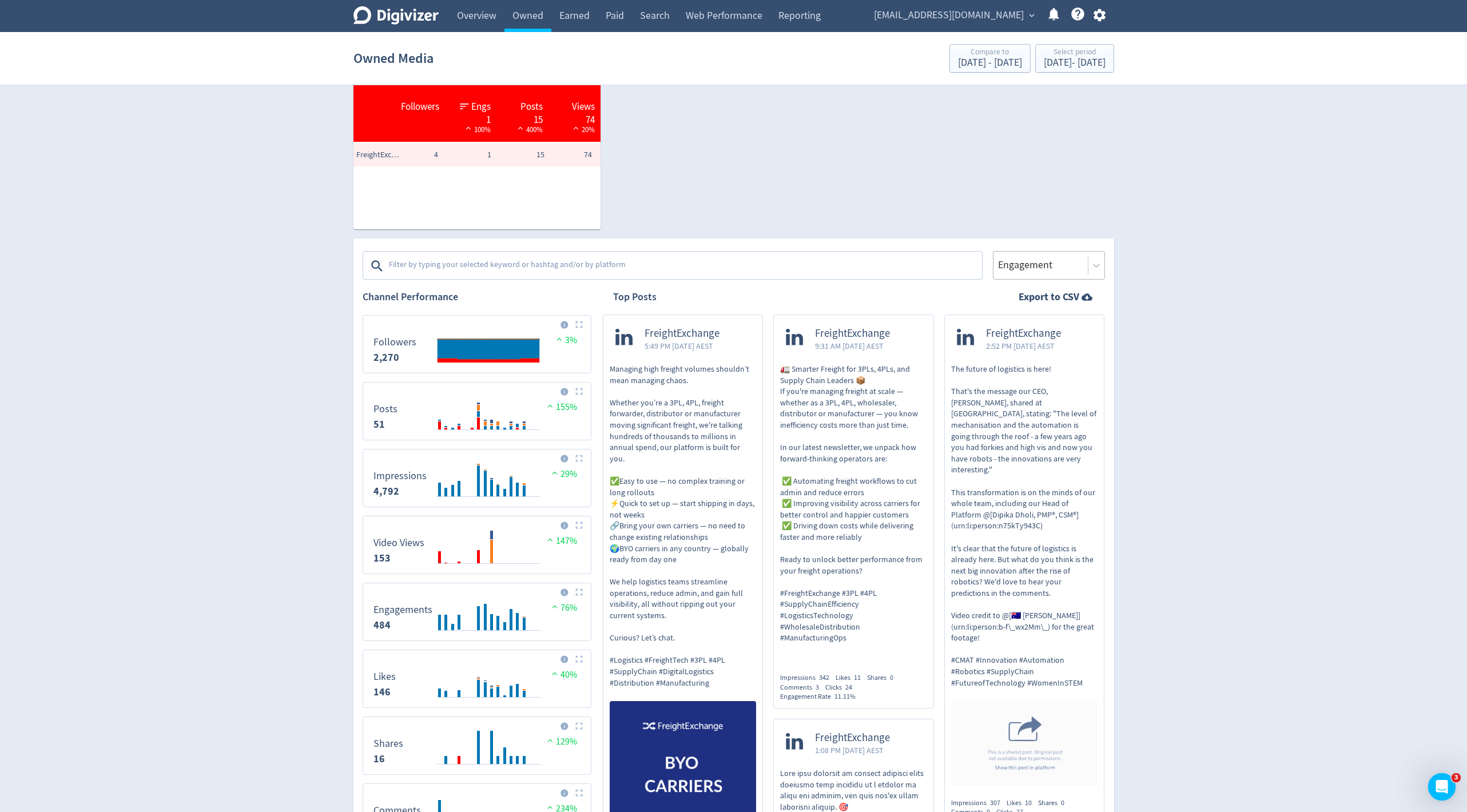
click at [1038, 266] on div at bounding box center [1041, 264] width 87 height 16
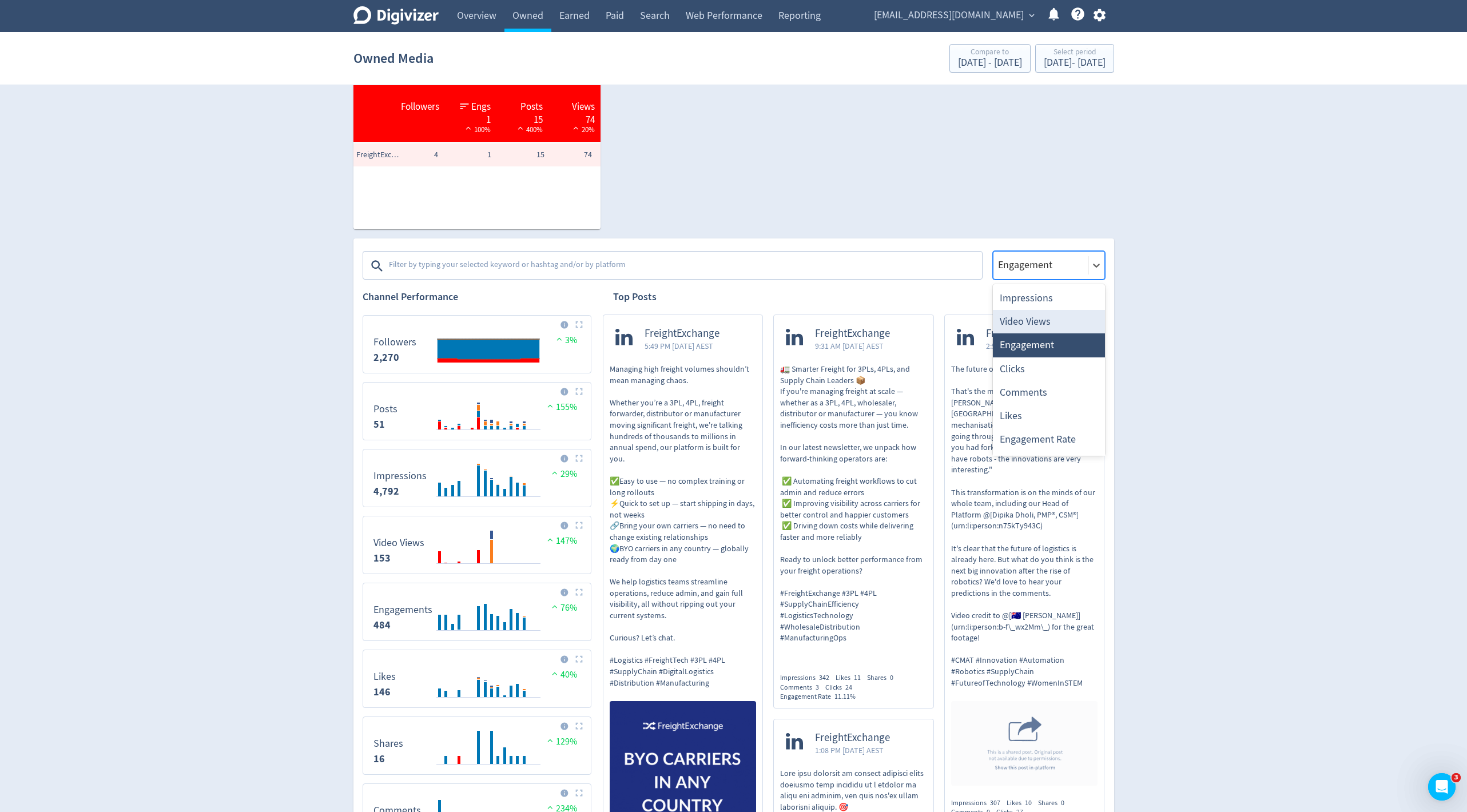
click at [1044, 316] on div "Video Views" at bounding box center [1049, 322] width 112 height 23
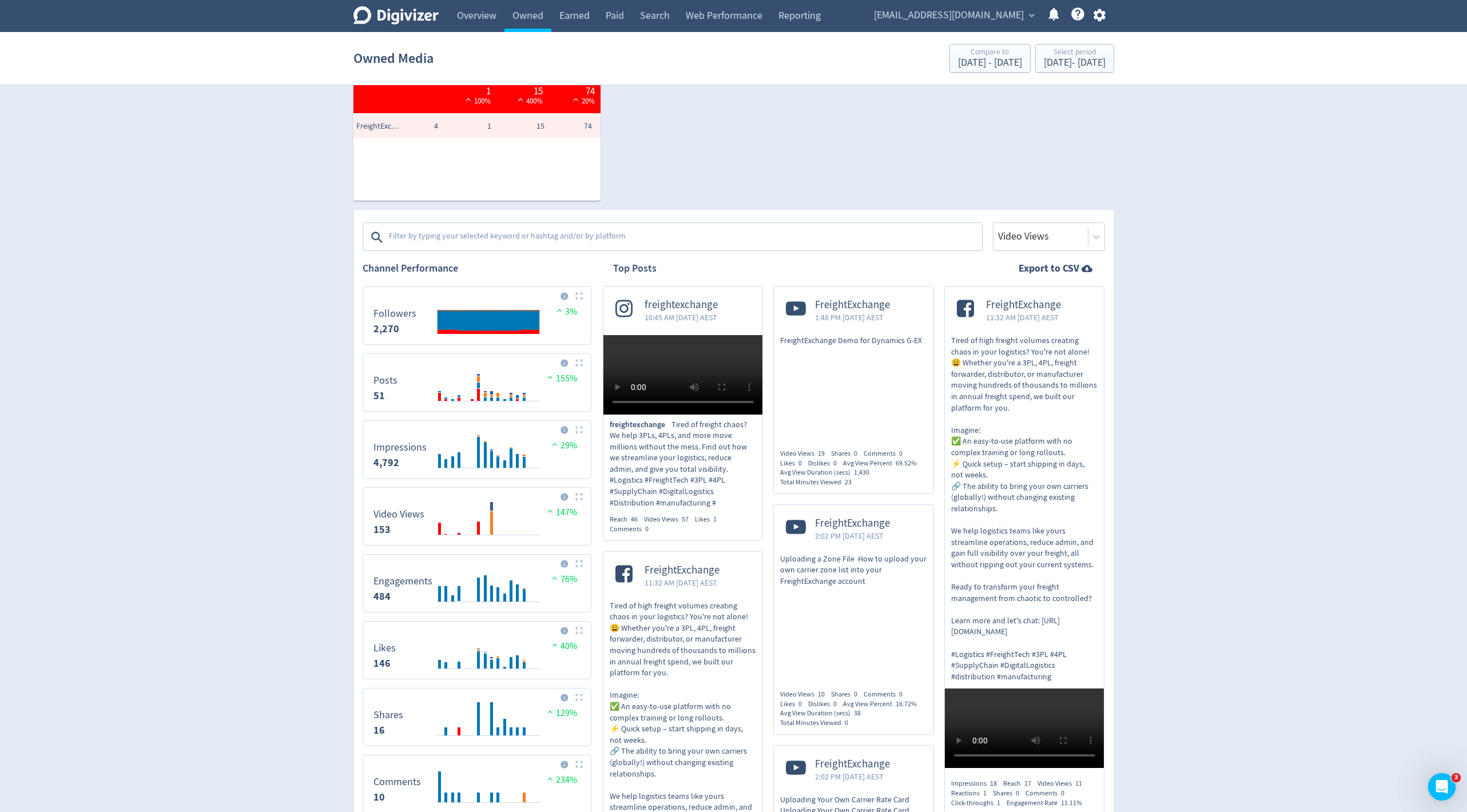
scroll to position [244, 0]
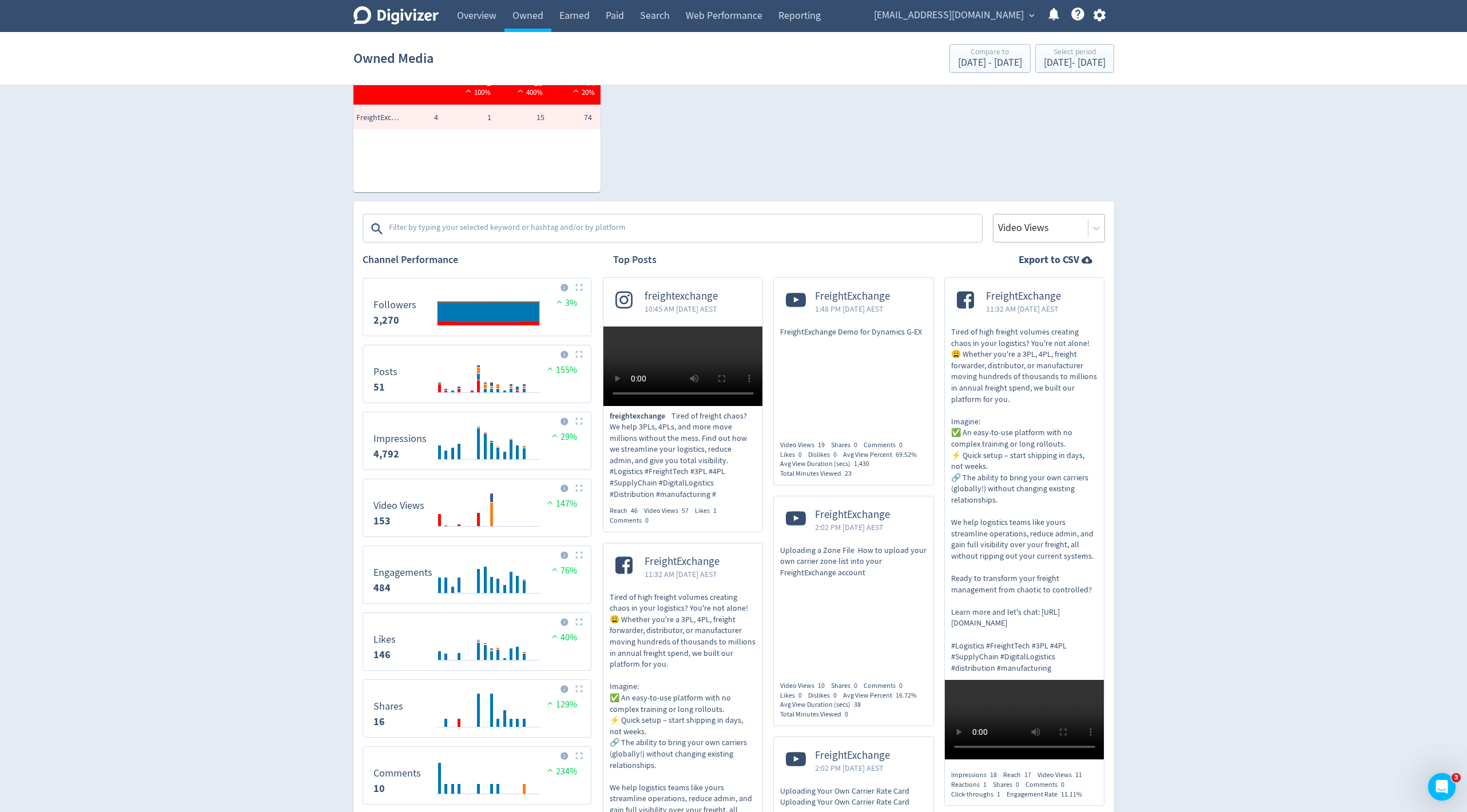
click at [1073, 229] on div at bounding box center [1041, 227] width 87 height 16
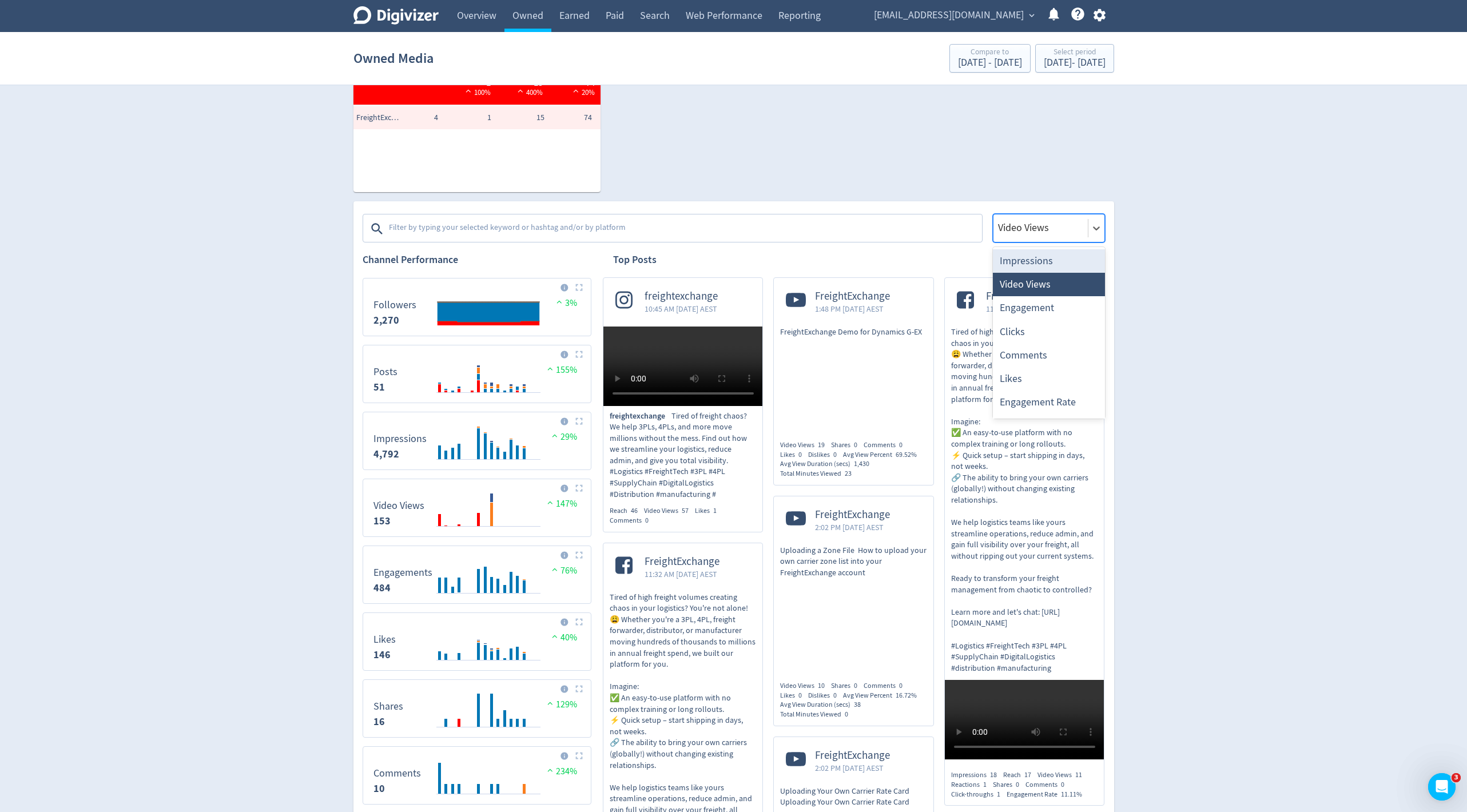
click at [1052, 260] on div "Impressions" at bounding box center [1049, 261] width 112 height 23
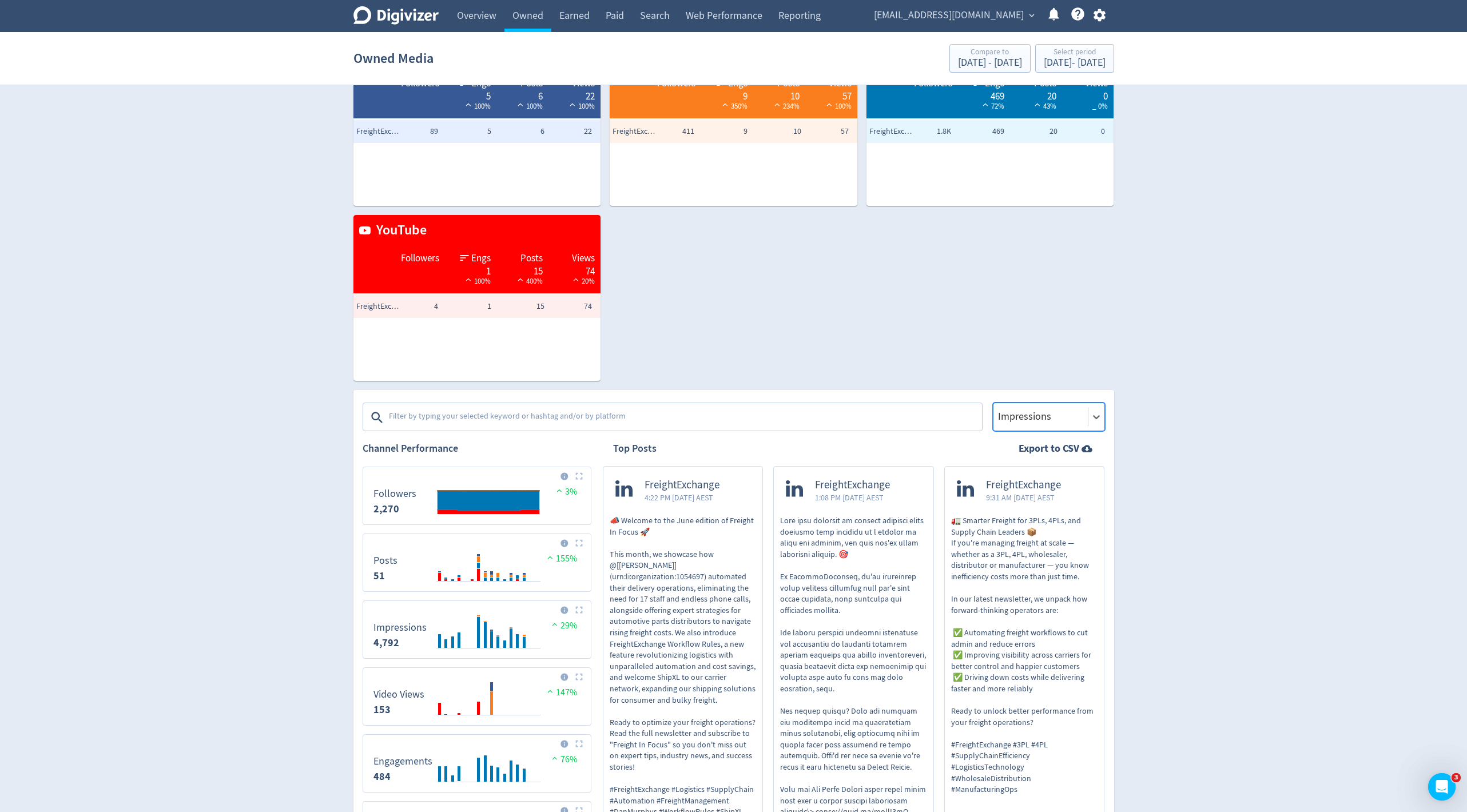
scroll to position [0, 0]
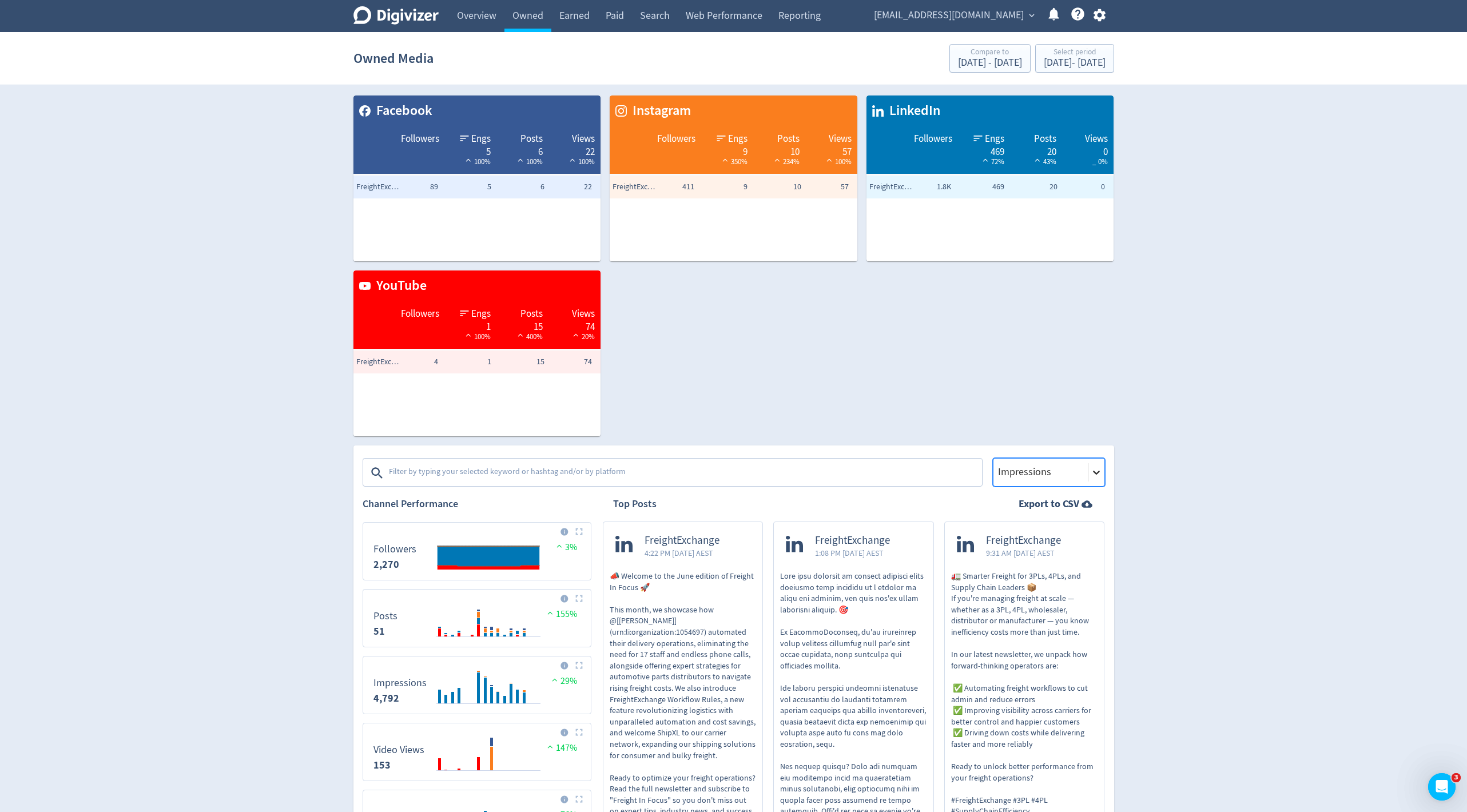
click at [1100, 464] on div at bounding box center [1097, 472] width 16 height 16
click at [1052, 548] on div "Engagement" at bounding box center [1049, 552] width 112 height 23
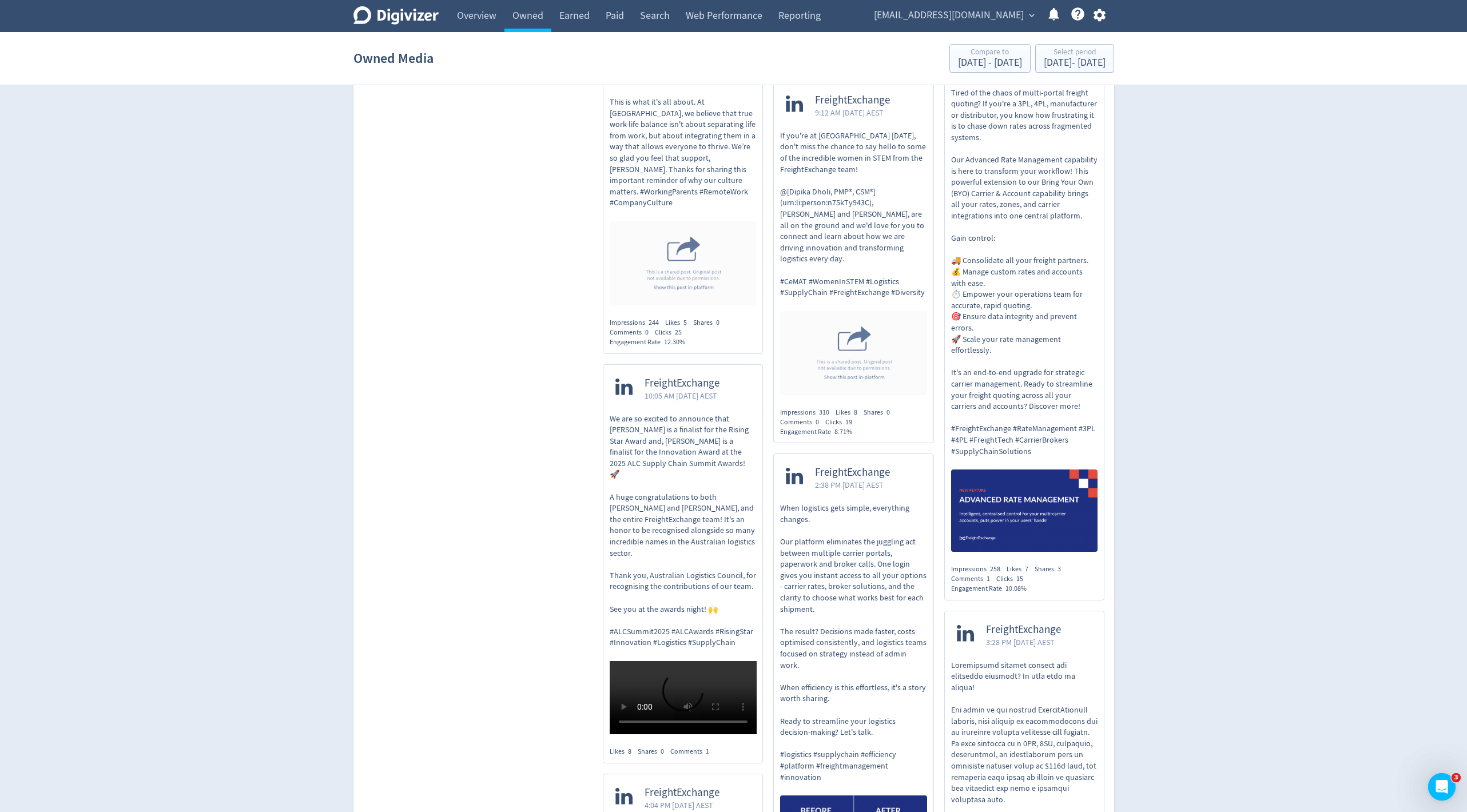
scroll to position [1537, 0]
